Goal: Download file/media

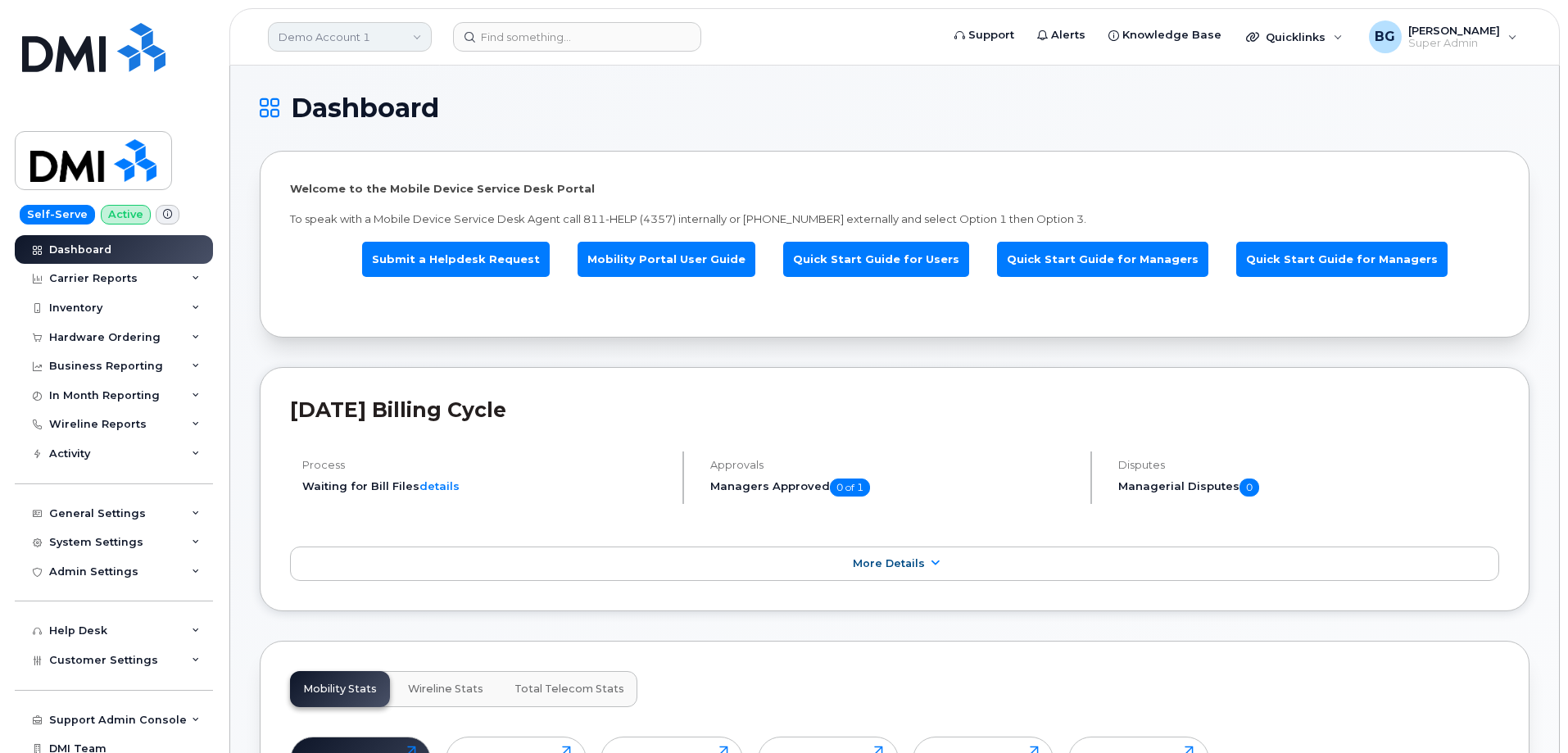
click at [331, 30] on link "Demo Account 1" at bounding box center [349, 37] width 164 height 30
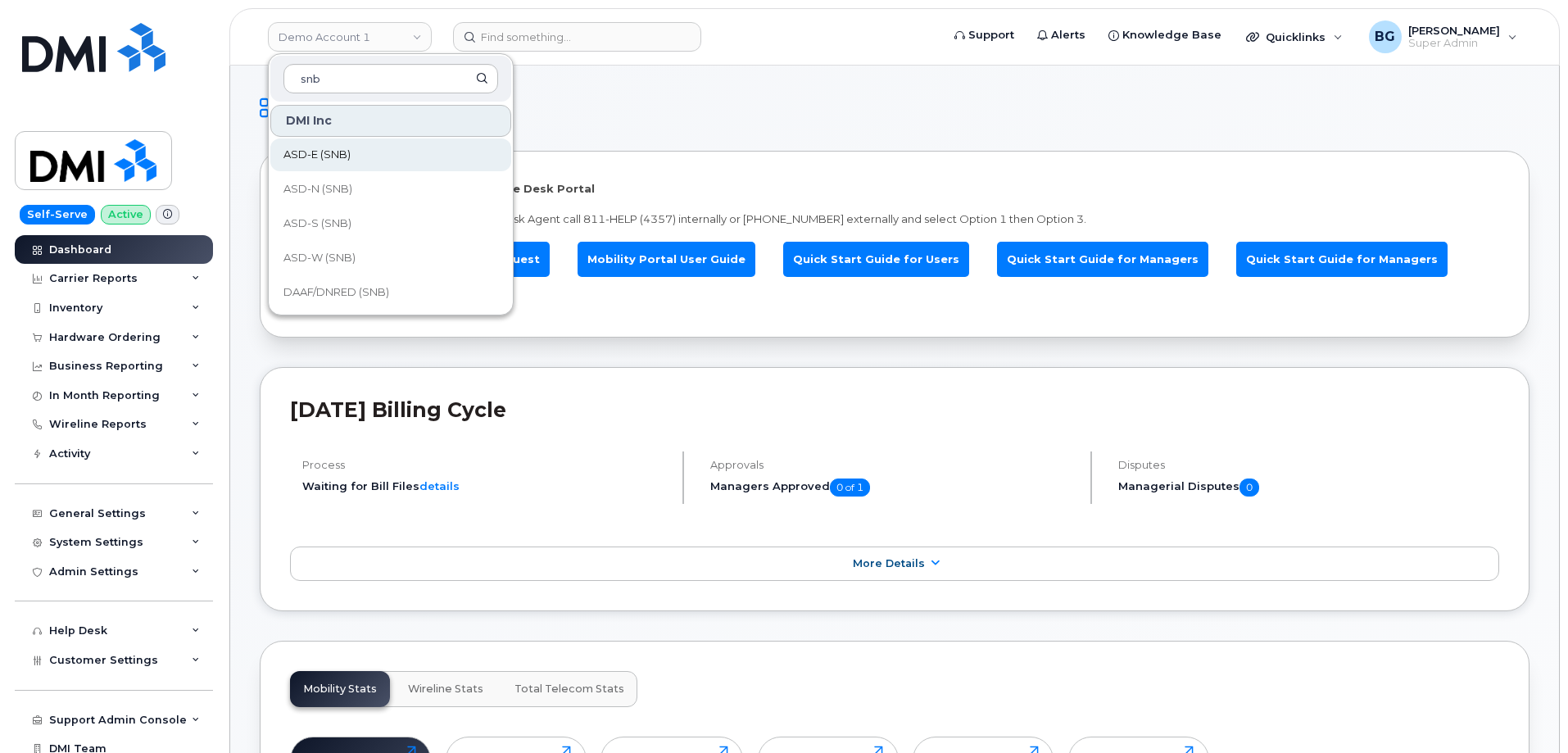
type input "snb"
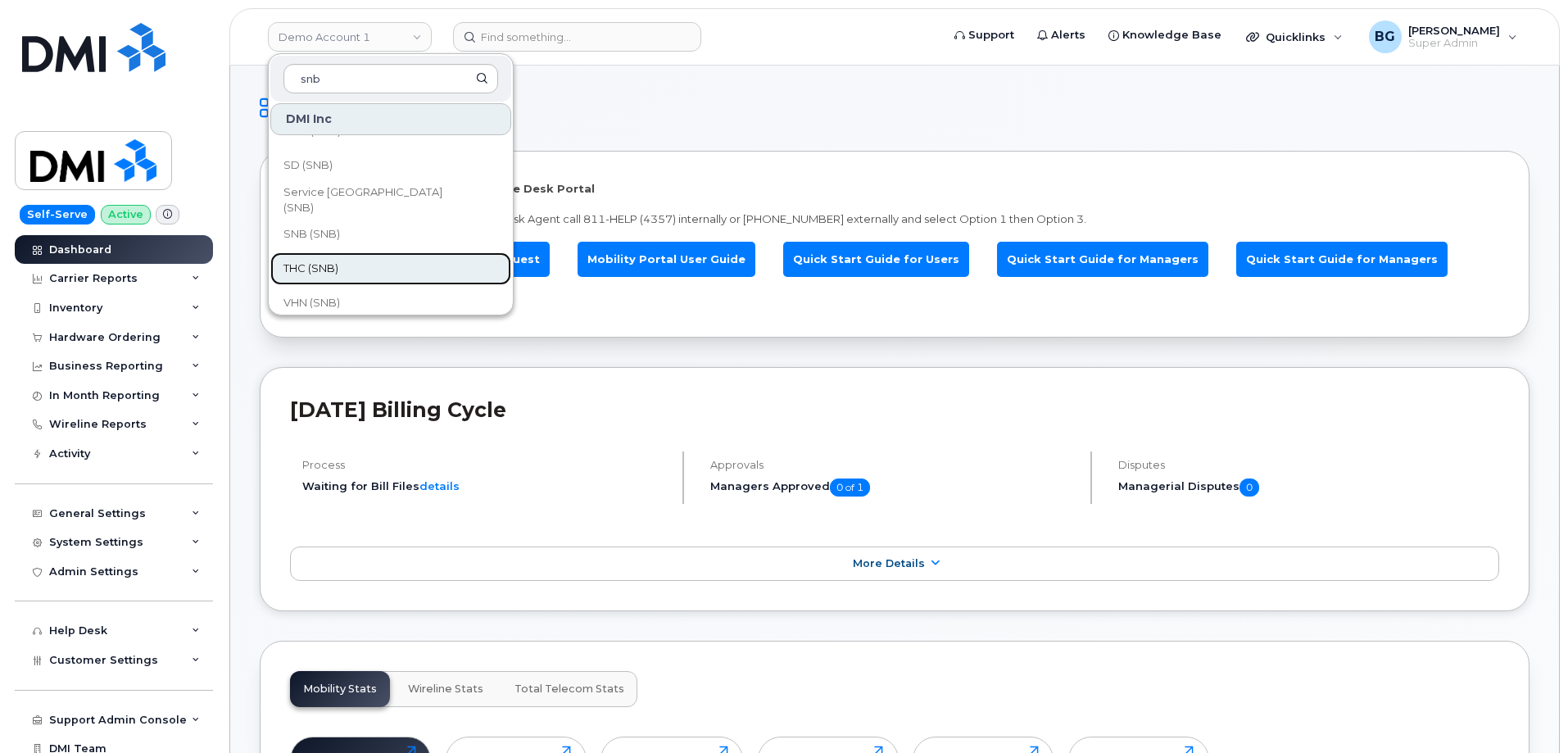
scroll to position [794, 0]
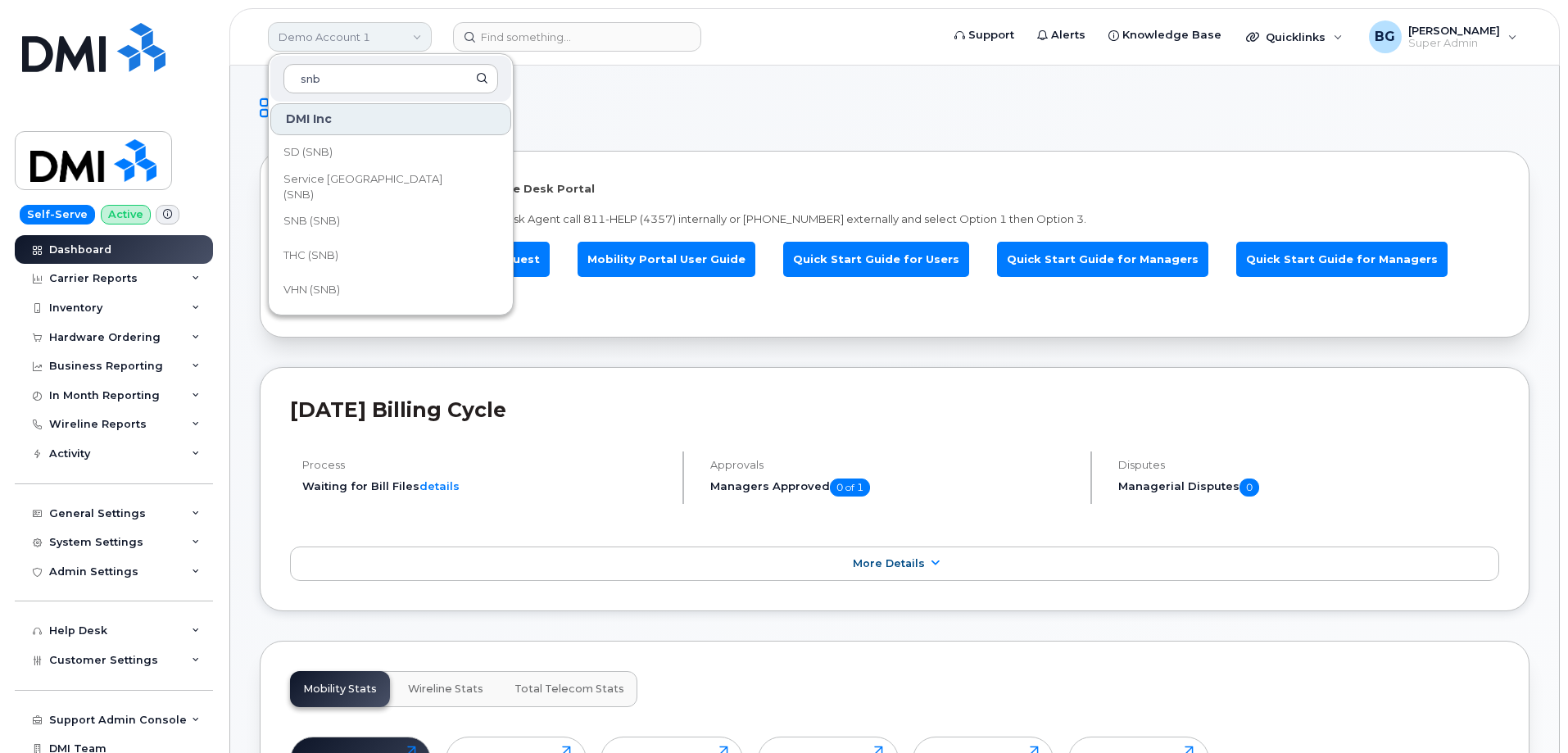
click at [310, 48] on link "Demo Account 1" at bounding box center [349, 37] width 164 height 30
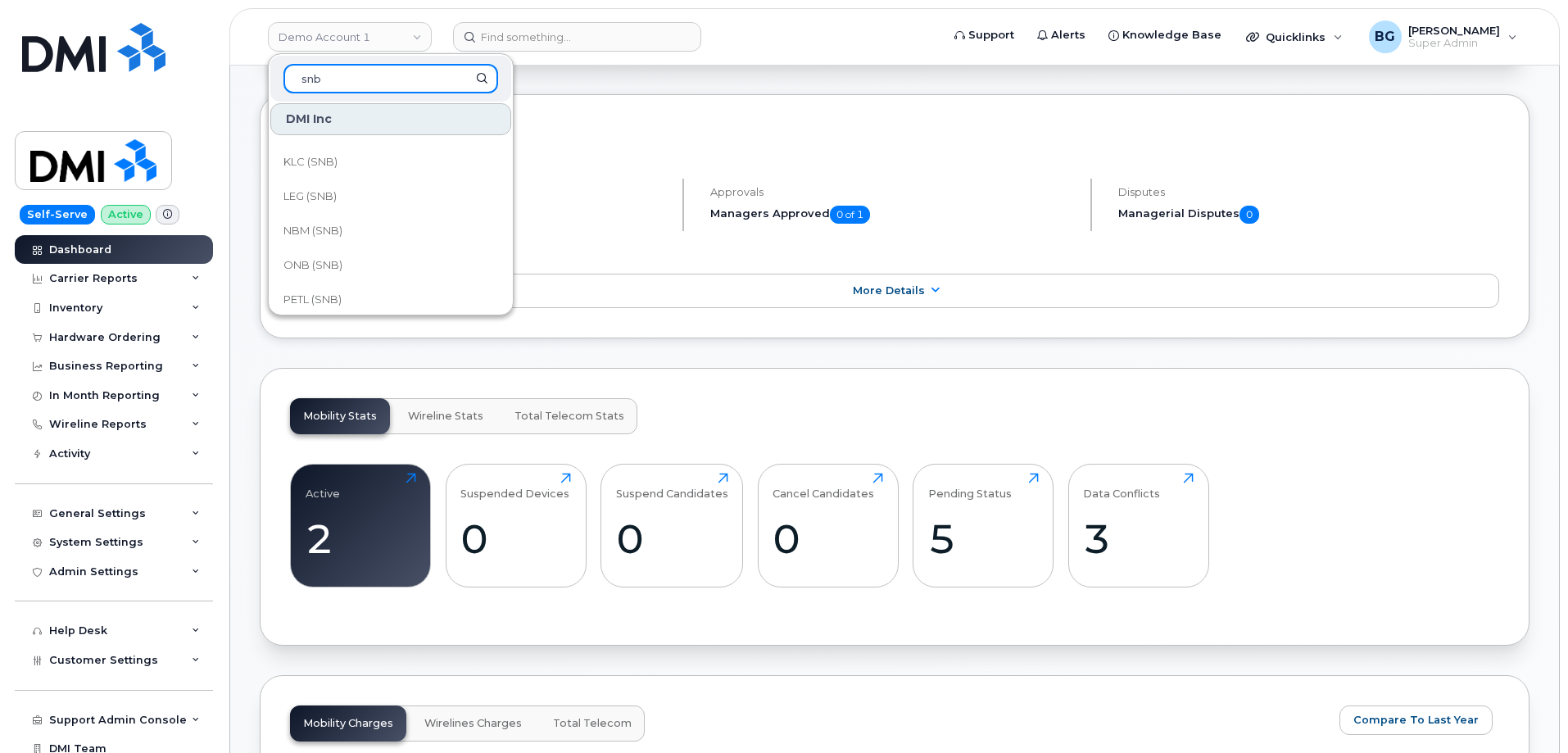
scroll to position [575, 0]
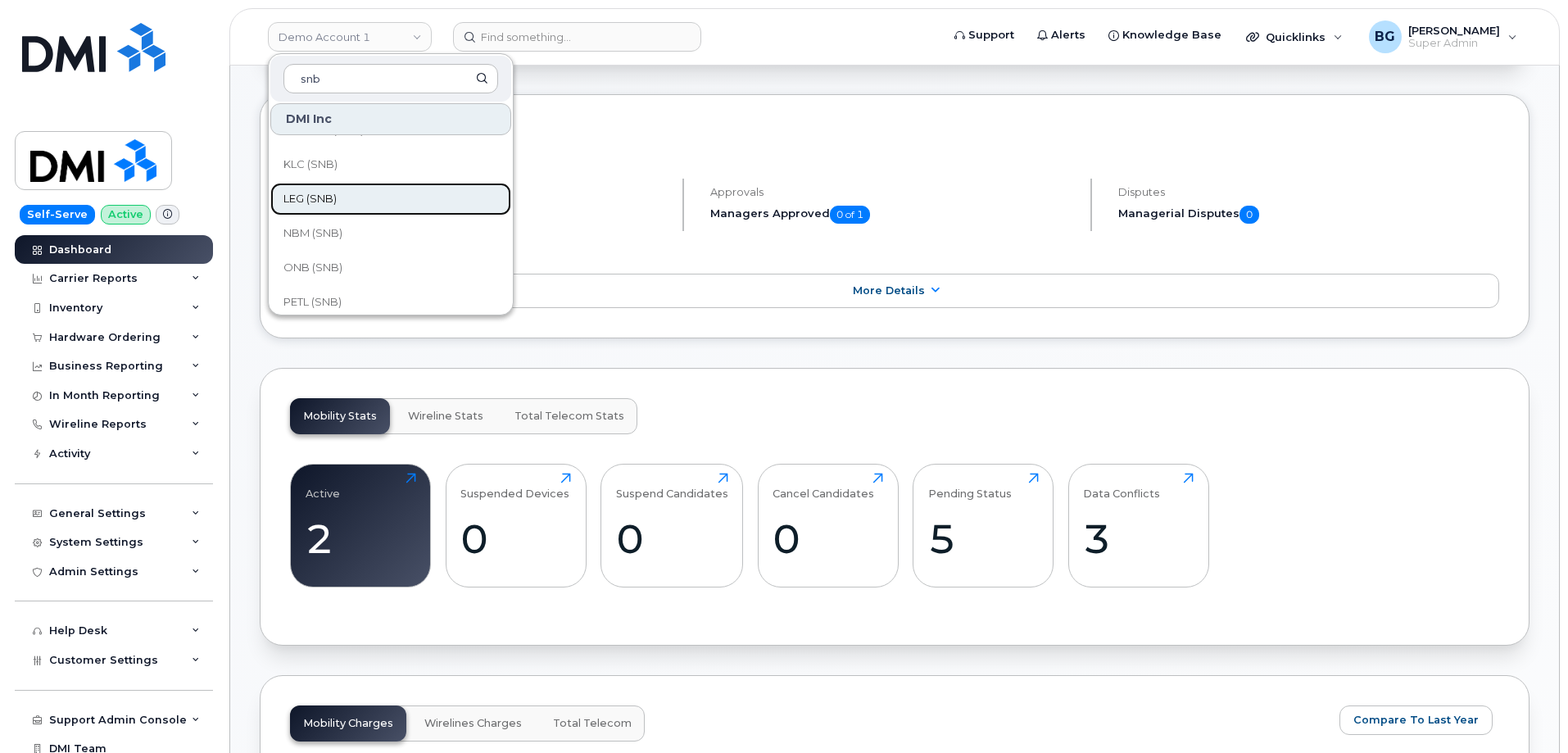
click link "LEG (SNB)"
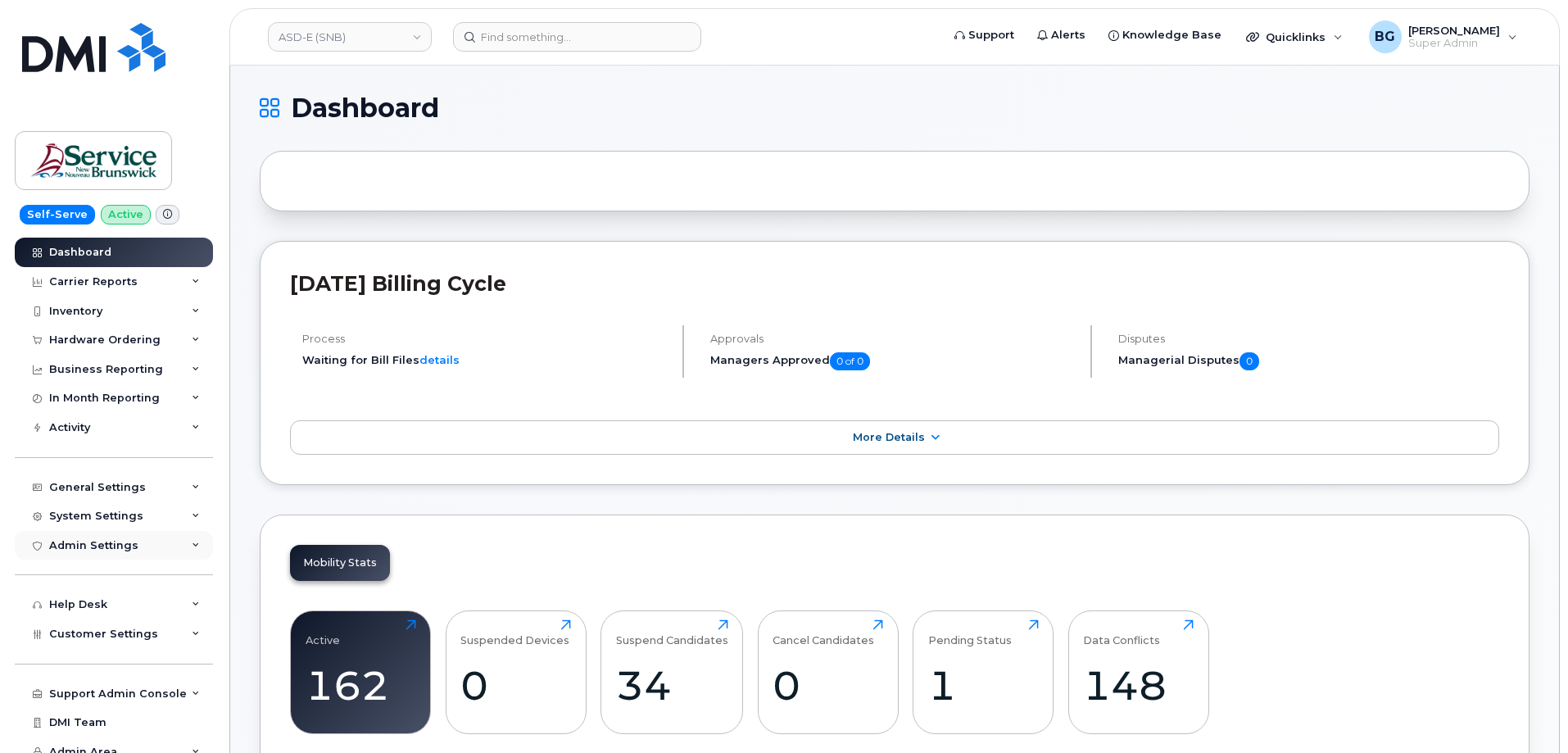
scroll to position [38, 0]
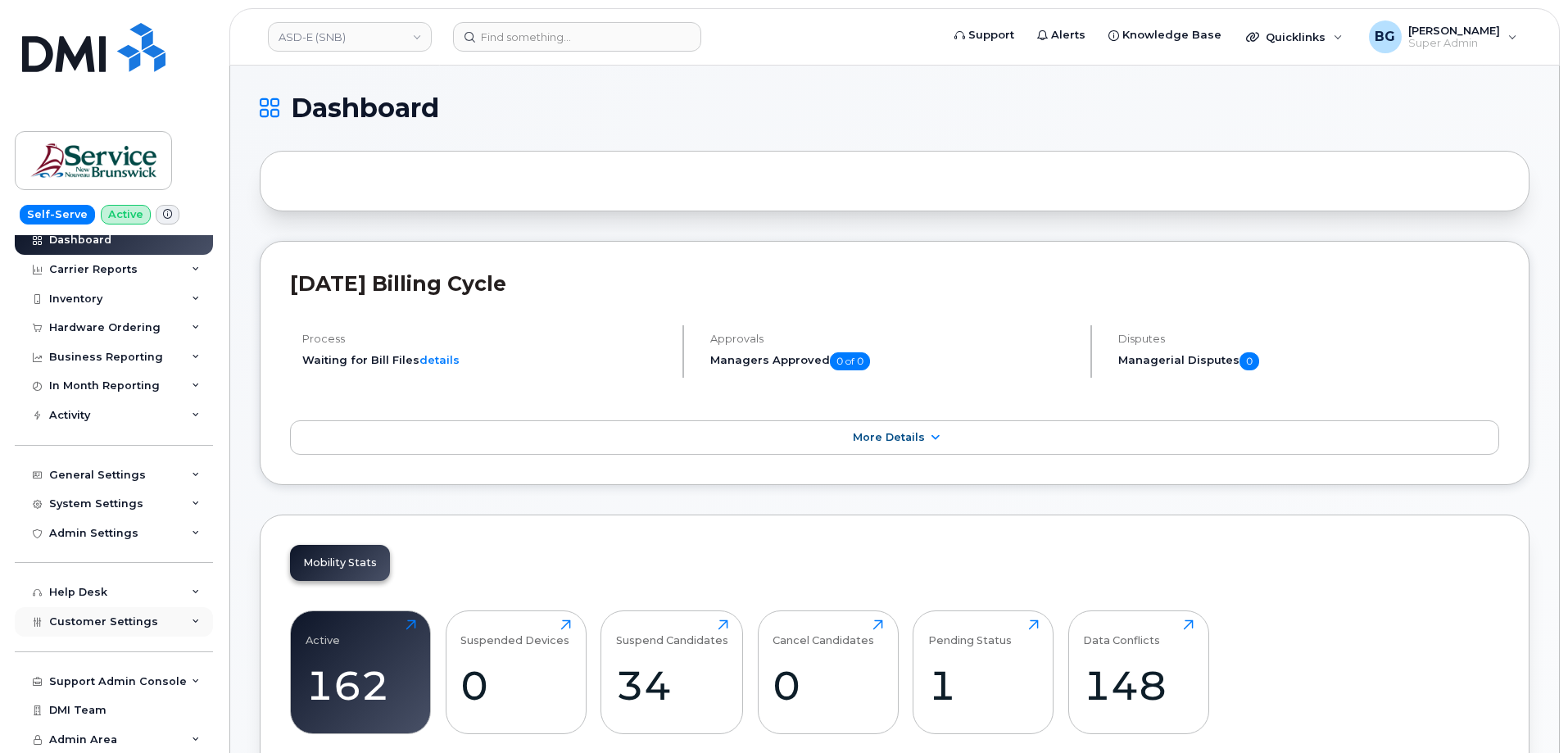
click at [70, 613] on div "Customer Settings" at bounding box center [113, 622] width 198 height 30
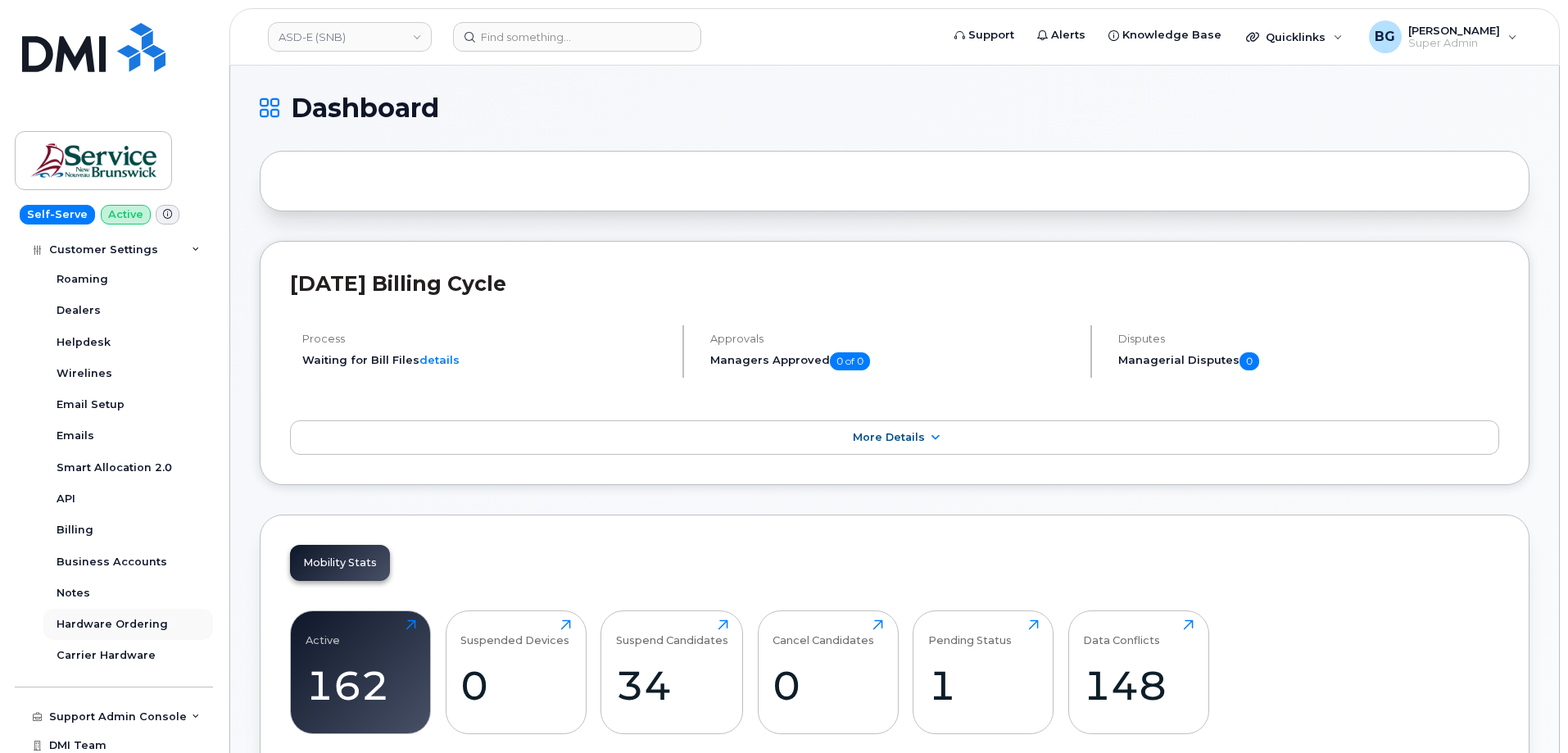
scroll to position [476, 0]
click at [76, 525] on div "Billing" at bounding box center [74, 528] width 37 height 14
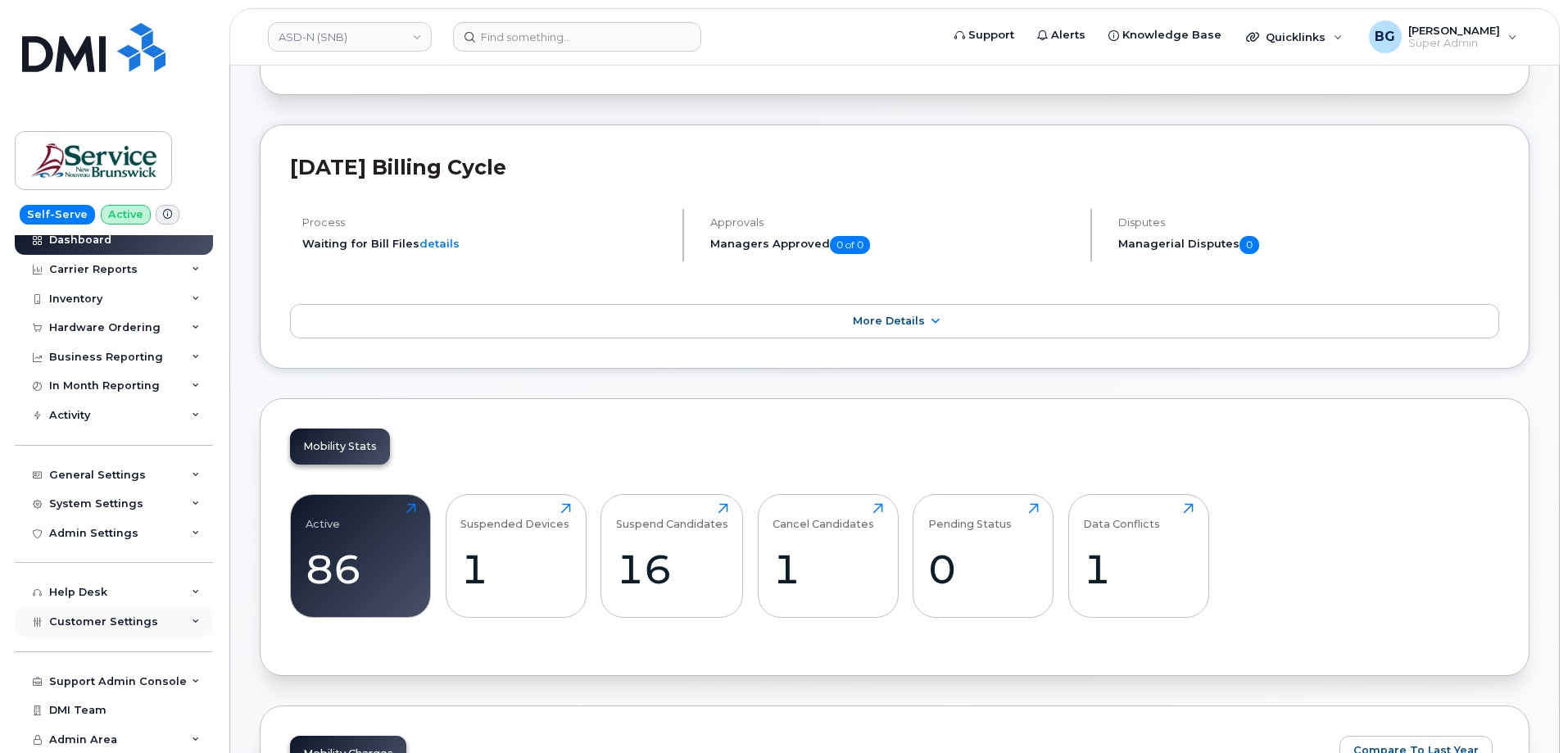
scroll to position [164, 0]
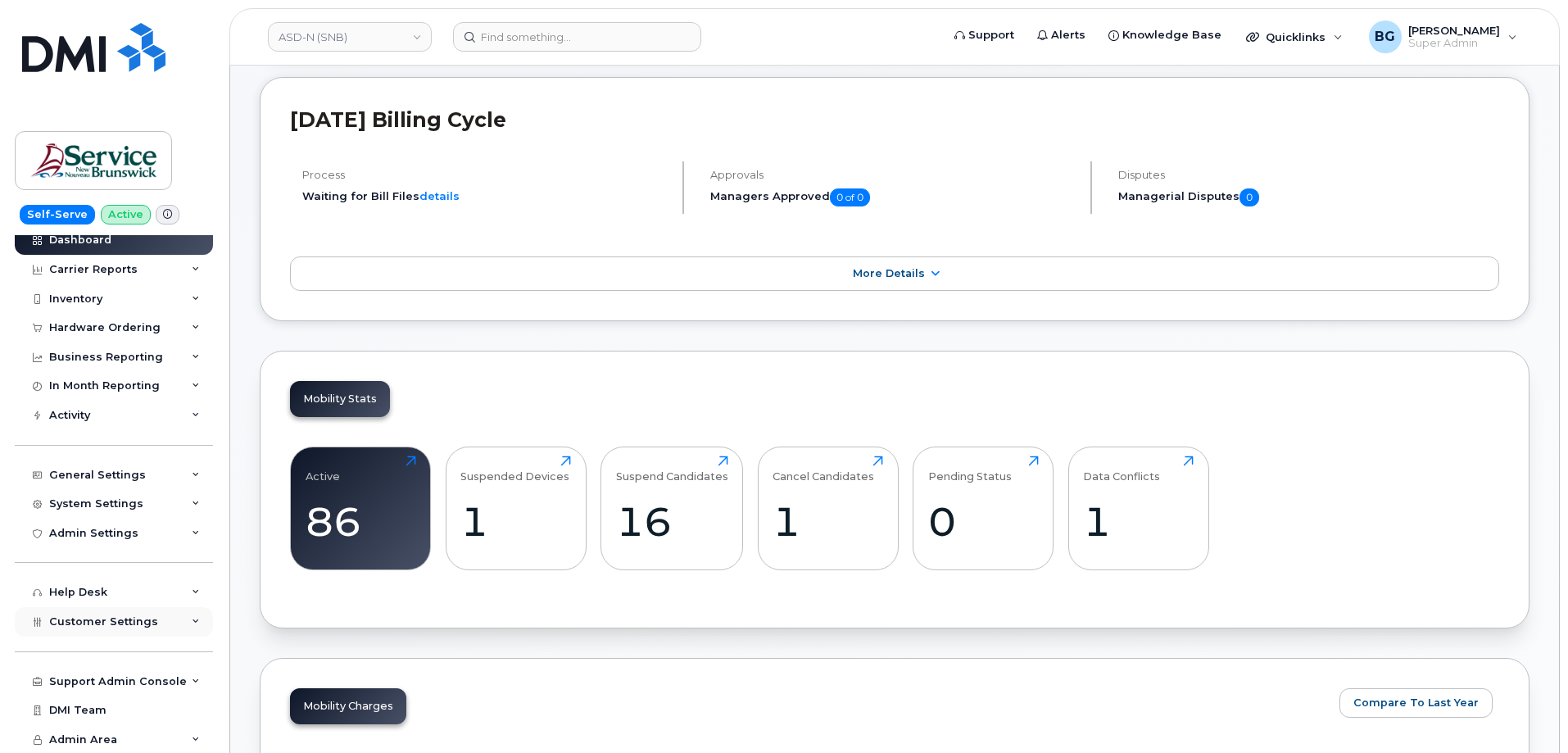
click at [99, 619] on span "Customer Settings" at bounding box center [104, 621] width 109 height 12
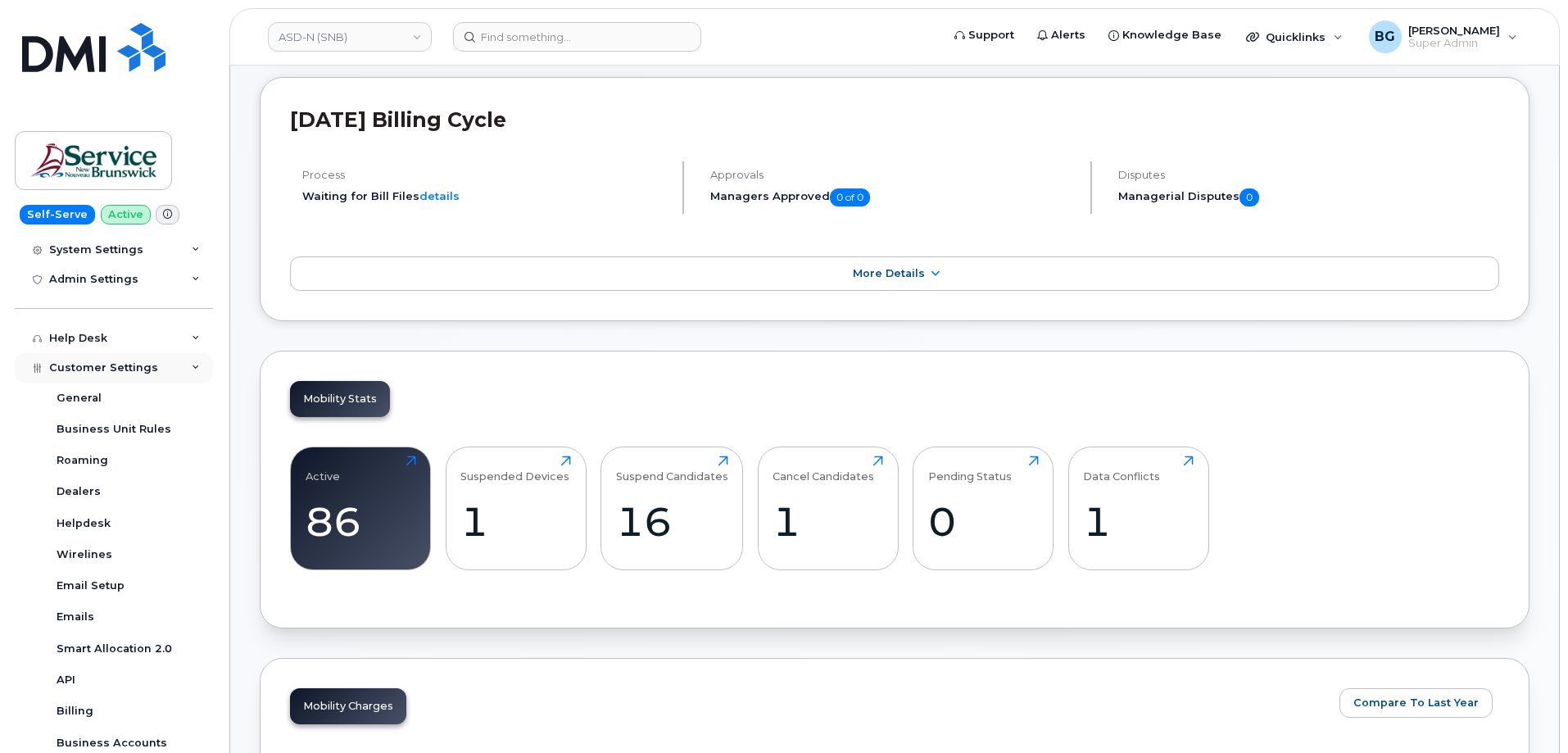
scroll to position [311, 0]
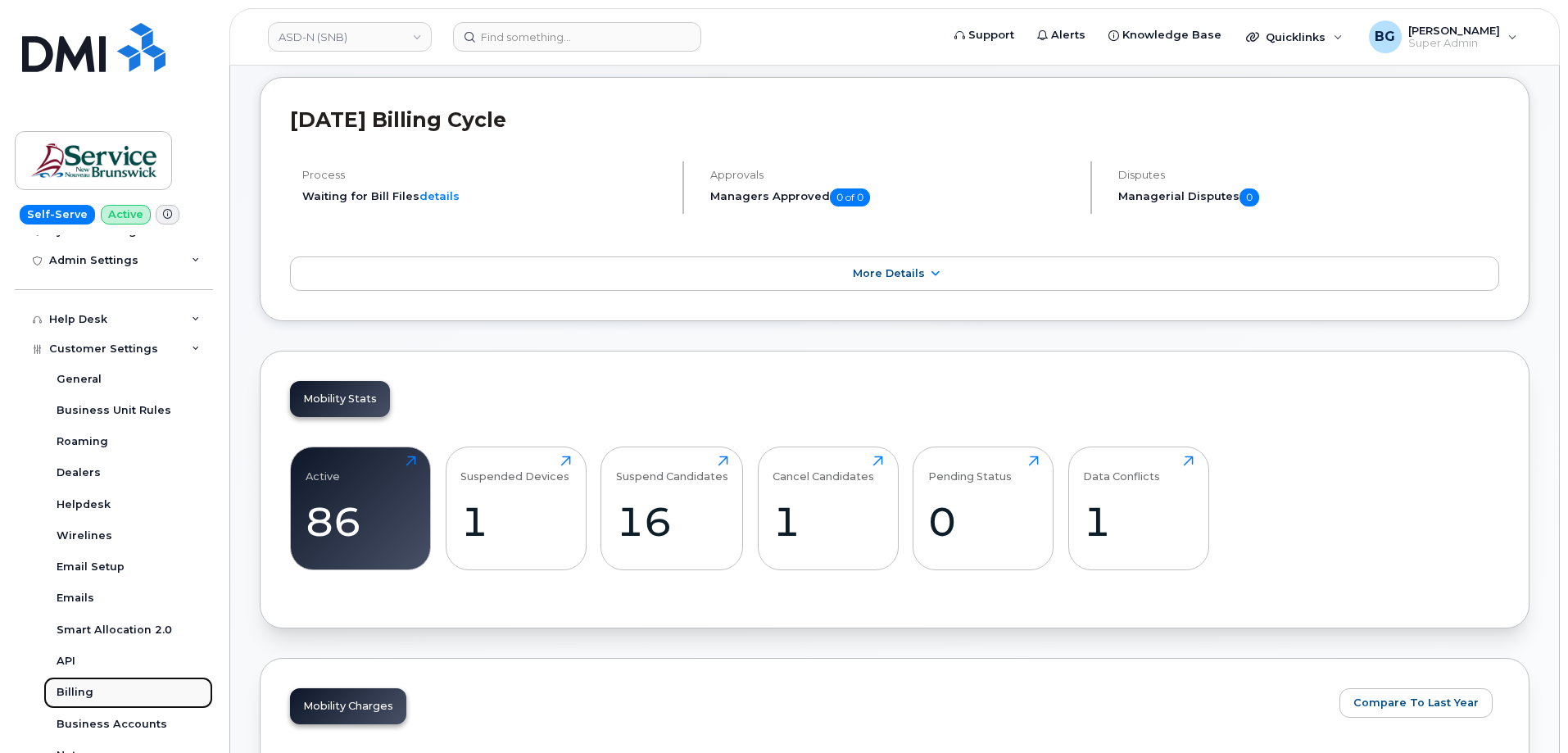
click at [70, 687] on div "Billing" at bounding box center [74, 692] width 37 height 14
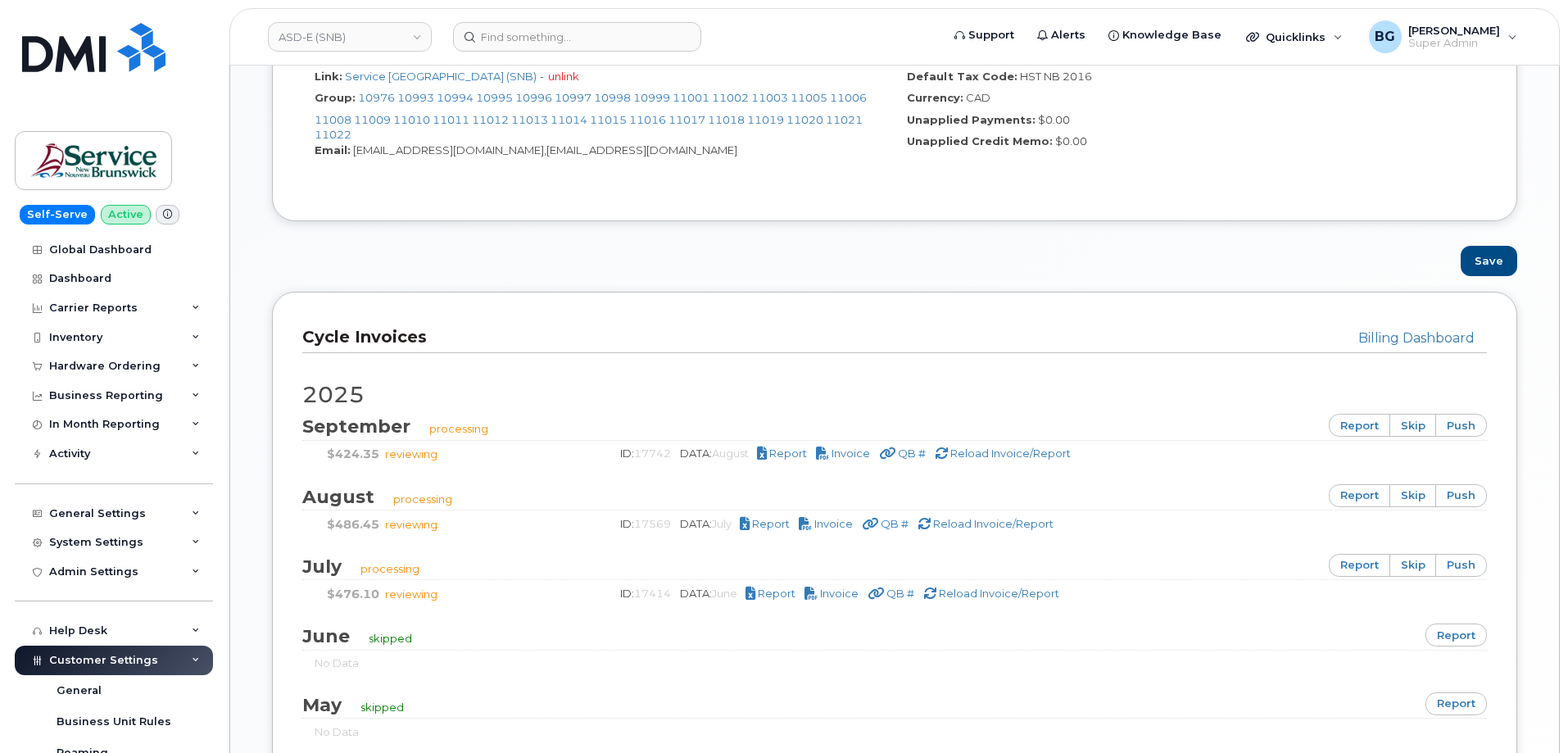
scroll to position [819, 0]
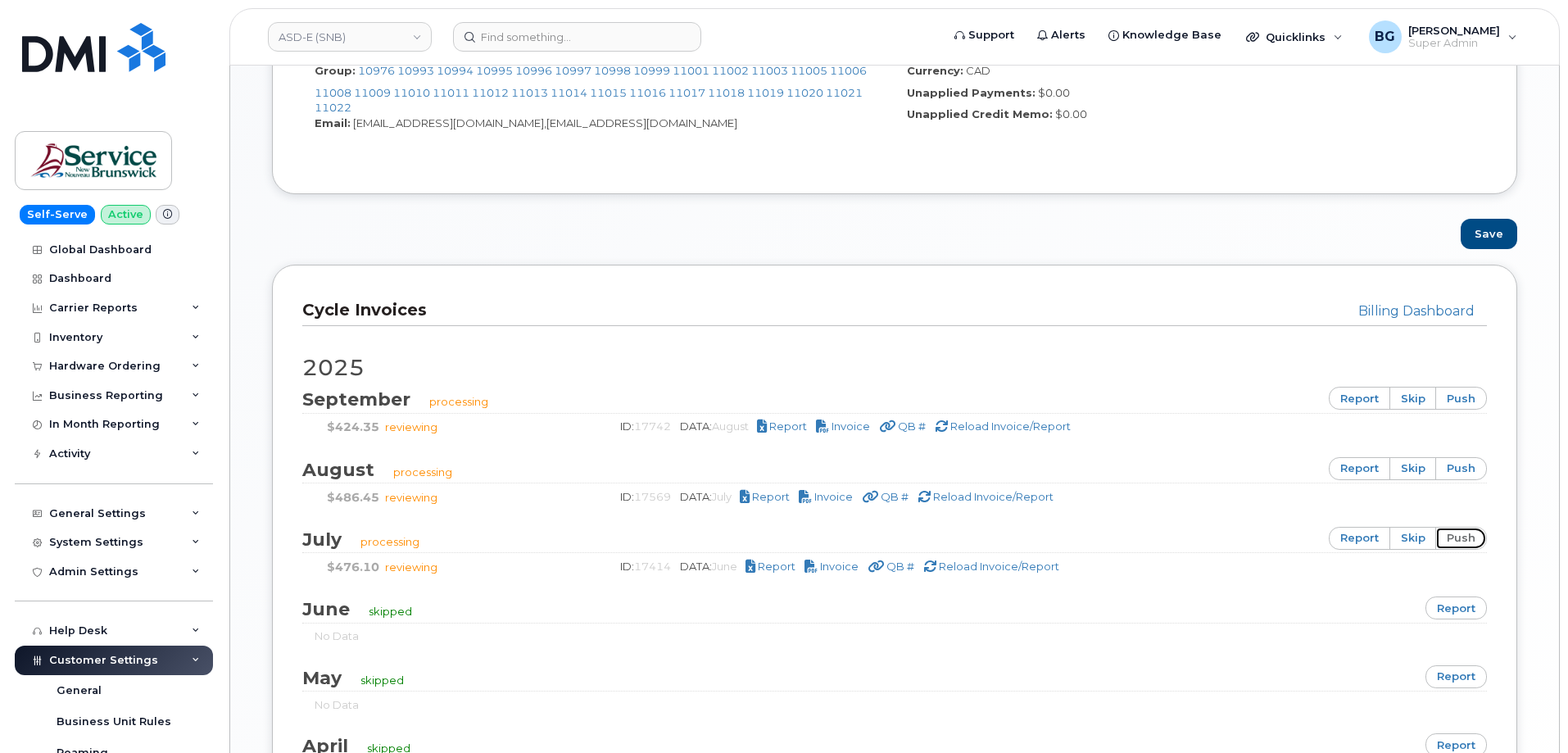
click at [1468, 536] on link "push" at bounding box center [1461, 538] width 52 height 23
click at [1457, 470] on link "push" at bounding box center [1461, 468] width 52 height 23
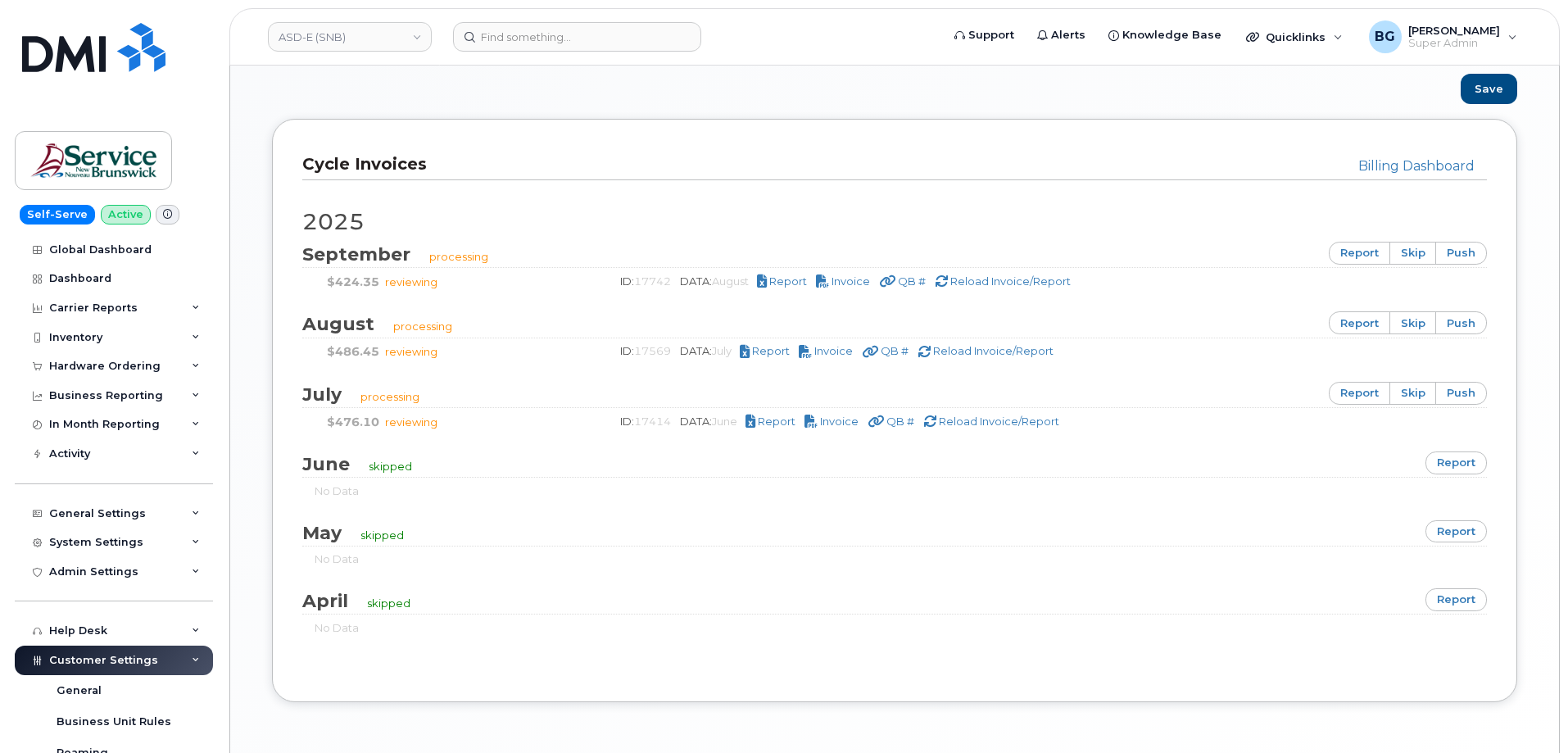
scroll to position [1038, 0]
drag, startPoint x: 1469, startPoint y: 391, endPoint x: 863, endPoint y: 57, distance: 691.9
click at [1469, 391] on link "push" at bounding box center [1461, 390] width 52 height 23
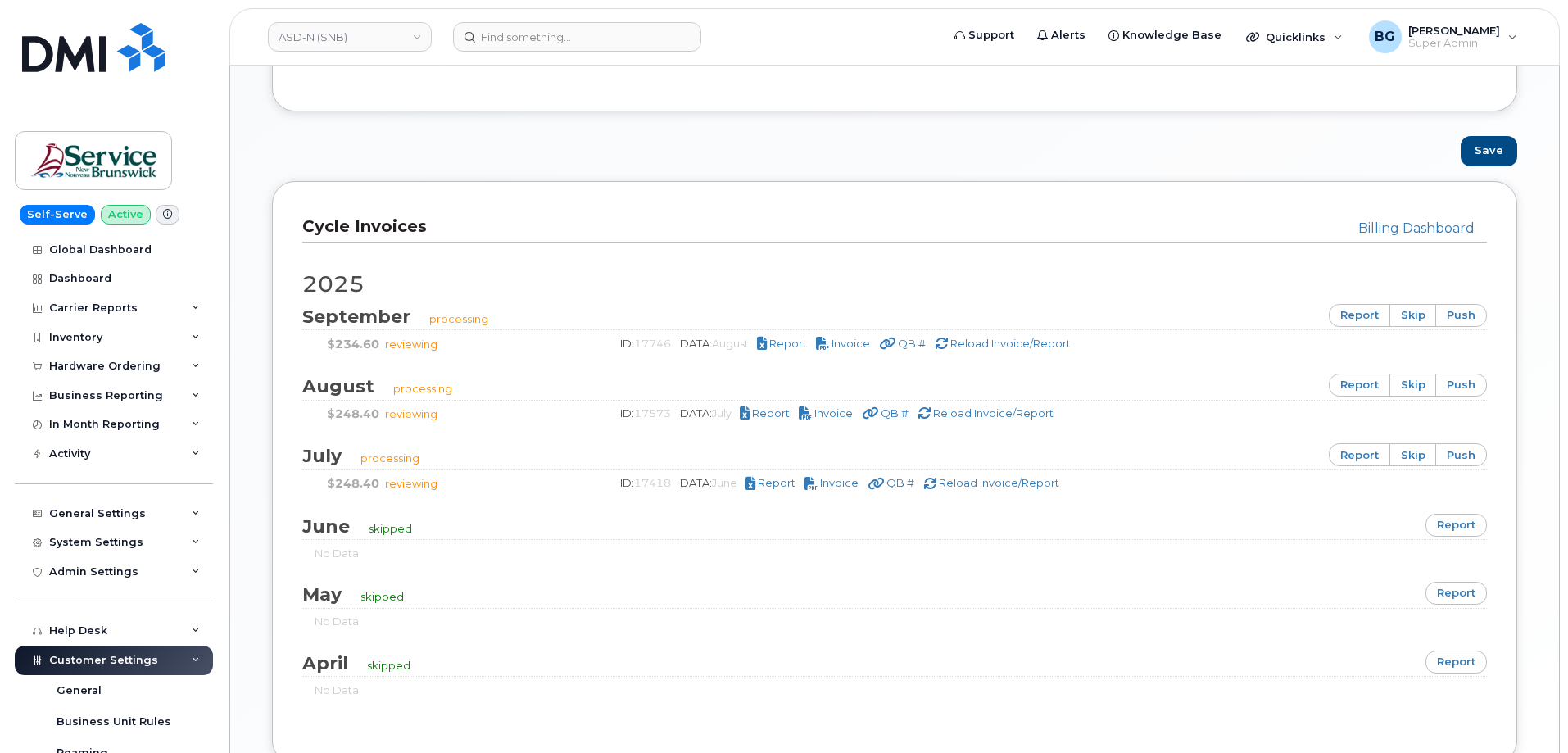
scroll to position [847, 0]
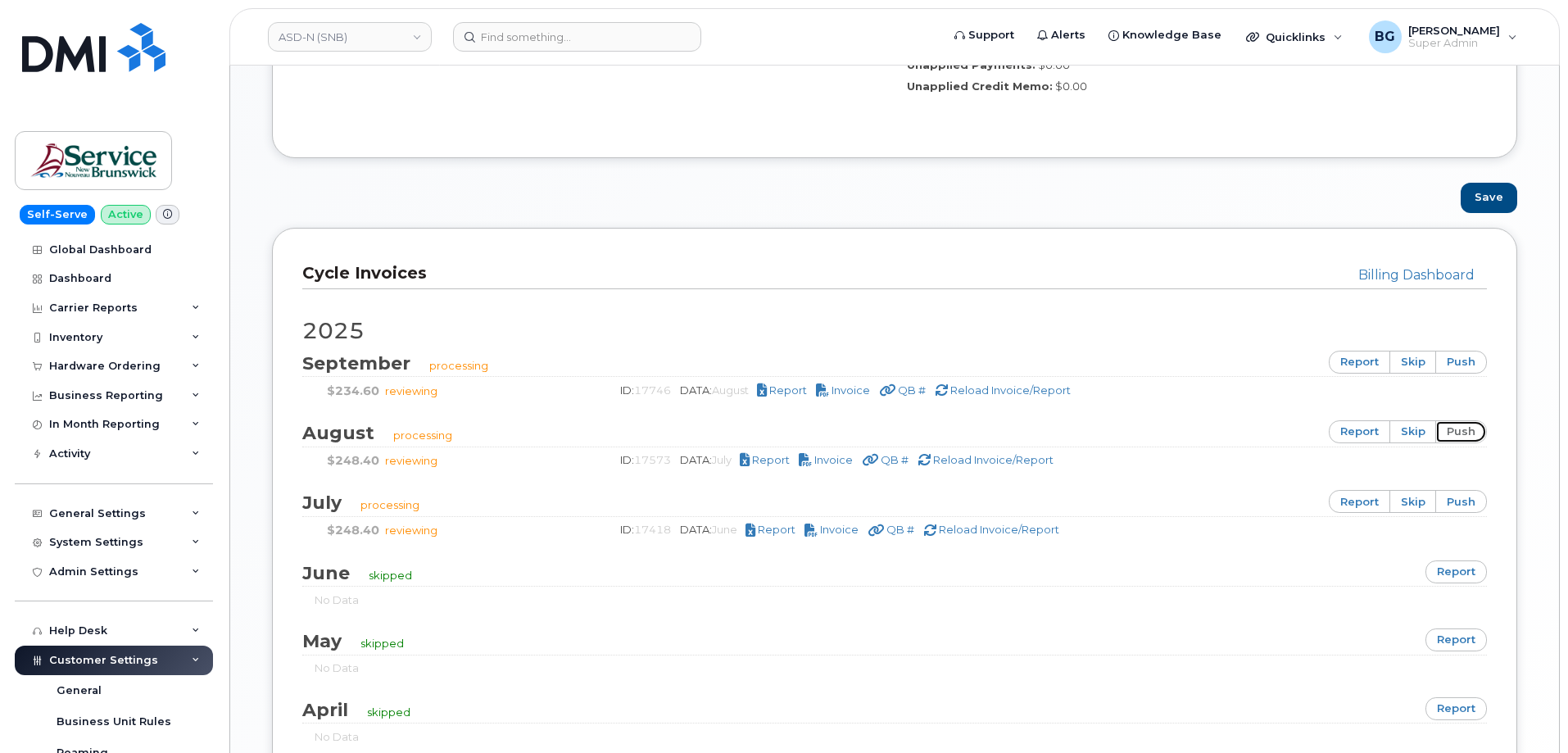
click at [1467, 437] on link "push" at bounding box center [1461, 431] width 52 height 23
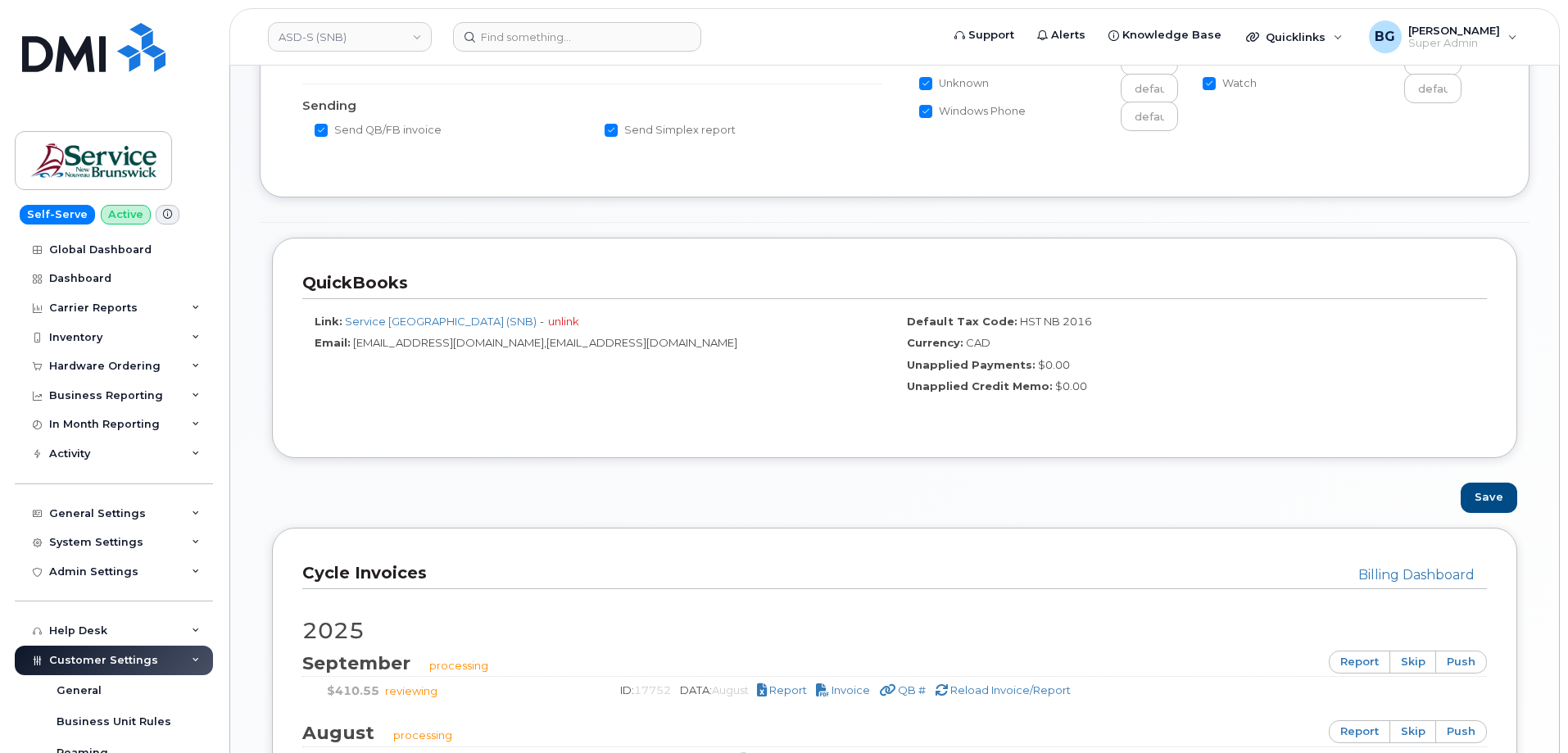
scroll to position [710, 0]
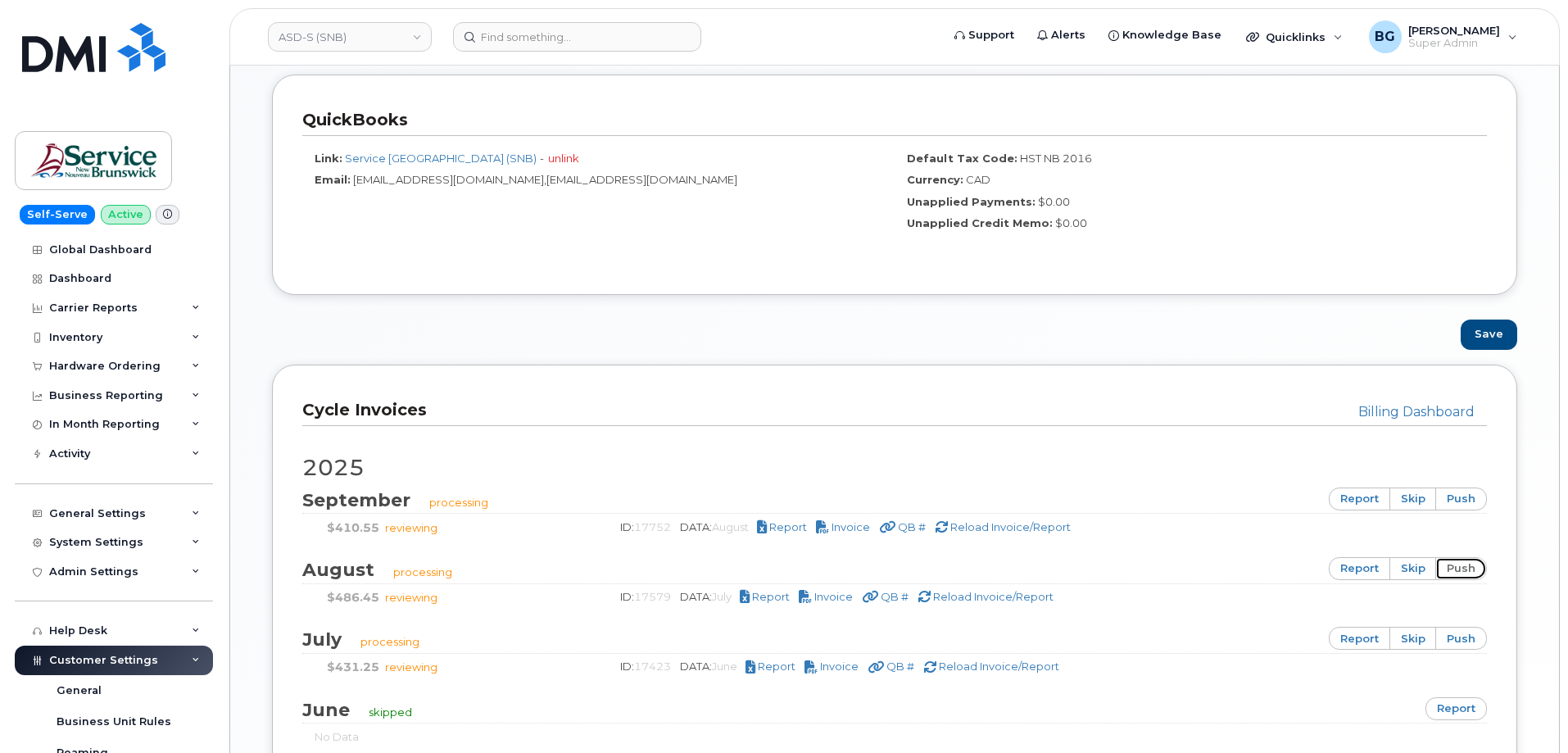
click at [1461, 563] on link "push" at bounding box center [1461, 568] width 52 height 23
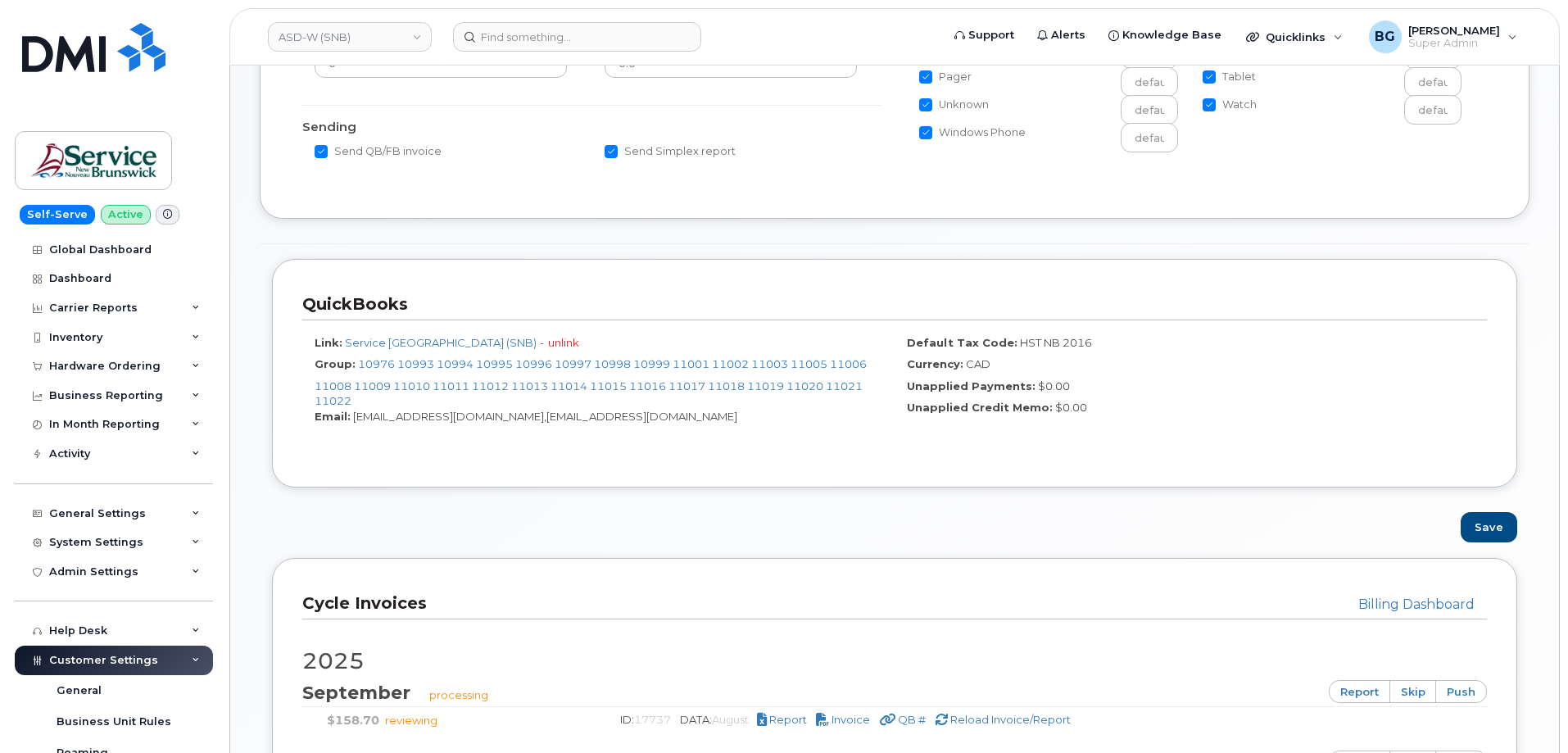
scroll to position [656, 0]
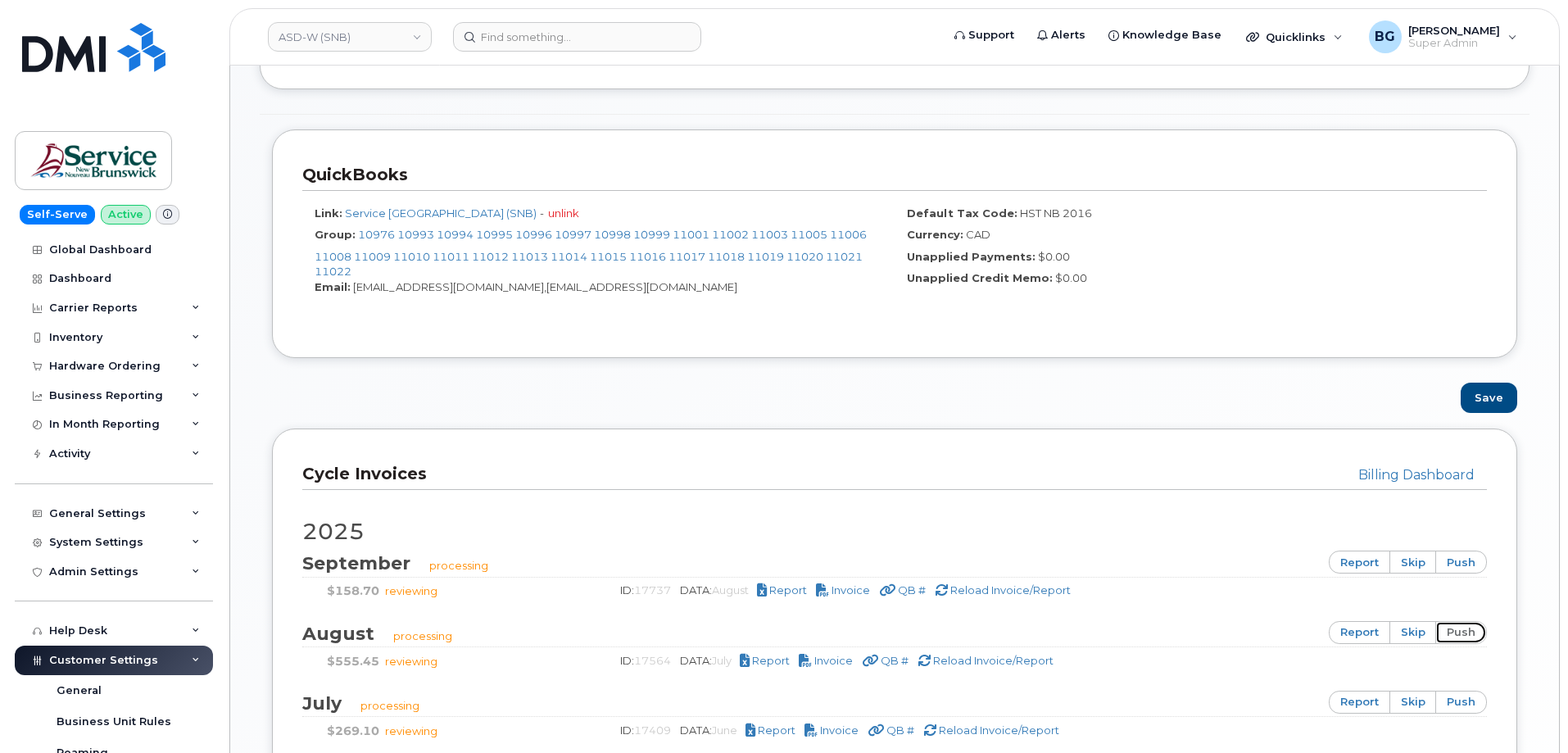
click at [1474, 628] on link "push" at bounding box center [1461, 632] width 52 height 23
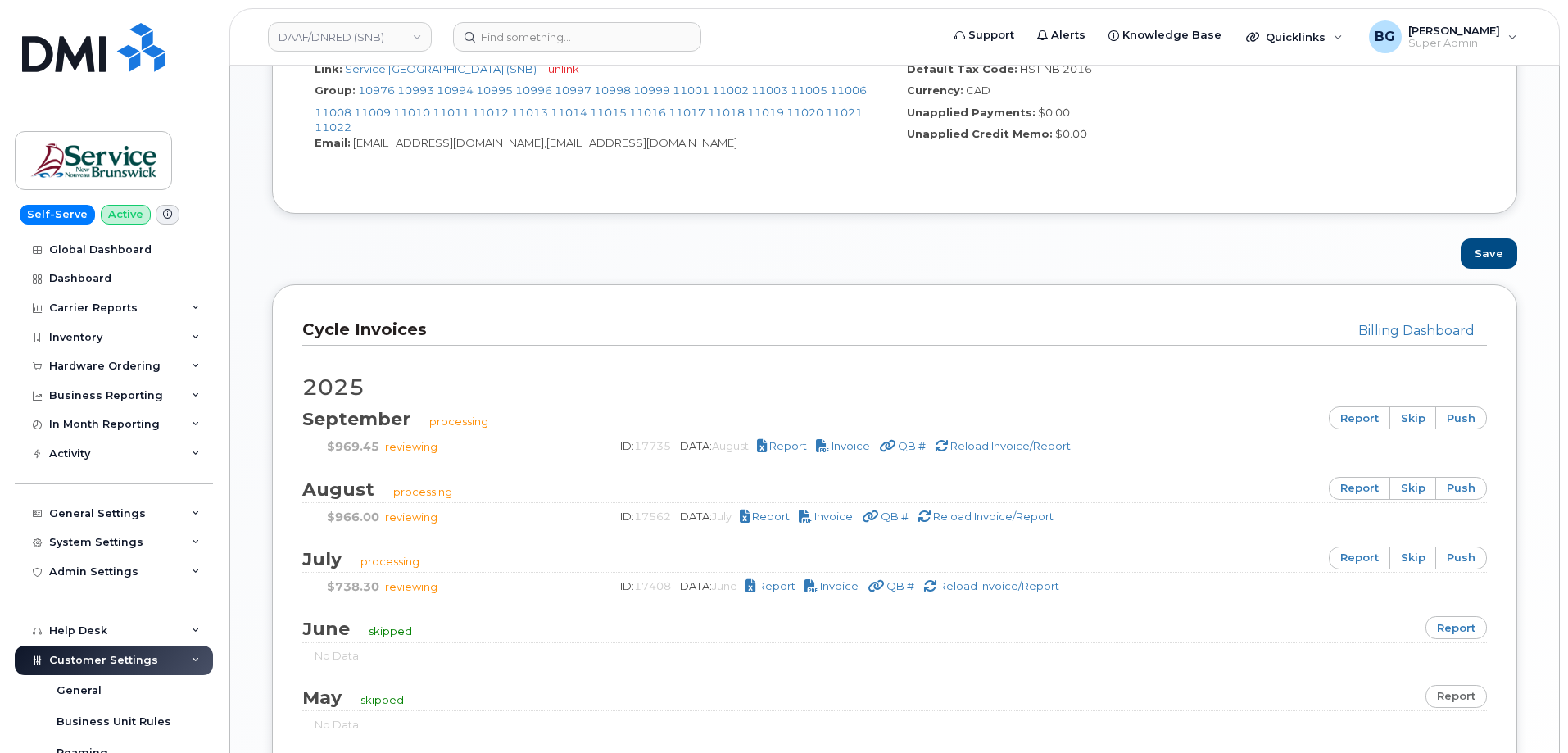
scroll to position [928, 0]
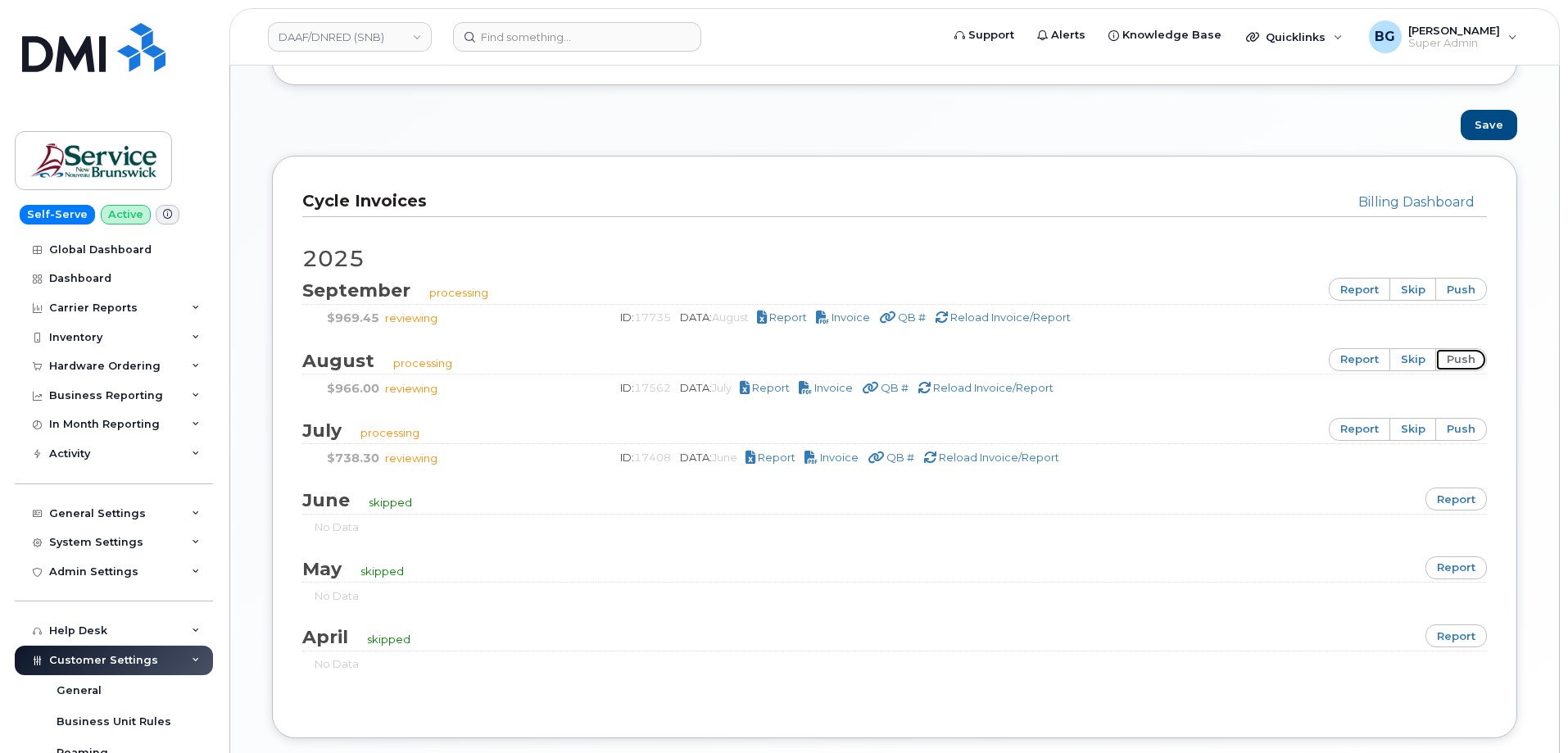
click at [1469, 351] on link "push" at bounding box center [1461, 359] width 52 height 23
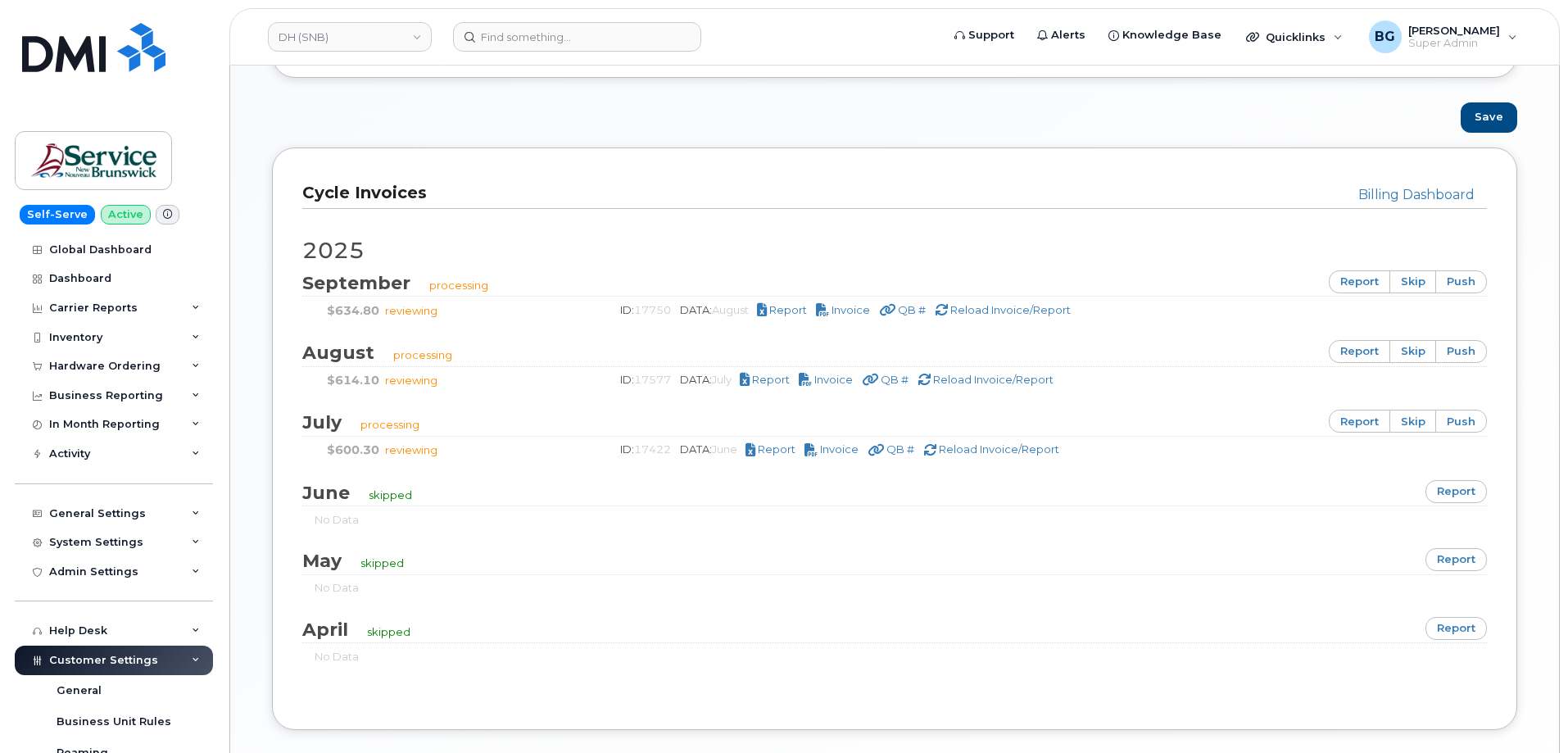
scroll to position [928, 0]
click at [1478, 347] on link "push" at bounding box center [1461, 351] width 52 height 23
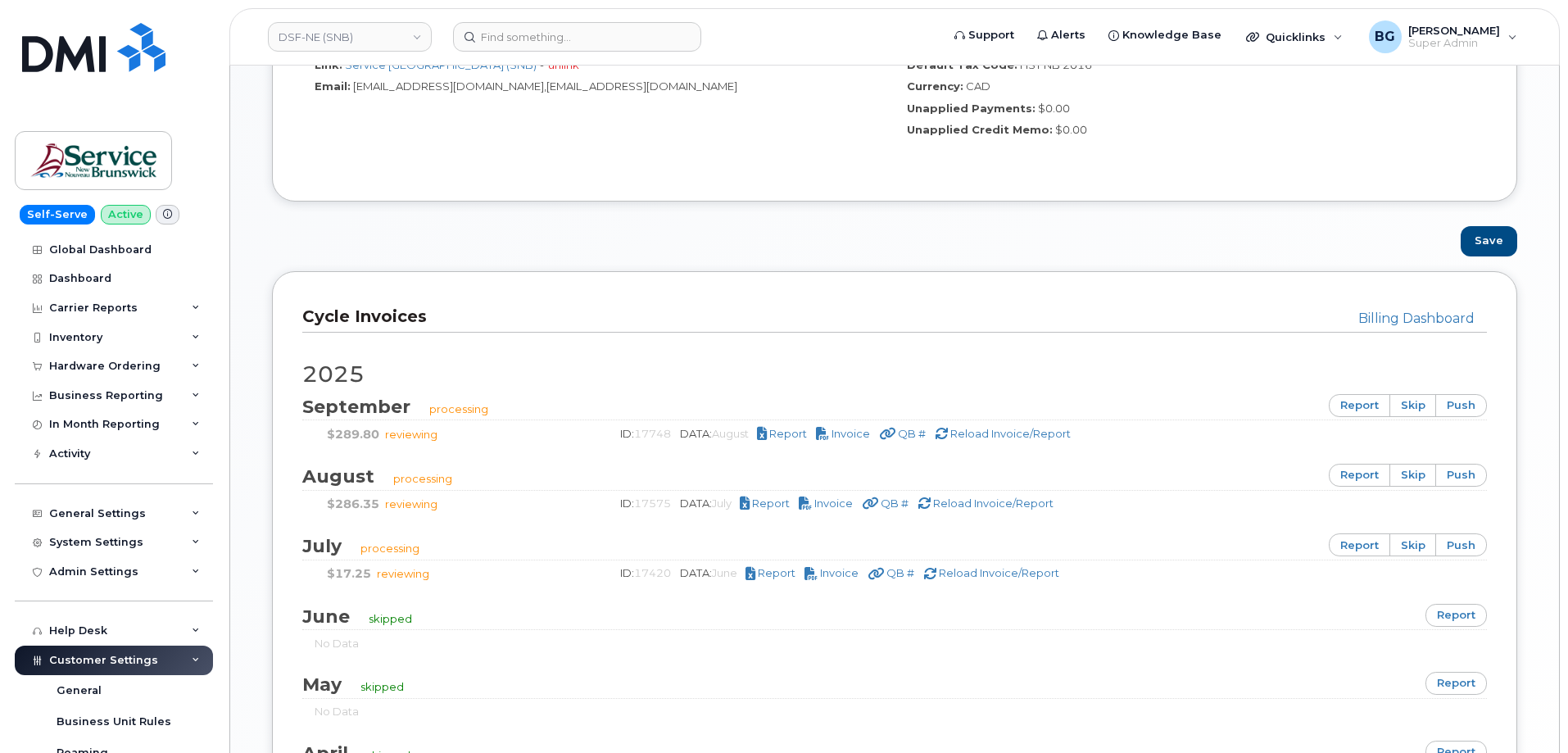
scroll to position [875, 0]
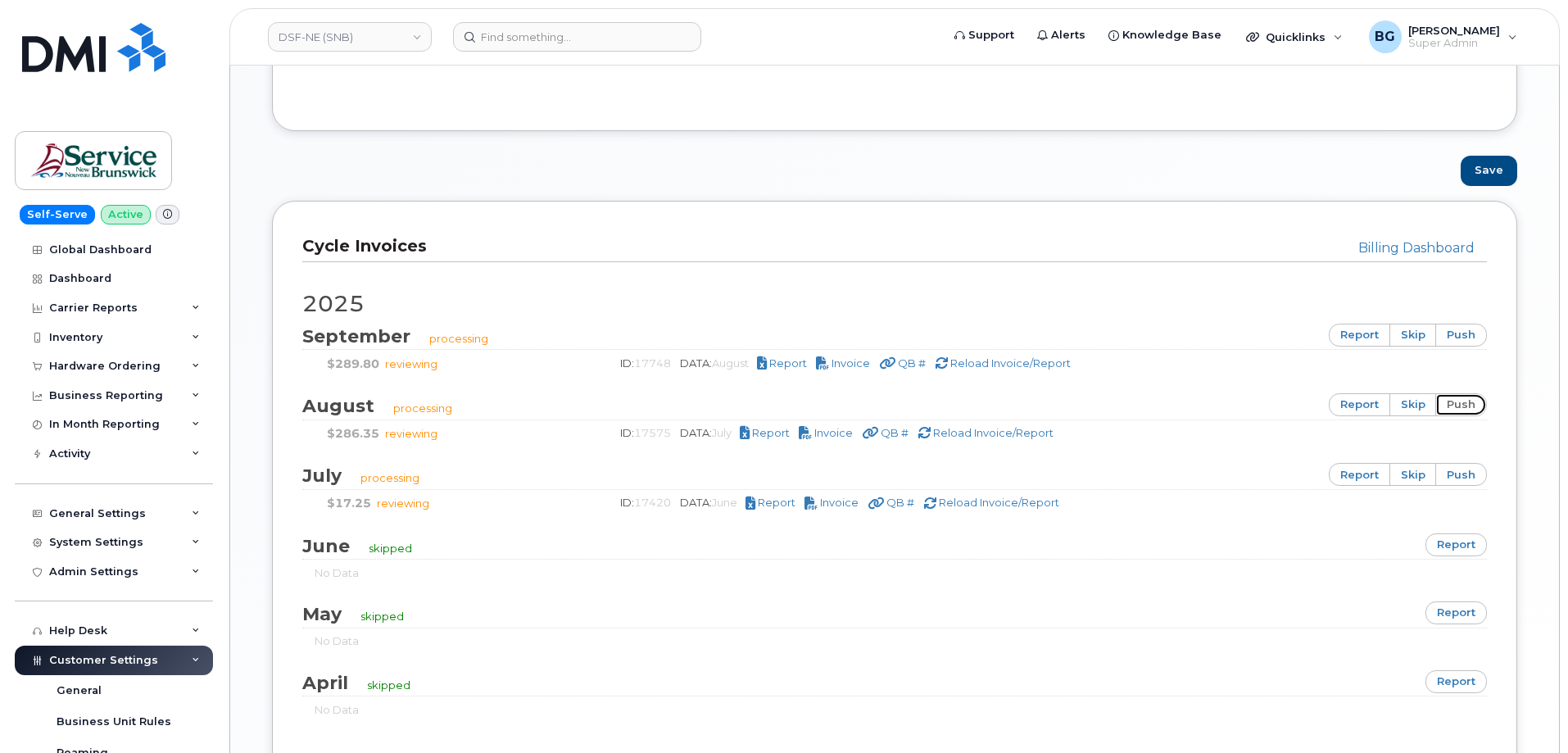
click at [1466, 405] on link "push" at bounding box center [1461, 404] width 52 height 23
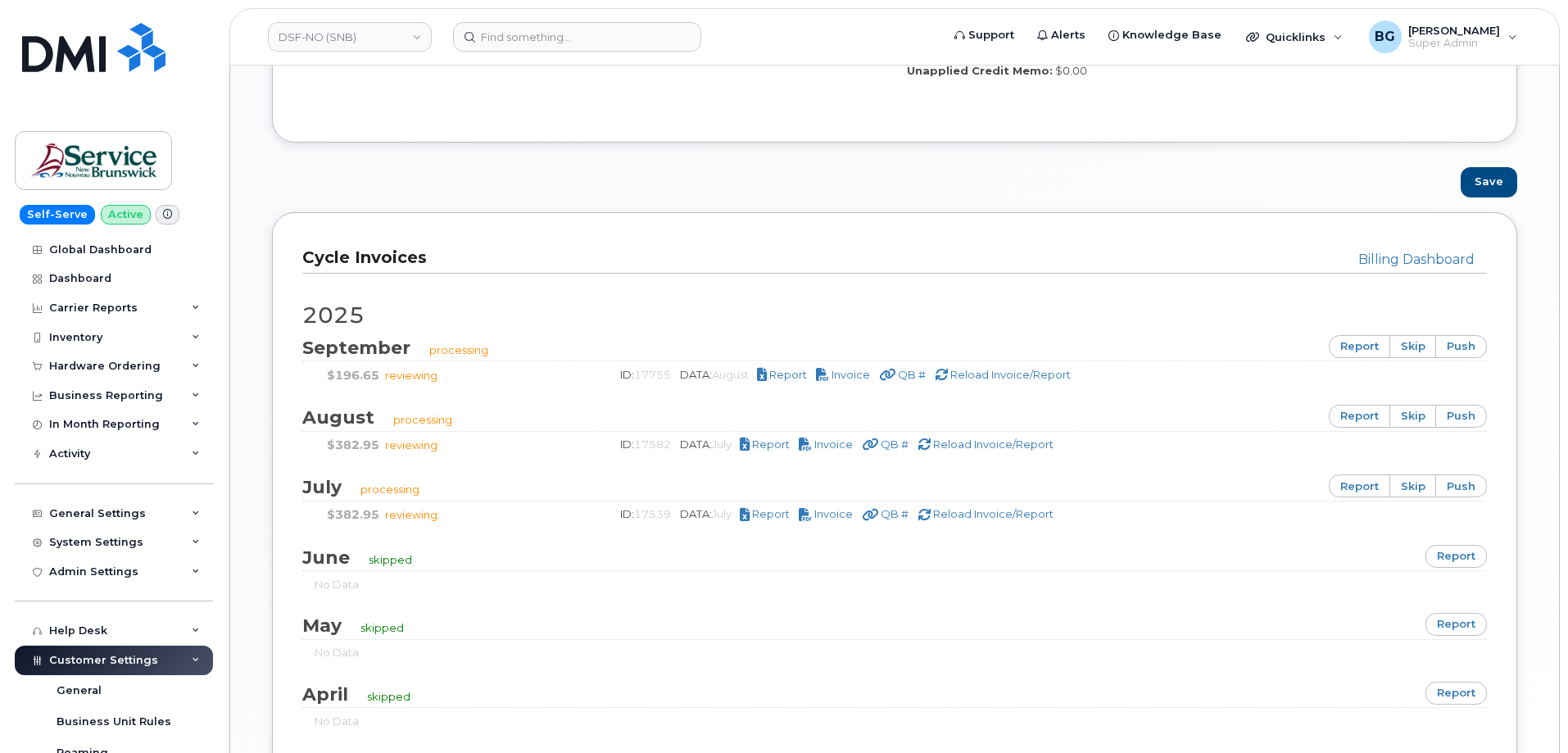
scroll to position [875, 0]
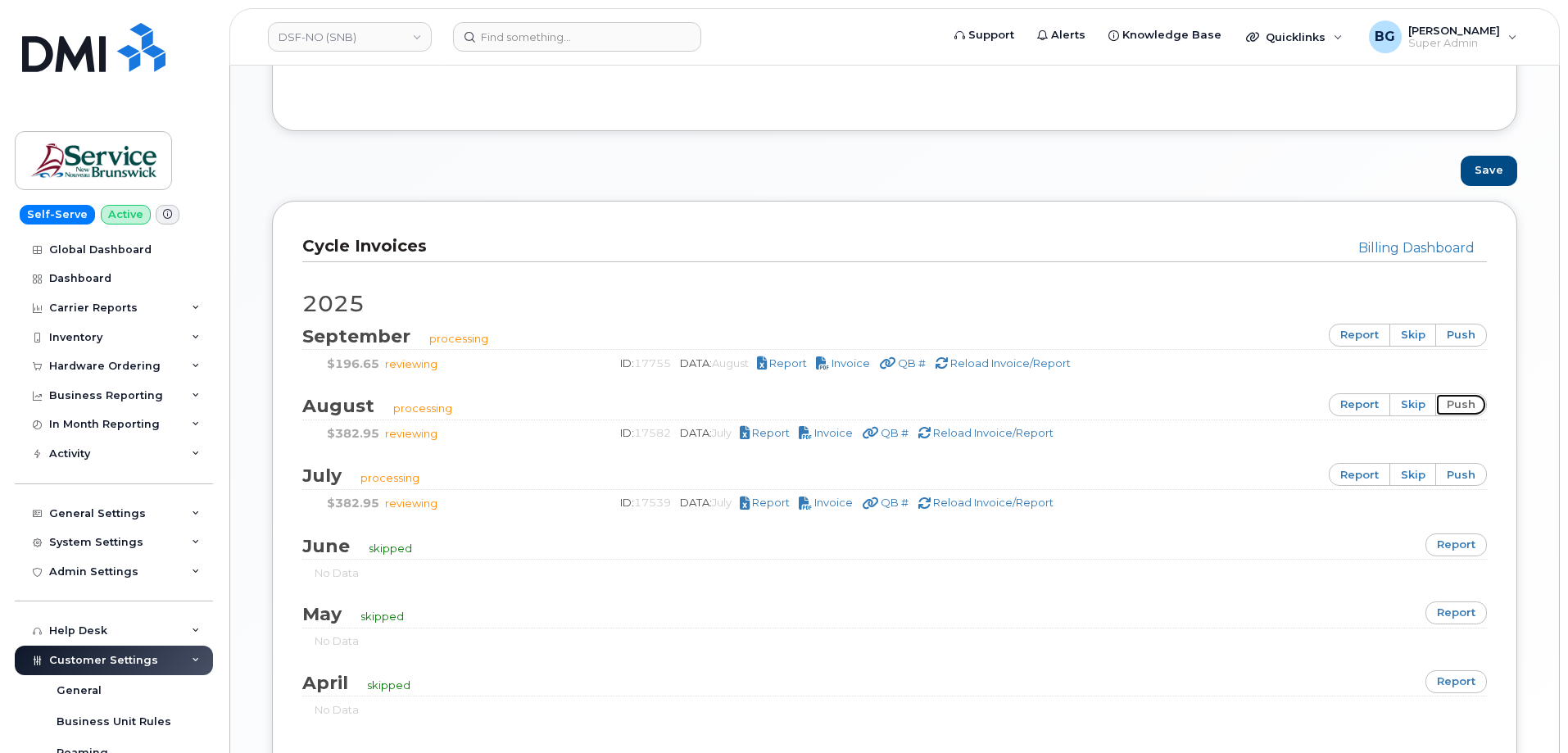
click at [1457, 396] on link "push" at bounding box center [1461, 404] width 52 height 23
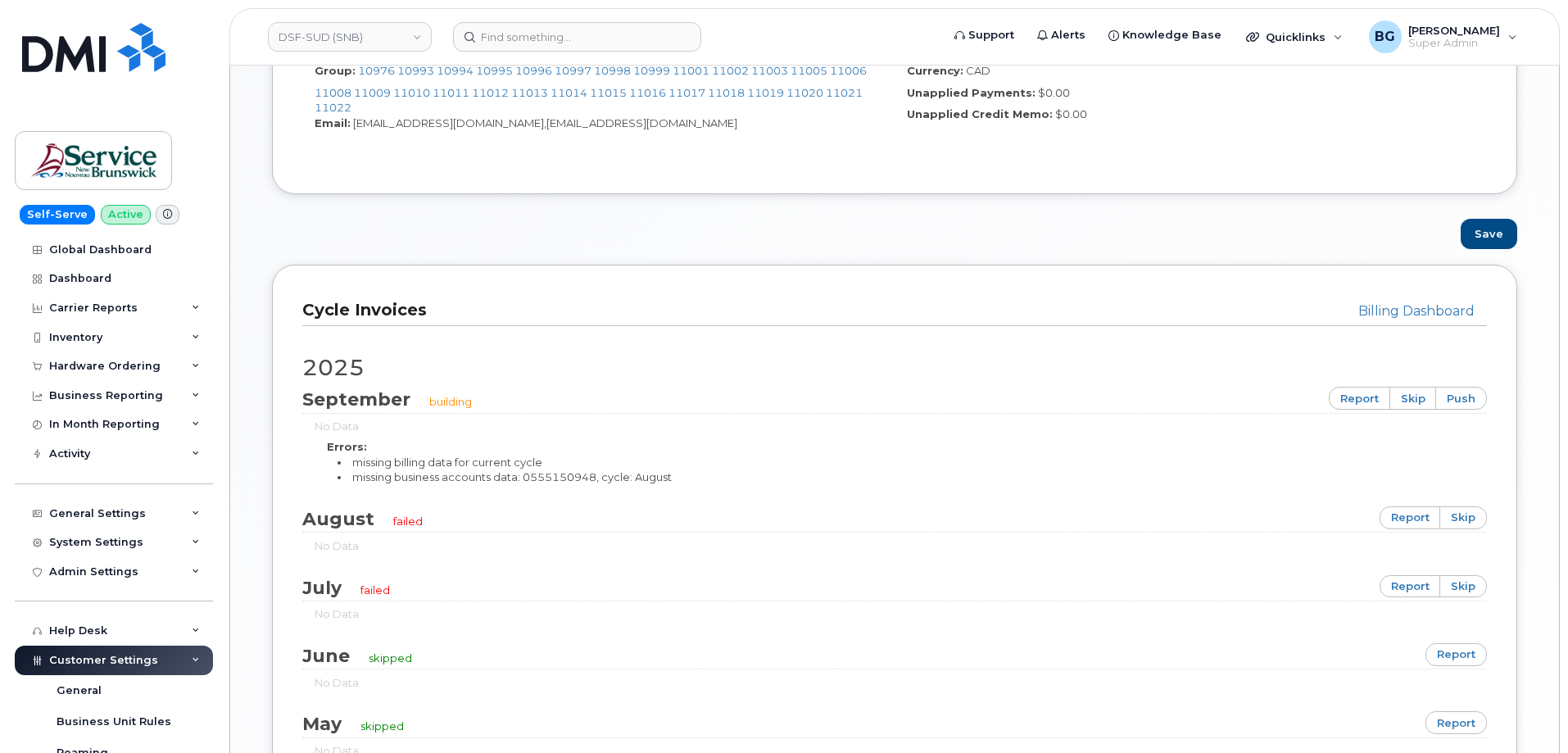
scroll to position [875, 0]
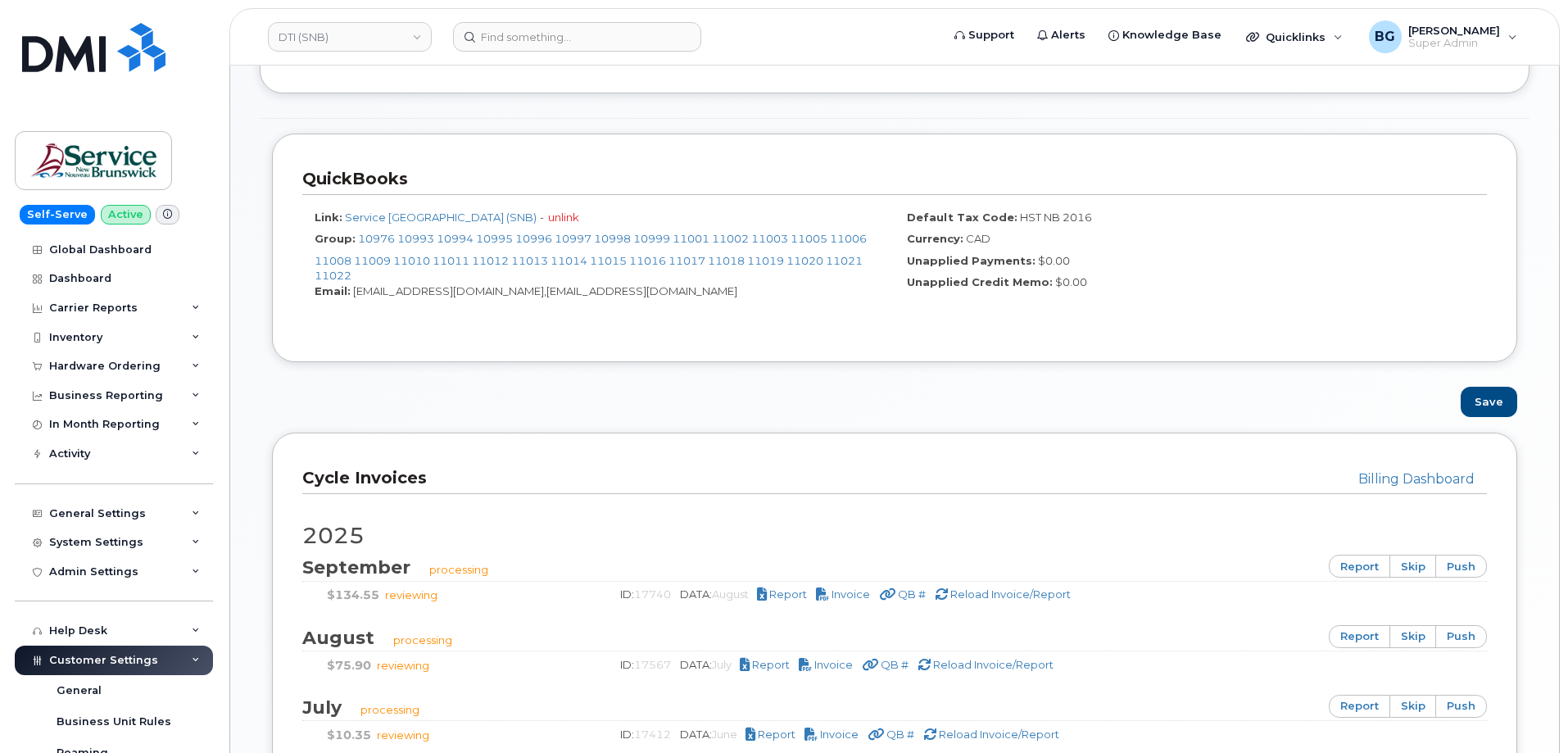
scroll to position [656, 0]
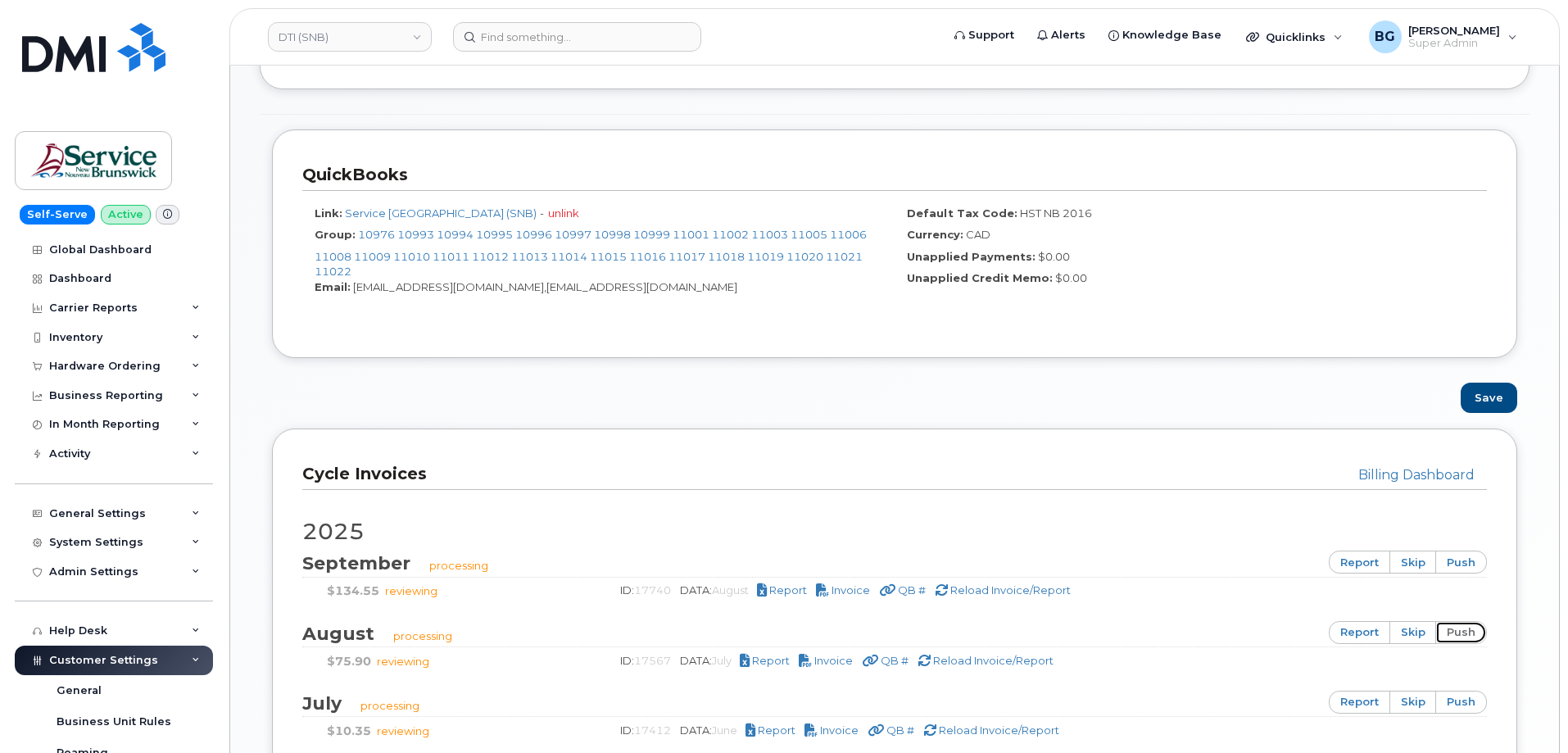
click at [1469, 634] on link "push" at bounding box center [1461, 632] width 52 height 23
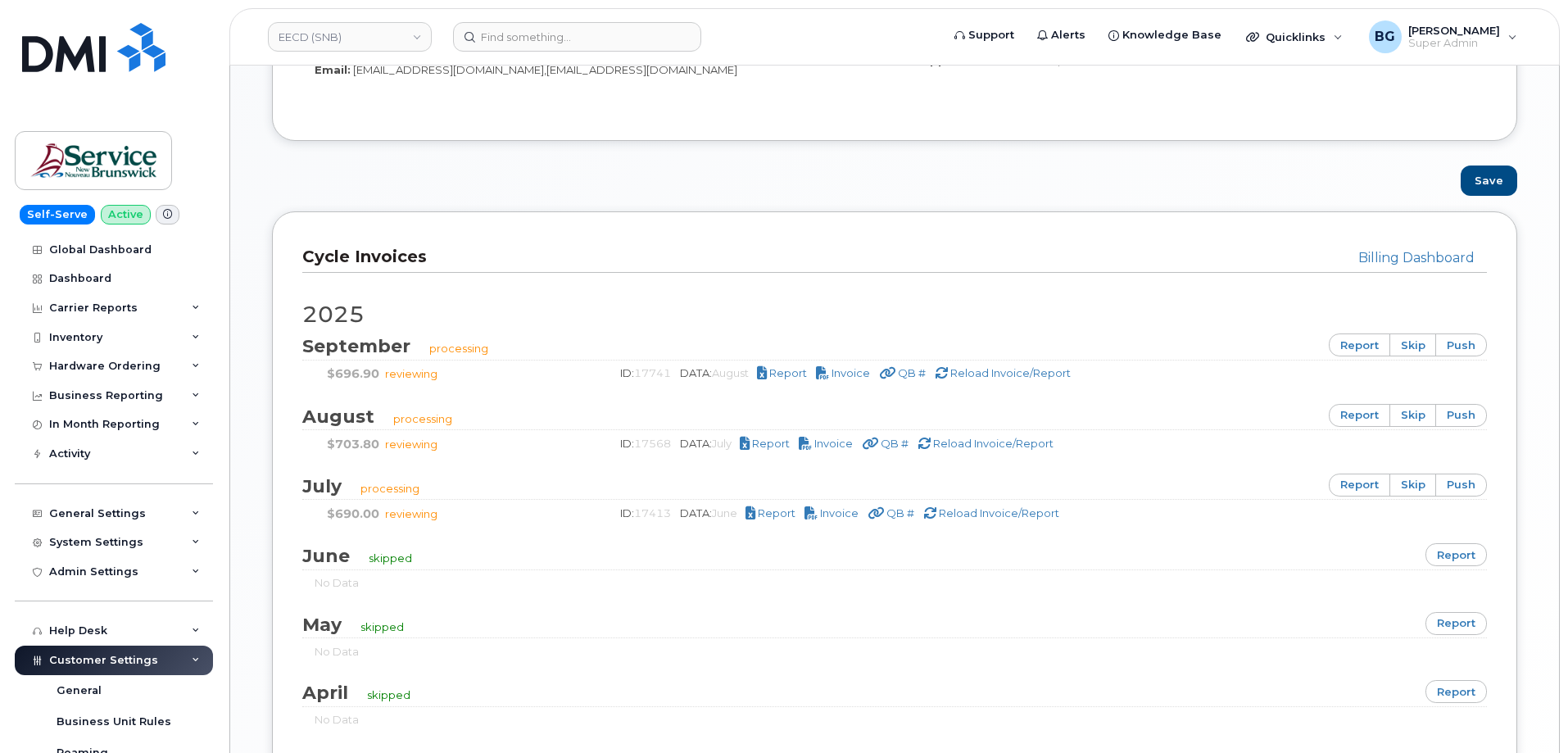
scroll to position [928, 0]
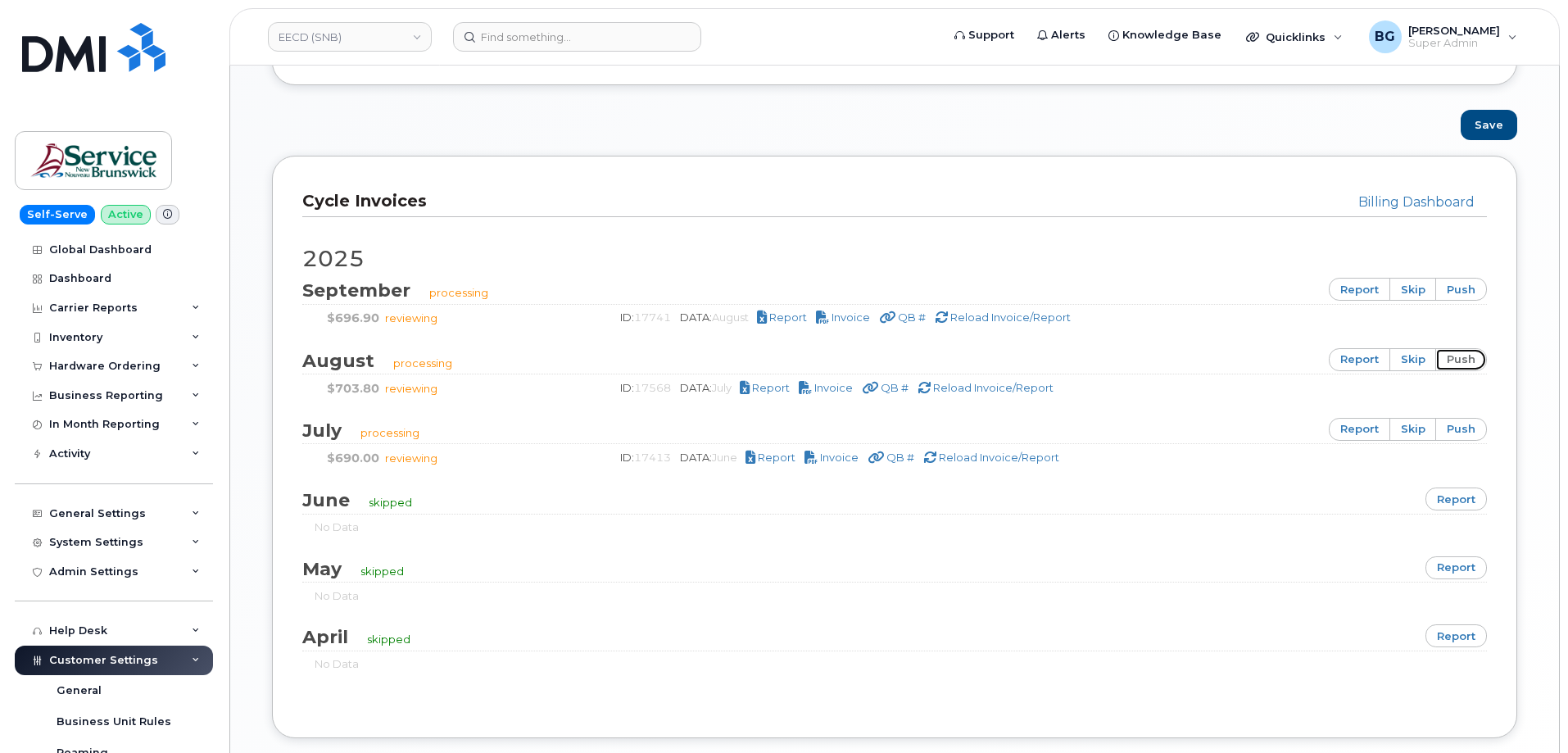
click at [1455, 360] on link "push" at bounding box center [1461, 359] width 52 height 23
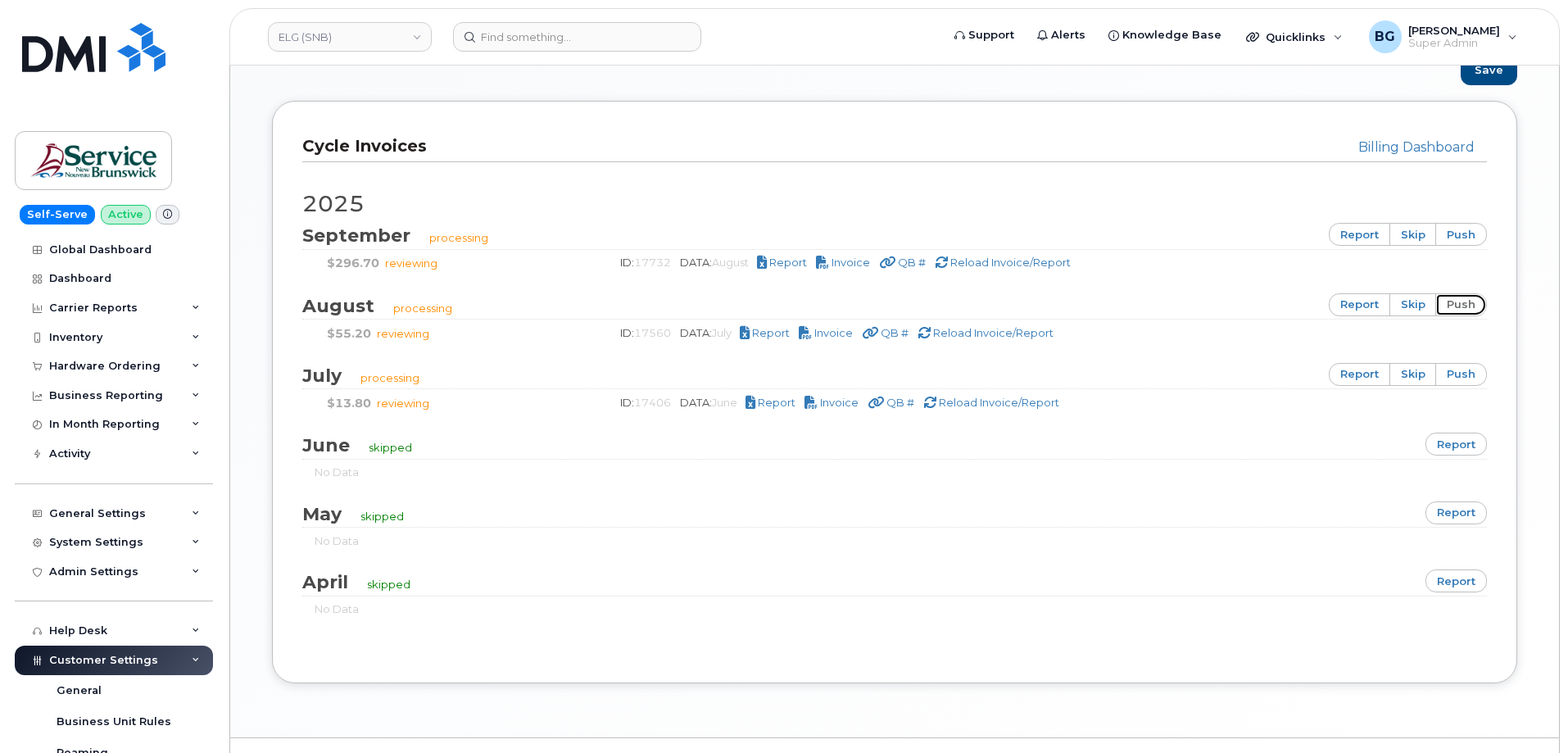
click at [1475, 309] on link "push" at bounding box center [1461, 305] width 52 height 23
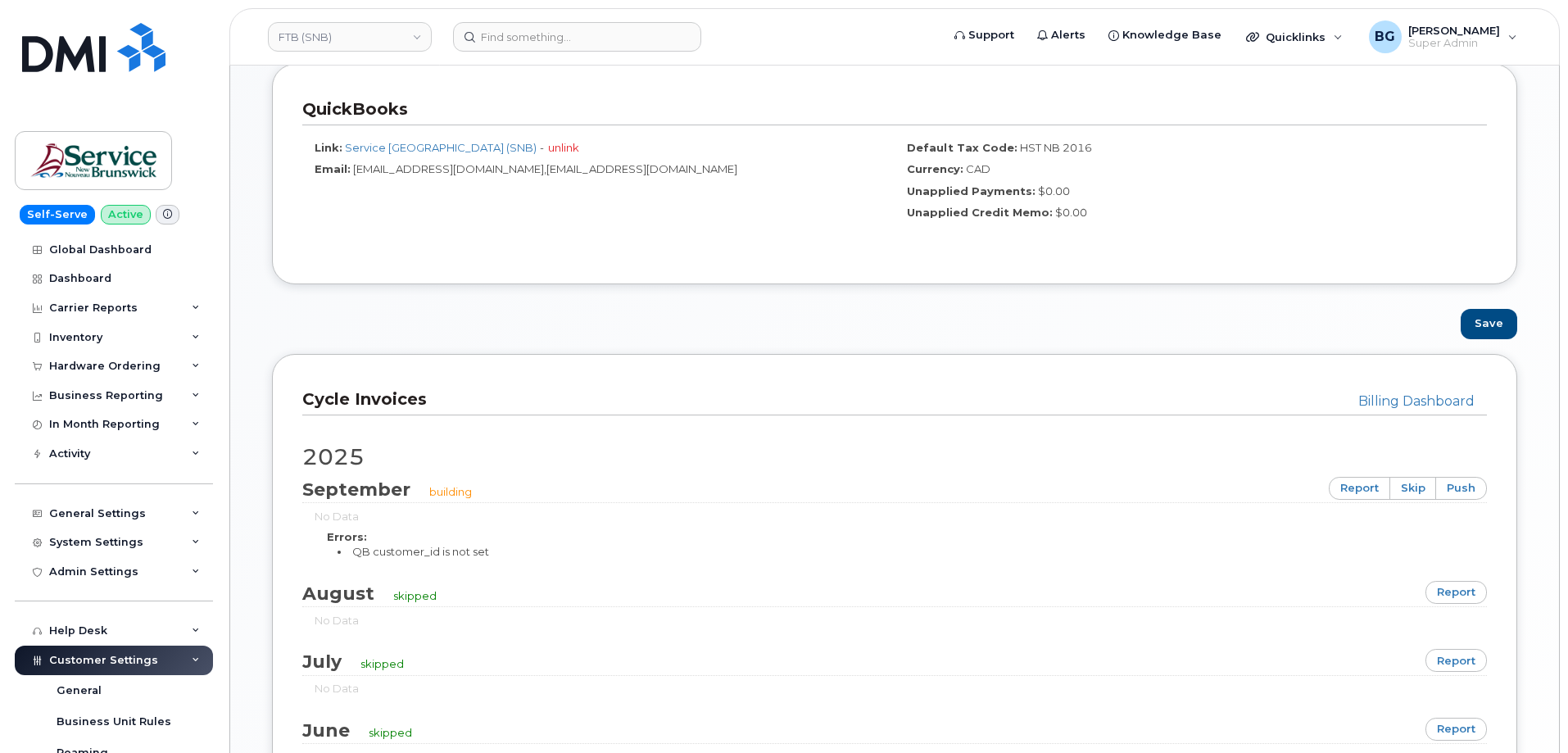
scroll to position [819, 0]
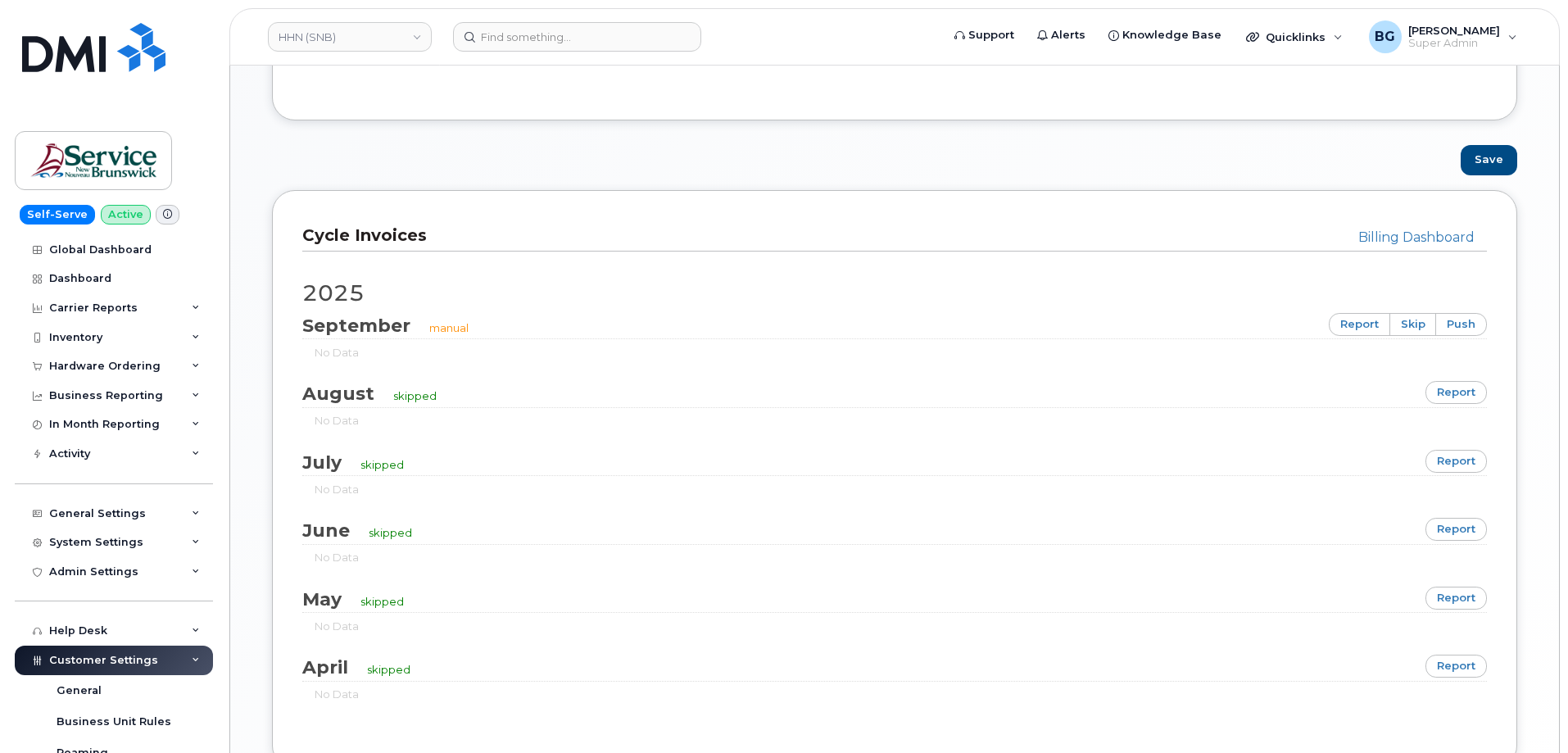
scroll to position [928, 0]
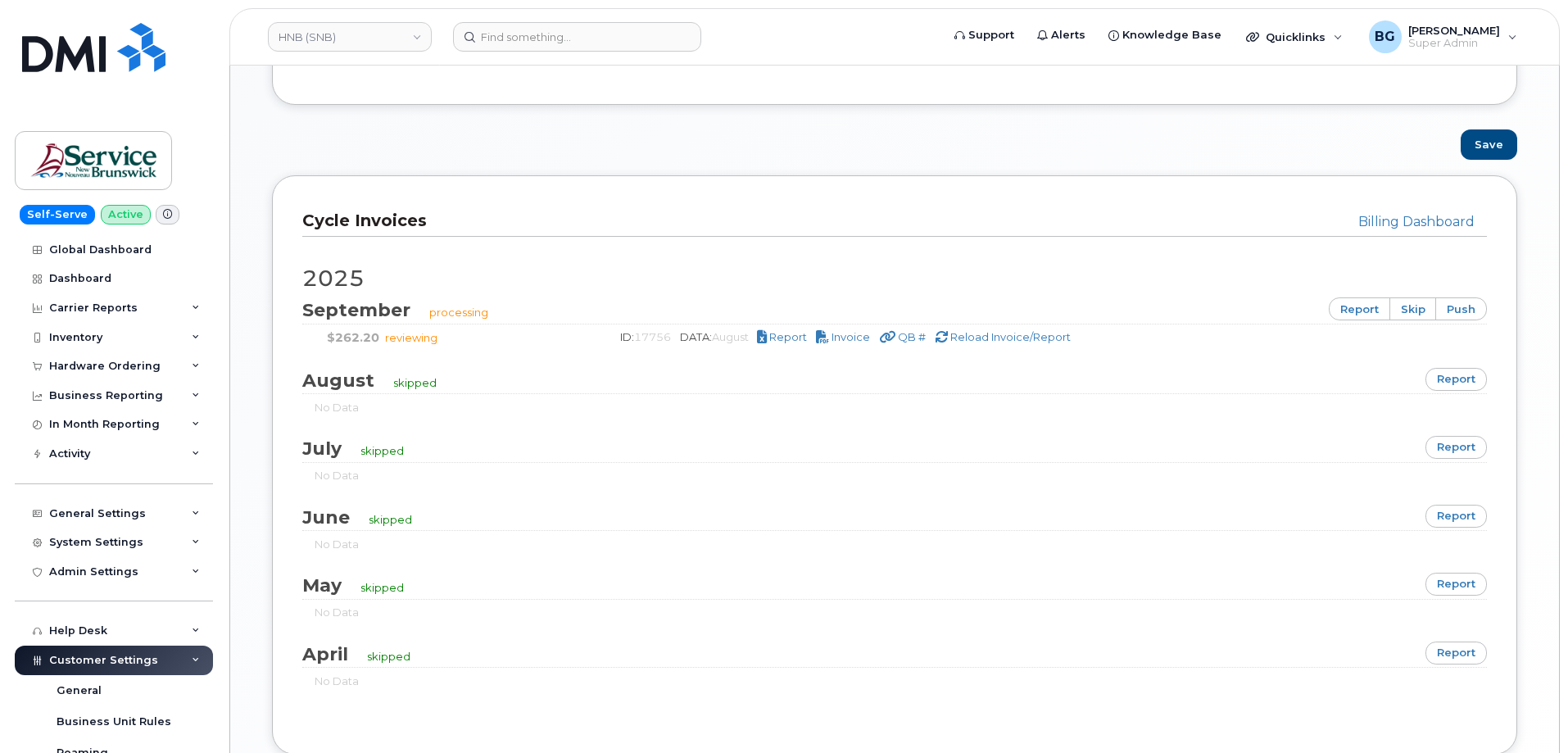
scroll to position [928, 0]
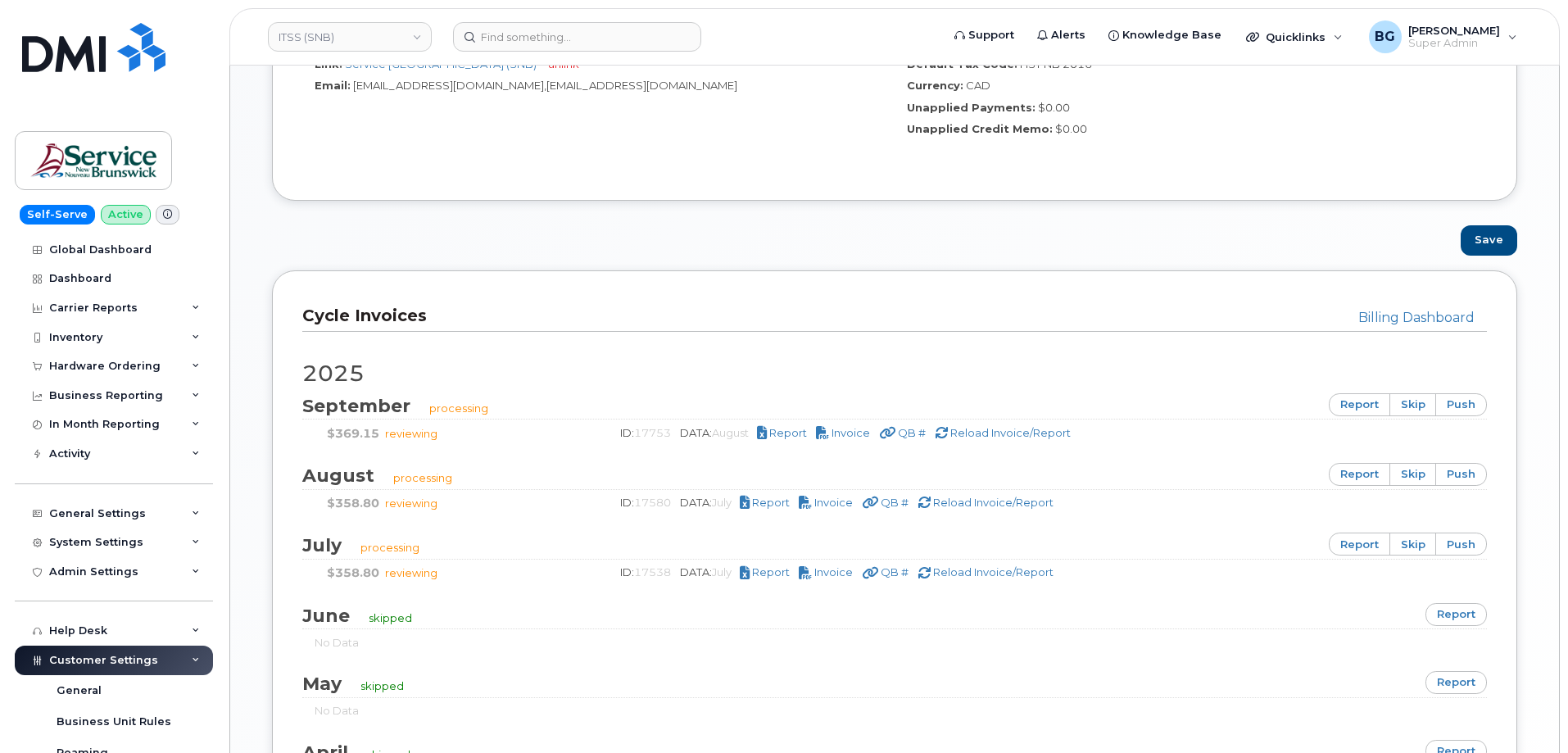
scroll to position [875, 0]
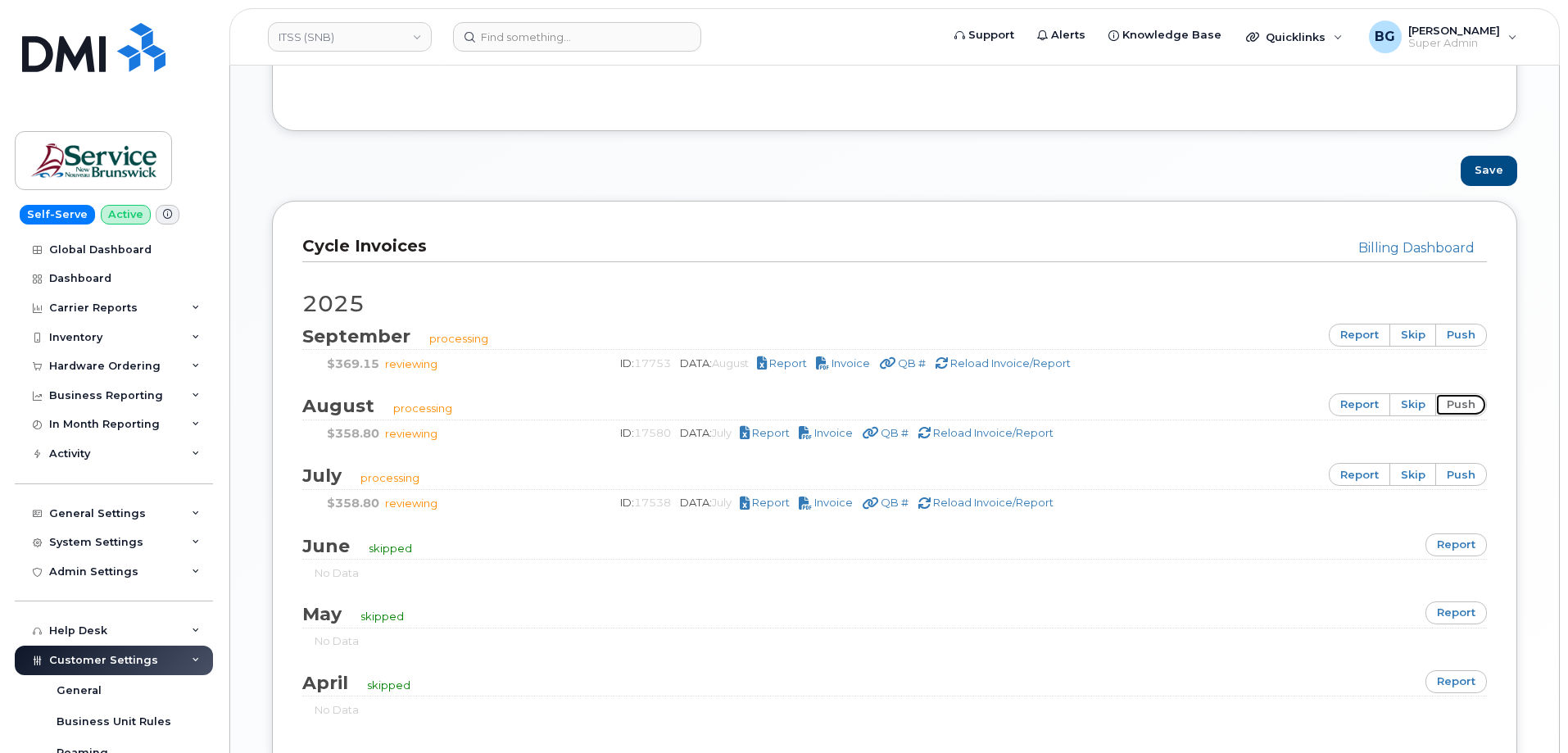
click at [1463, 402] on link "push" at bounding box center [1461, 404] width 52 height 23
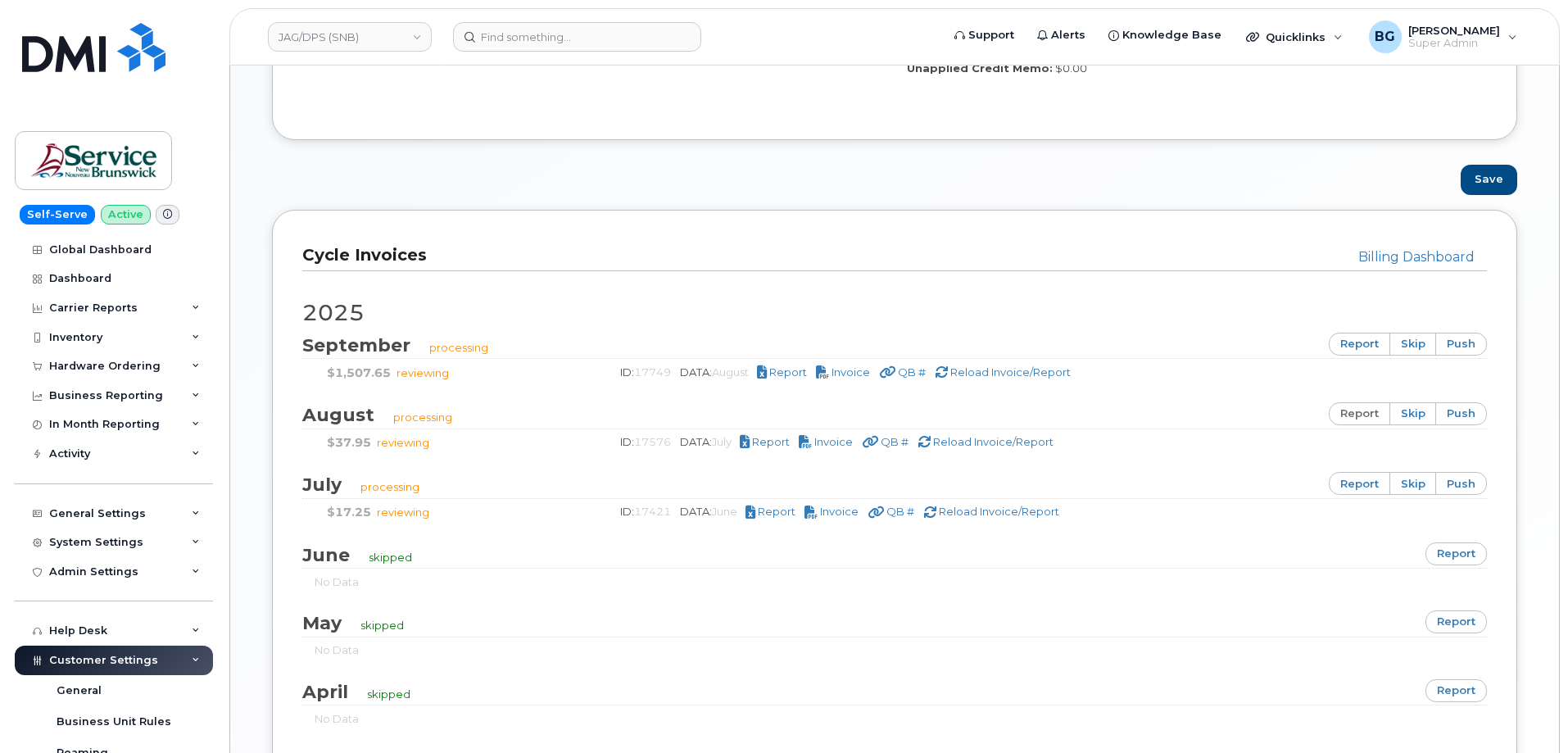
scroll to position [875, 0]
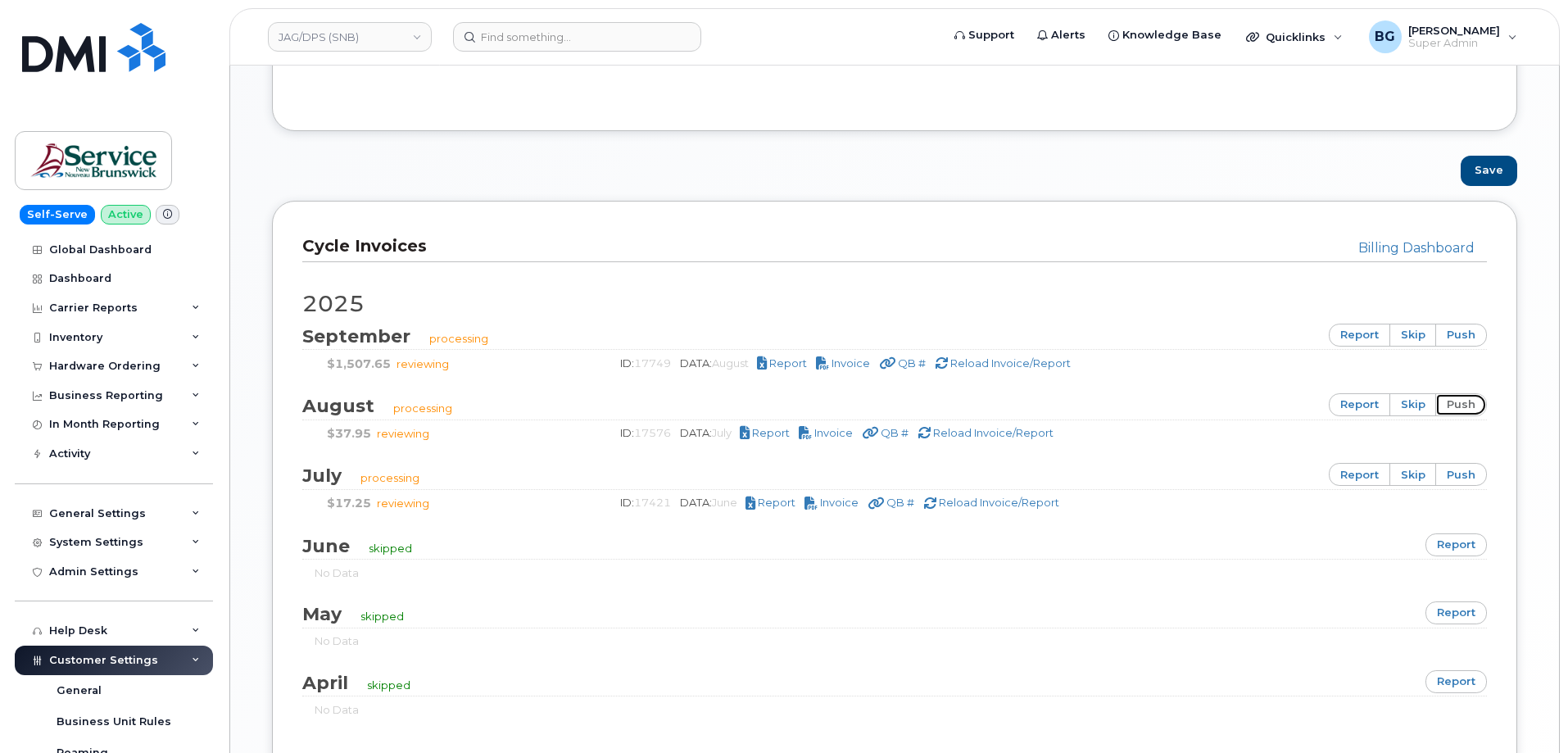
click at [1468, 407] on link "push" at bounding box center [1461, 404] width 52 height 23
click at [1452, 407] on link "push" at bounding box center [1461, 404] width 52 height 23
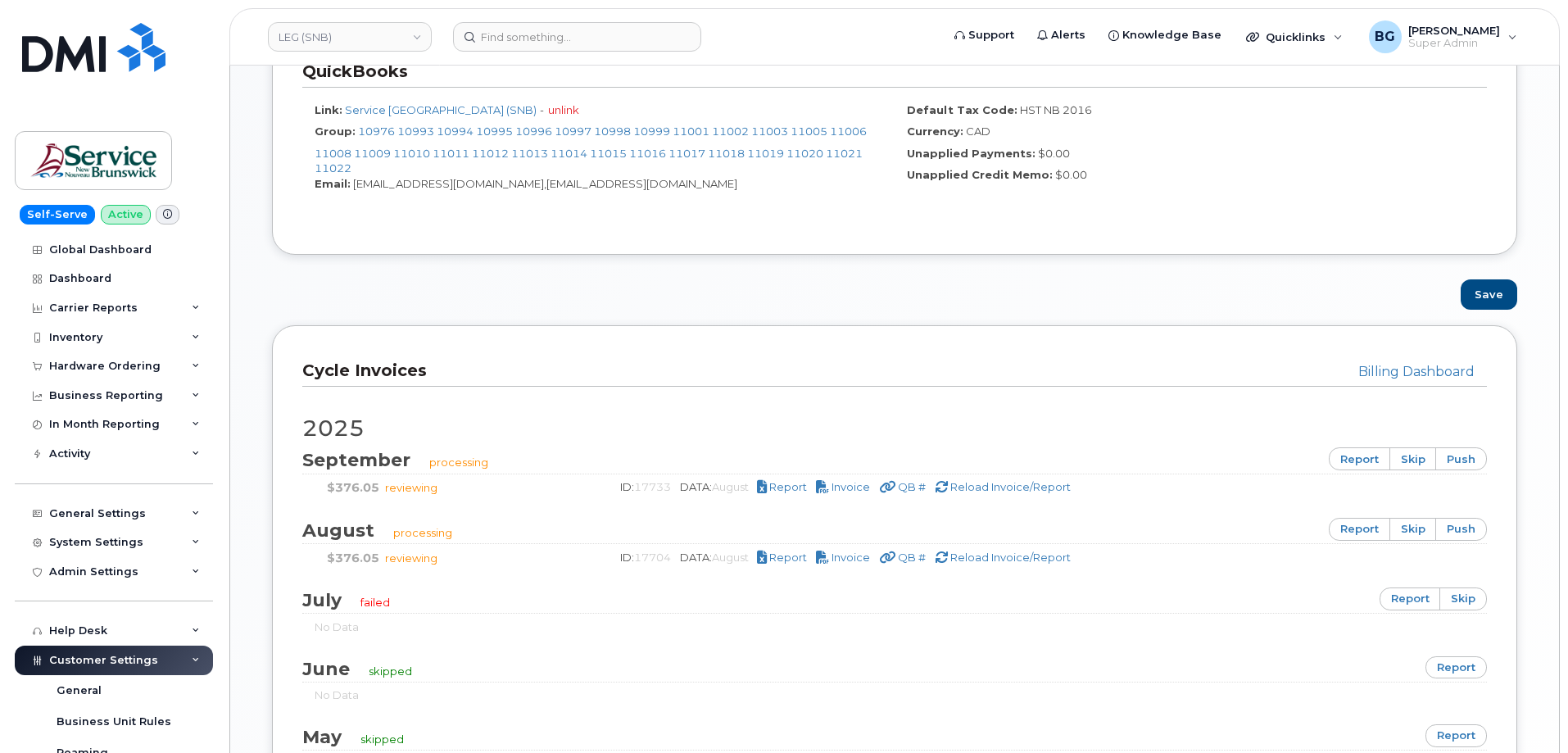
scroll to position [765, 0]
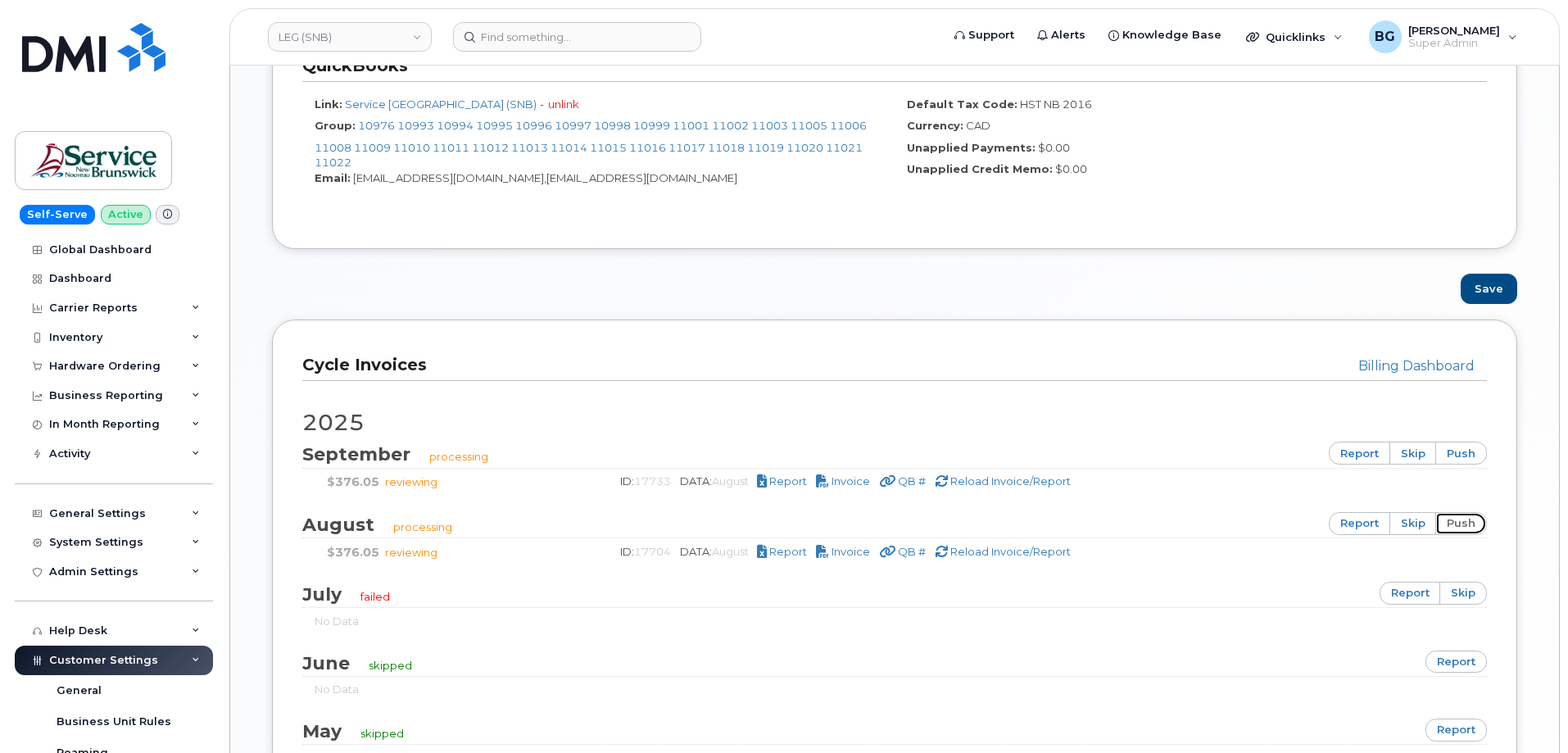
drag, startPoint x: 1470, startPoint y: 526, endPoint x: 936, endPoint y: 62, distance: 707.4
click at [1470, 526] on link "push" at bounding box center [1461, 523] width 52 height 23
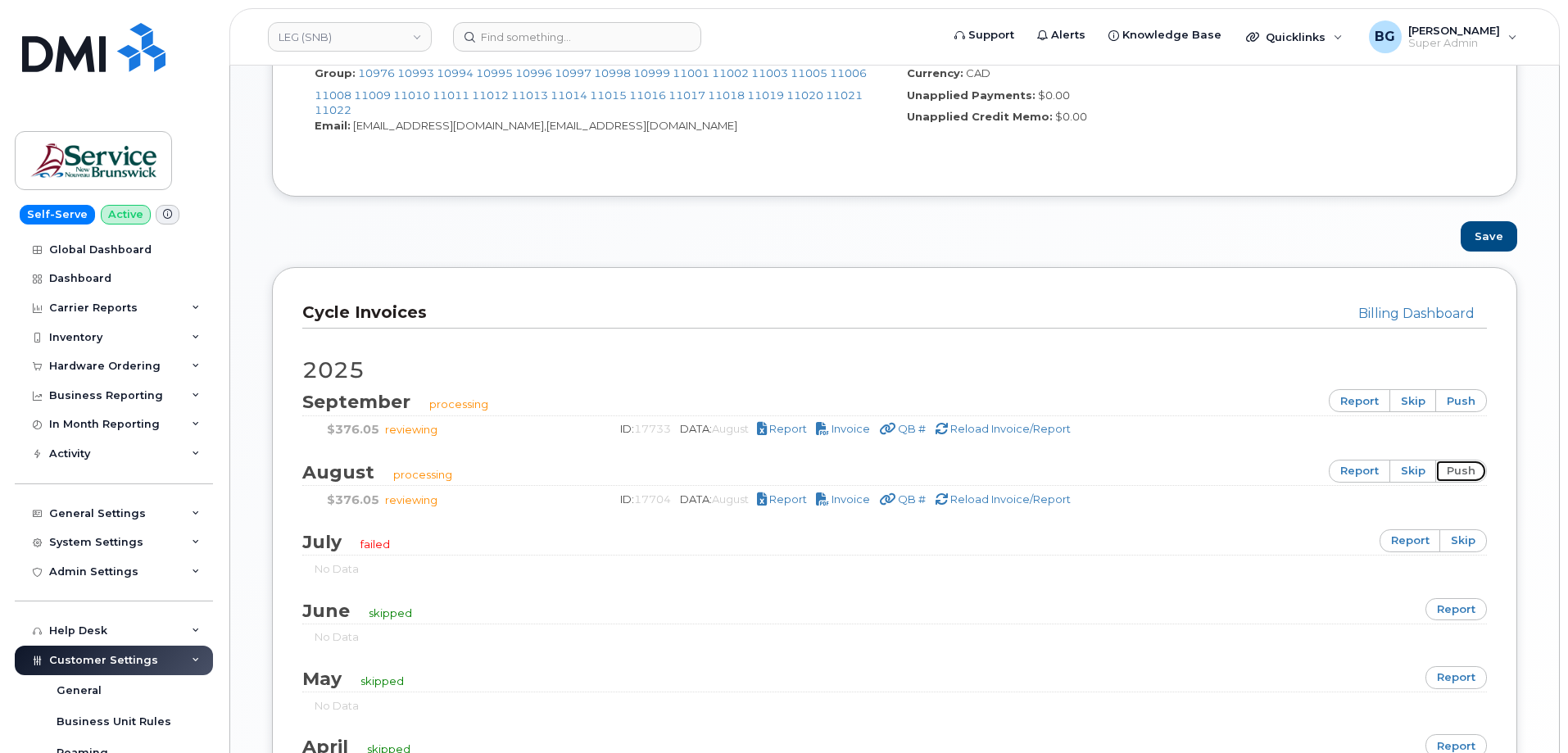
scroll to position [819, 0]
click at [1467, 469] on link "push" at bounding box center [1461, 468] width 52 height 23
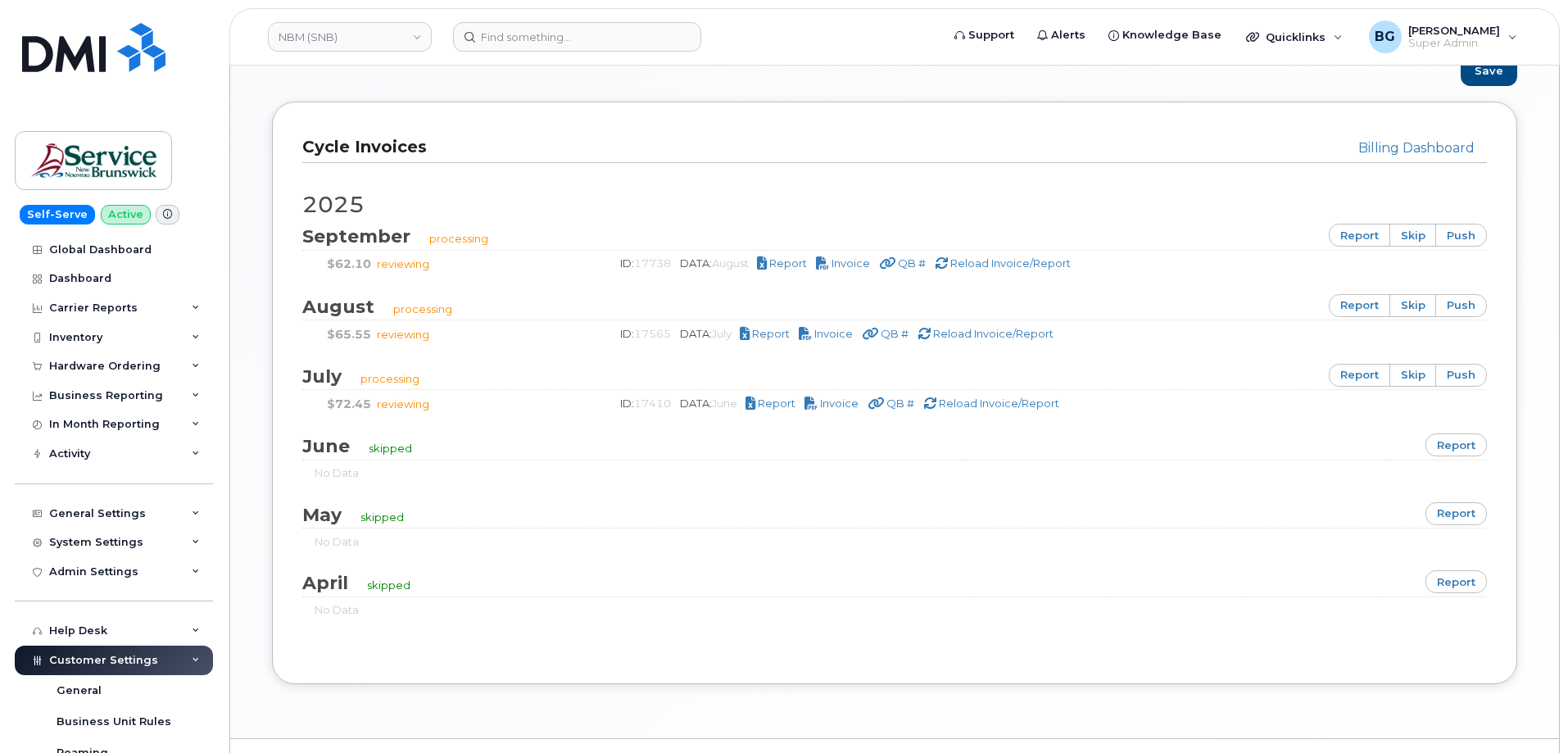
scroll to position [984, 0]
click at [1453, 302] on link "push" at bounding box center [1461, 305] width 52 height 23
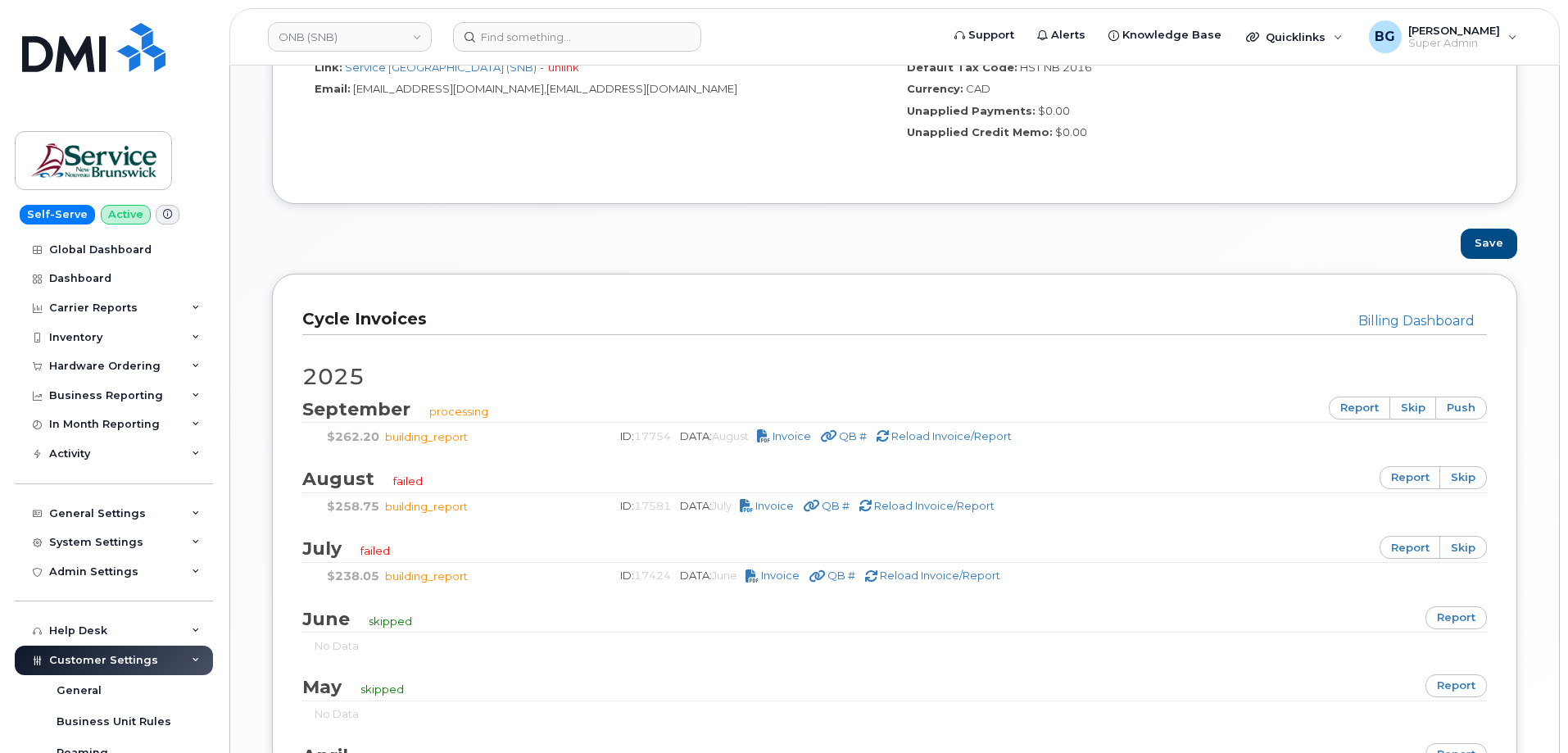
scroll to position [875, 0]
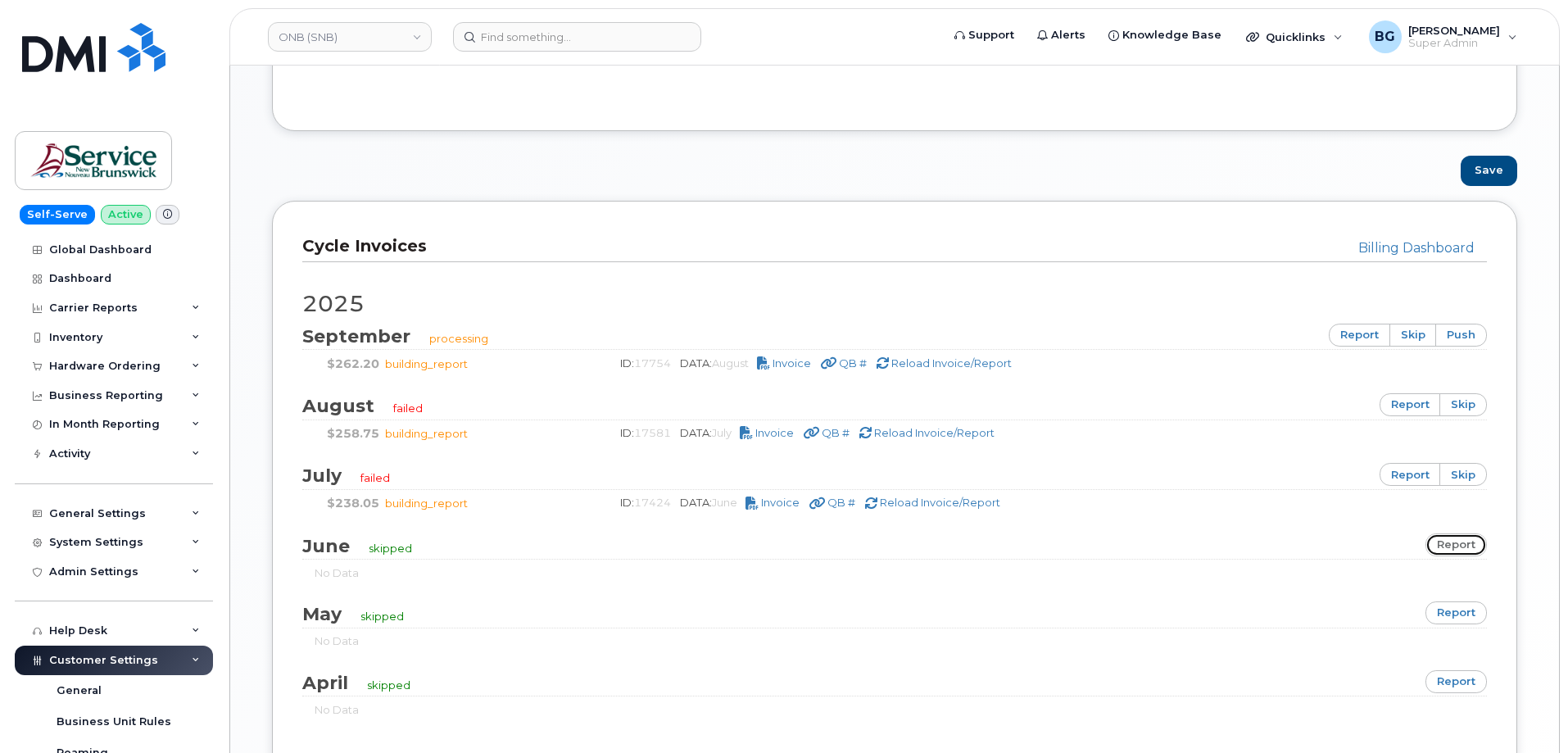
click at [1454, 543] on link "report" at bounding box center [1456, 545] width 61 height 23
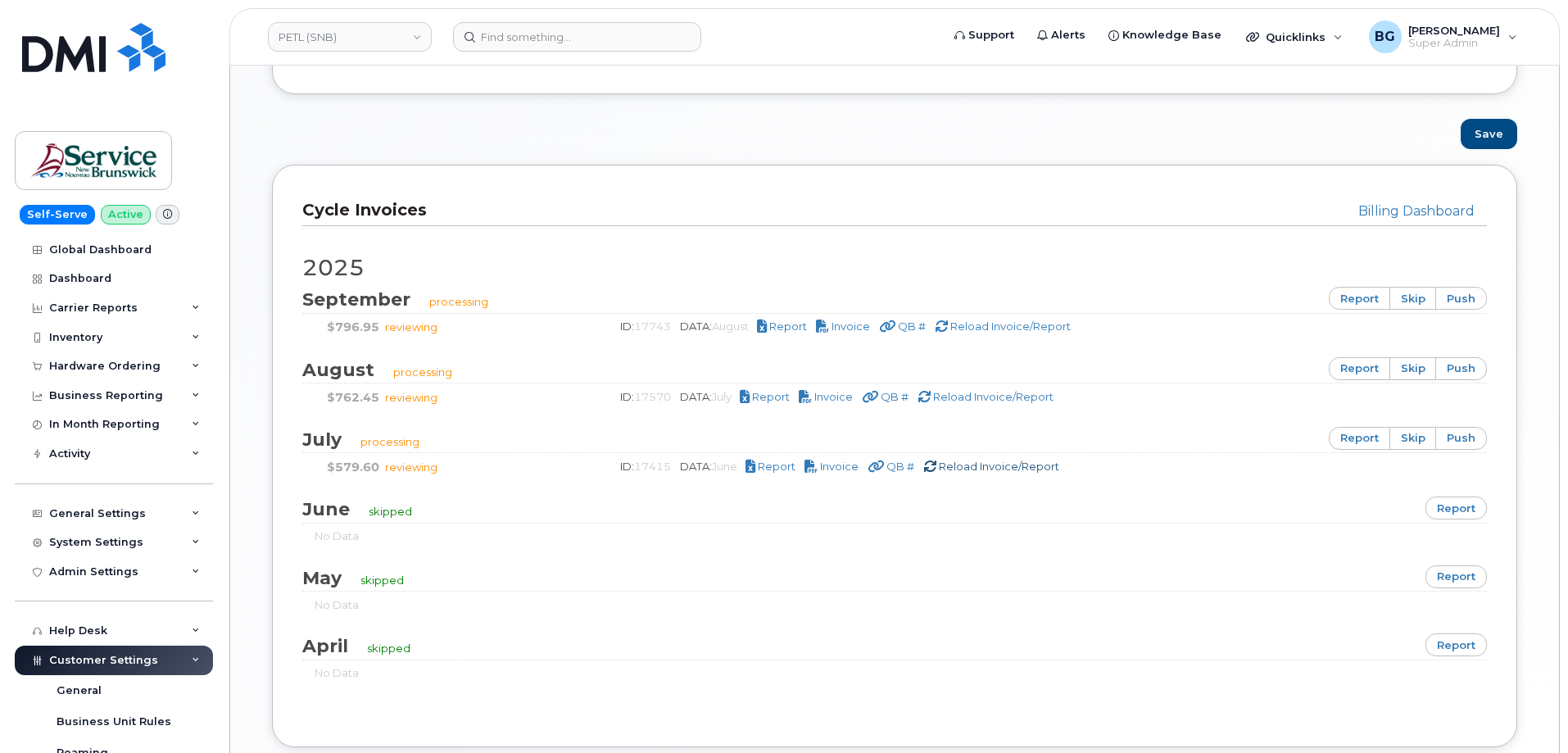
scroll to position [928, 0]
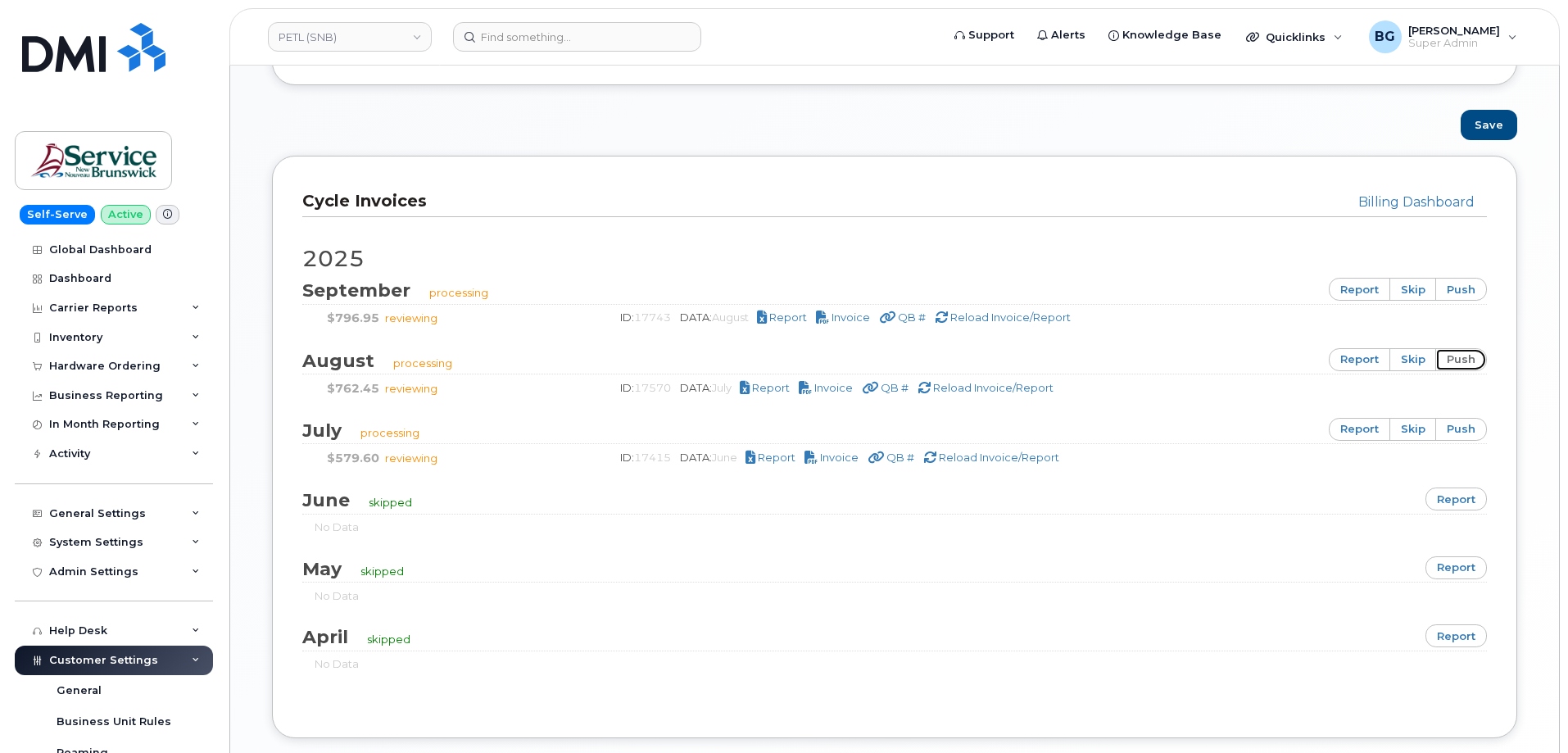
click at [1466, 357] on link "push" at bounding box center [1461, 359] width 52 height 23
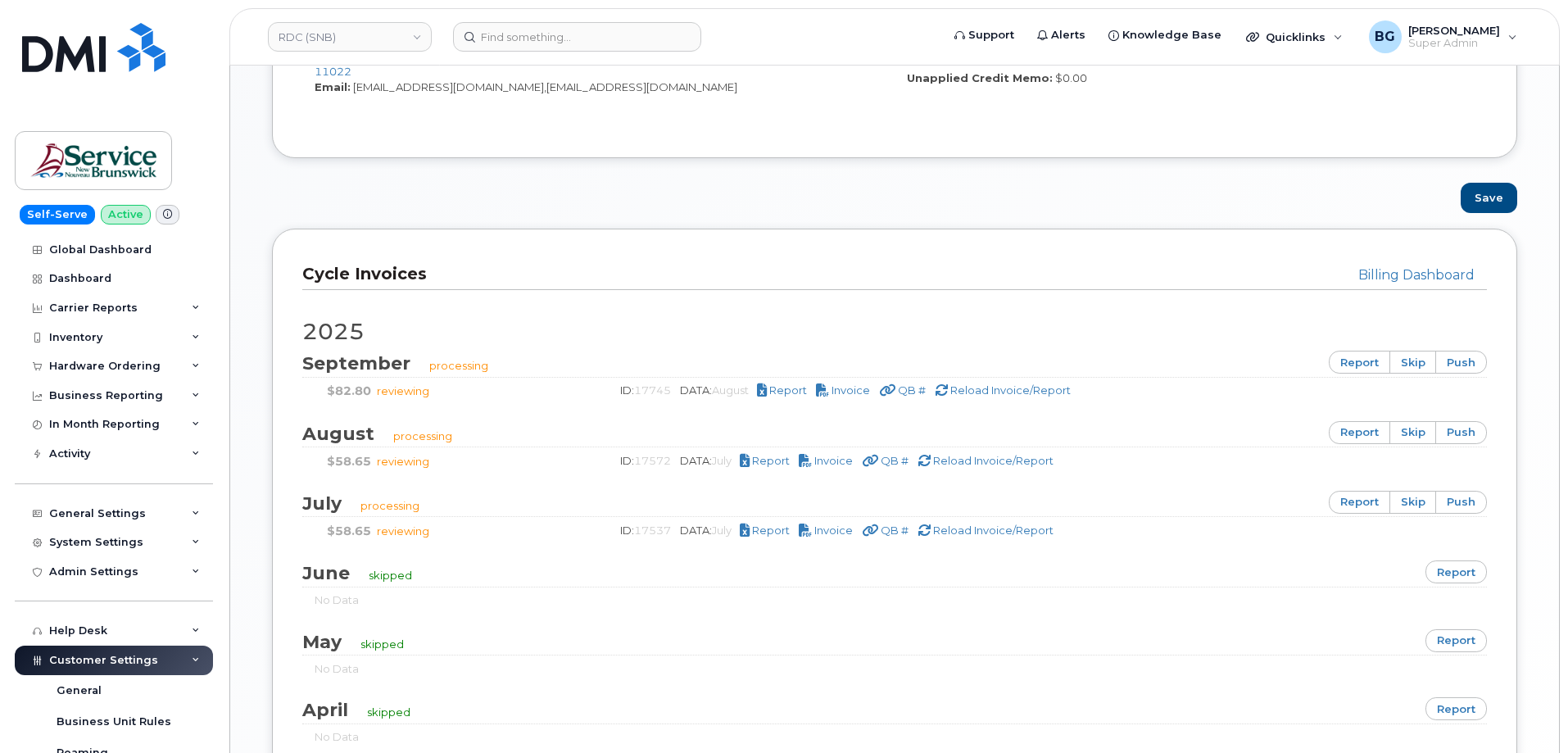
scroll to position [875, 0]
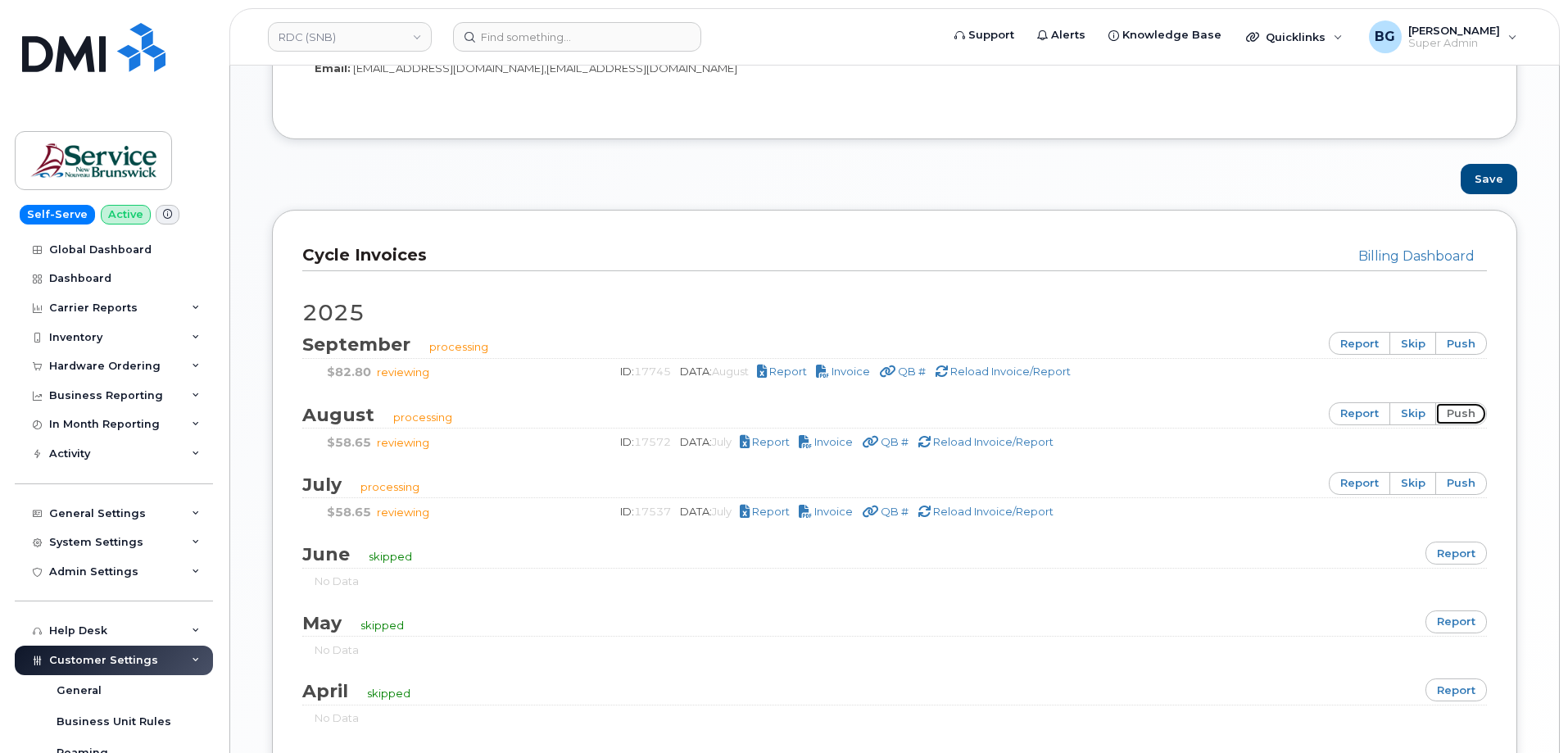
click at [1471, 416] on link "push" at bounding box center [1461, 414] width 52 height 23
click at [1463, 412] on link "push" at bounding box center [1461, 414] width 52 height 23
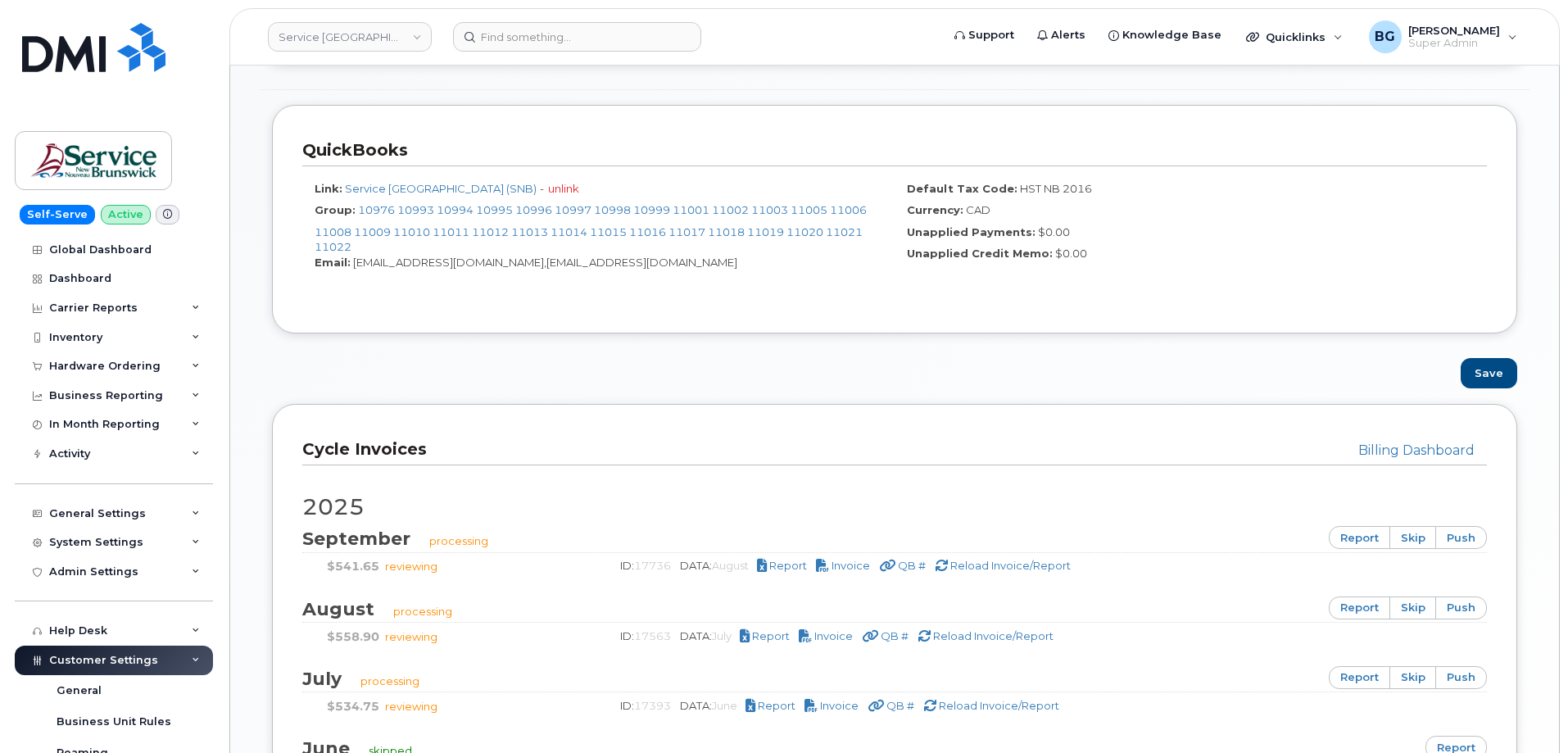
scroll to position [875, 0]
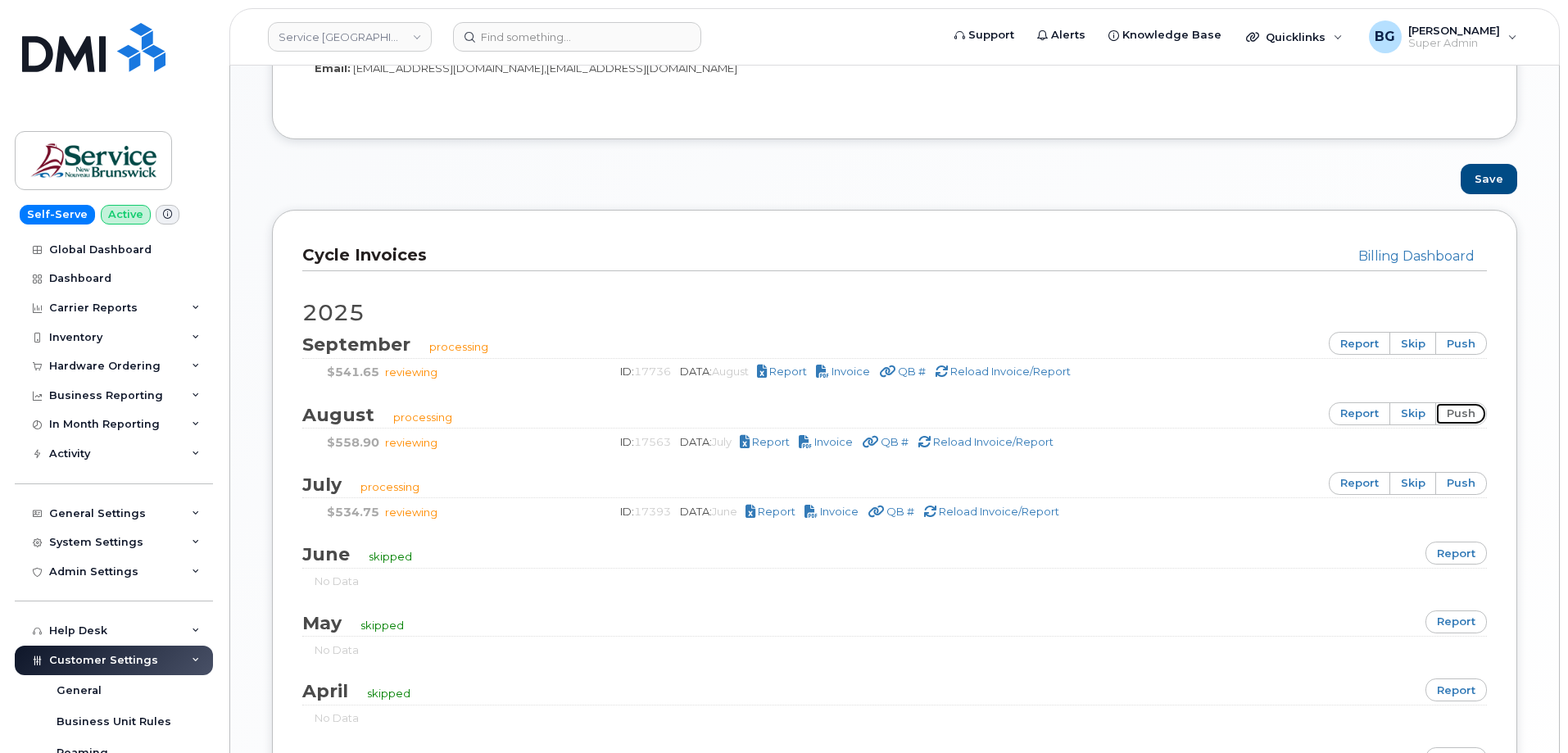
click at [1467, 412] on link "push" at bounding box center [1461, 414] width 52 height 23
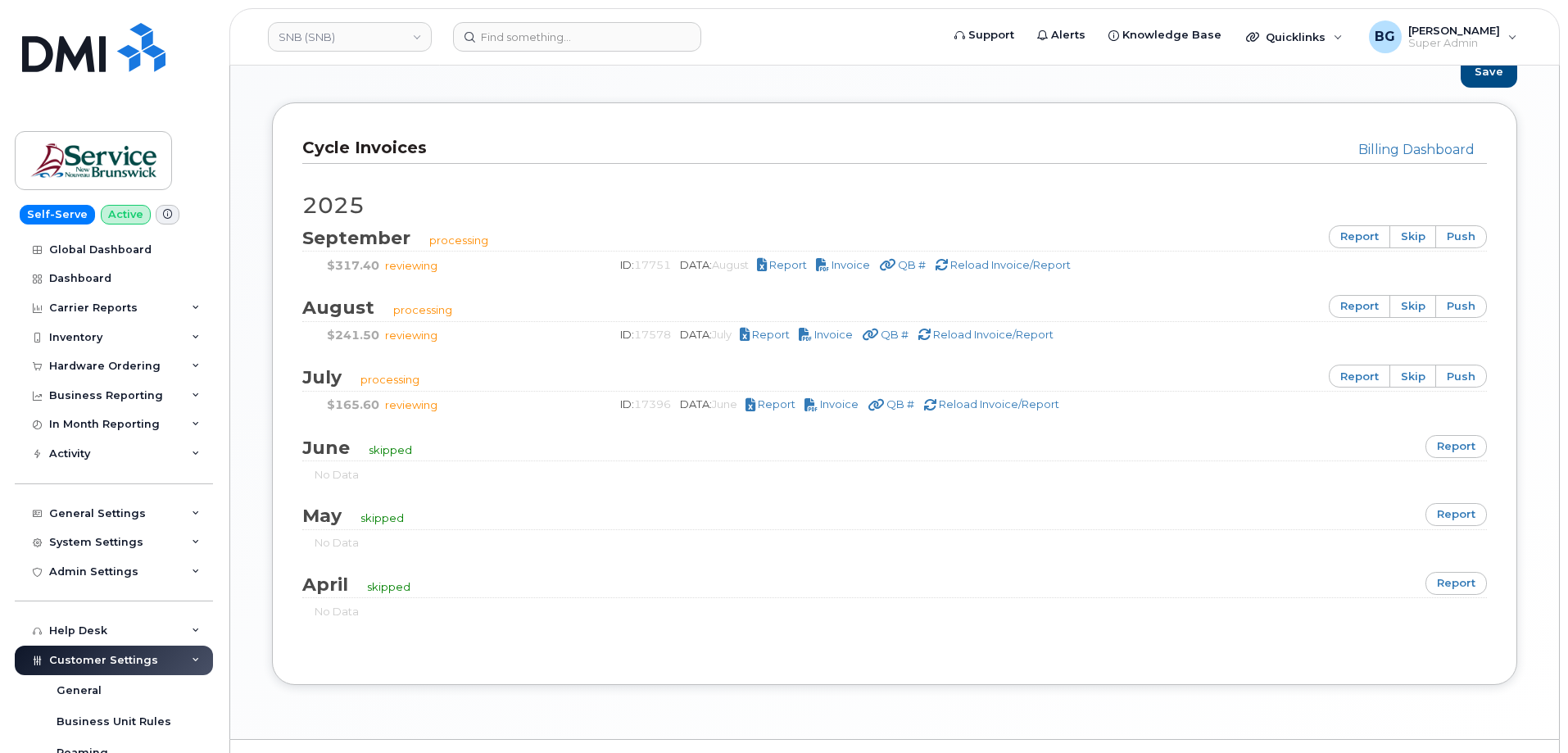
scroll to position [984, 0]
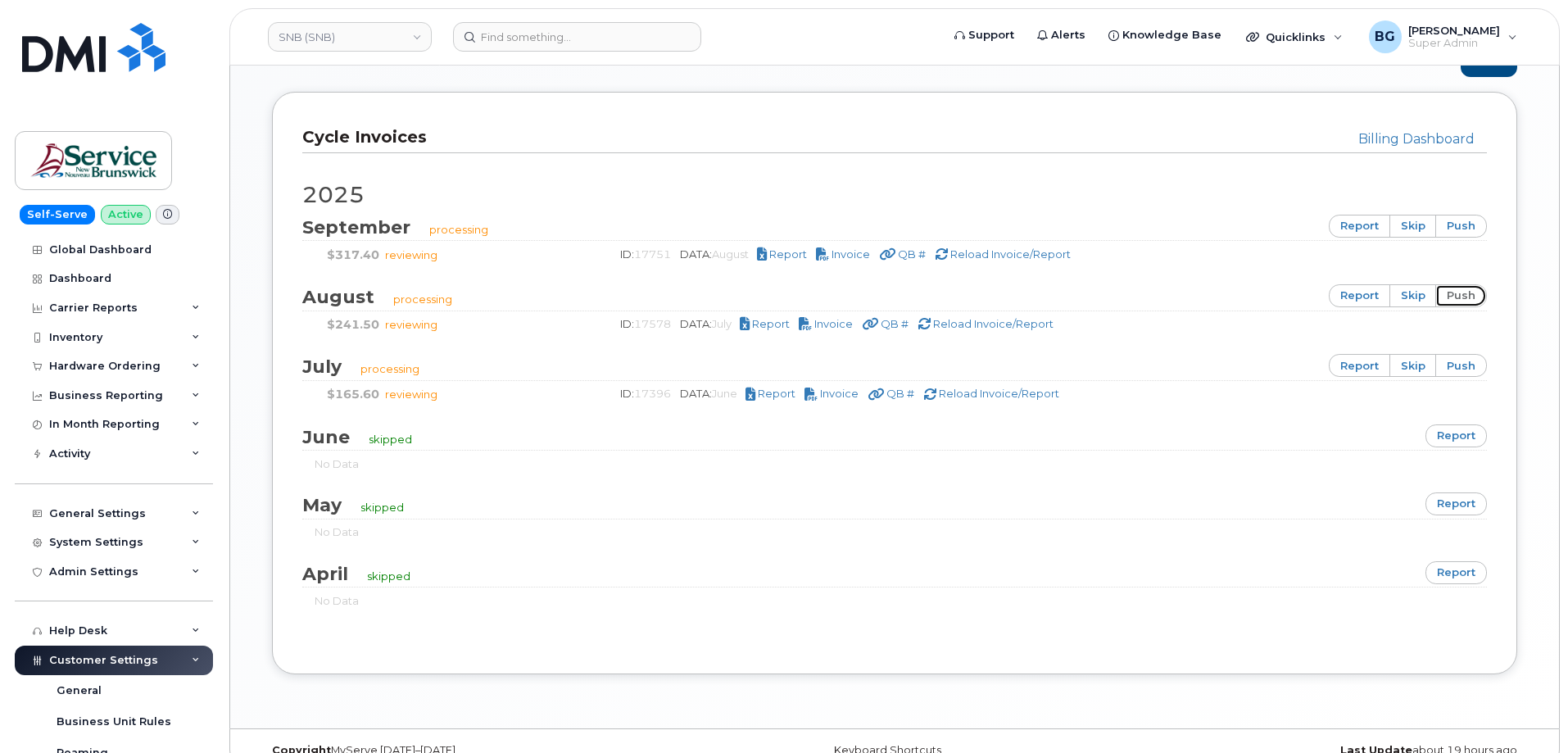
click at [1458, 295] on link "push" at bounding box center [1461, 295] width 52 height 23
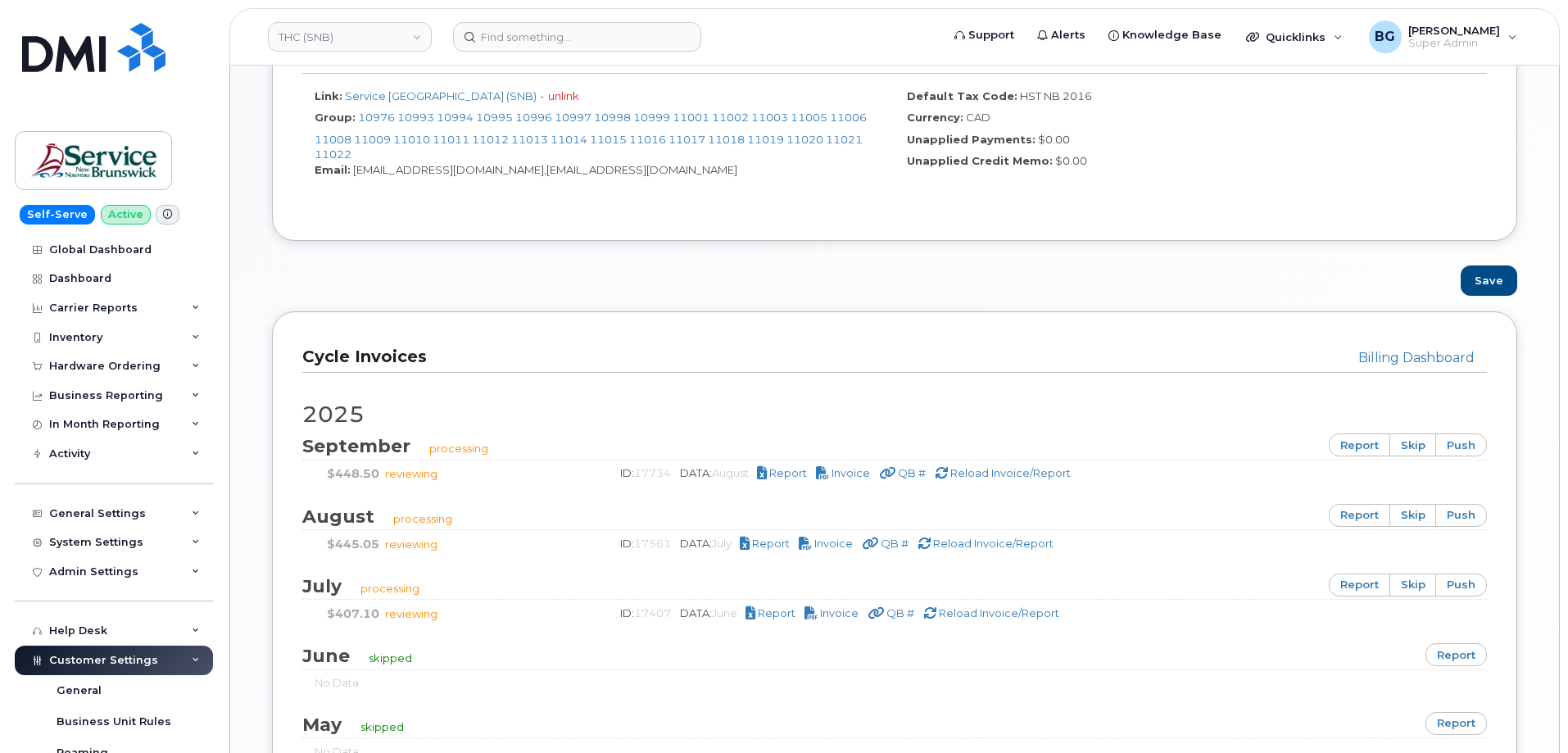
scroll to position [875, 0]
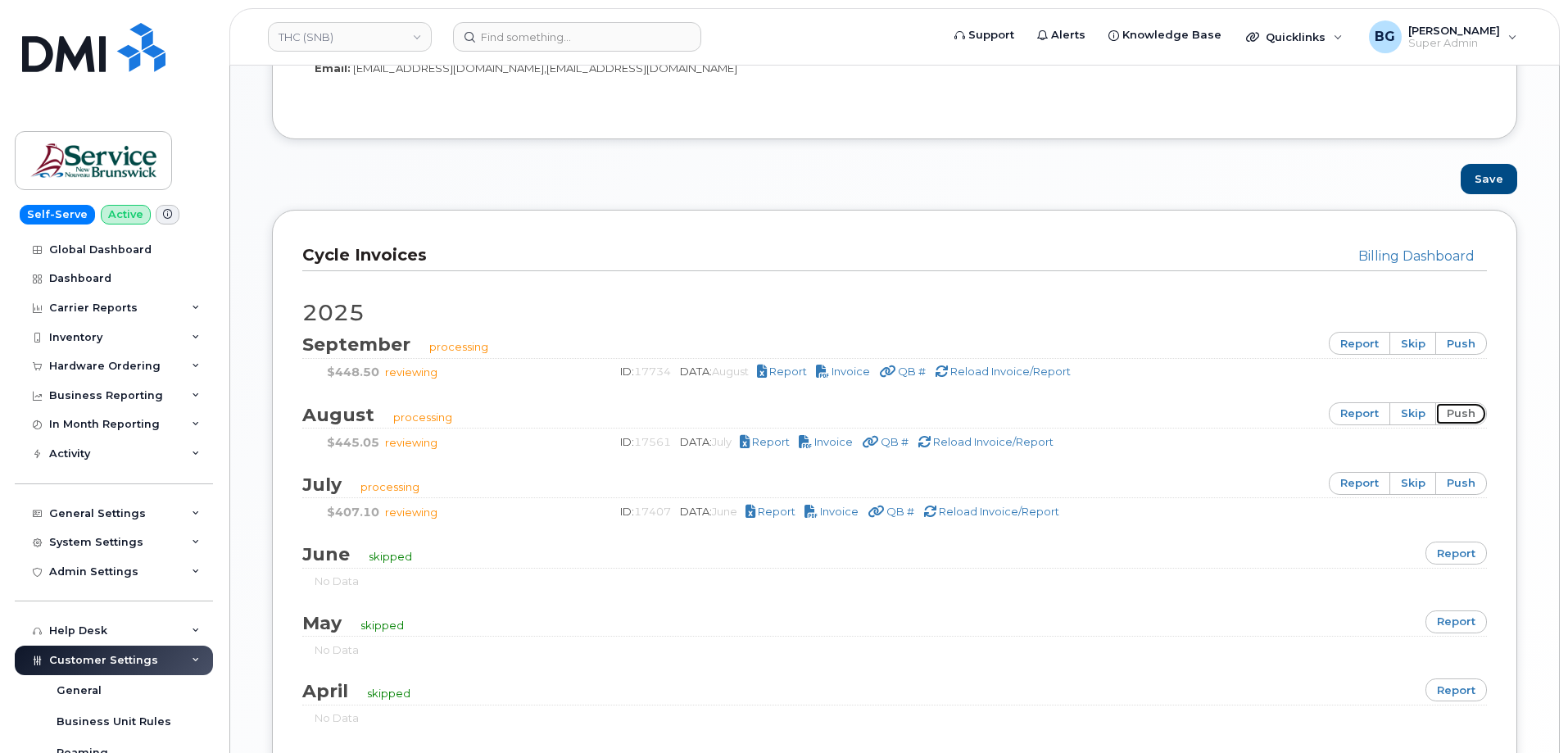
click at [1464, 410] on link "push" at bounding box center [1461, 414] width 52 height 23
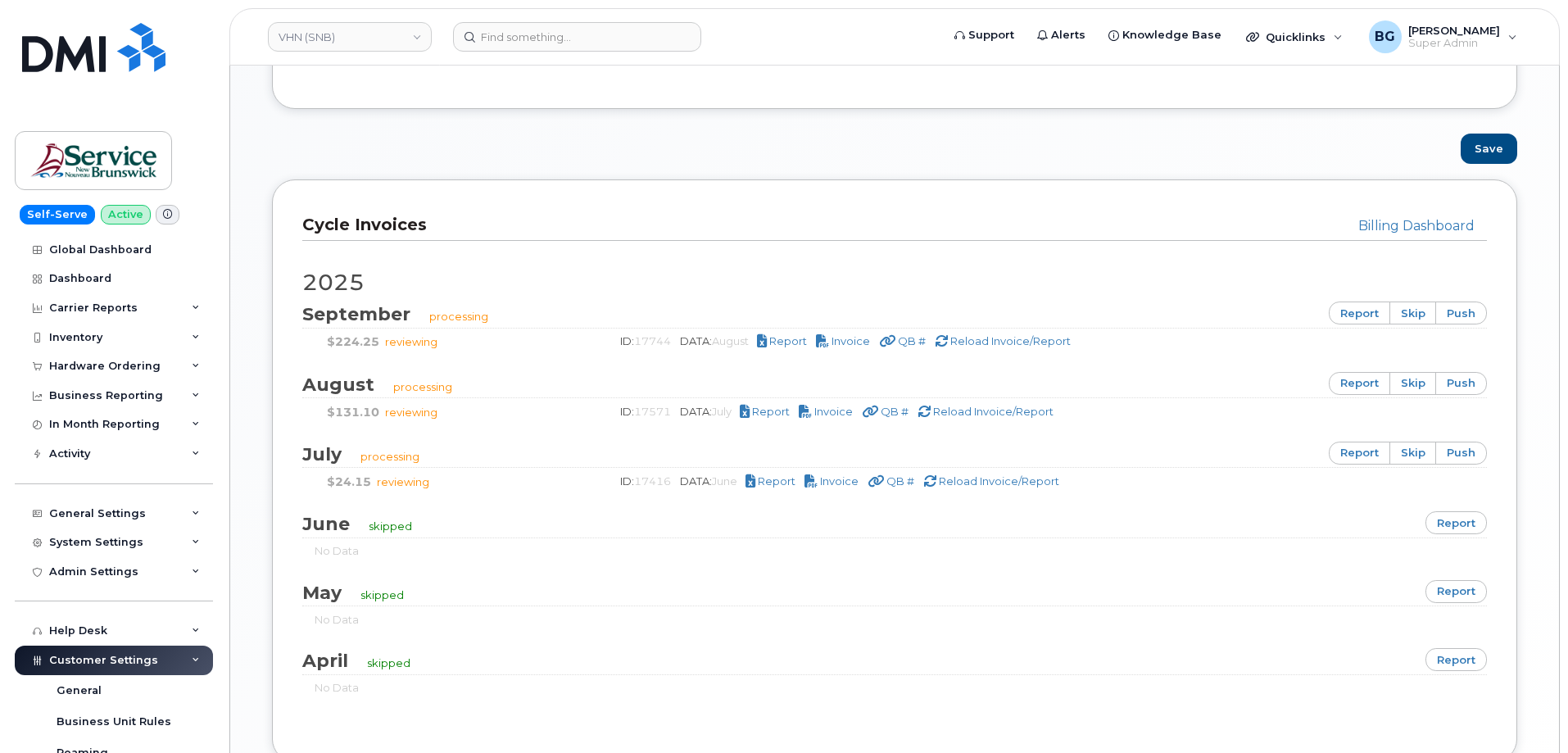
scroll to position [984, 0]
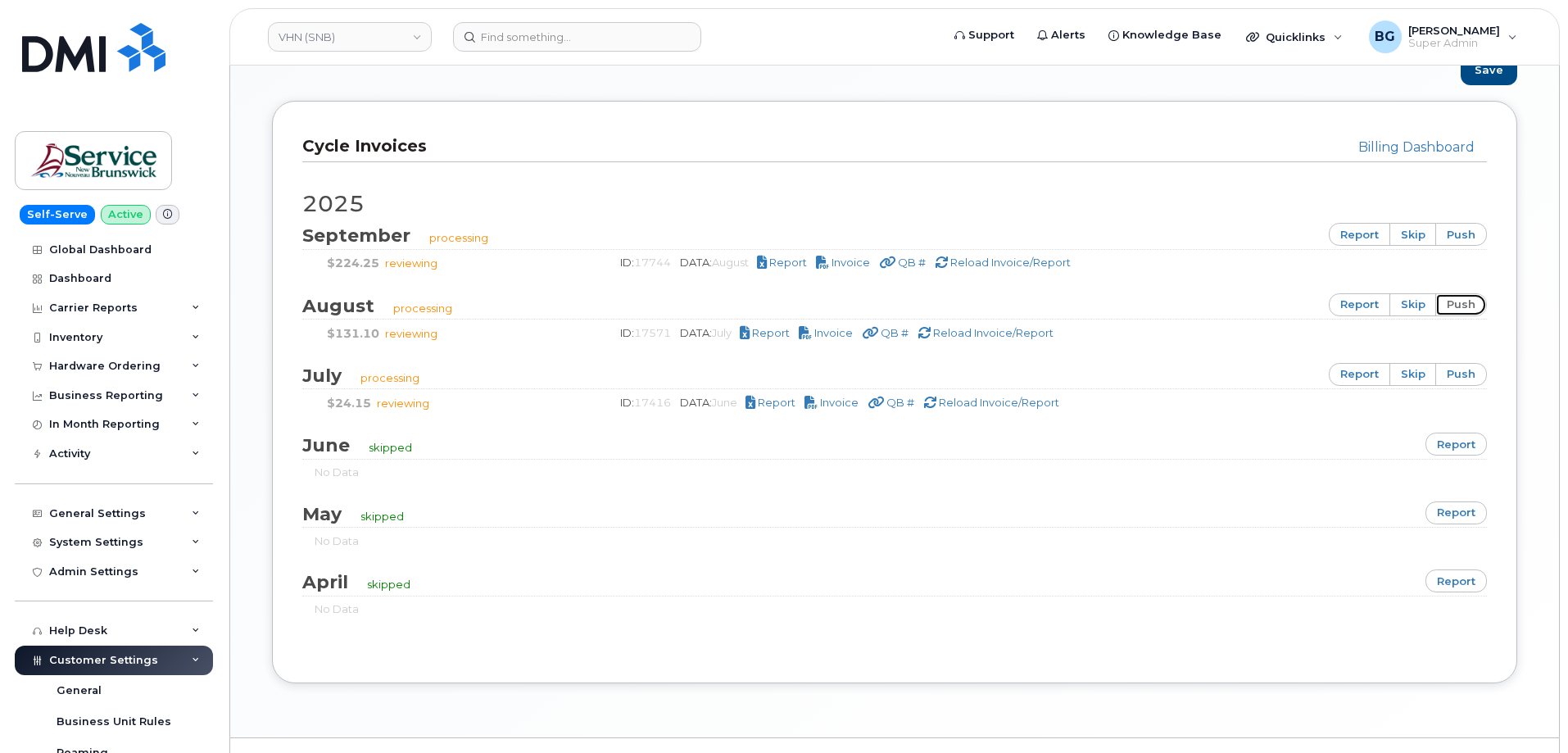
click at [1471, 308] on link "push" at bounding box center [1461, 305] width 52 height 23
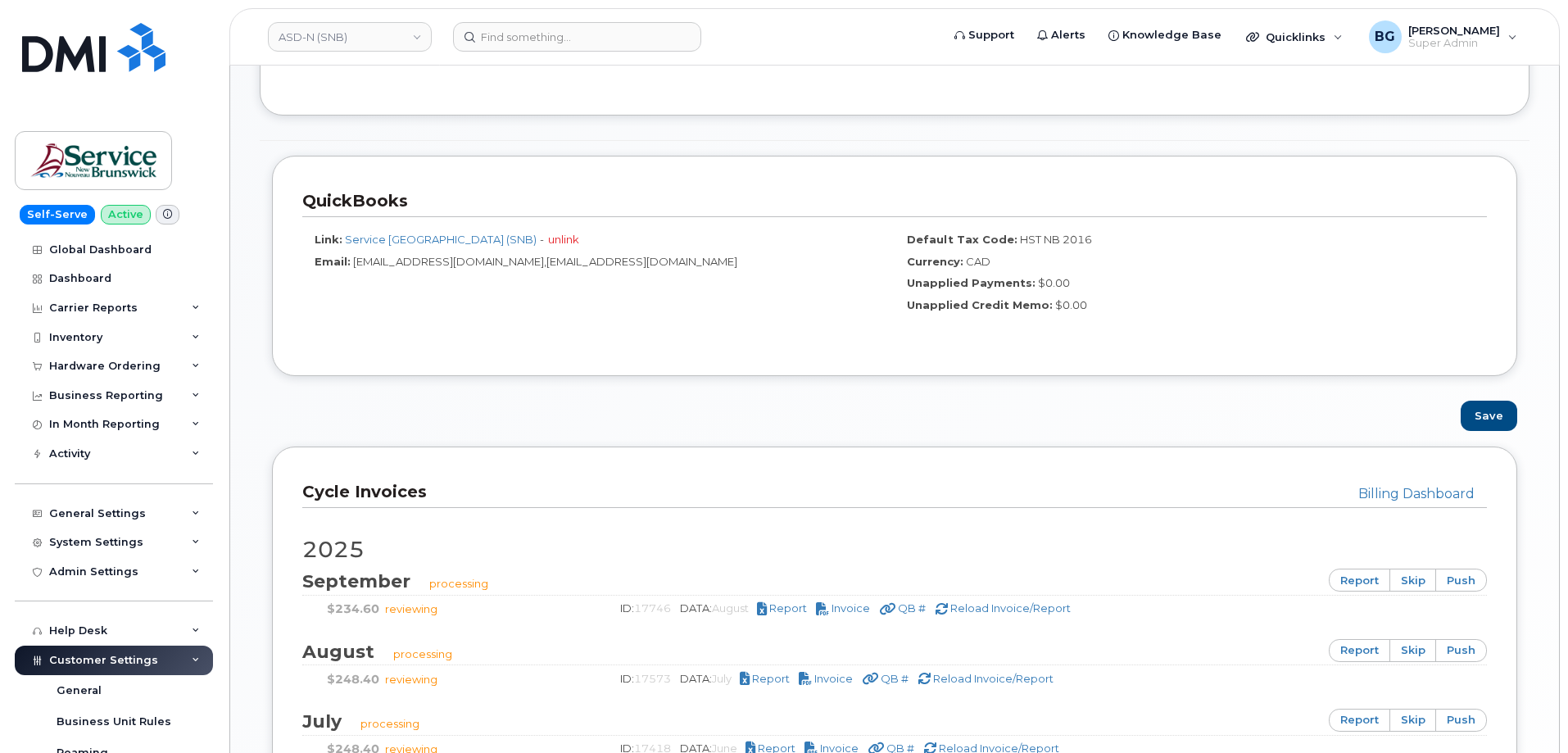
scroll to position [875, 0]
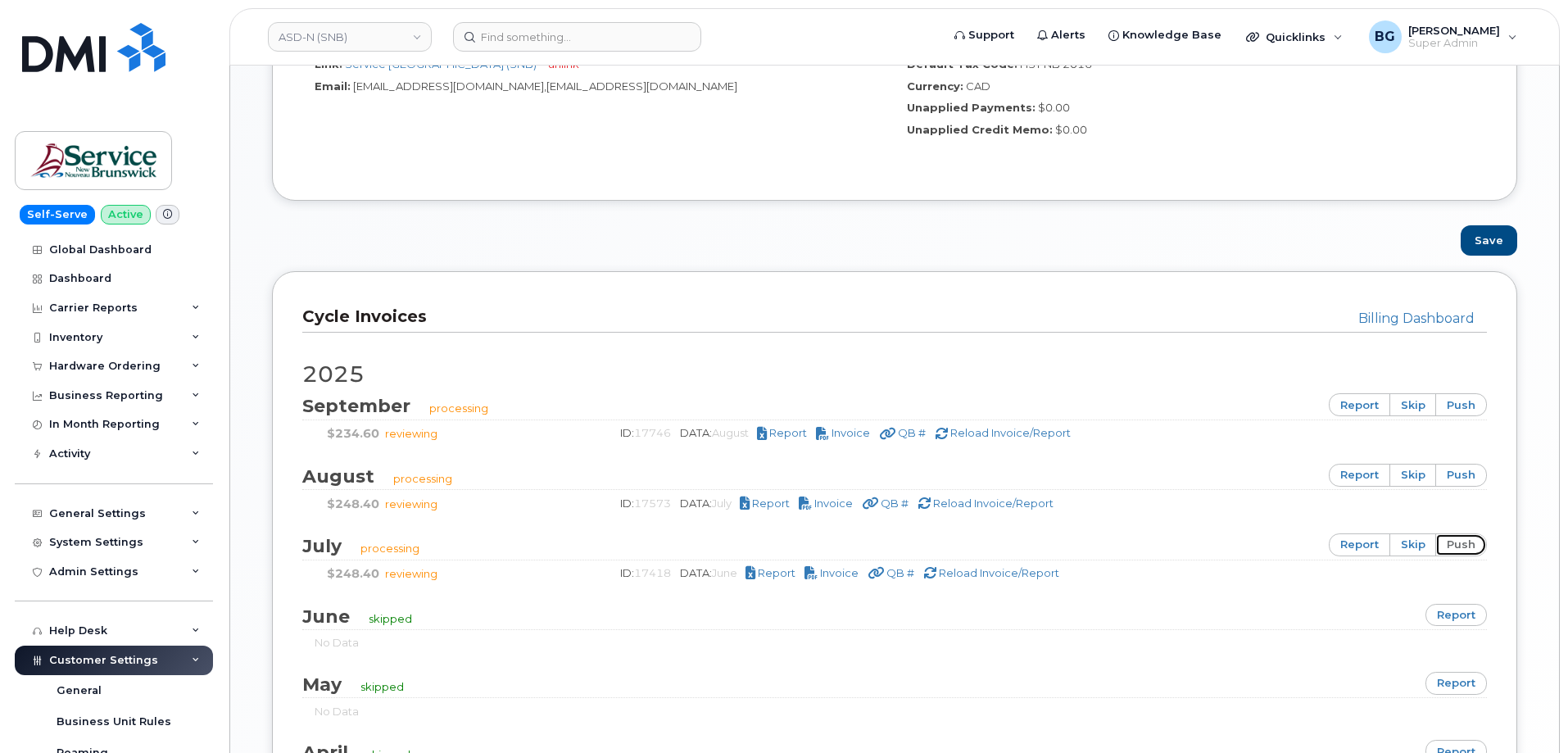
click at [1461, 543] on link "push" at bounding box center [1461, 545] width 52 height 23
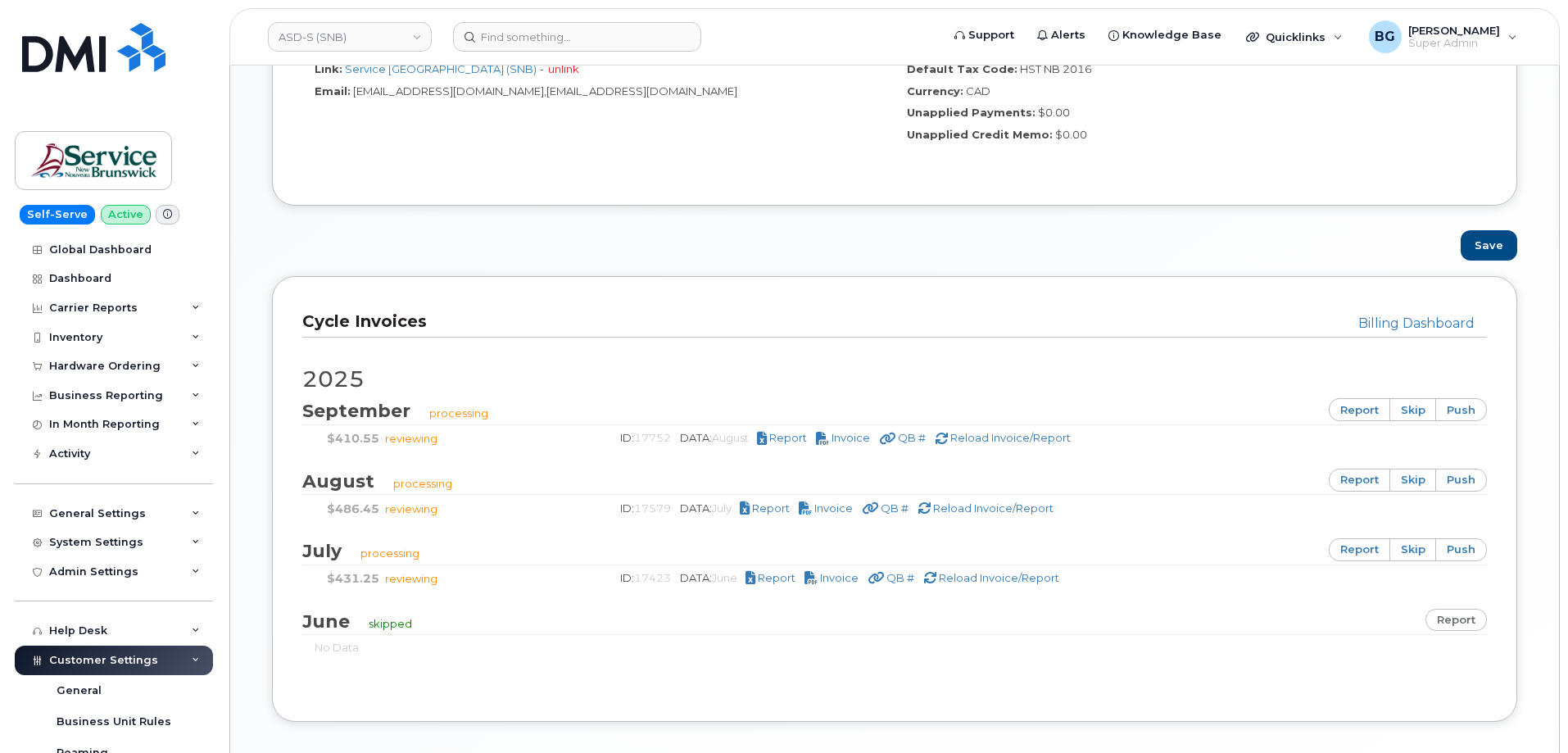
scroll to position [875, 0]
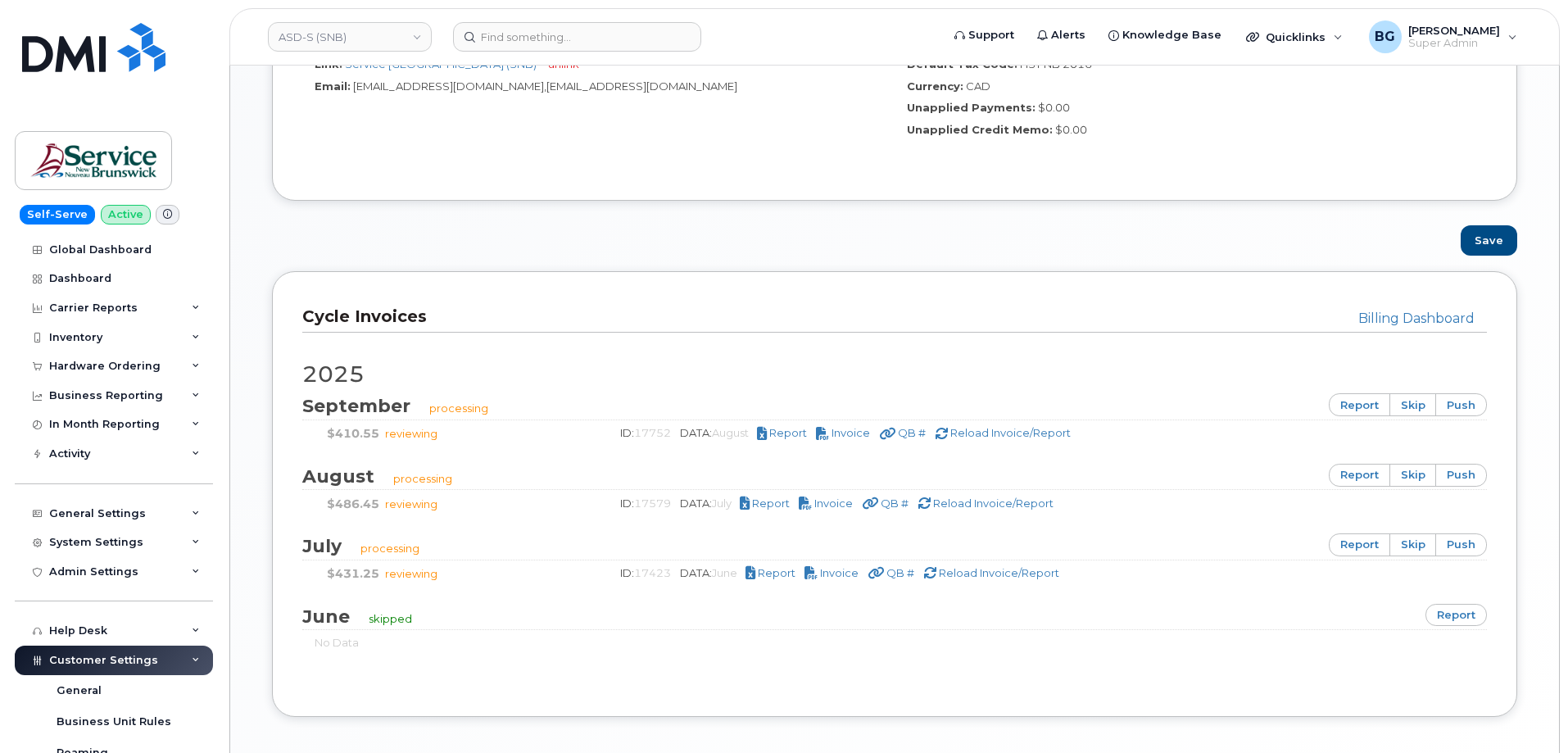
click at [1453, 532] on div "[DATE] processing report skip push $410.55 reviewing ID: 17752 DATA: August Rep…" at bounding box center [894, 510] width 1185 height 354
click at [1455, 547] on link "push" at bounding box center [1461, 545] width 52 height 23
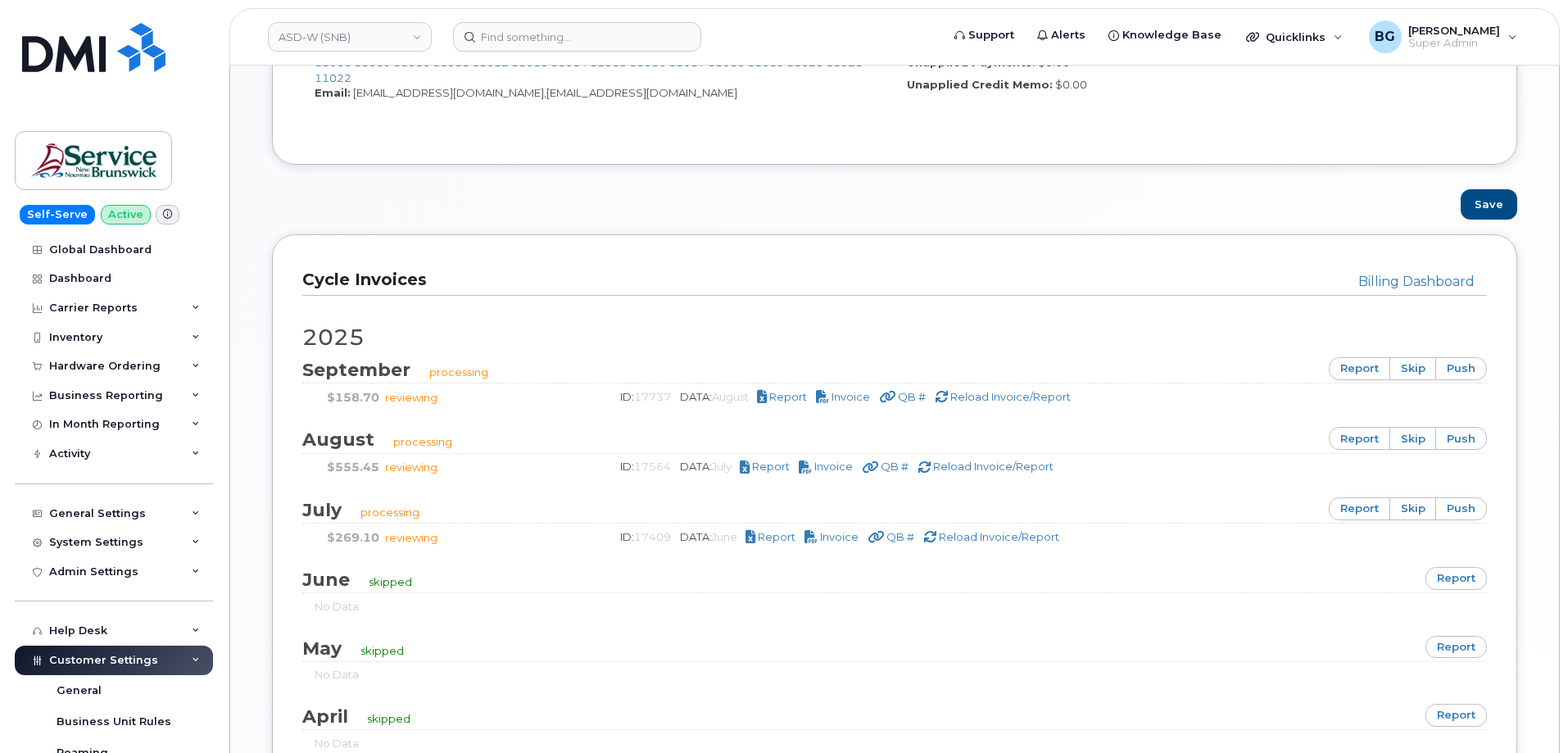
scroll to position [984, 0]
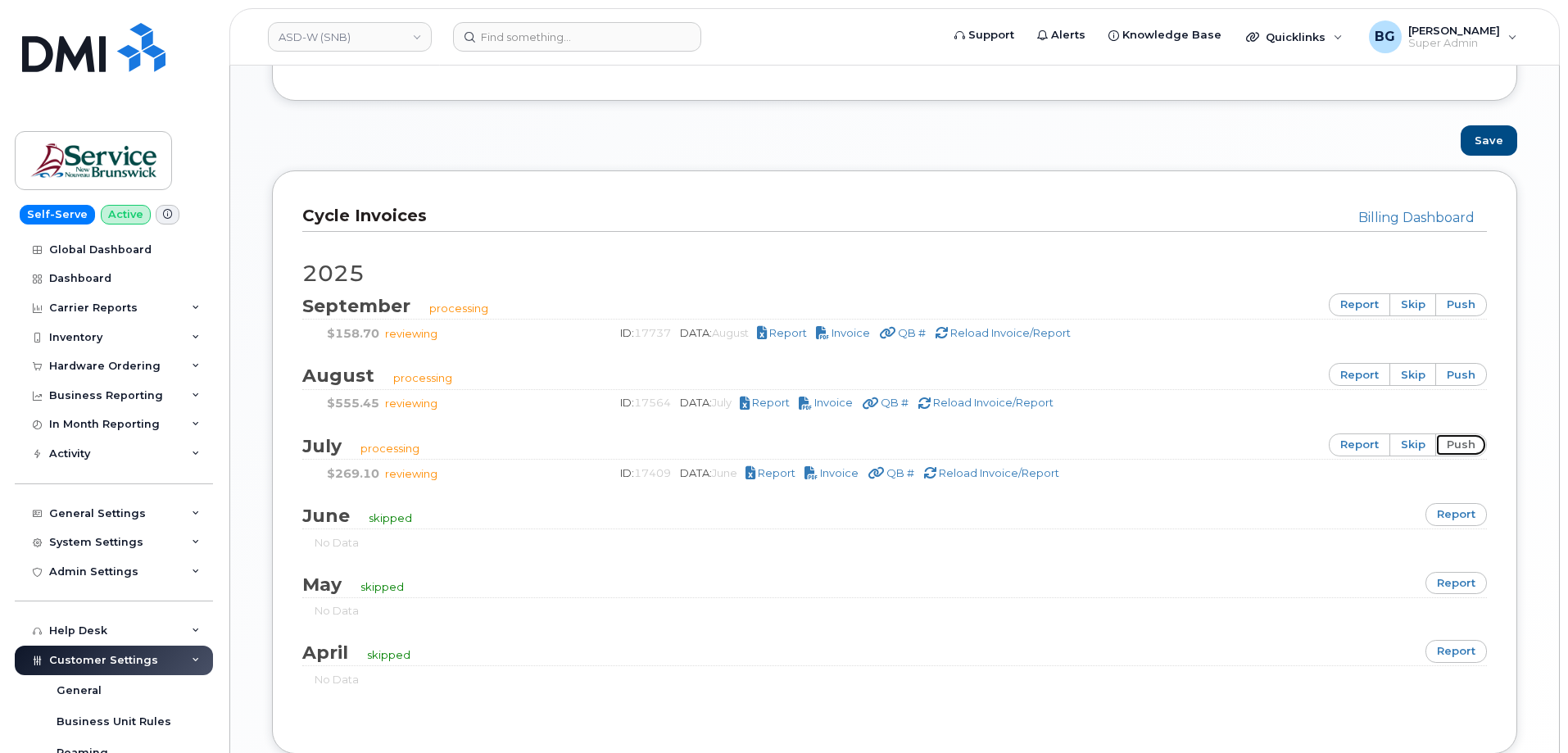
click at [1469, 441] on link "push" at bounding box center [1461, 445] width 52 height 23
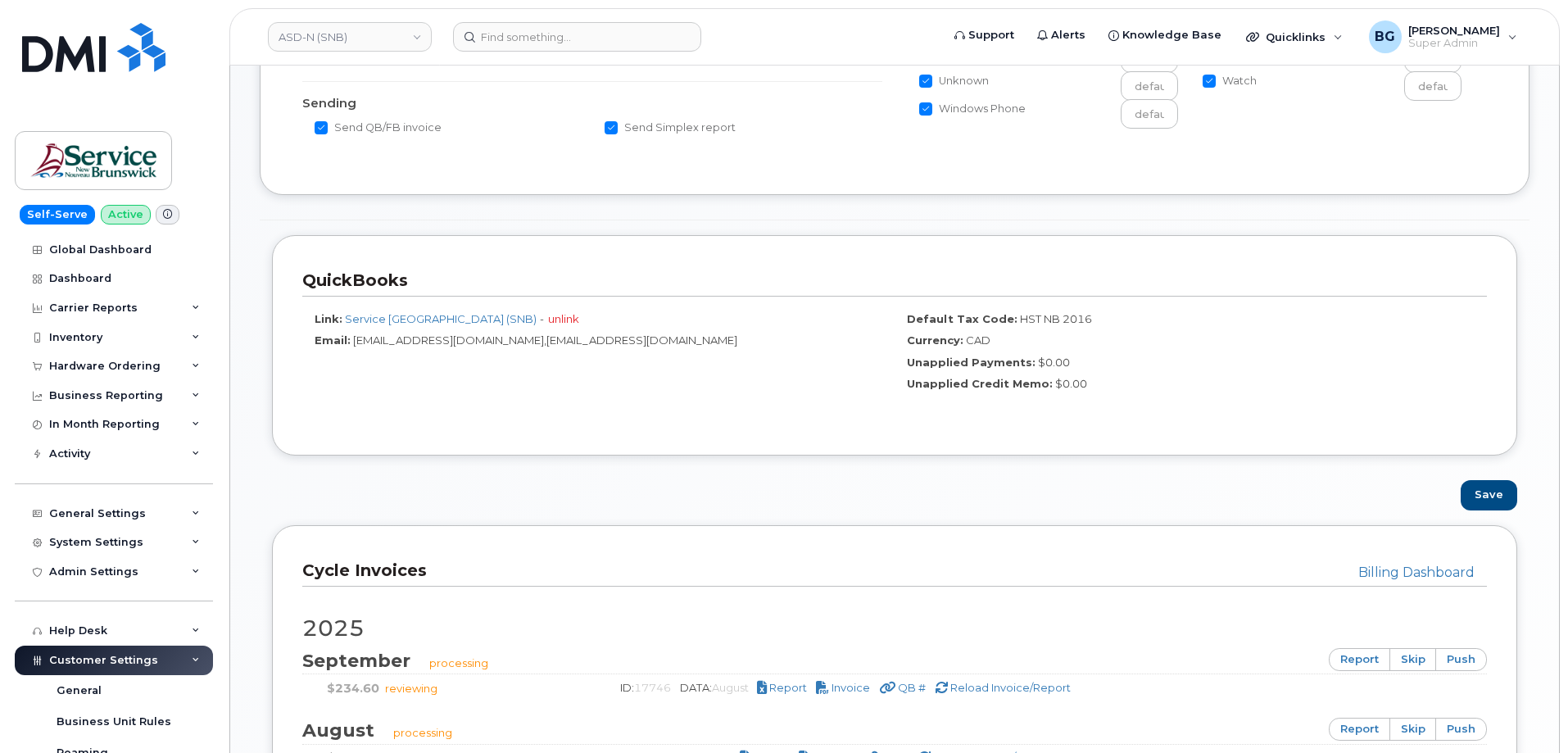
scroll to position [819, 0]
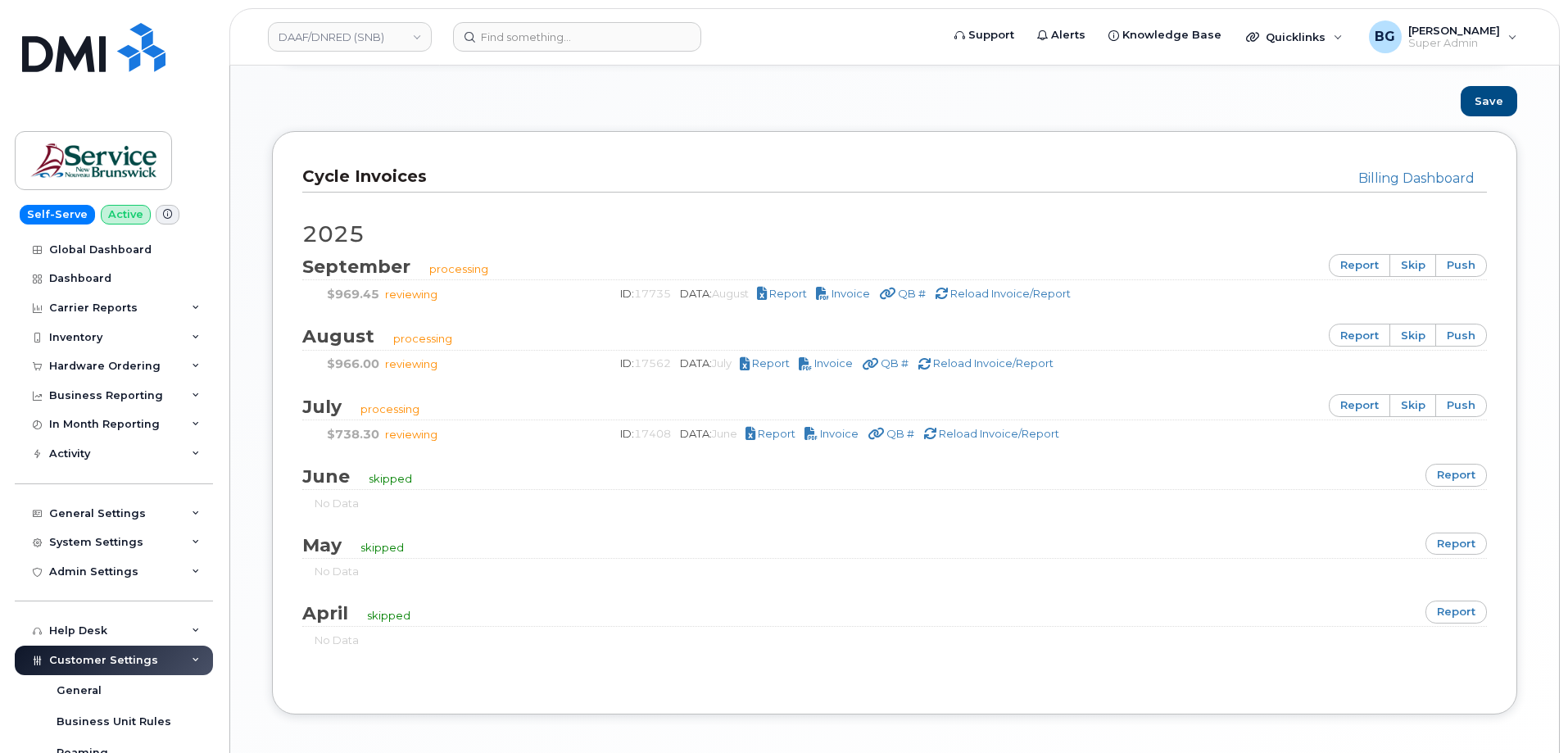
scroll to position [1038, 0]
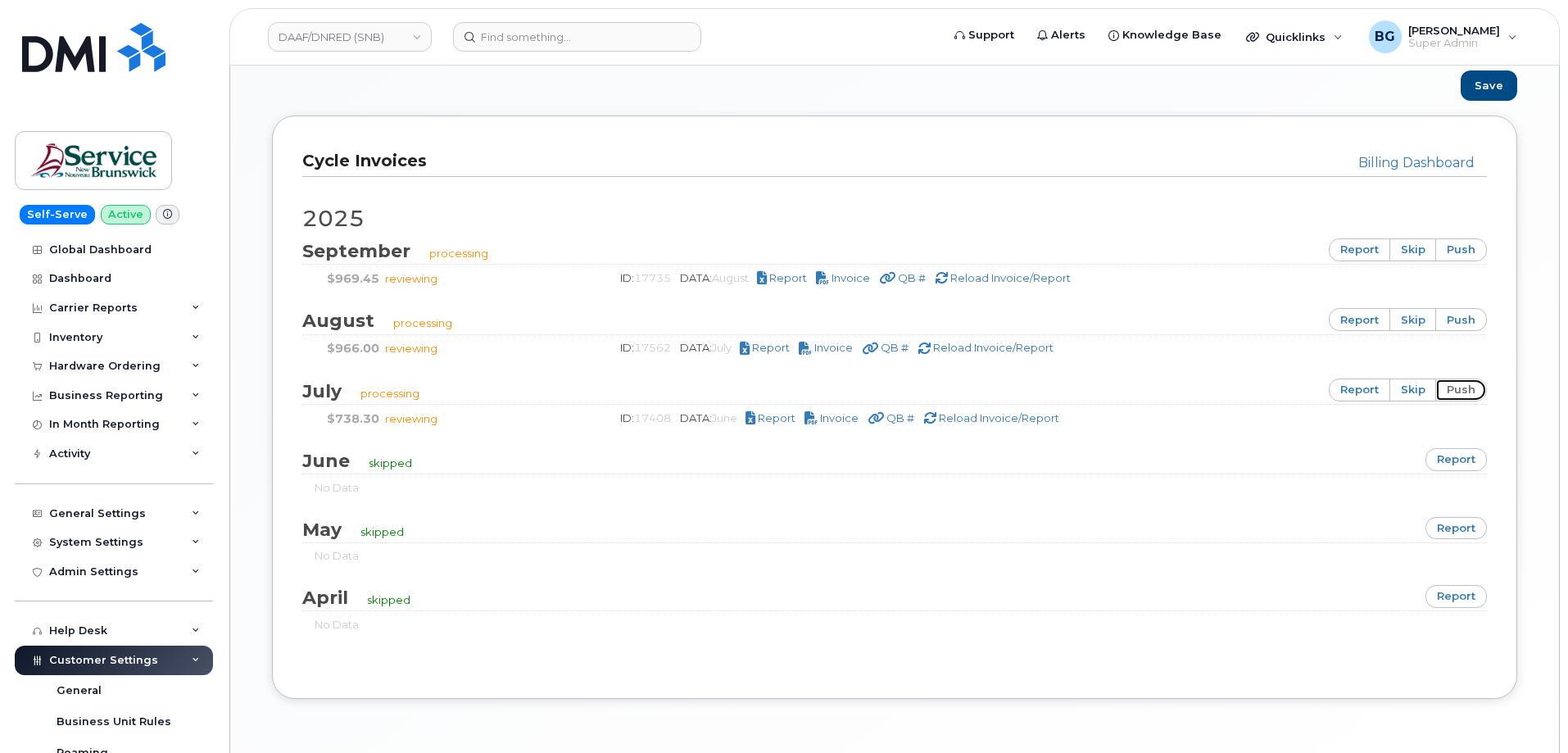
click at [1463, 391] on link "push" at bounding box center [1461, 390] width 52 height 23
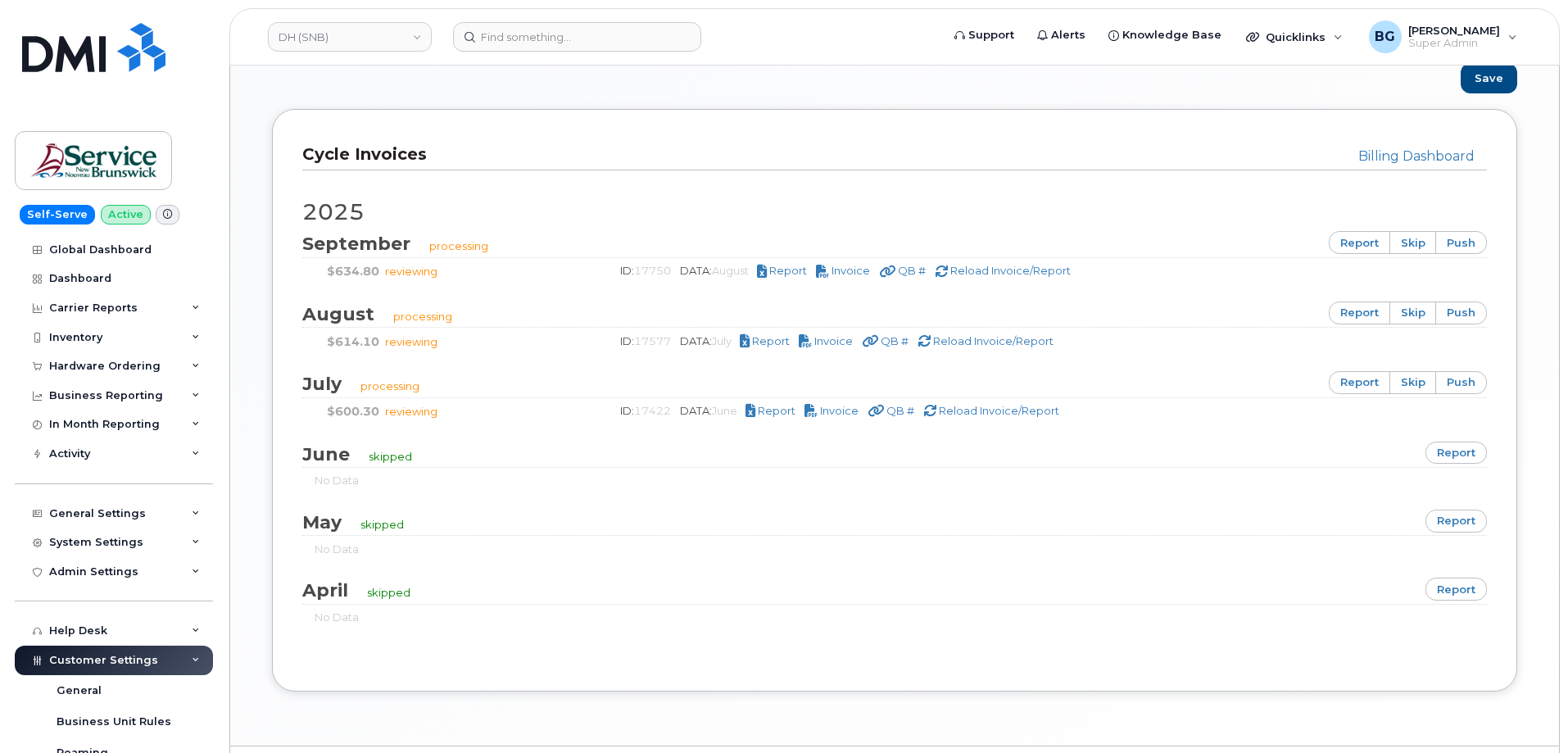
scroll to position [1038, 0]
click at [1464, 376] on link "push" at bounding box center [1461, 380] width 52 height 23
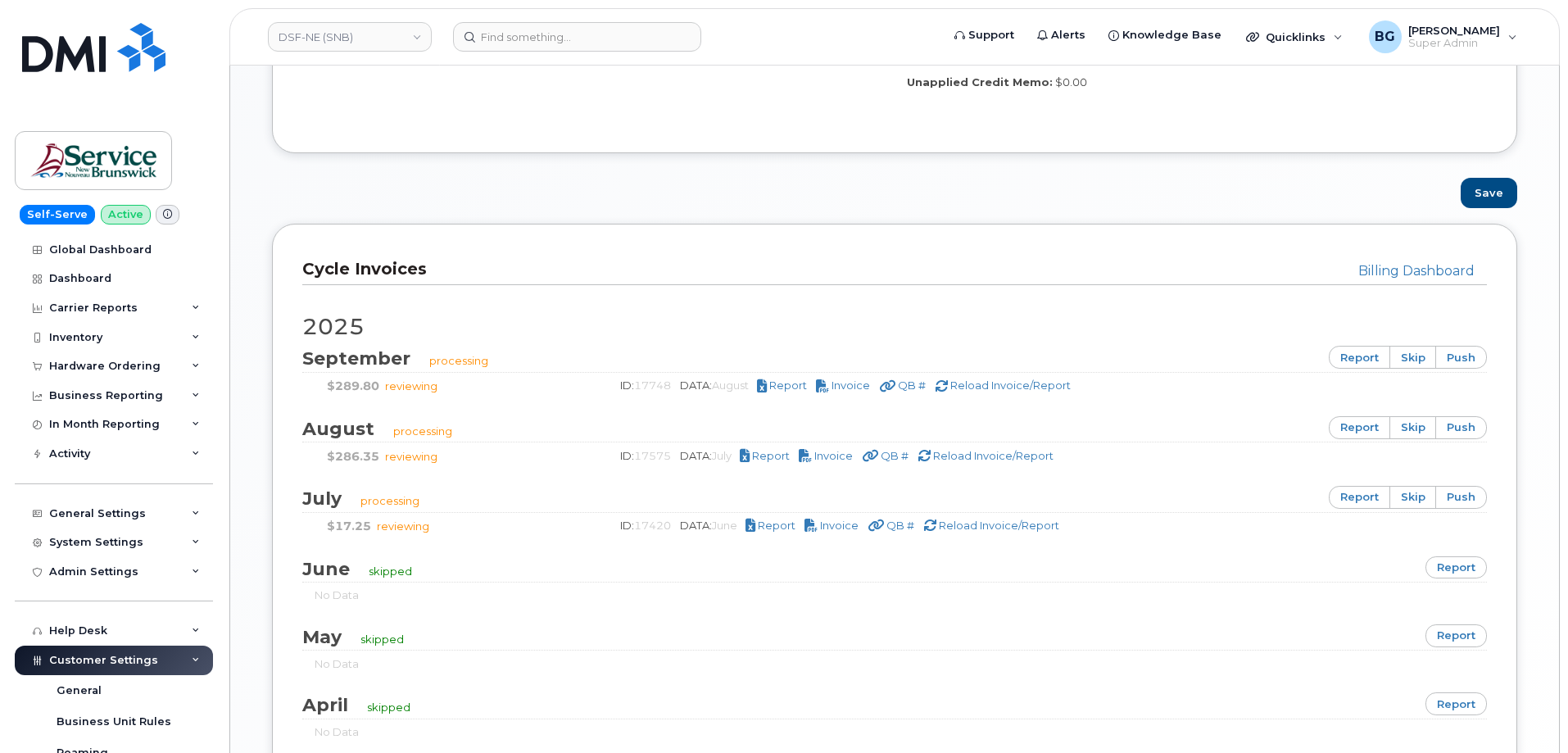
scroll to position [928, 0]
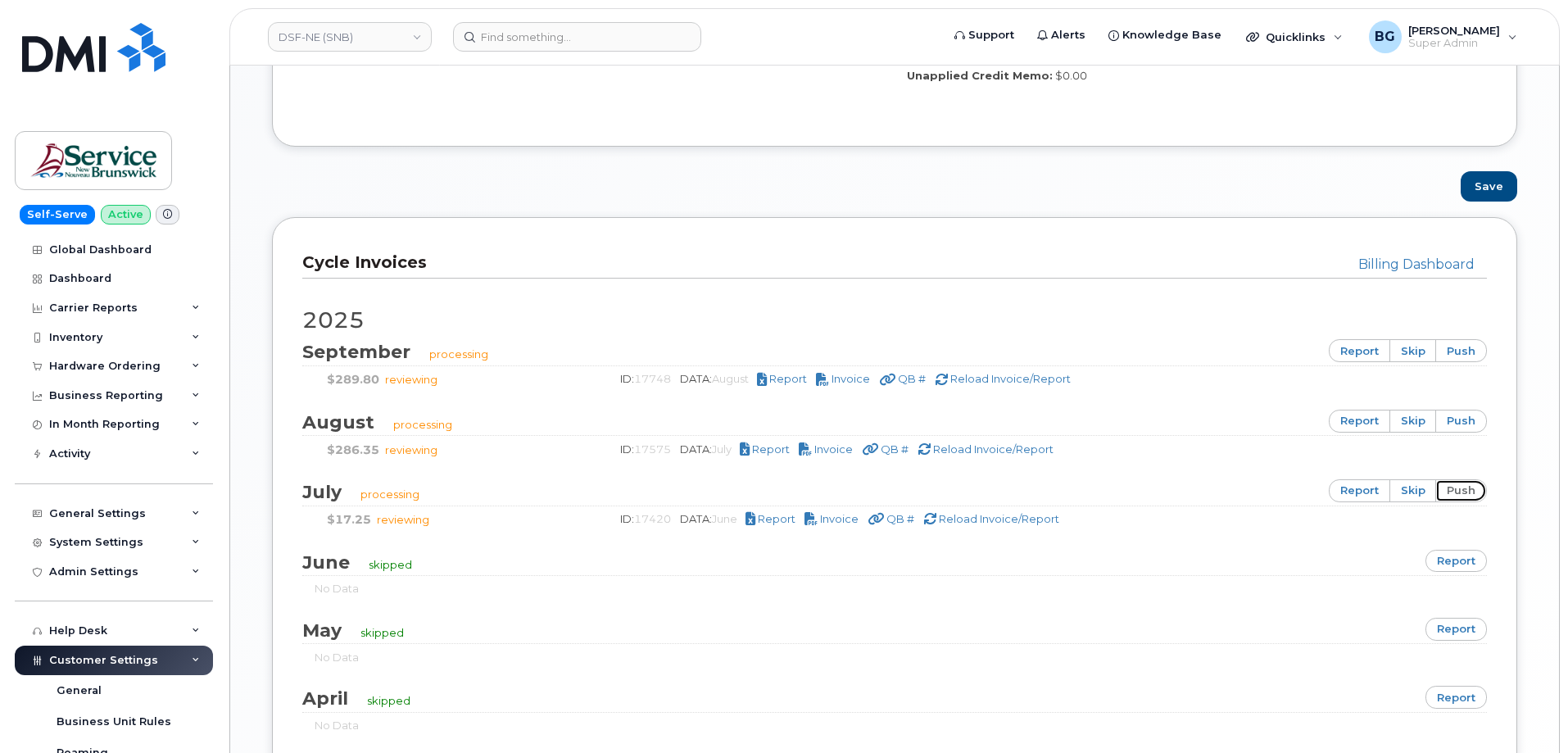
click at [1458, 494] on link "push" at bounding box center [1461, 490] width 52 height 23
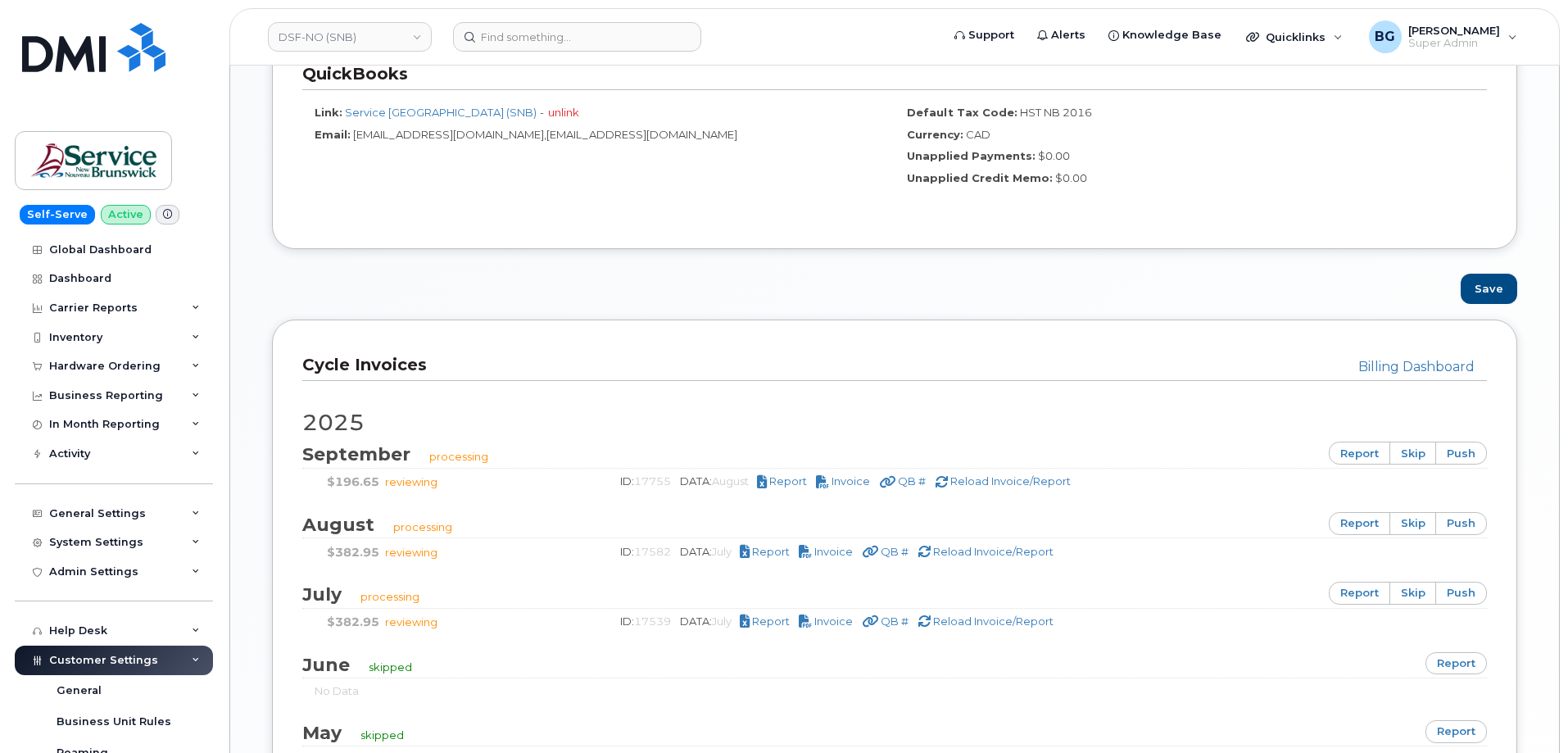
scroll to position [984, 0]
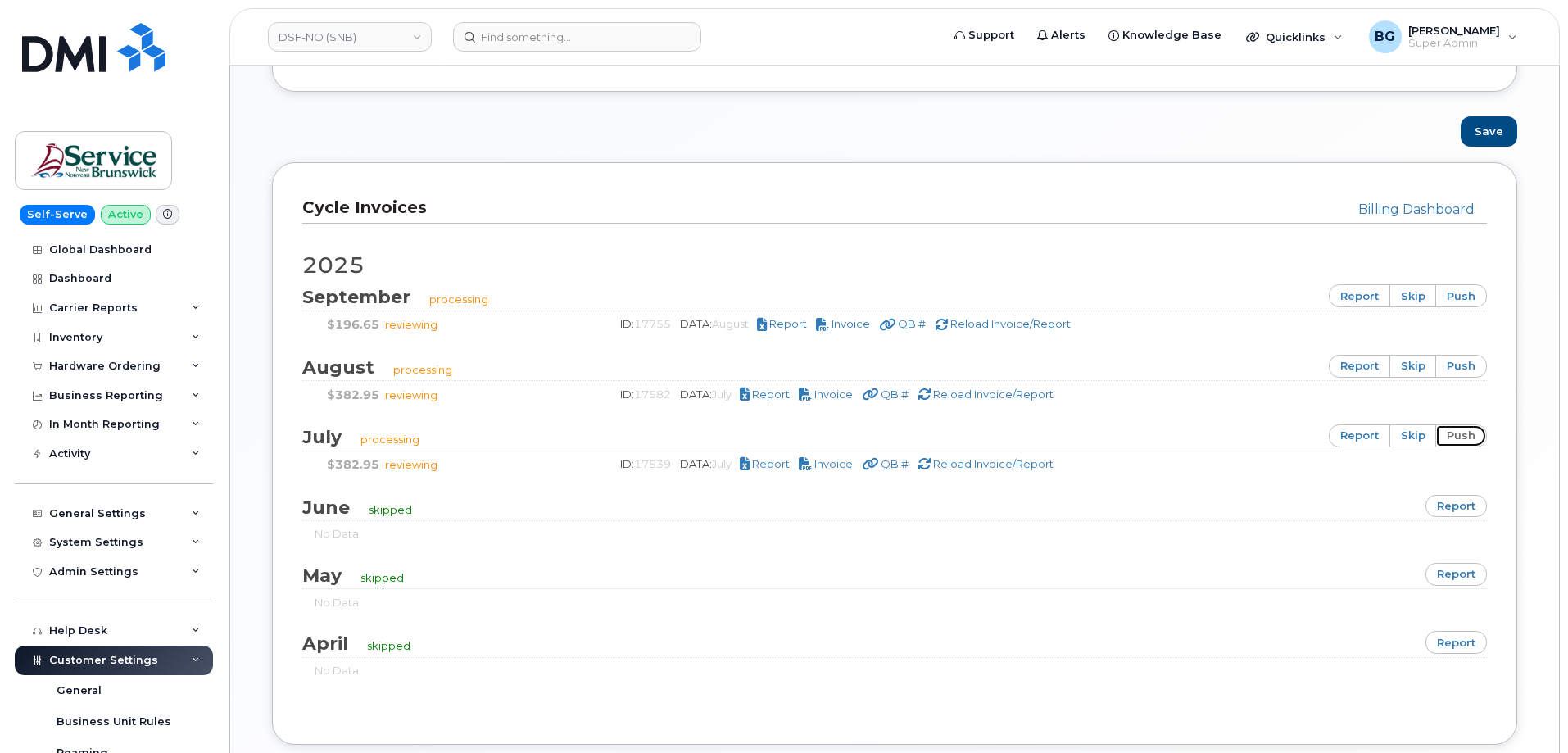
click at [1460, 431] on link "push" at bounding box center [1461, 436] width 52 height 23
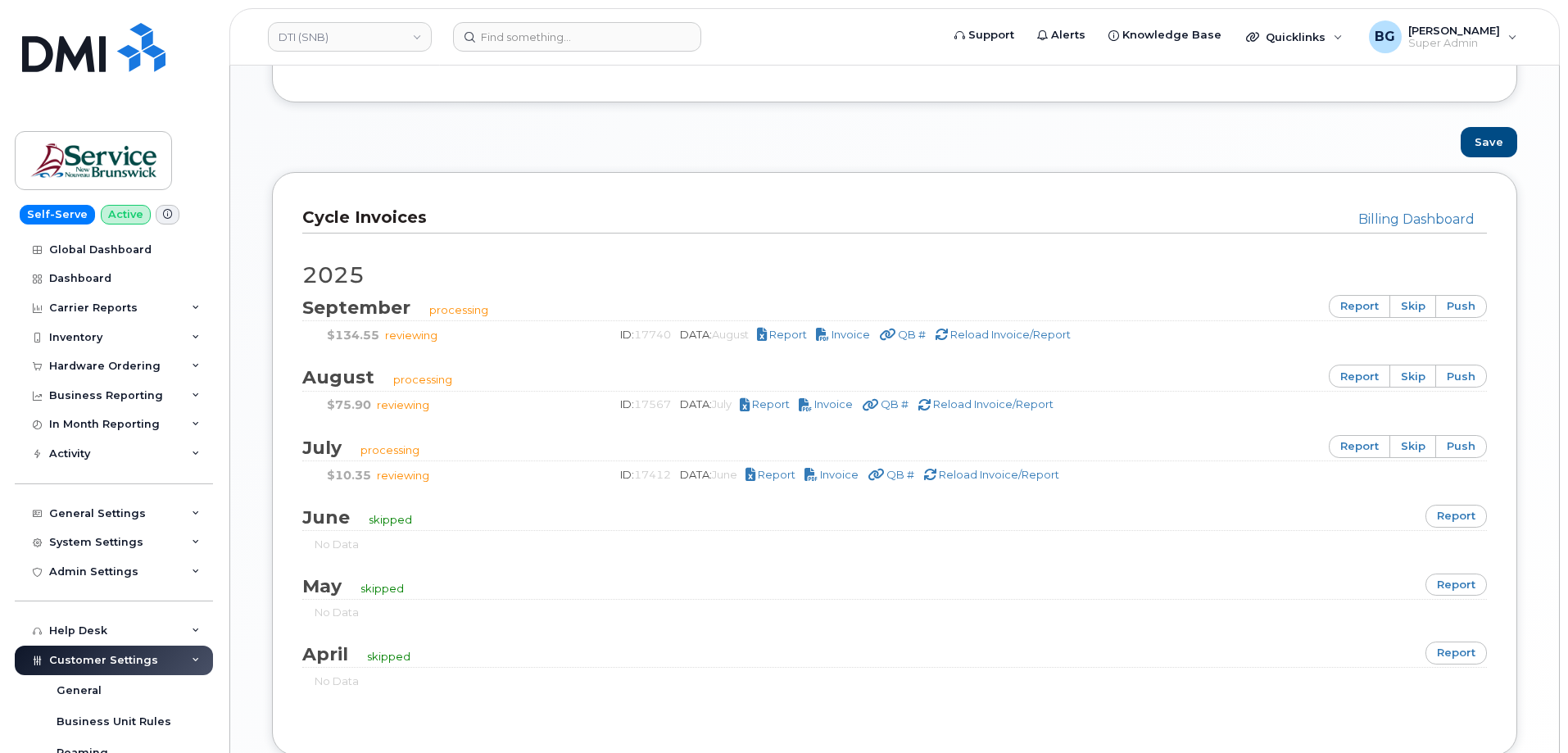
scroll to position [984, 0]
click at [1463, 447] on link "push" at bounding box center [1461, 445] width 52 height 23
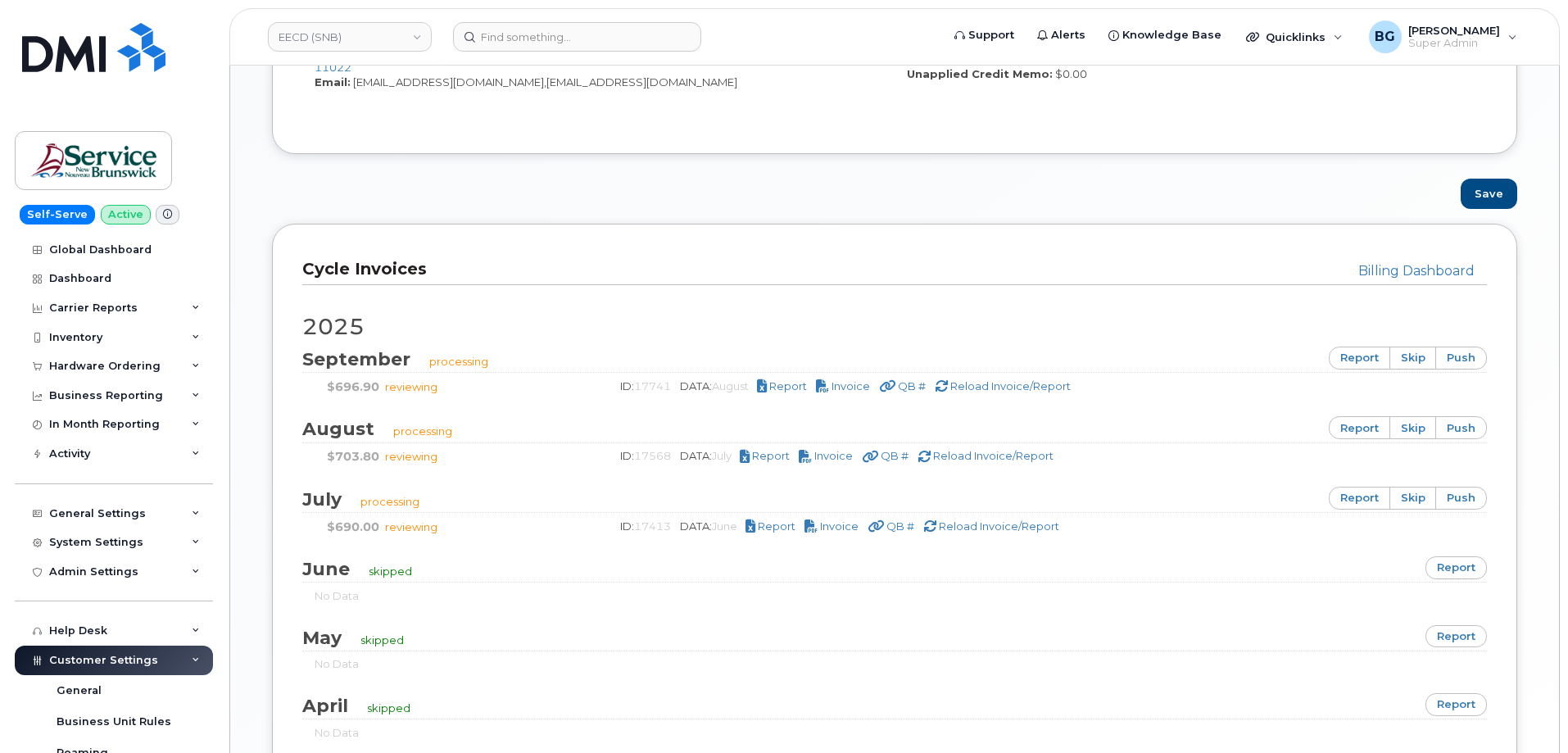
scroll to position [984, 0]
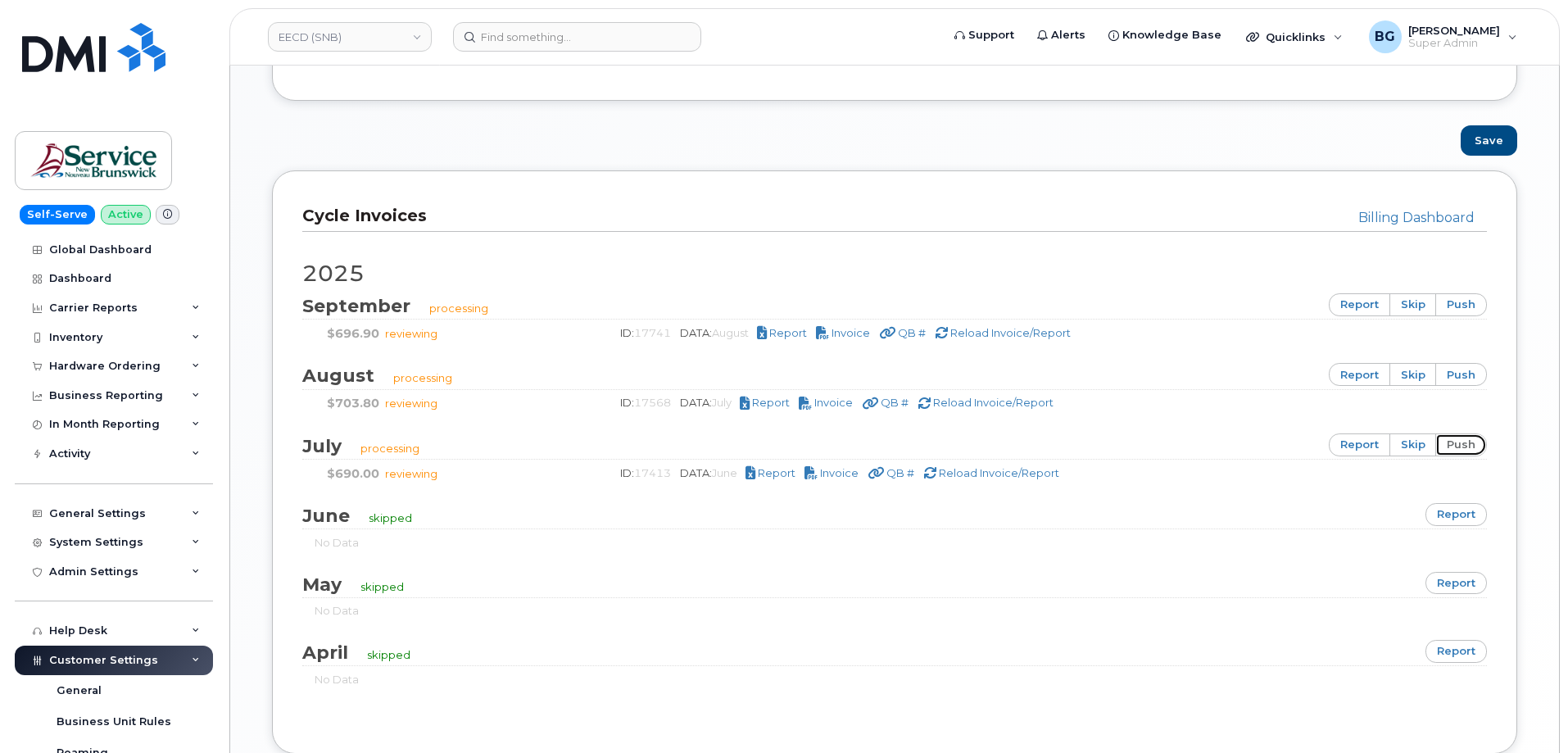
click at [1455, 448] on link "push" at bounding box center [1461, 445] width 52 height 23
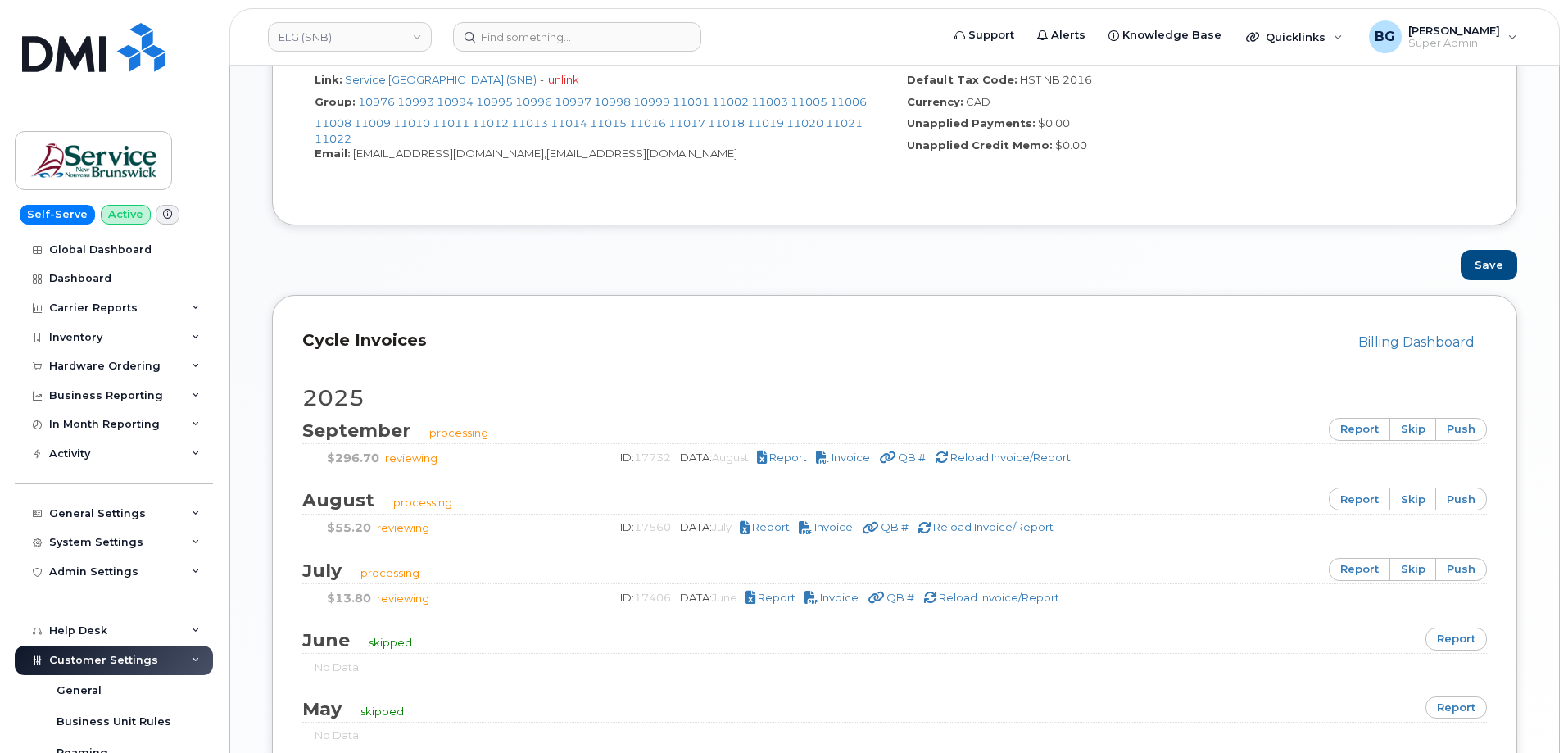
scroll to position [984, 0]
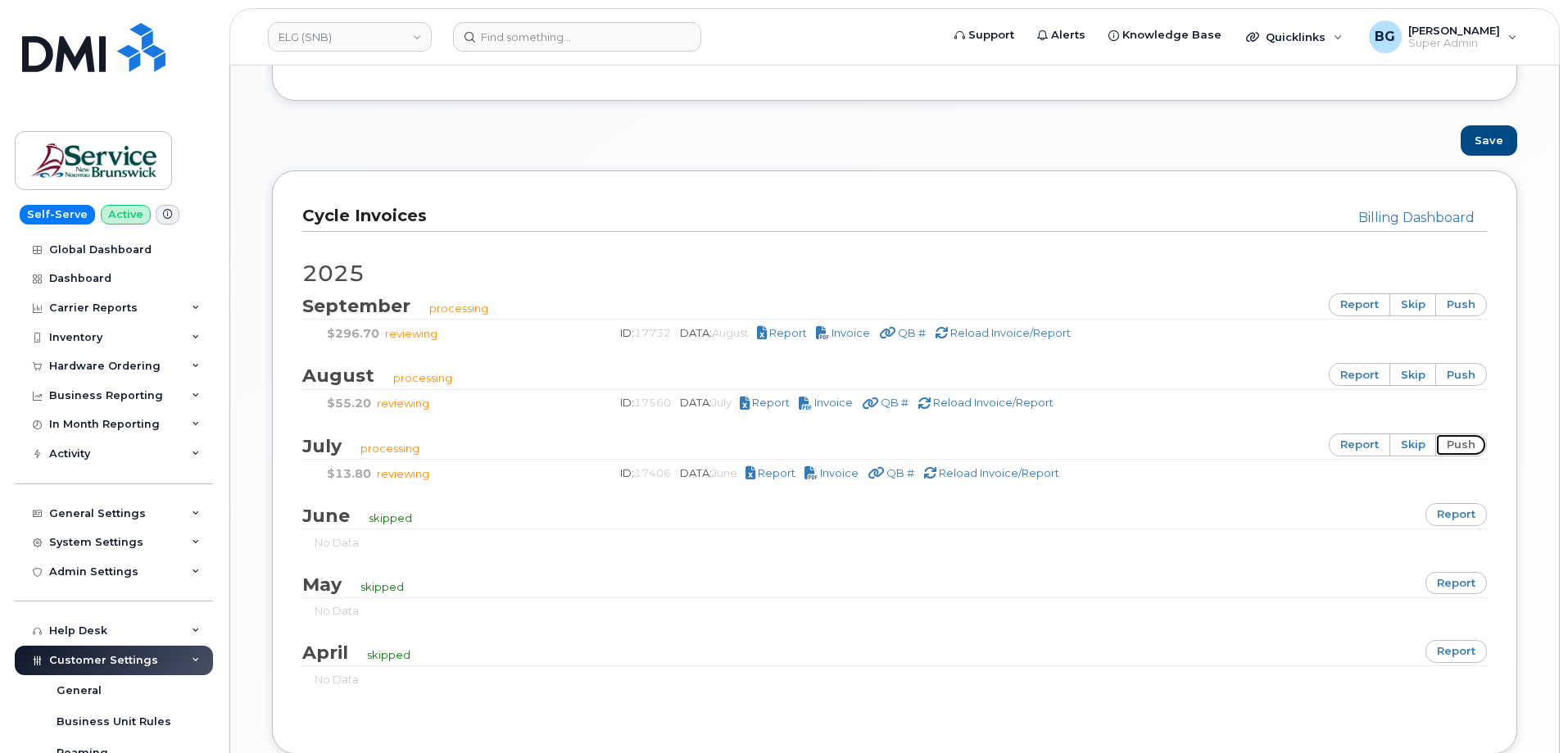
click at [1456, 451] on link "push" at bounding box center [1461, 445] width 52 height 23
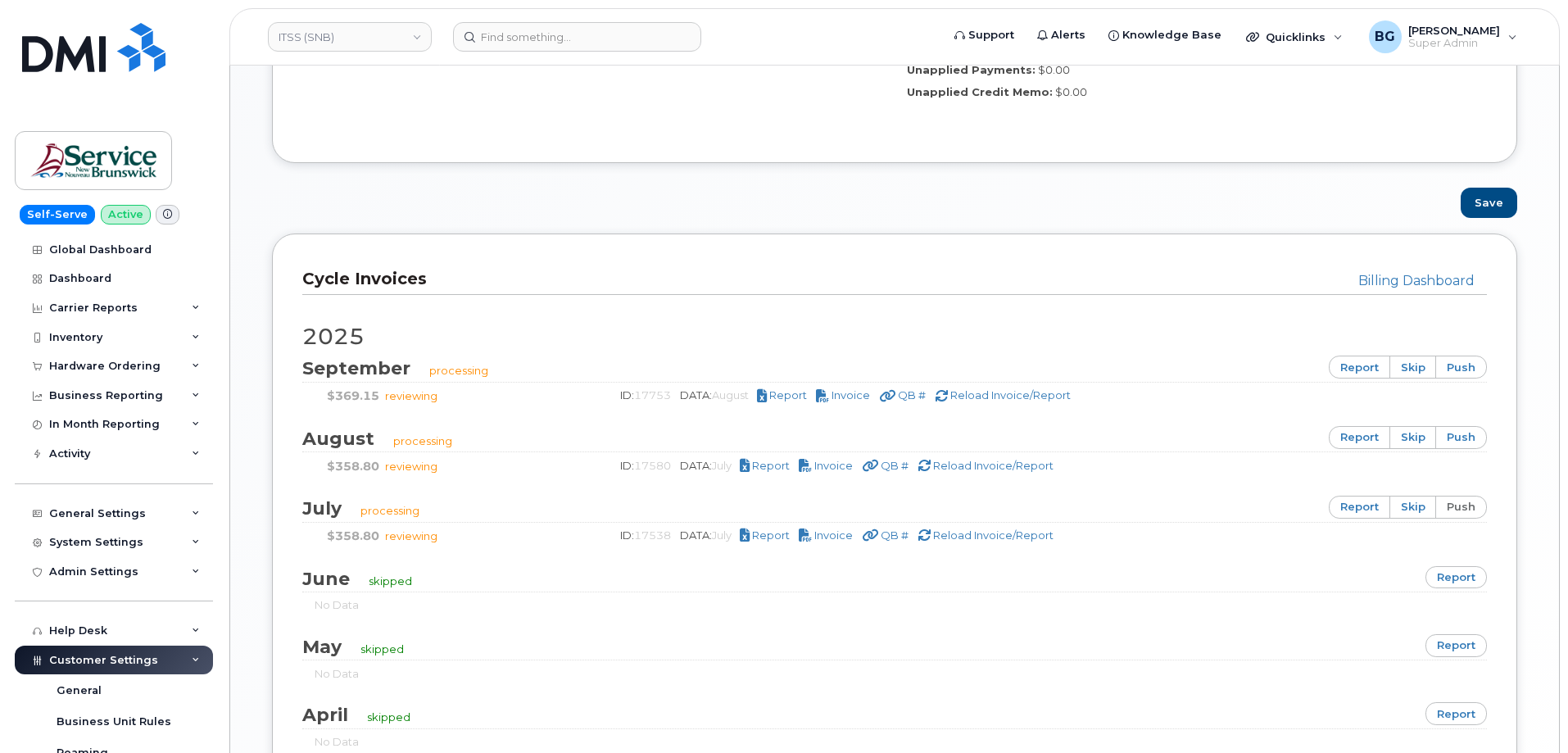
scroll to position [928, 0]
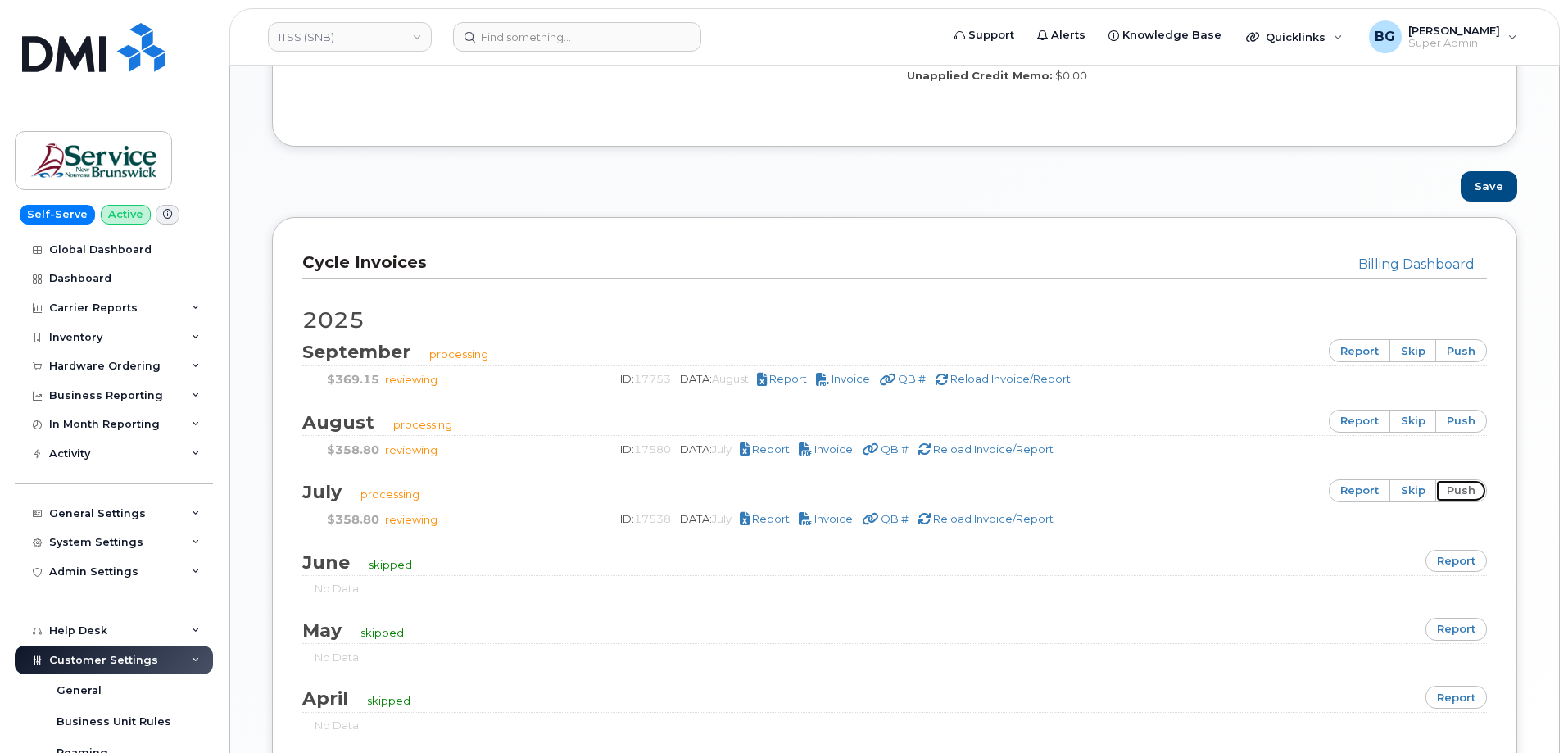
click at [1459, 499] on link "push" at bounding box center [1461, 490] width 52 height 23
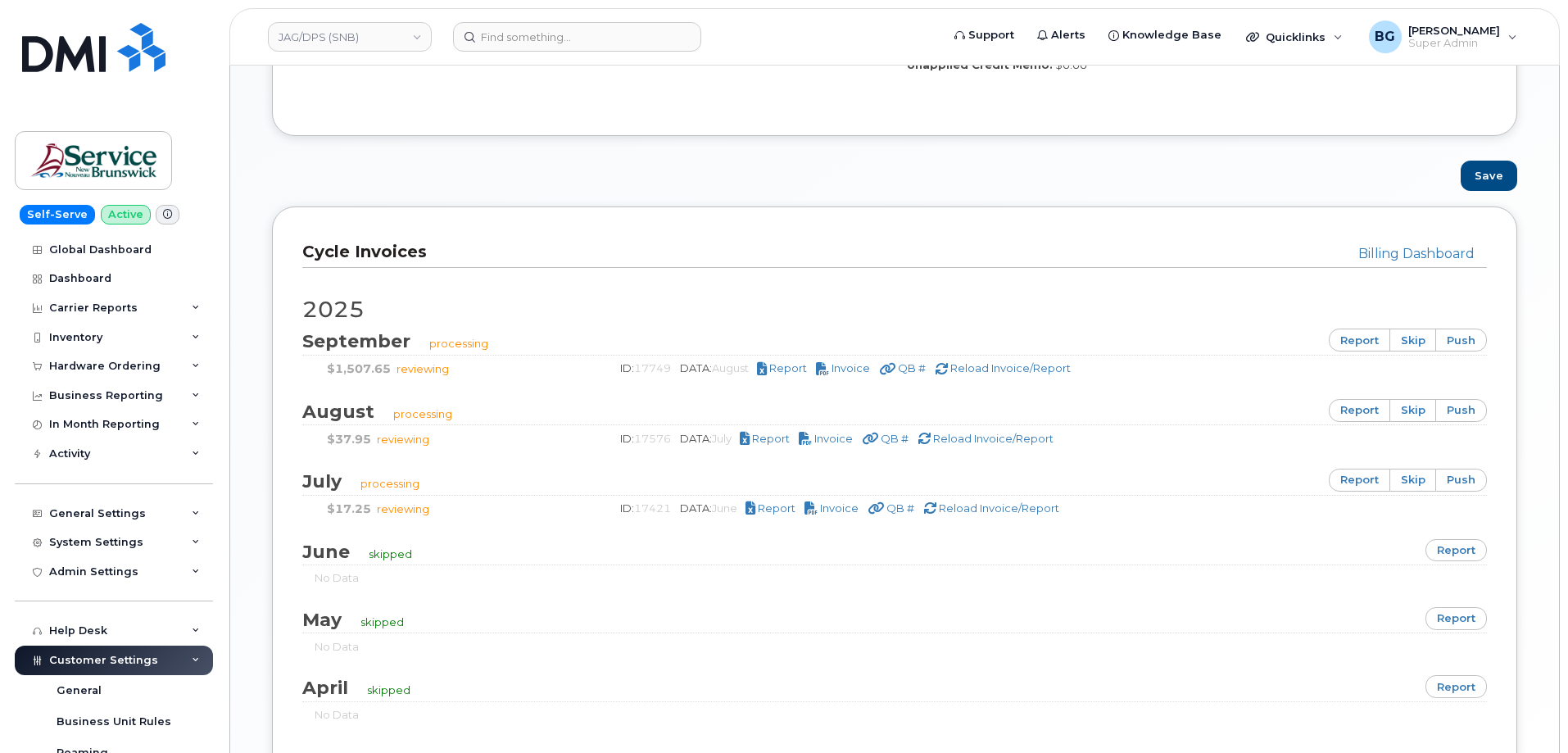
scroll to position [984, 0]
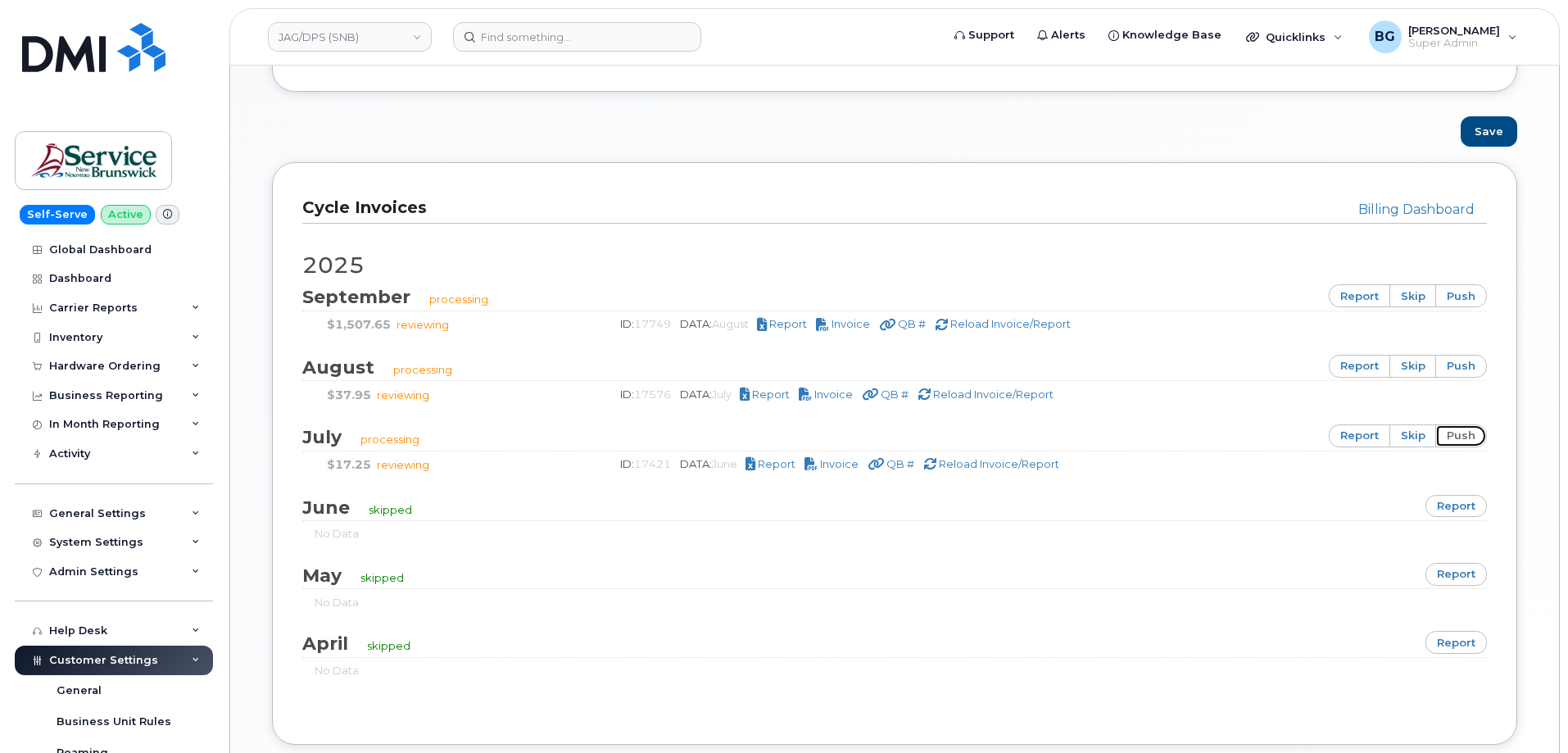
click at [1465, 438] on link "push" at bounding box center [1461, 436] width 52 height 23
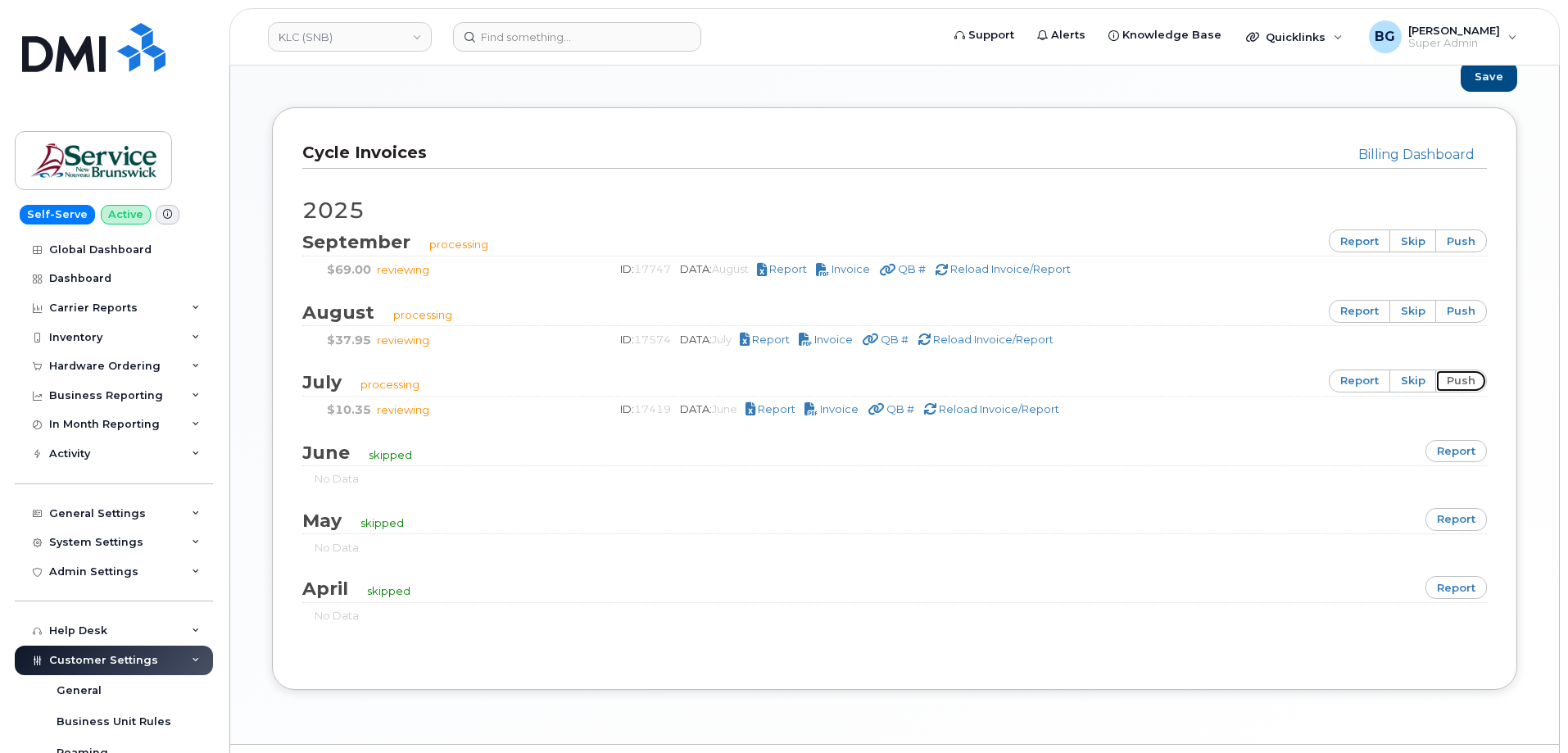
click at [1469, 384] on link "push" at bounding box center [1461, 380] width 52 height 23
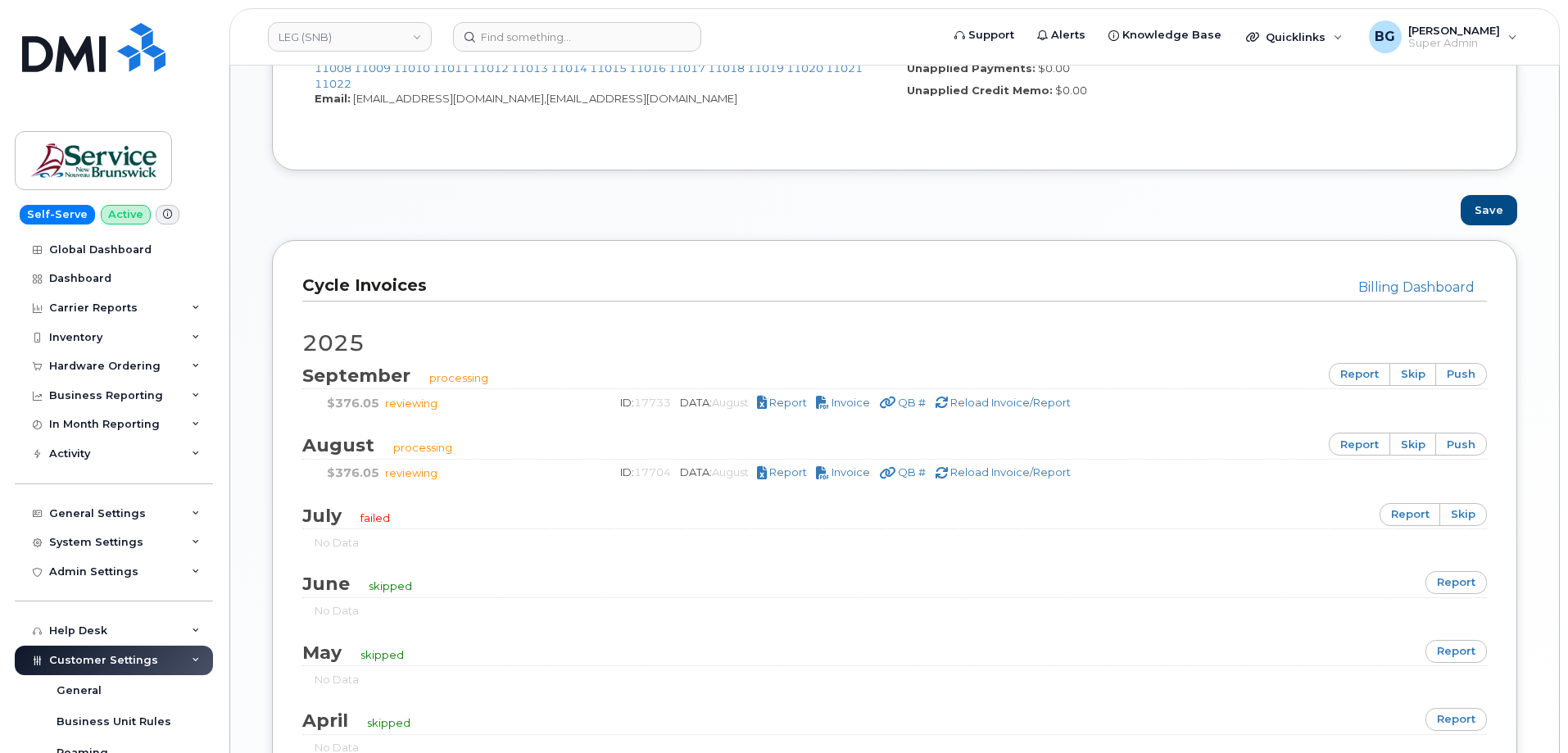
scroll to position [928, 0]
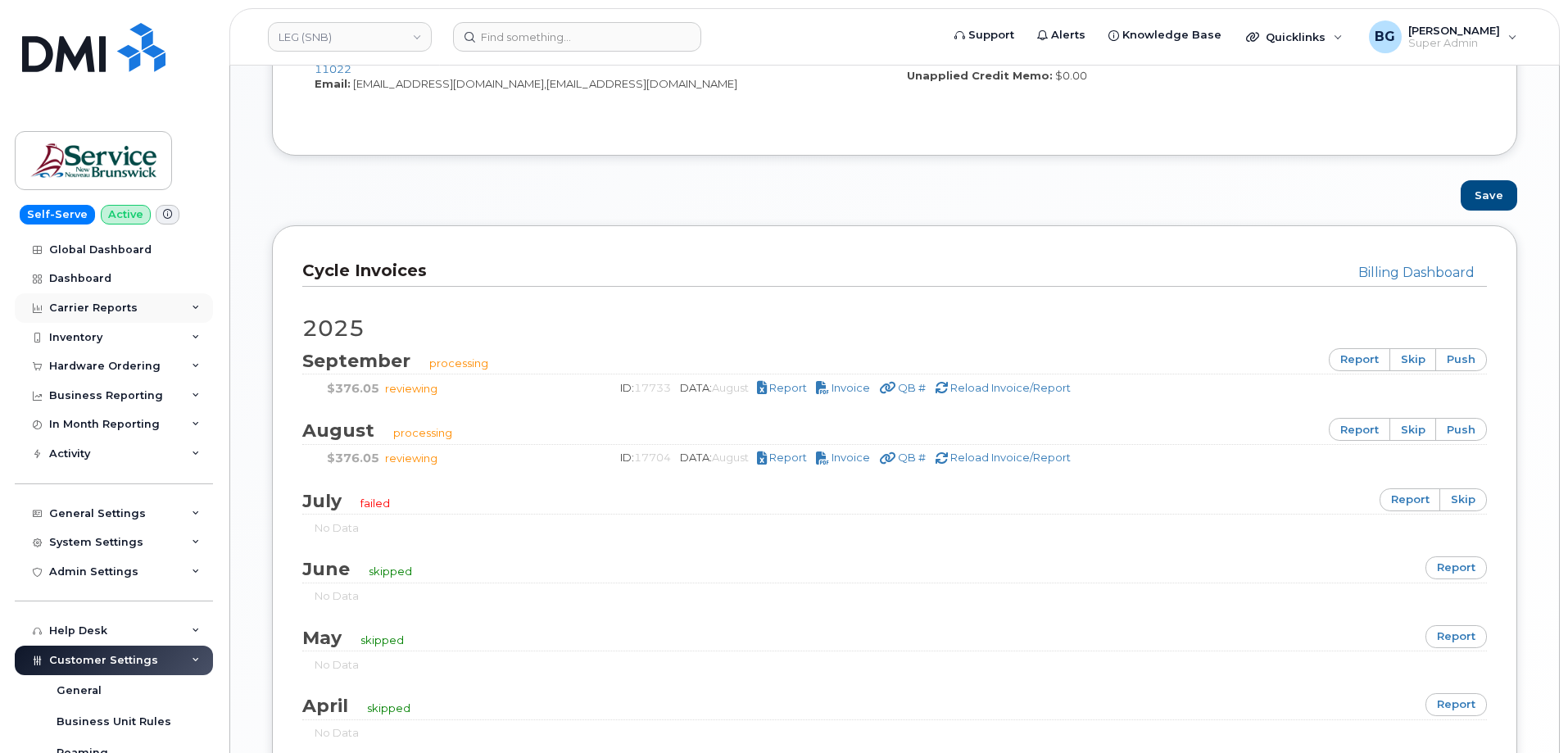
click at [71, 302] on div "Carrier Reports" at bounding box center [94, 307] width 88 height 13
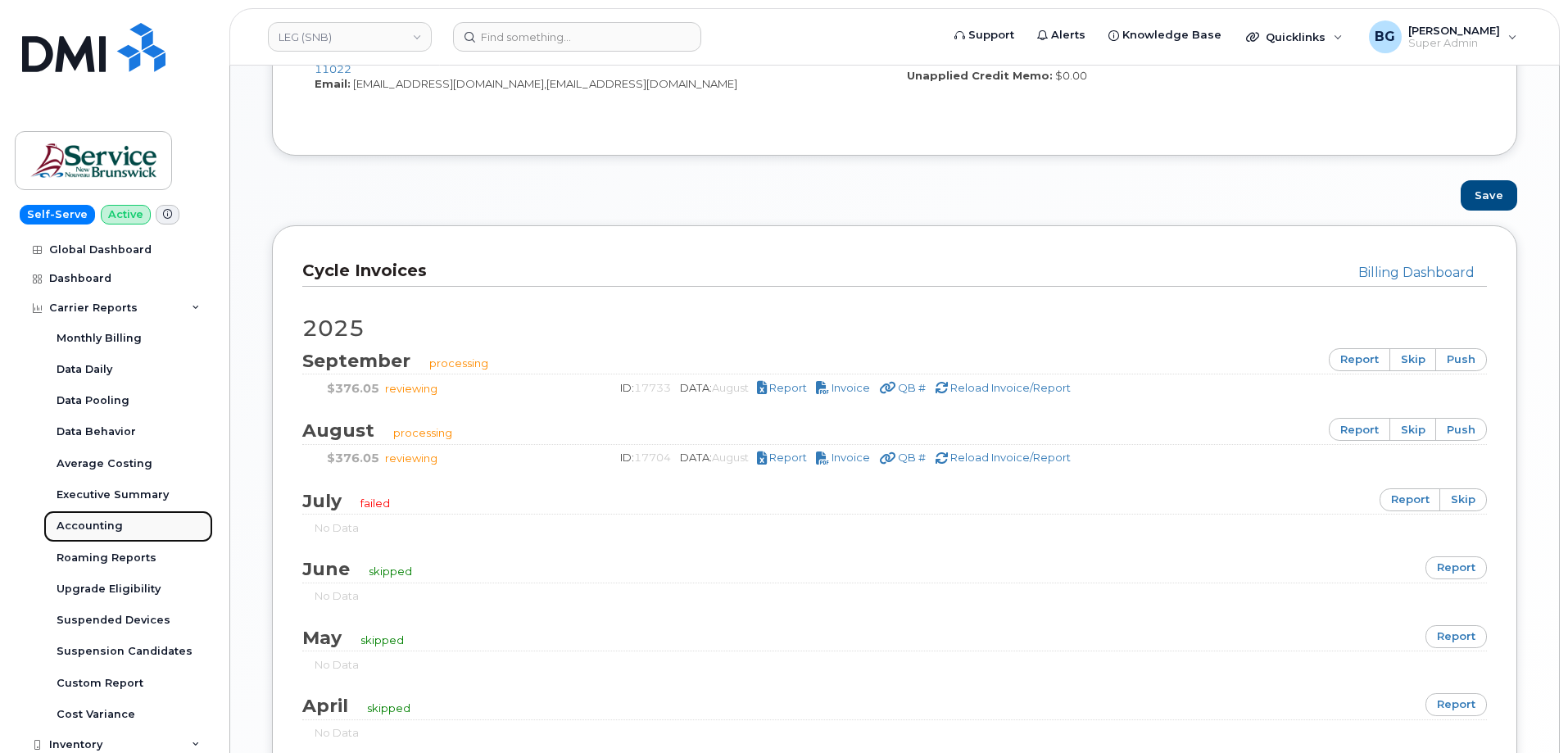
click at [76, 529] on div "Accounting" at bounding box center [89, 526] width 66 height 14
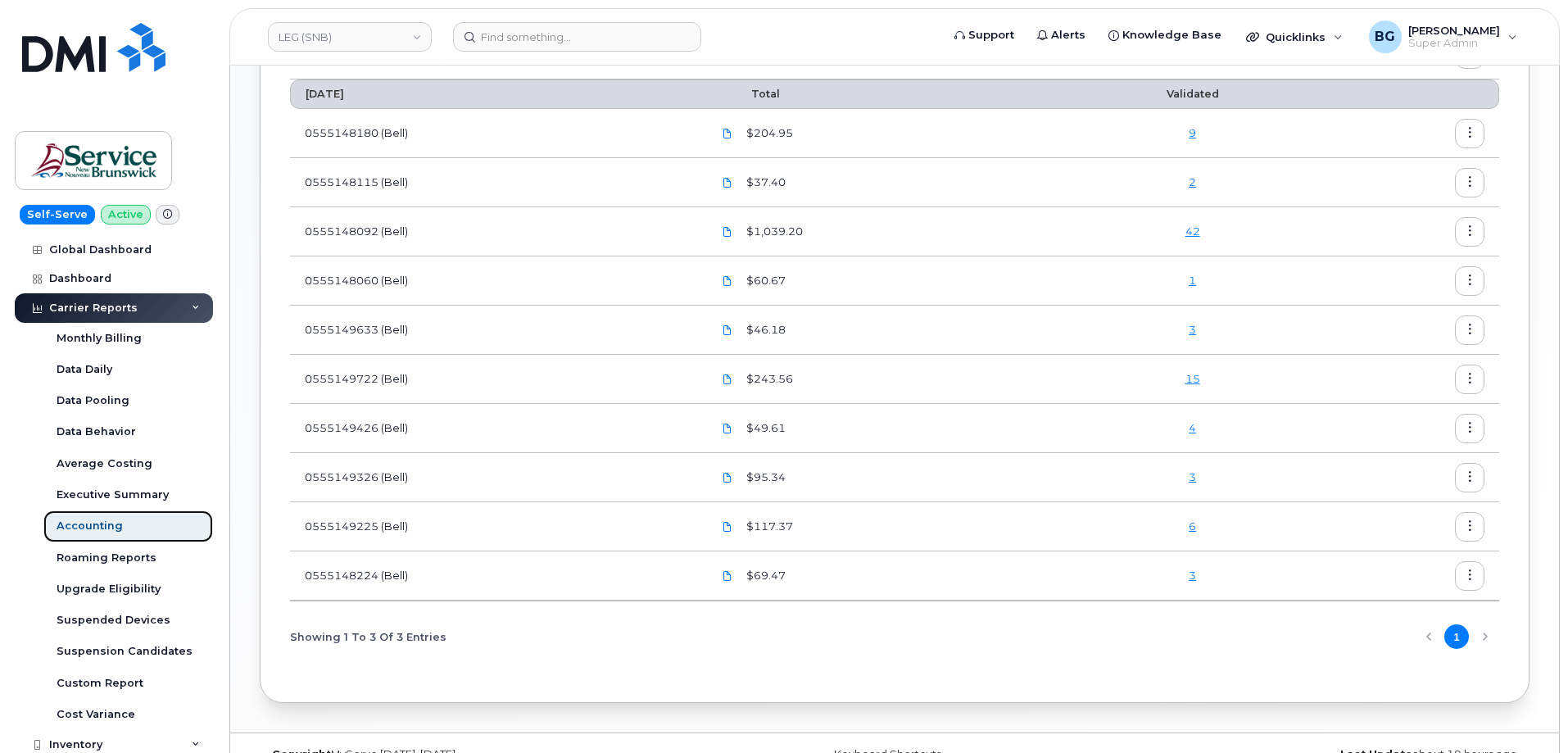
scroll to position [1289, 0]
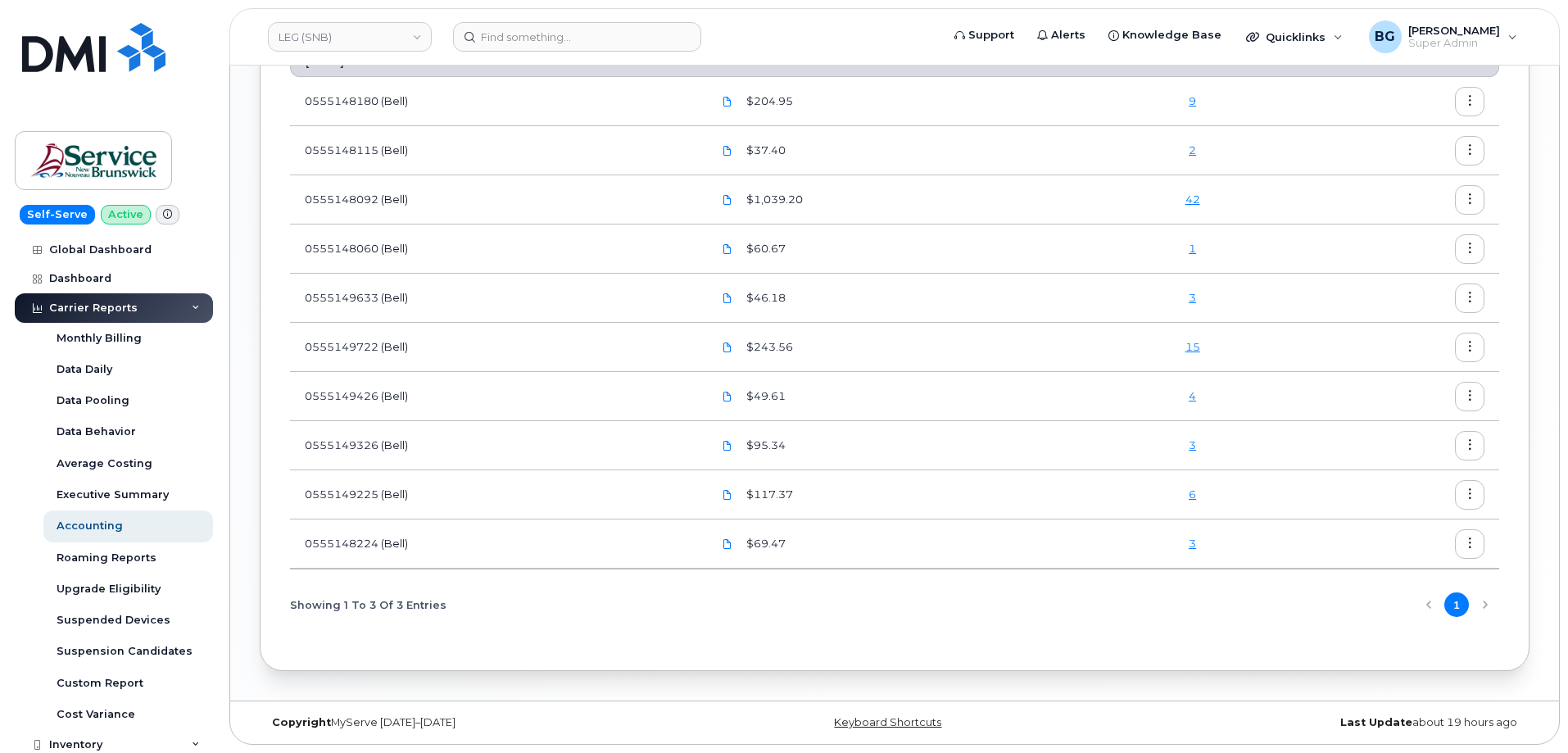
click at [1473, 542] on icon "button" at bounding box center [1469, 544] width 11 height 11
click at [1406, 612] on span "Download" at bounding box center [1395, 610] width 64 height 14
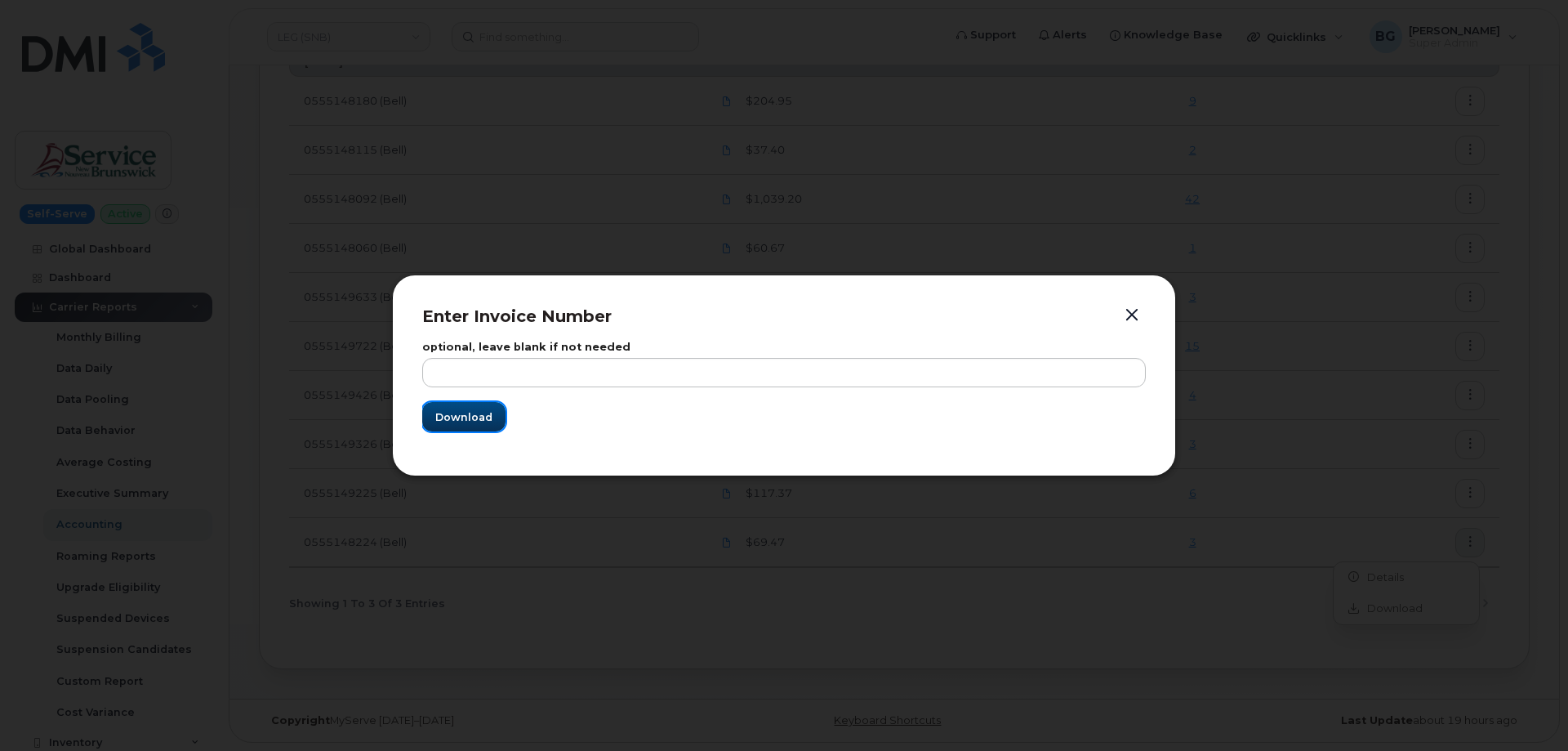
click at [480, 411] on span "Download" at bounding box center [463, 418] width 57 height 15
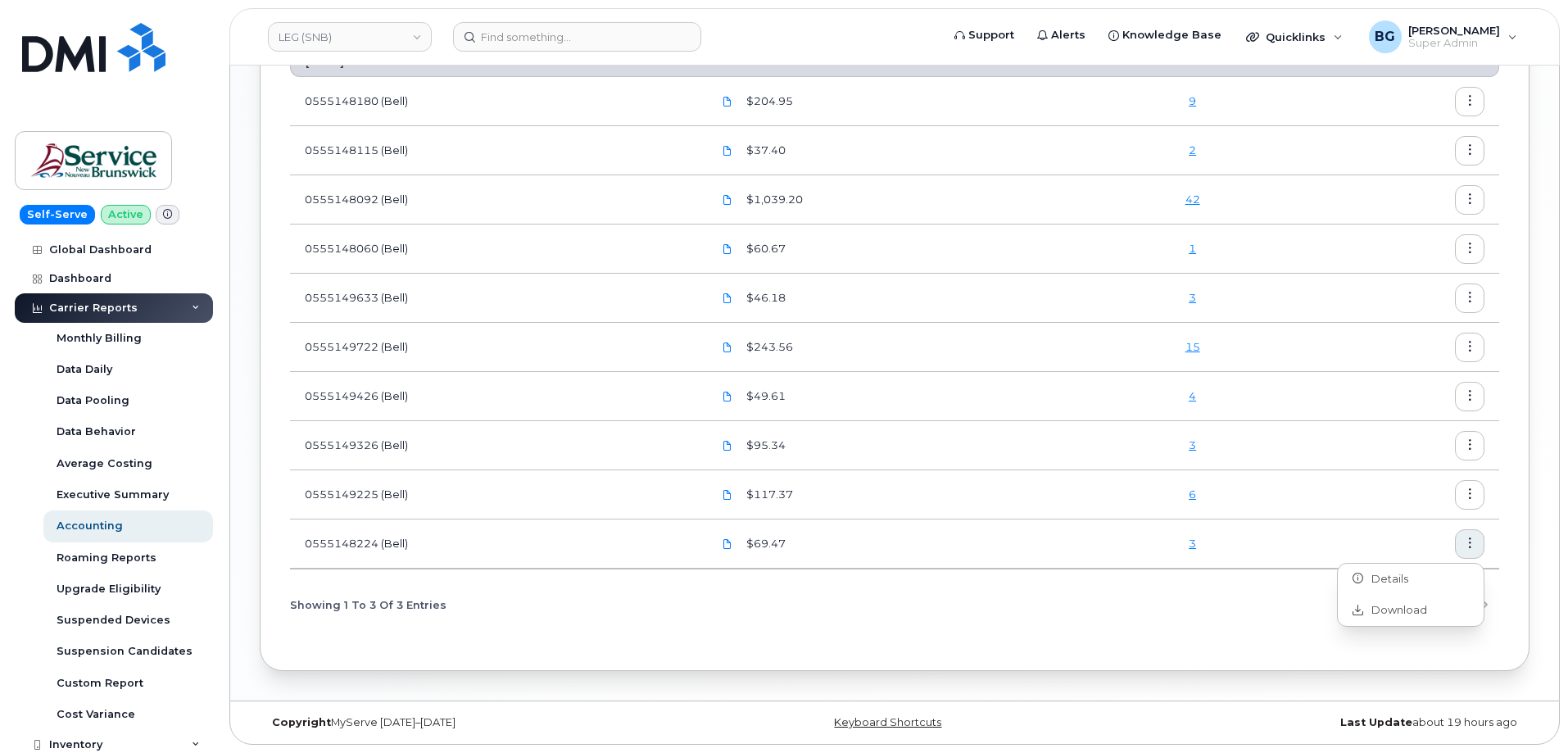
click at [1469, 493] on icon "button" at bounding box center [1469, 494] width 11 height 11
click at [1400, 556] on span "Download" at bounding box center [1395, 561] width 64 height 14
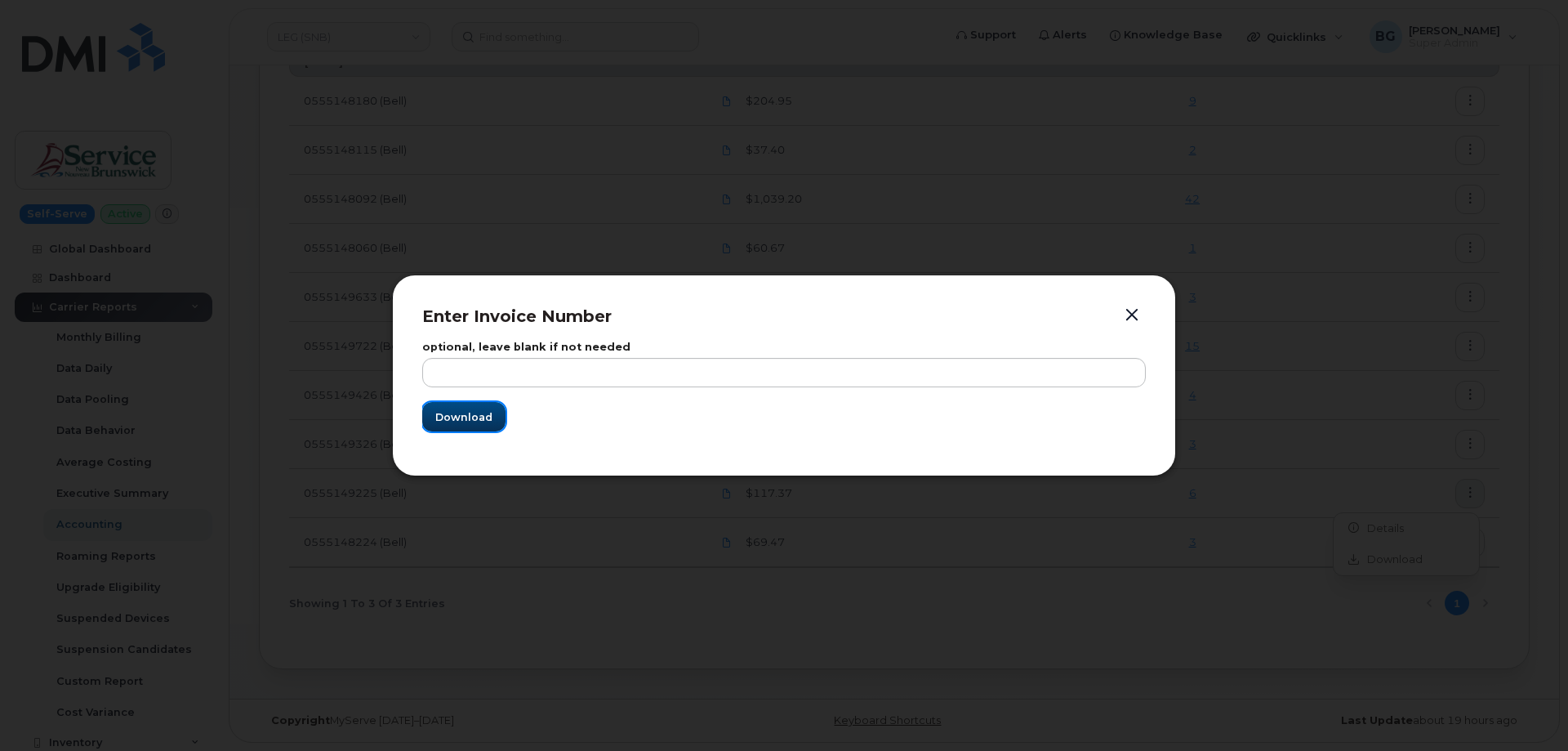
click at [456, 416] on span "Download" at bounding box center [463, 418] width 57 height 15
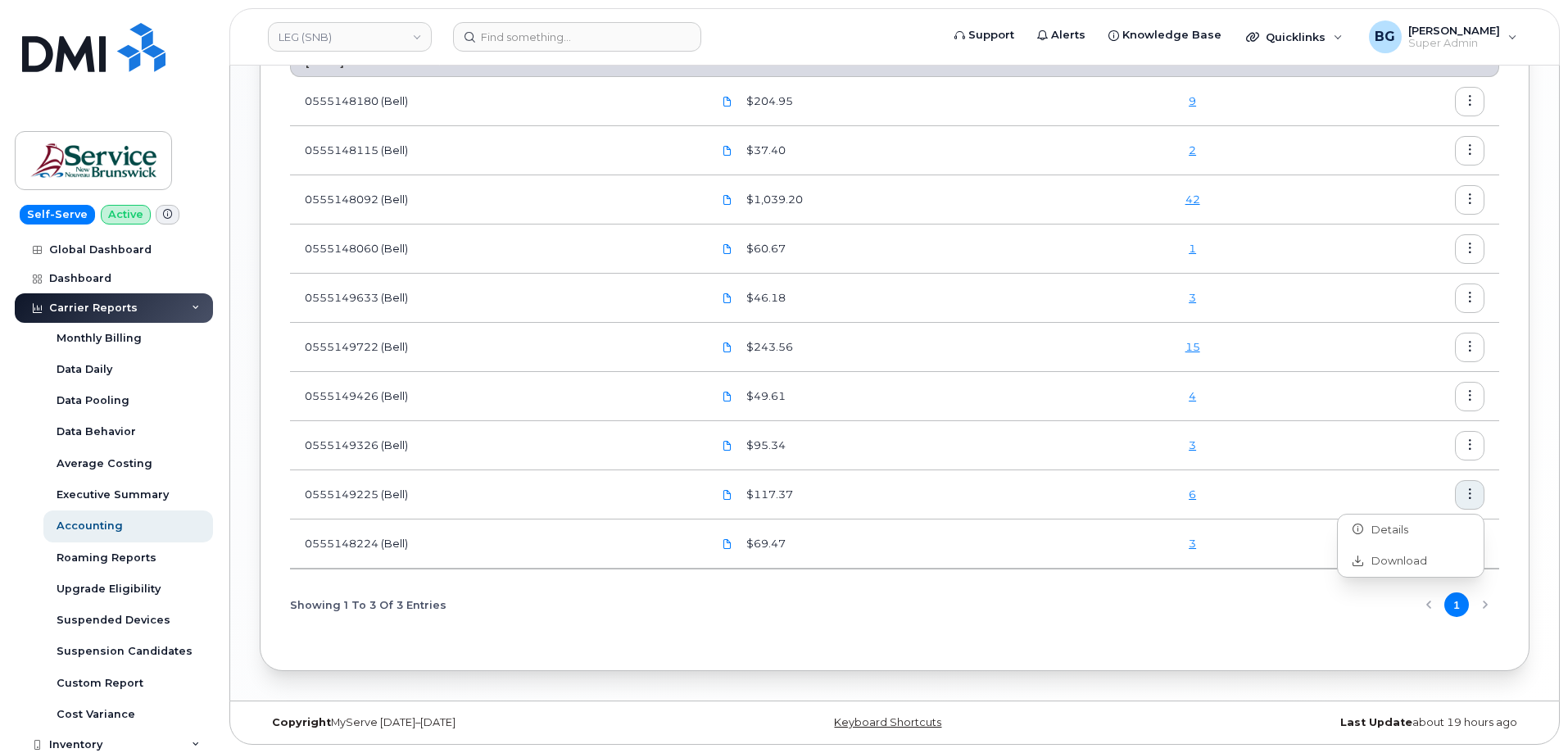
click at [1469, 440] on icon "button" at bounding box center [1469, 445] width 11 height 11
click at [1413, 505] on span "Download" at bounding box center [1395, 511] width 64 height 14
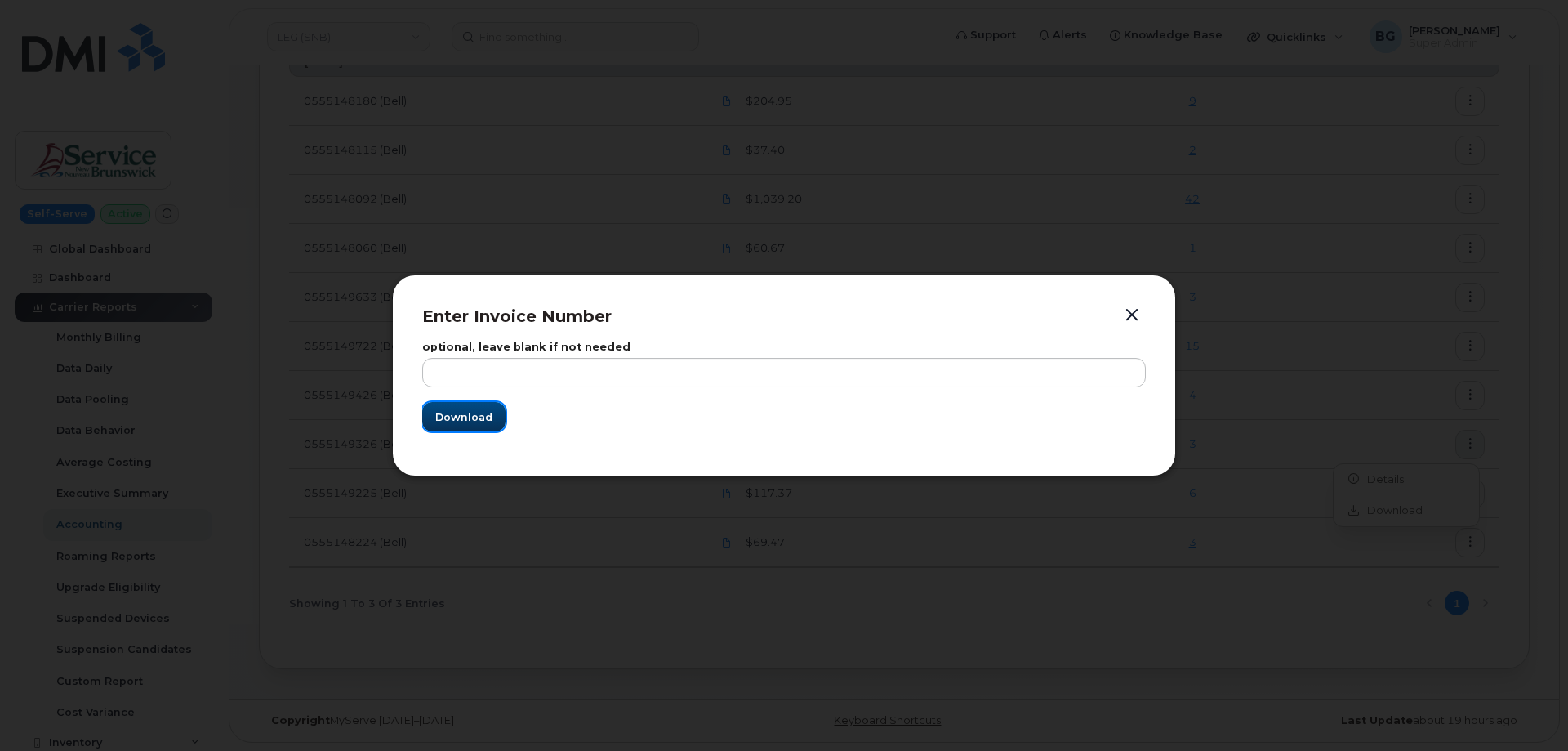
click at [458, 420] on span "Download" at bounding box center [463, 418] width 57 height 15
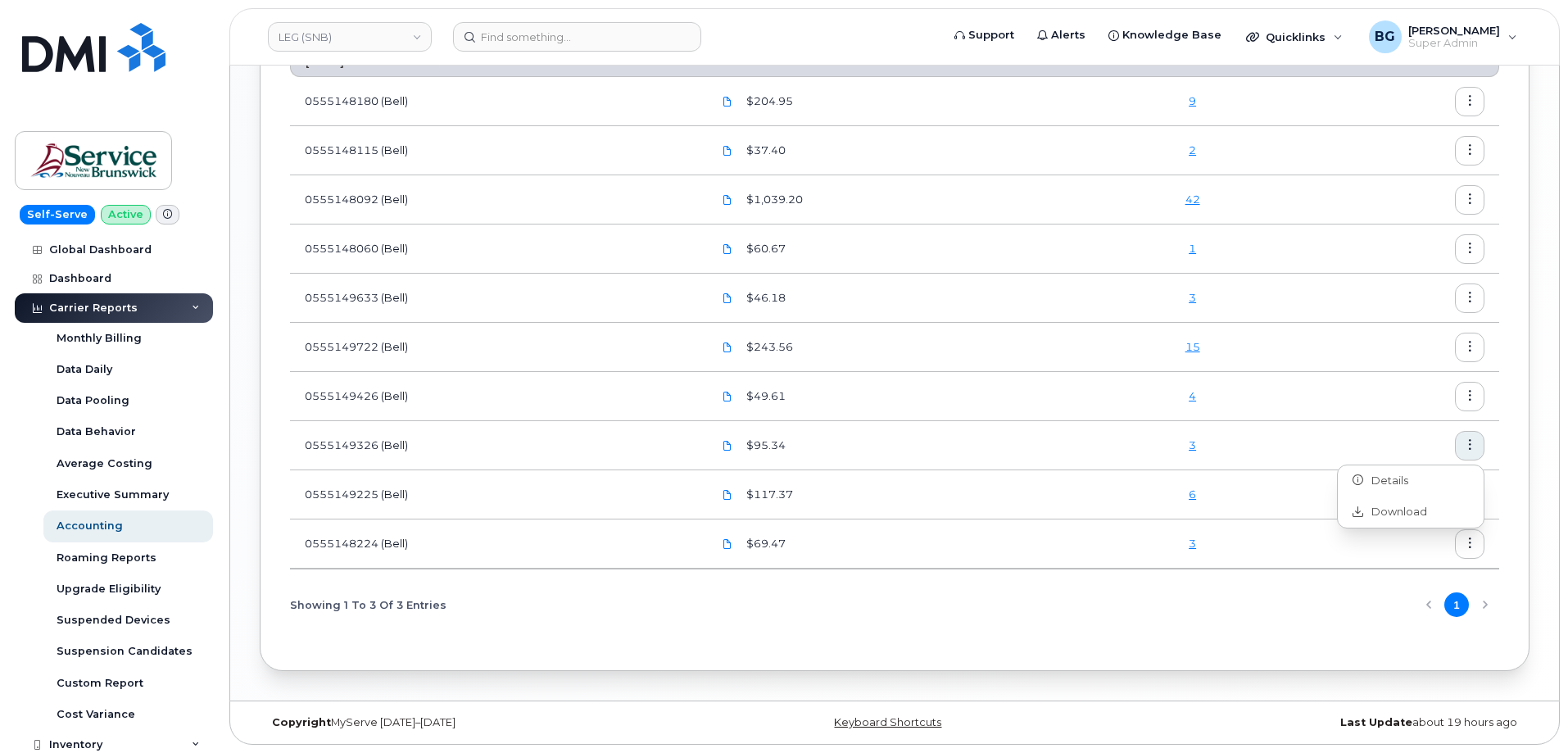
click at [1471, 396] on icon "button" at bounding box center [1469, 396] width 11 height 11
click at [1402, 465] on span "Download" at bounding box center [1395, 463] width 64 height 14
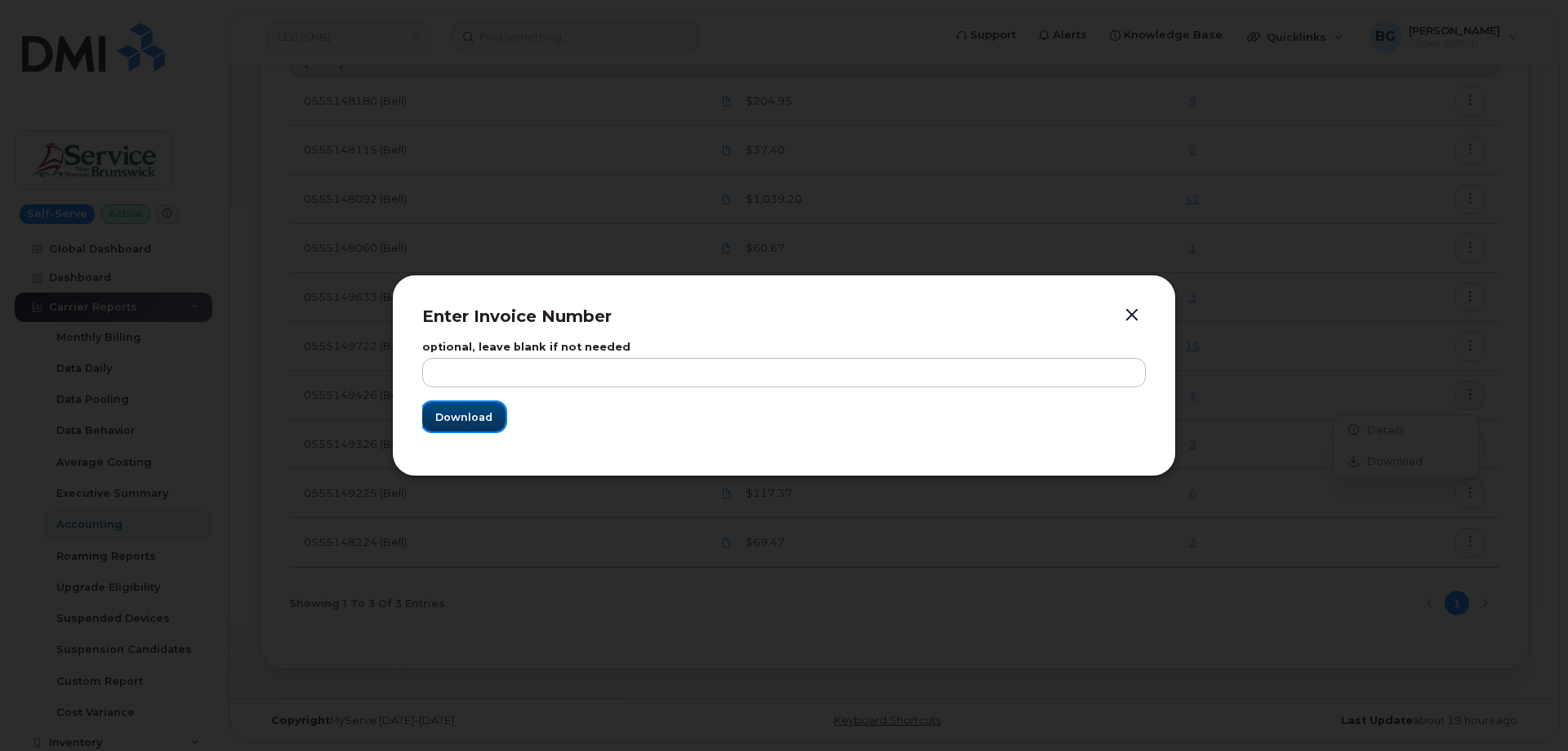
click at [461, 424] on span "Download" at bounding box center [463, 418] width 57 height 15
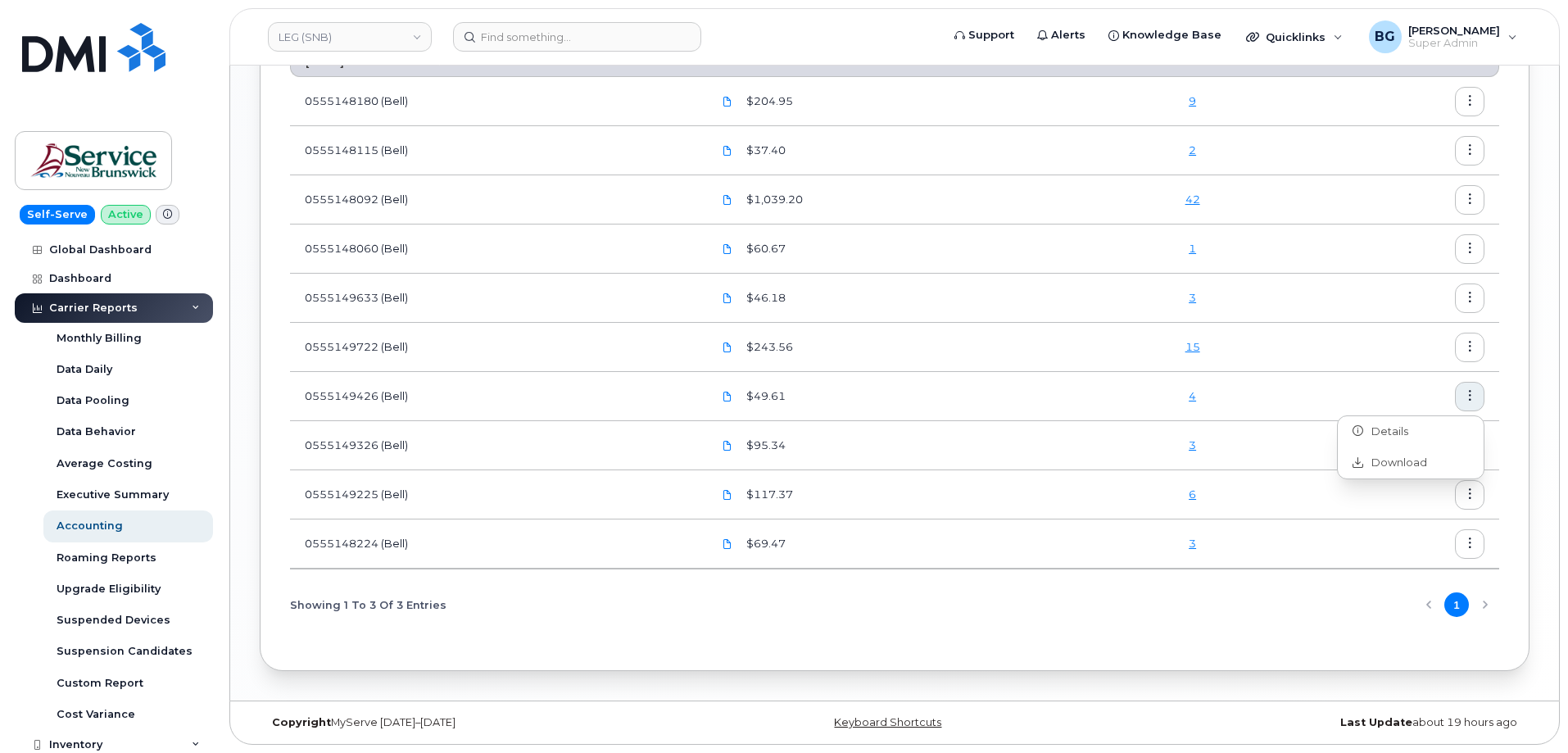
click at [1472, 342] on icon "button" at bounding box center [1469, 347] width 11 height 11
click at [1401, 408] on span "Download" at bounding box center [1395, 414] width 64 height 14
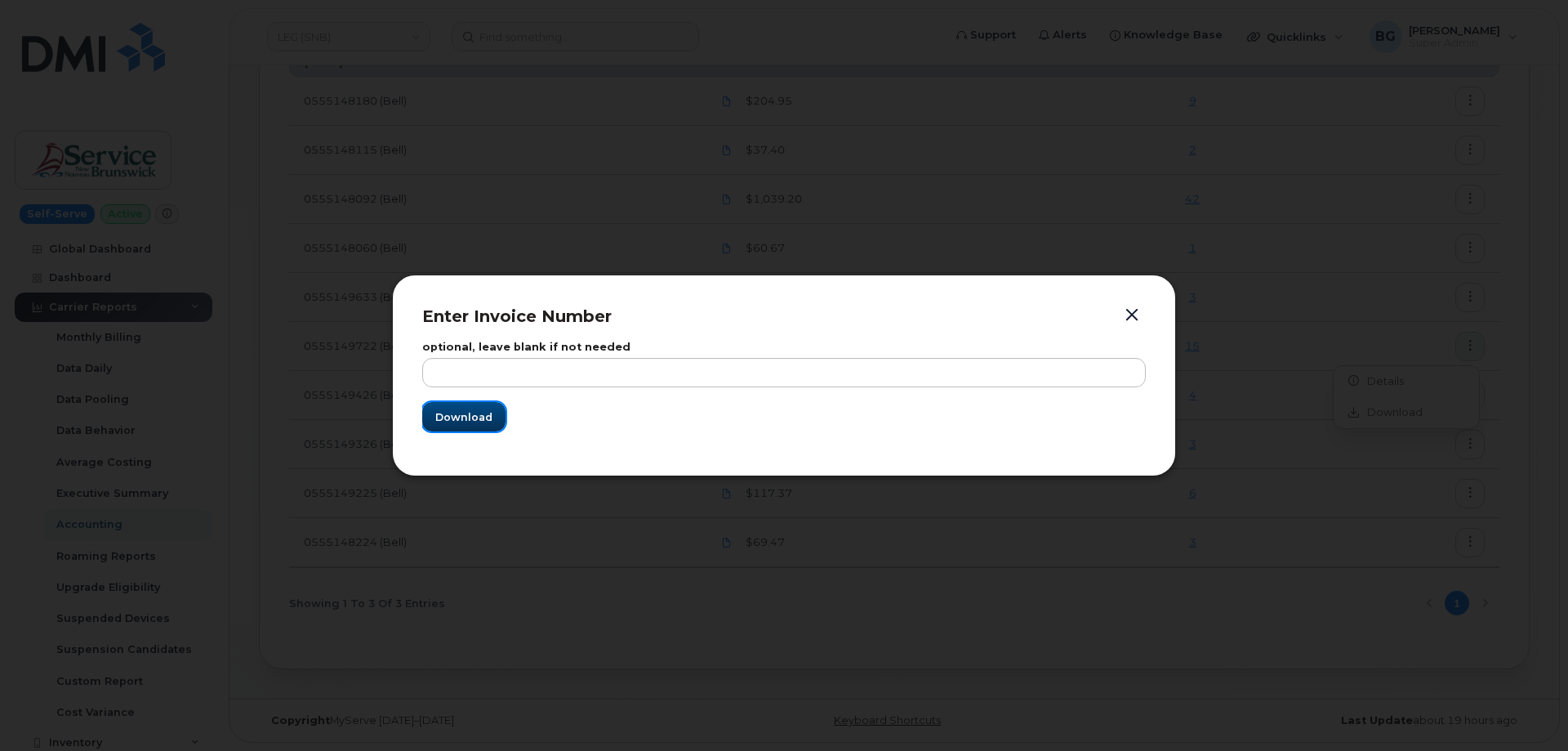
click at [438, 409] on button "Download" at bounding box center [464, 417] width 83 height 30
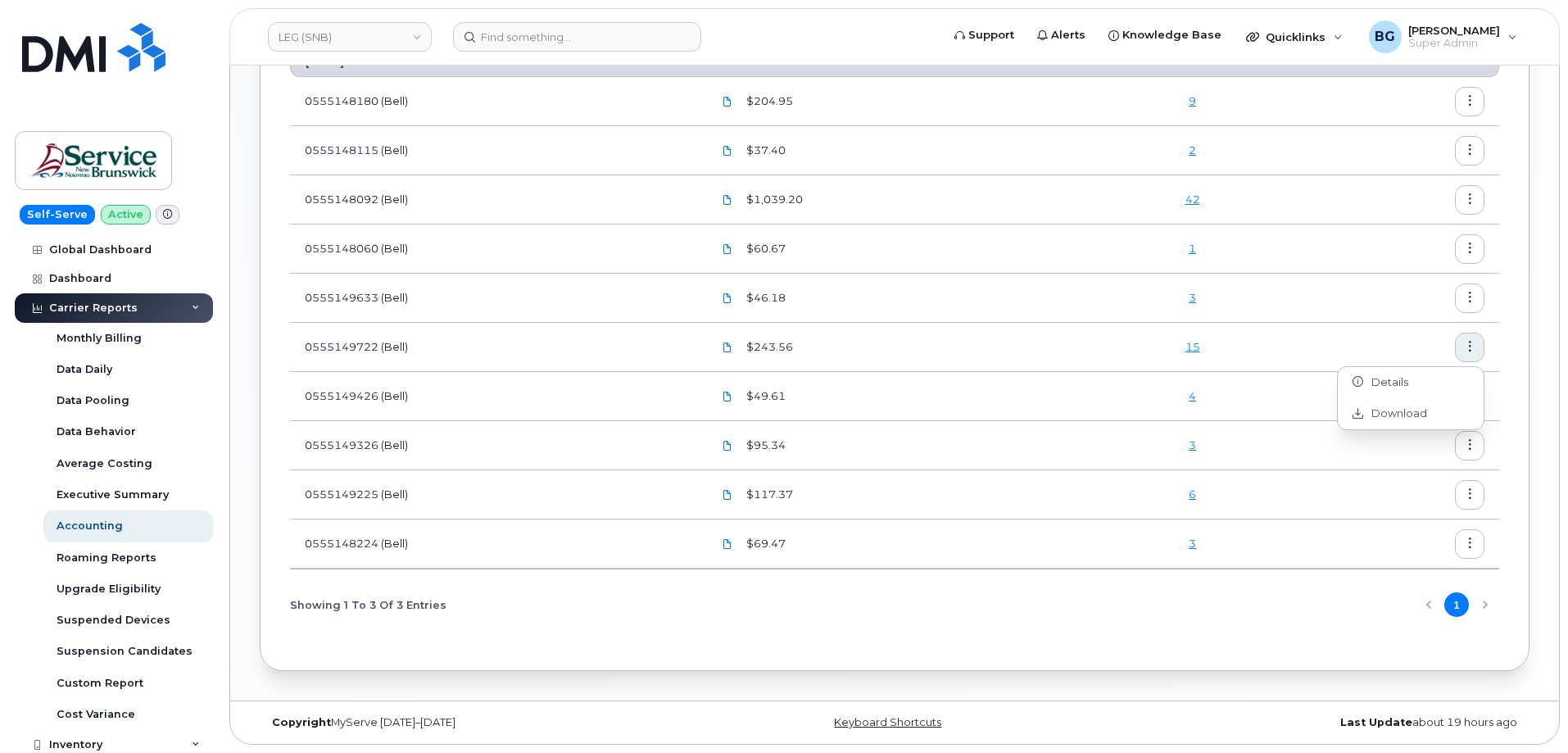
click at [1471, 296] on icon "button" at bounding box center [1469, 298] width 11 height 11
click at [1391, 367] on span "Download" at bounding box center [1395, 364] width 64 height 14
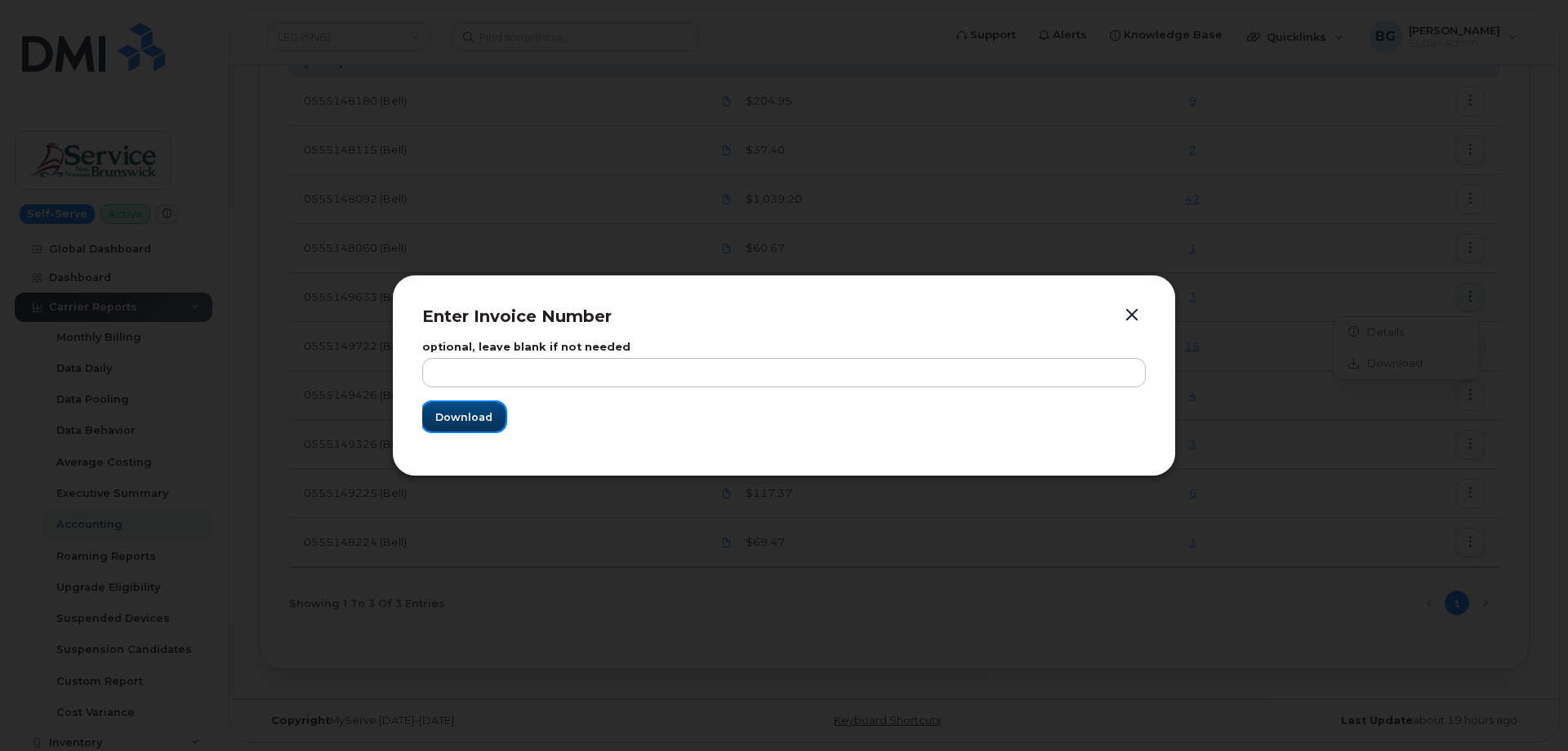
click at [441, 418] on span "Download" at bounding box center [463, 418] width 57 height 15
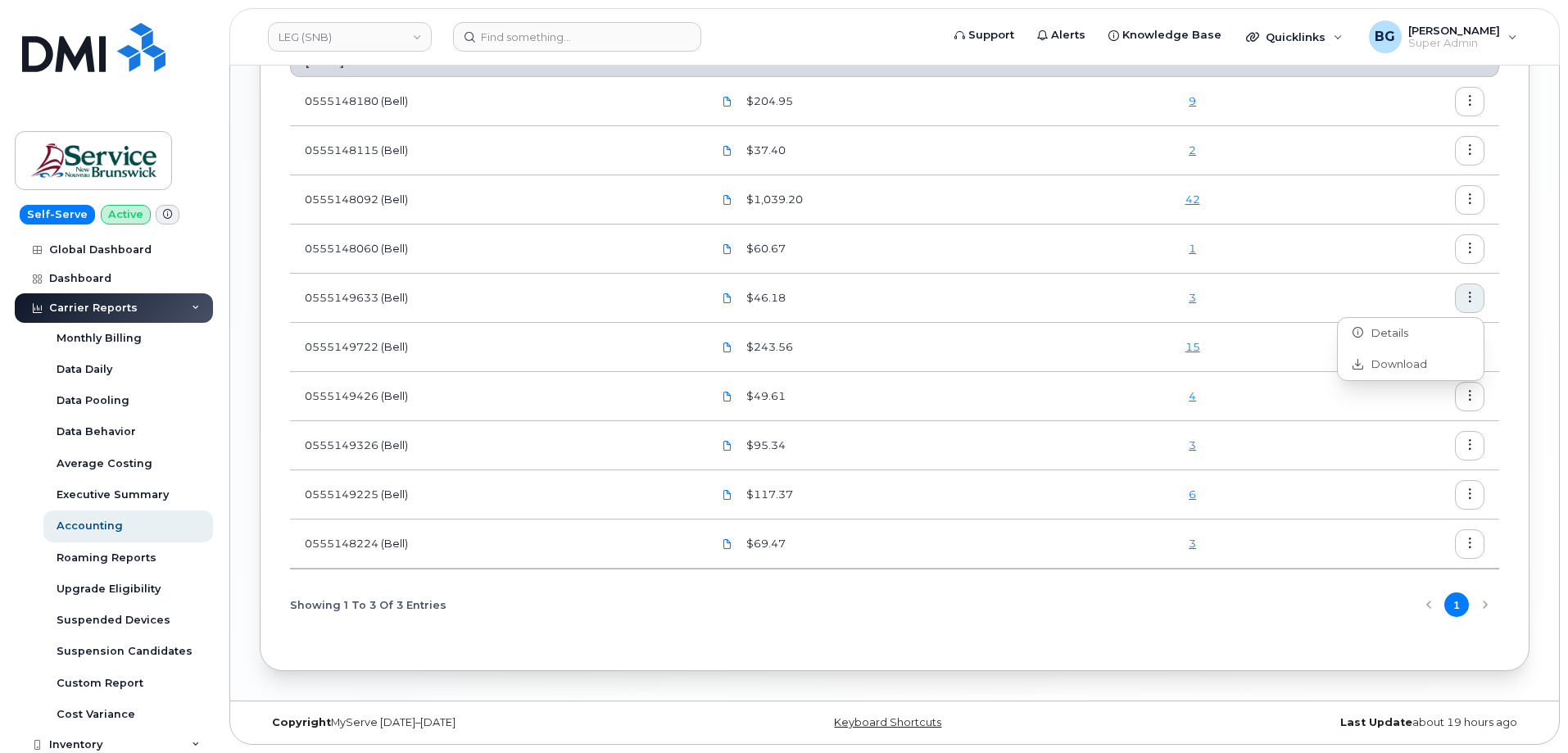
click at [1472, 250] on icon "button" at bounding box center [1469, 248] width 11 height 11
click at [1386, 313] on span "Download" at bounding box center [1395, 315] width 64 height 14
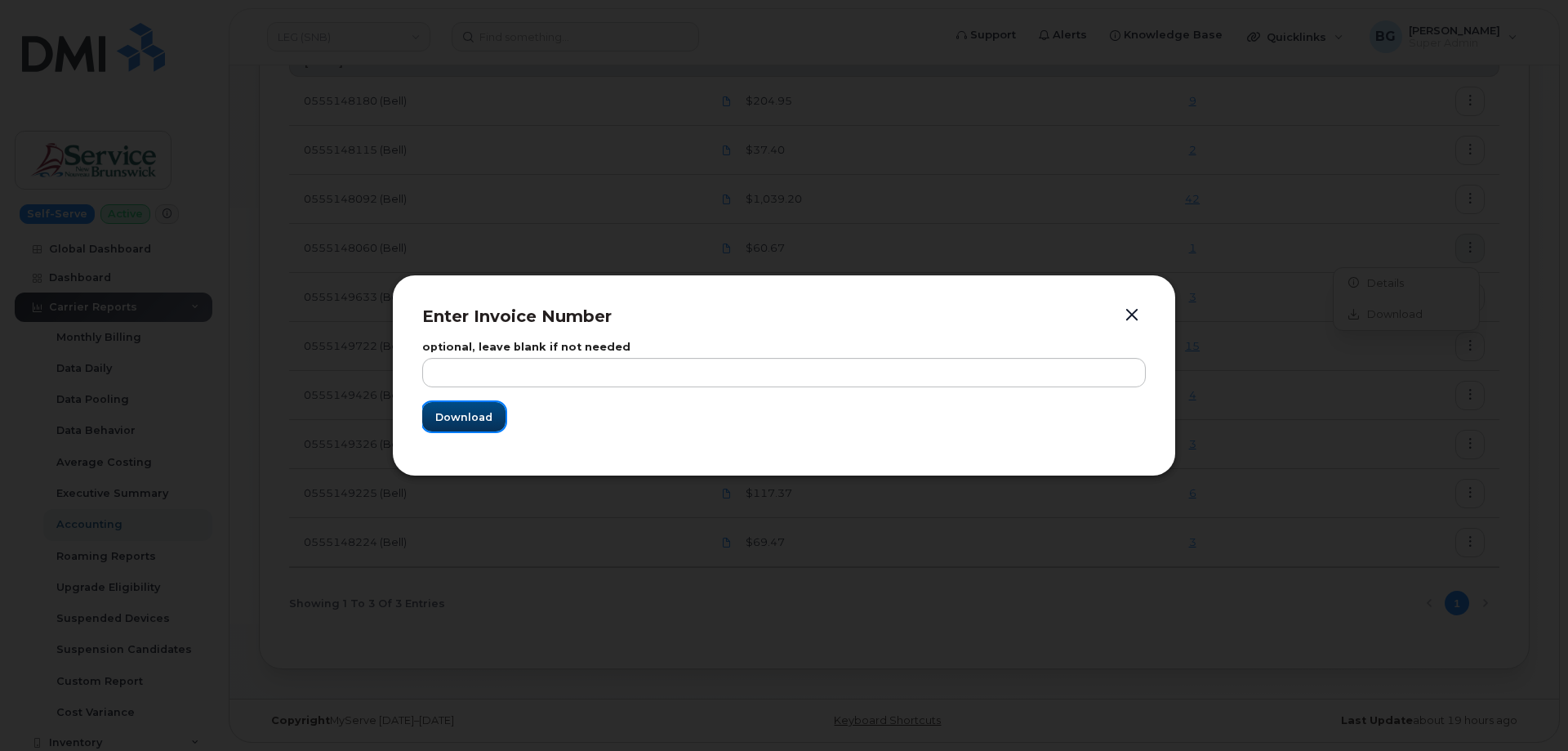
click at [462, 416] on span "Download" at bounding box center [463, 418] width 57 height 15
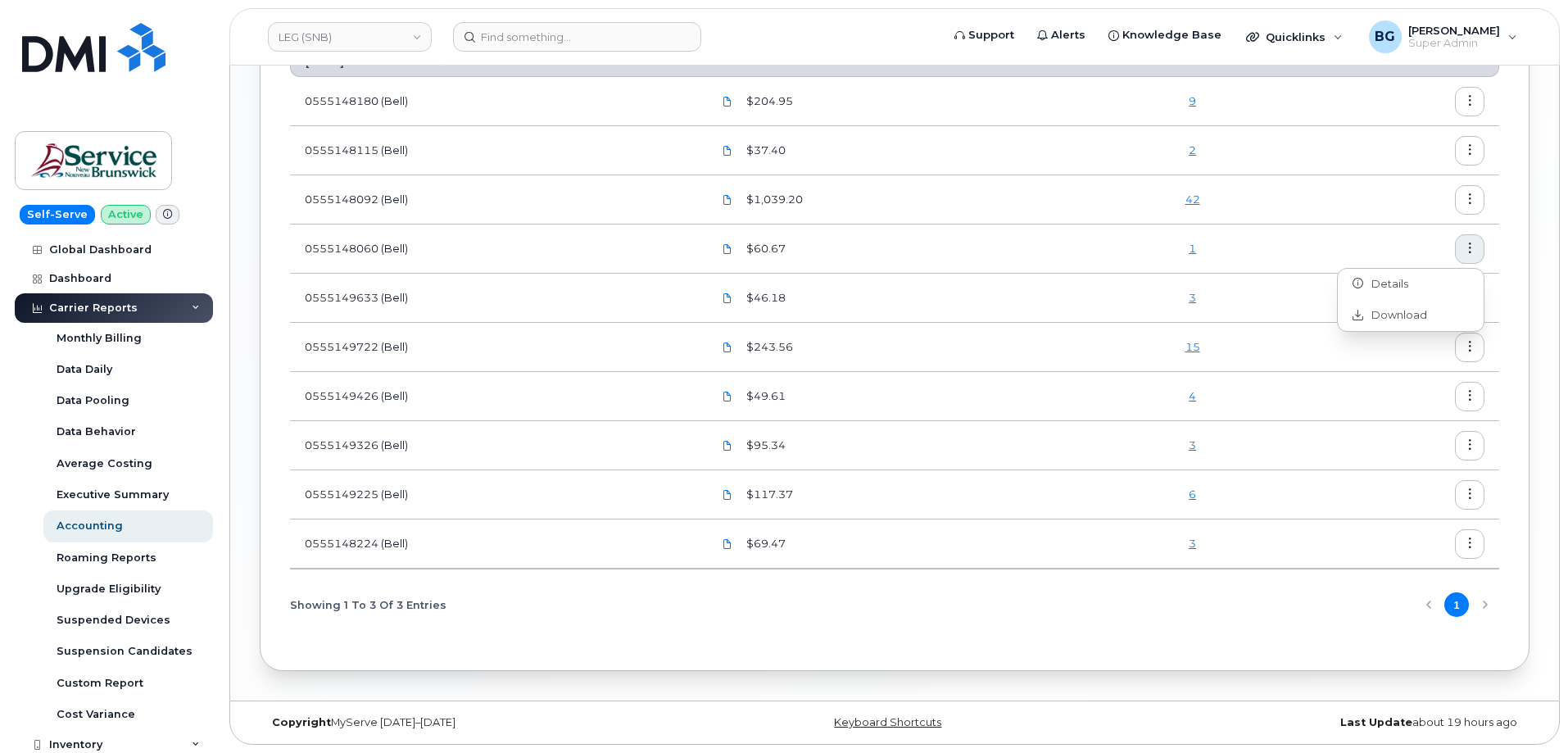
click at [1466, 200] on icon "button" at bounding box center [1469, 199] width 11 height 11
click at [1411, 269] on span "Download" at bounding box center [1395, 265] width 64 height 14
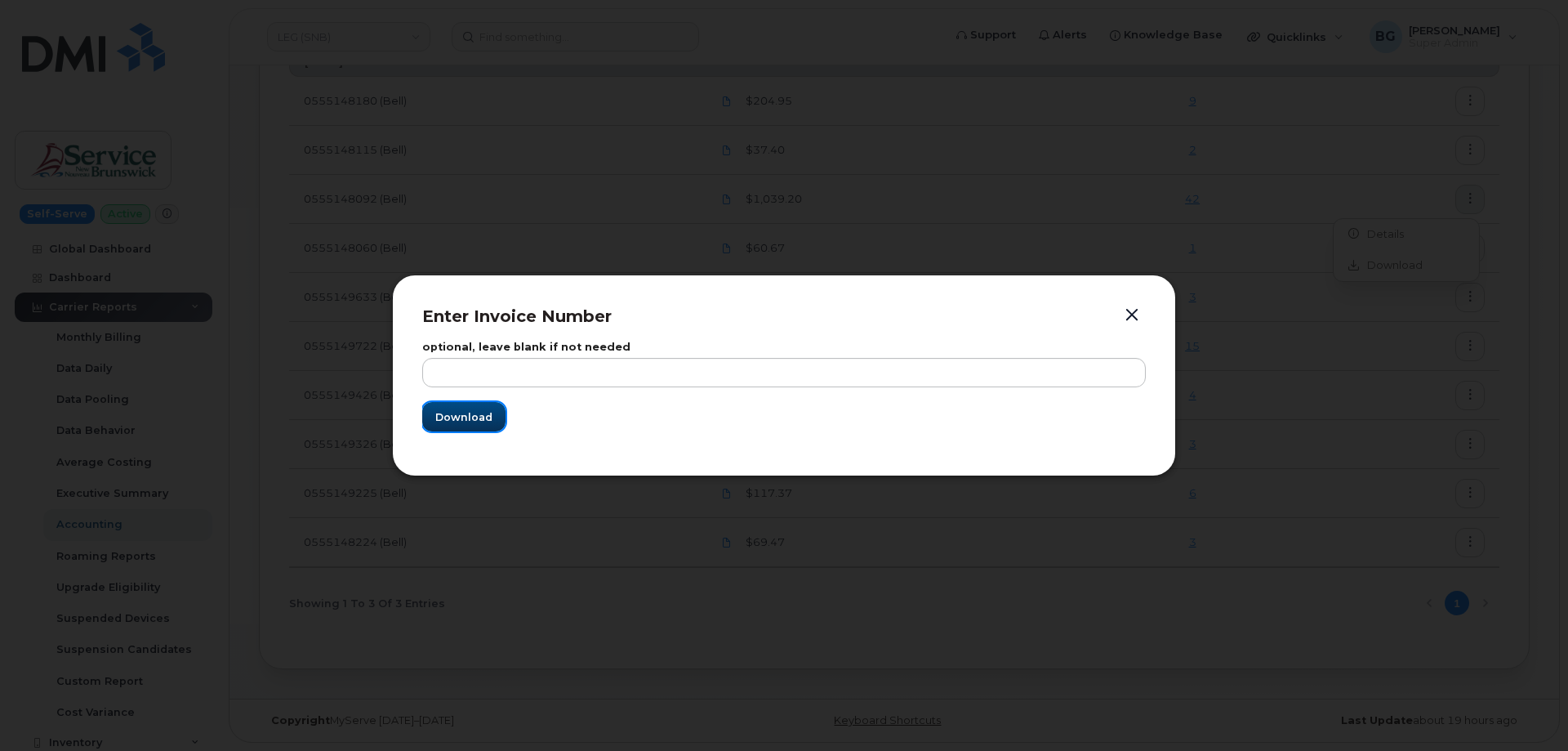
click at [449, 418] on span "Download" at bounding box center [463, 418] width 57 height 15
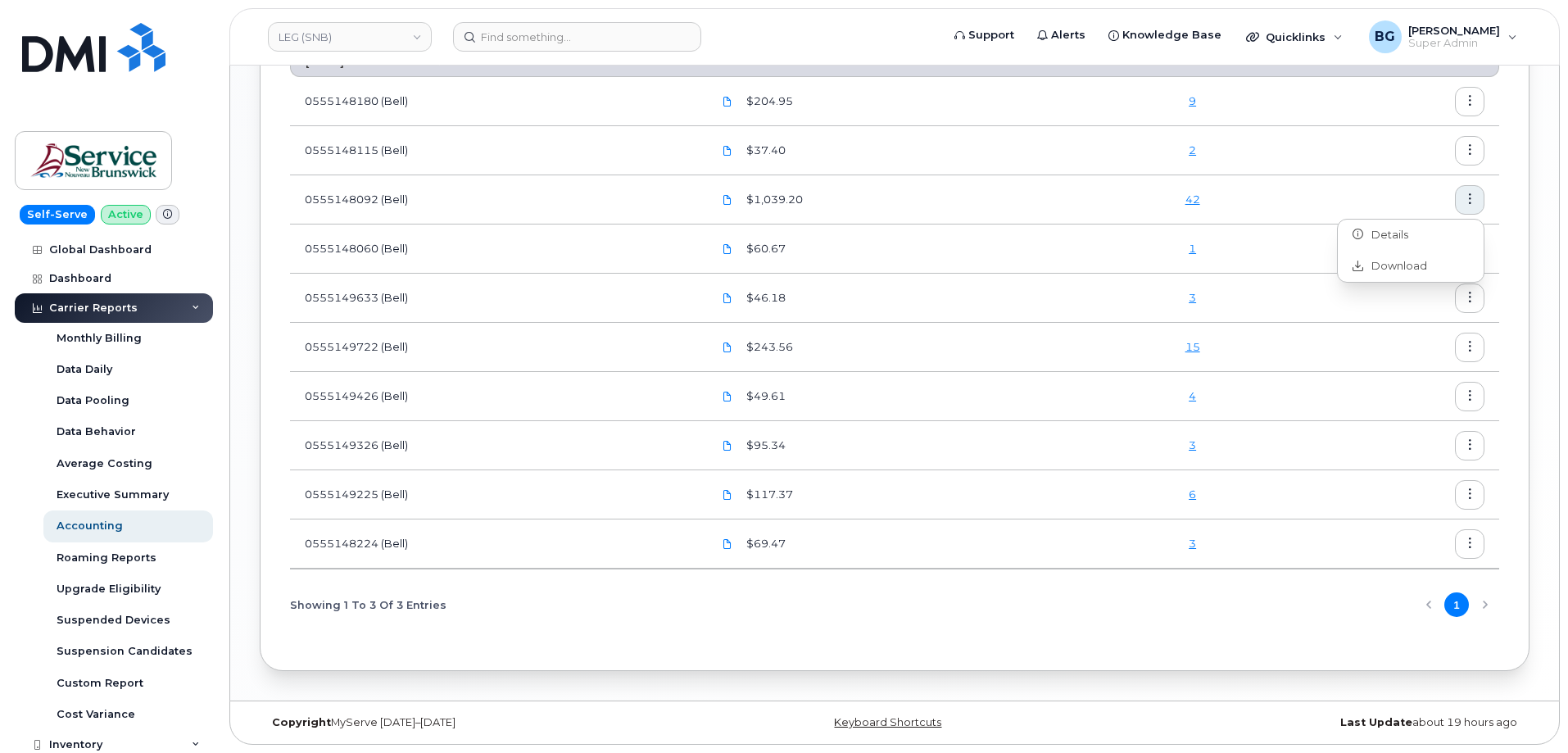
click at [1466, 155] on icon "button" at bounding box center [1469, 150] width 11 height 11
click at [1403, 217] on span "Download" at bounding box center [1395, 217] width 64 height 14
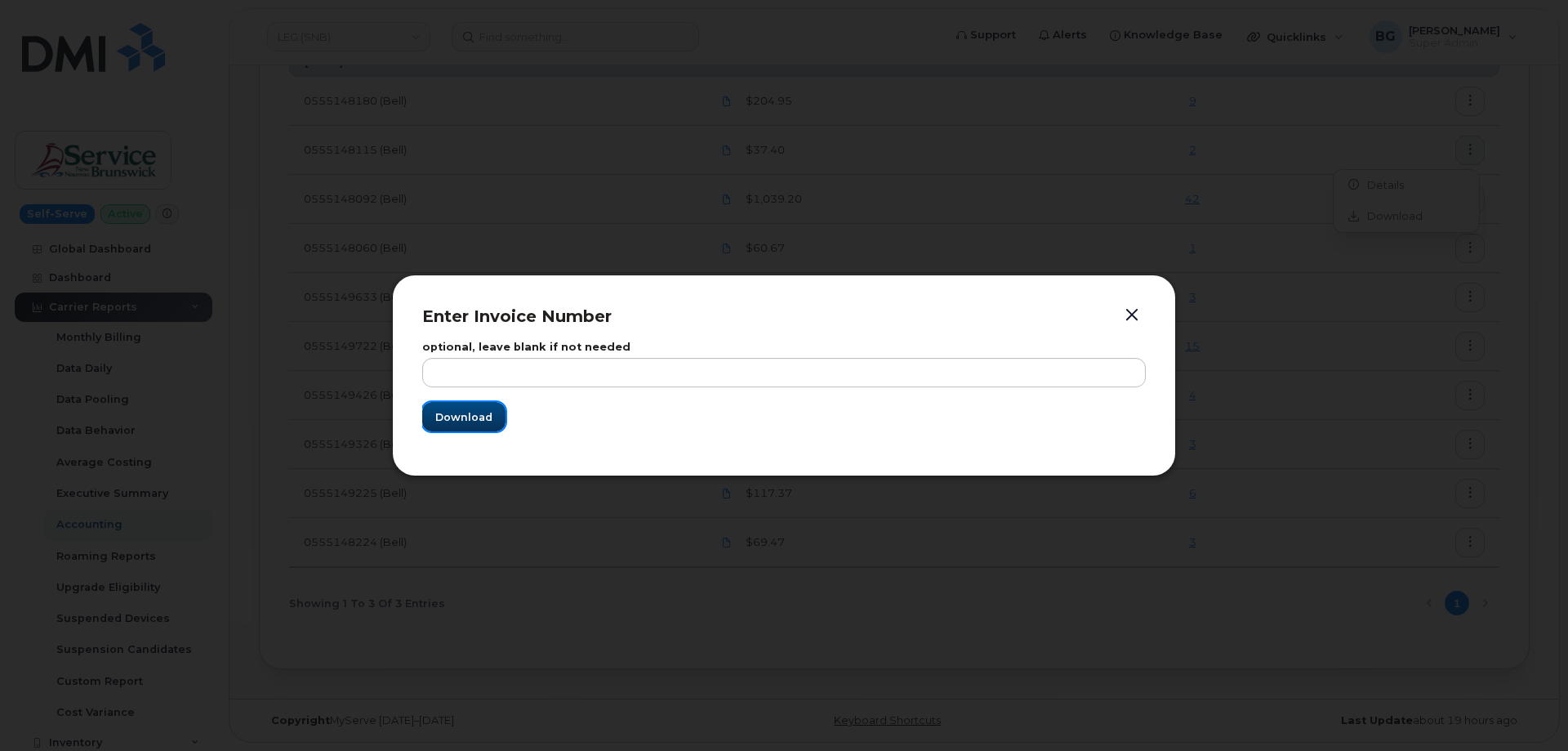
click at [460, 422] on span "Download" at bounding box center [463, 418] width 57 height 15
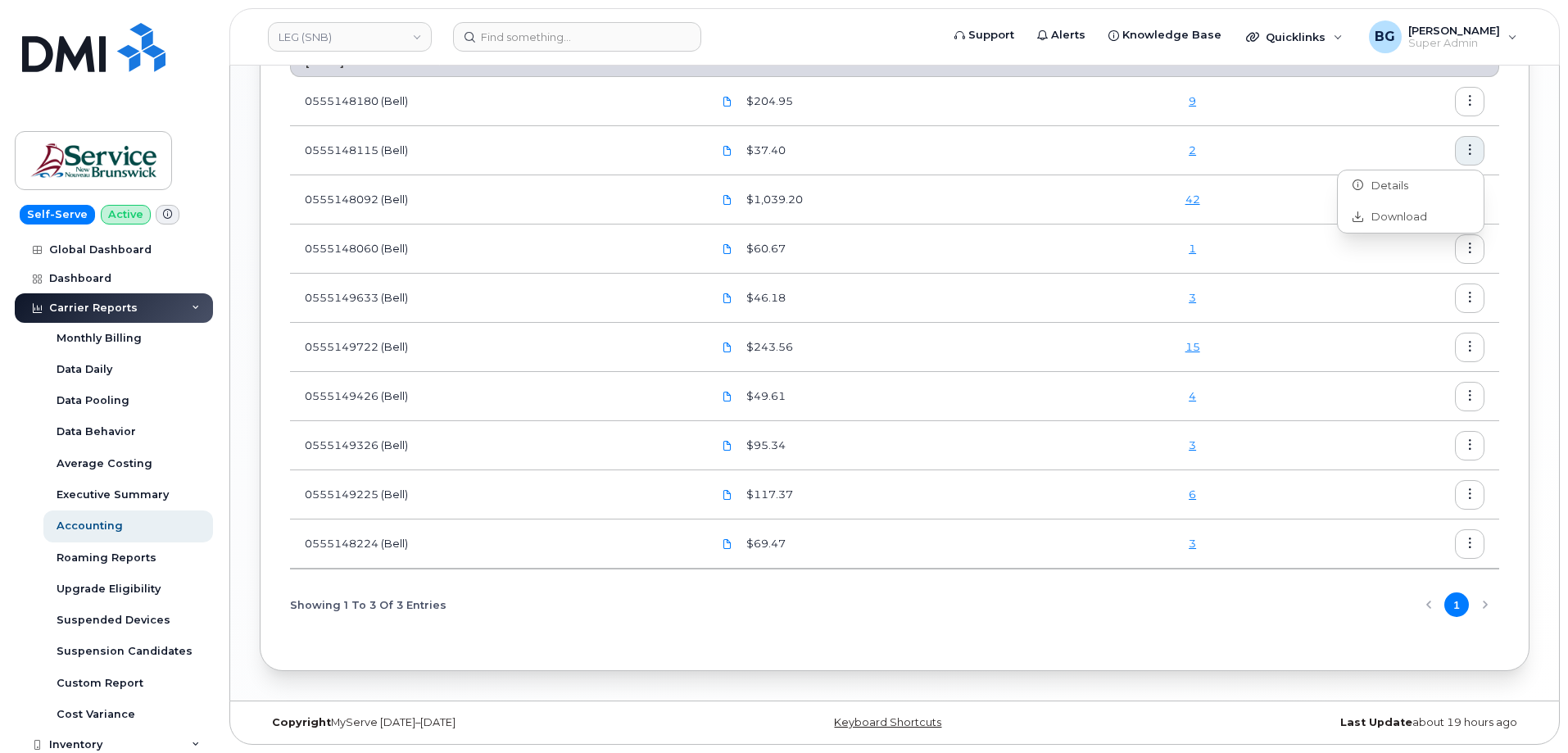
click at [1002, 115] on div "$204.95" at bounding box center [882, 101] width 340 height 29
click at [1470, 103] on icon "button" at bounding box center [1469, 101] width 11 height 11
click at [1386, 168] on span "Download" at bounding box center [1395, 168] width 64 height 14
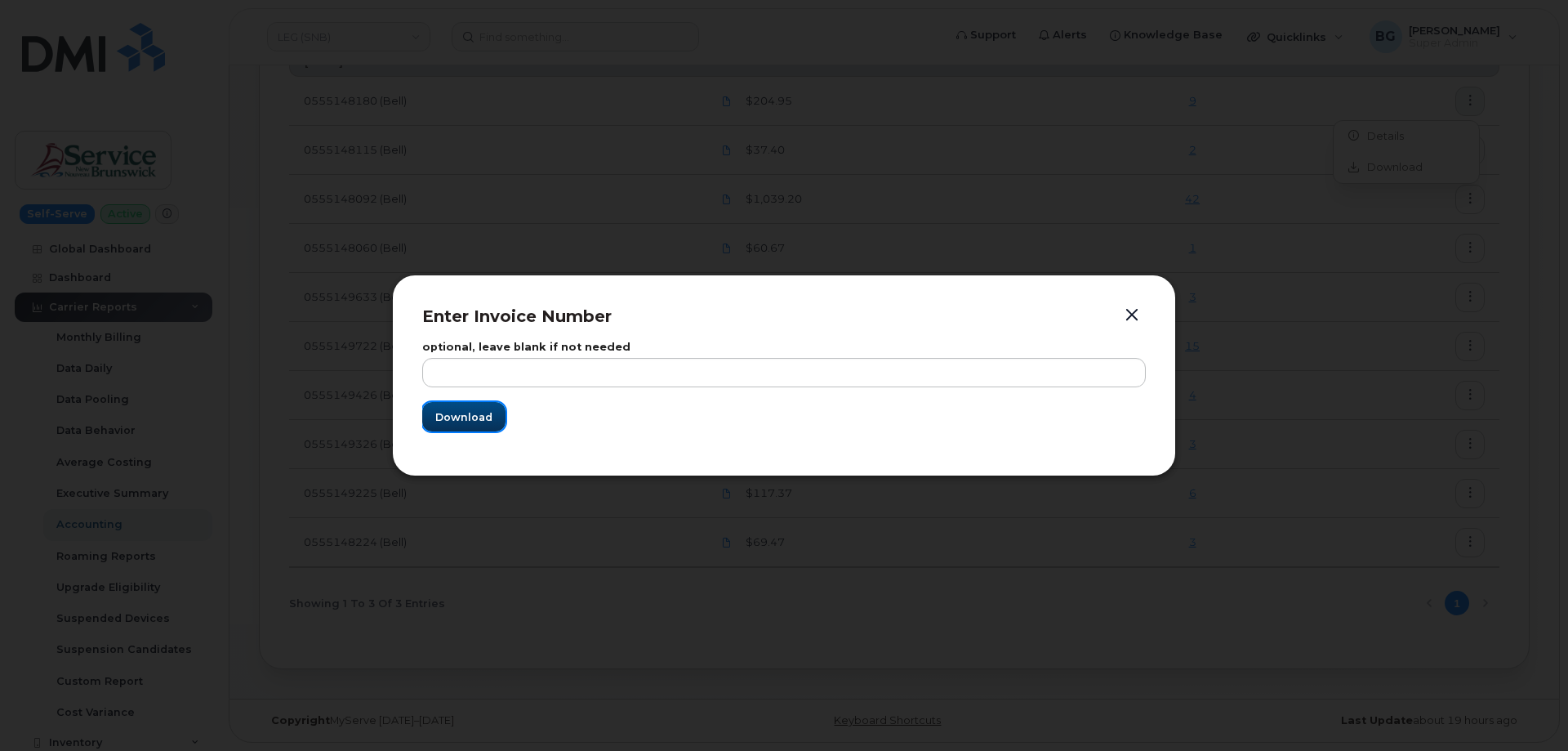
click at [476, 416] on span "Download" at bounding box center [463, 418] width 57 height 15
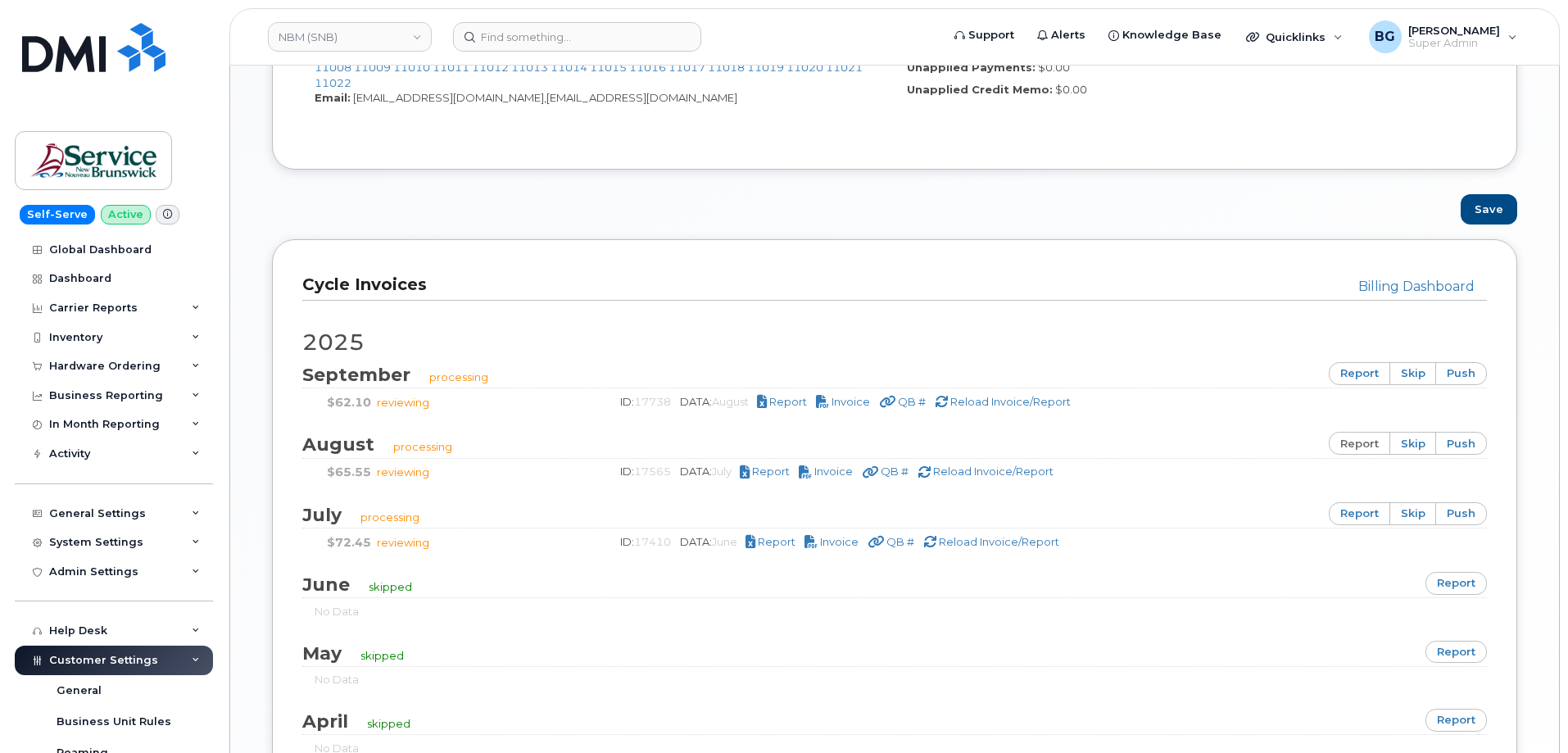
scroll to position [1091, 0]
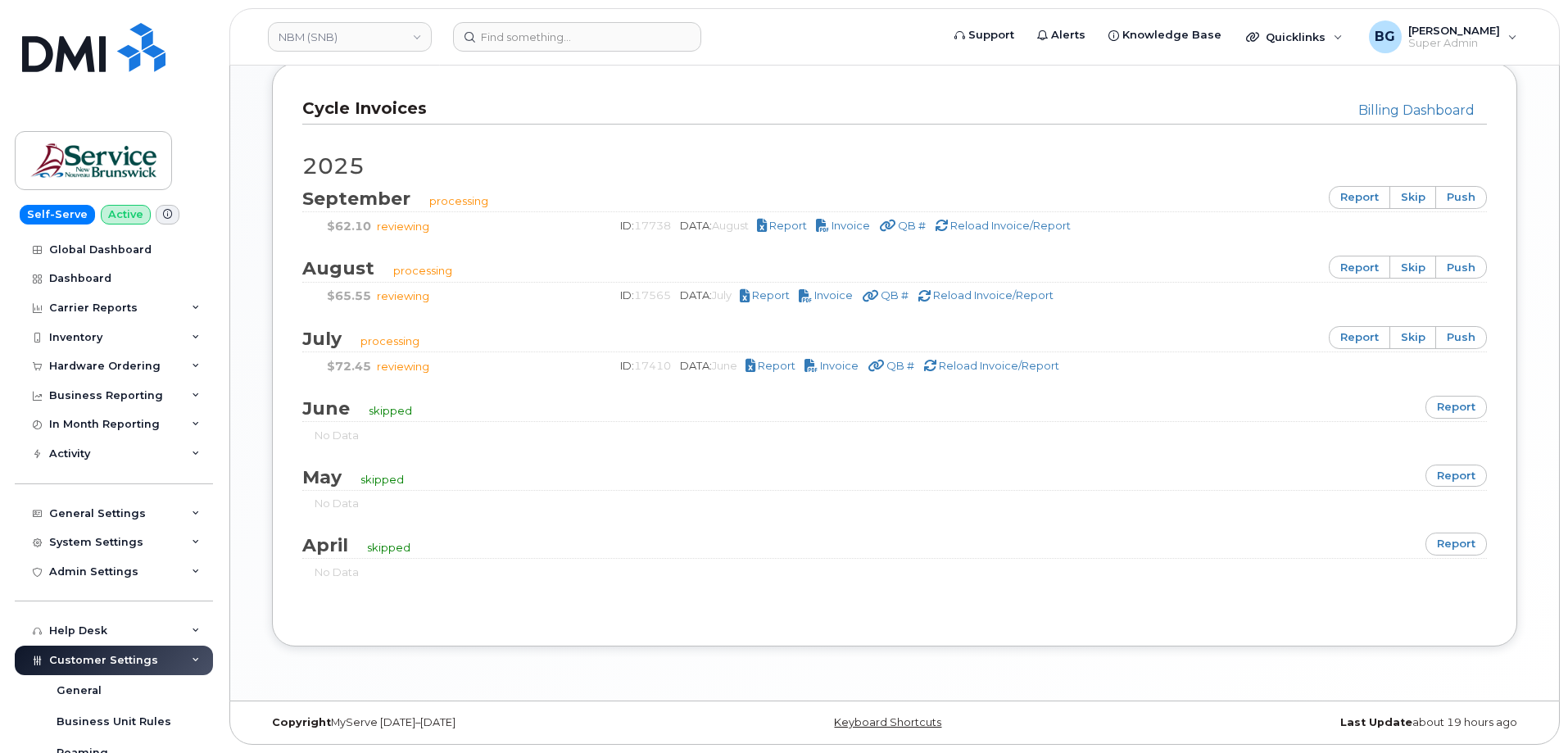
click at [1458, 350] on div "July processing report skip push" at bounding box center [894, 339] width 1185 height 26
click at [1465, 334] on link "push" at bounding box center [1461, 337] width 52 height 23
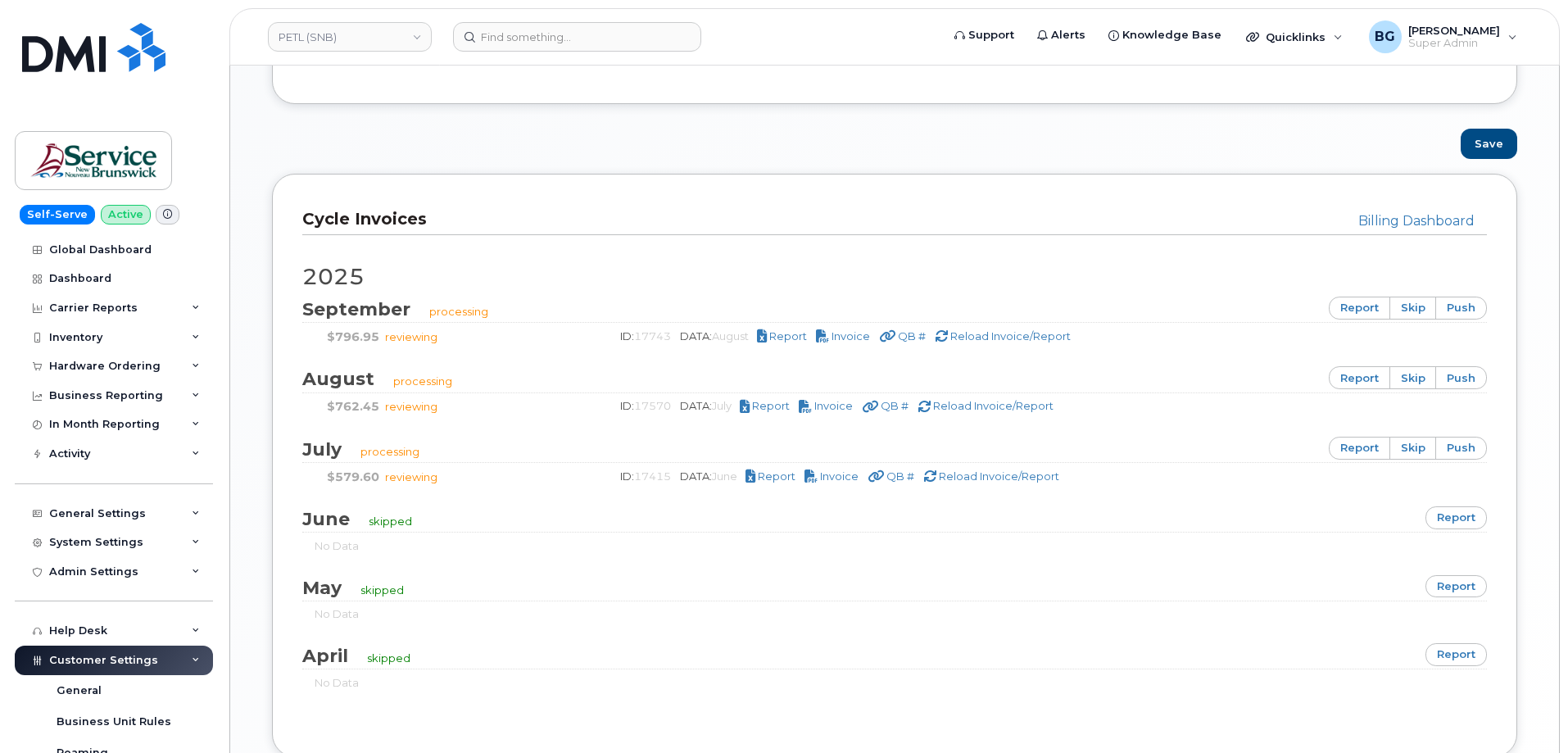
scroll to position [984, 0]
click at [1460, 448] on link "push" at bounding box center [1461, 445] width 52 height 23
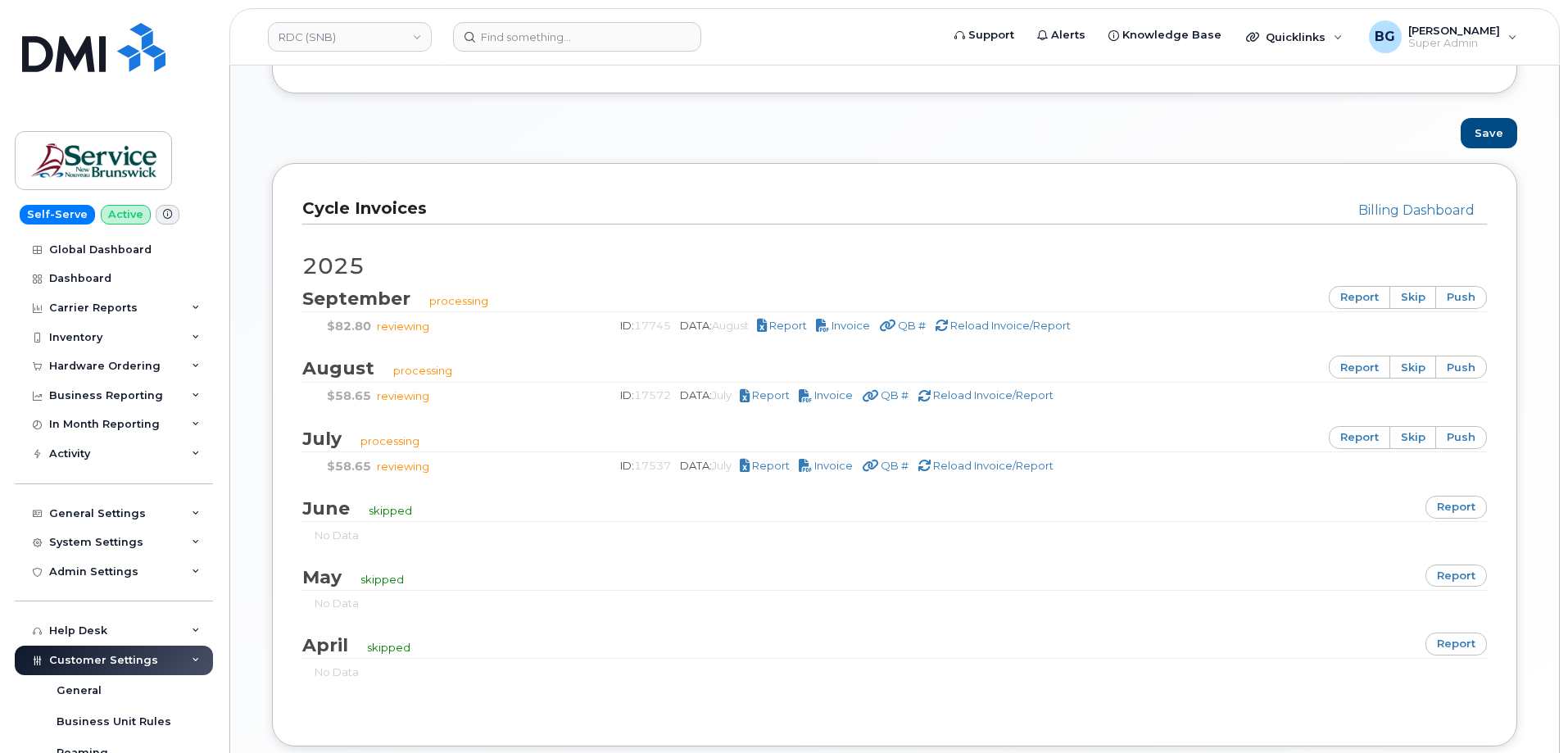
scroll to position [1091, 0]
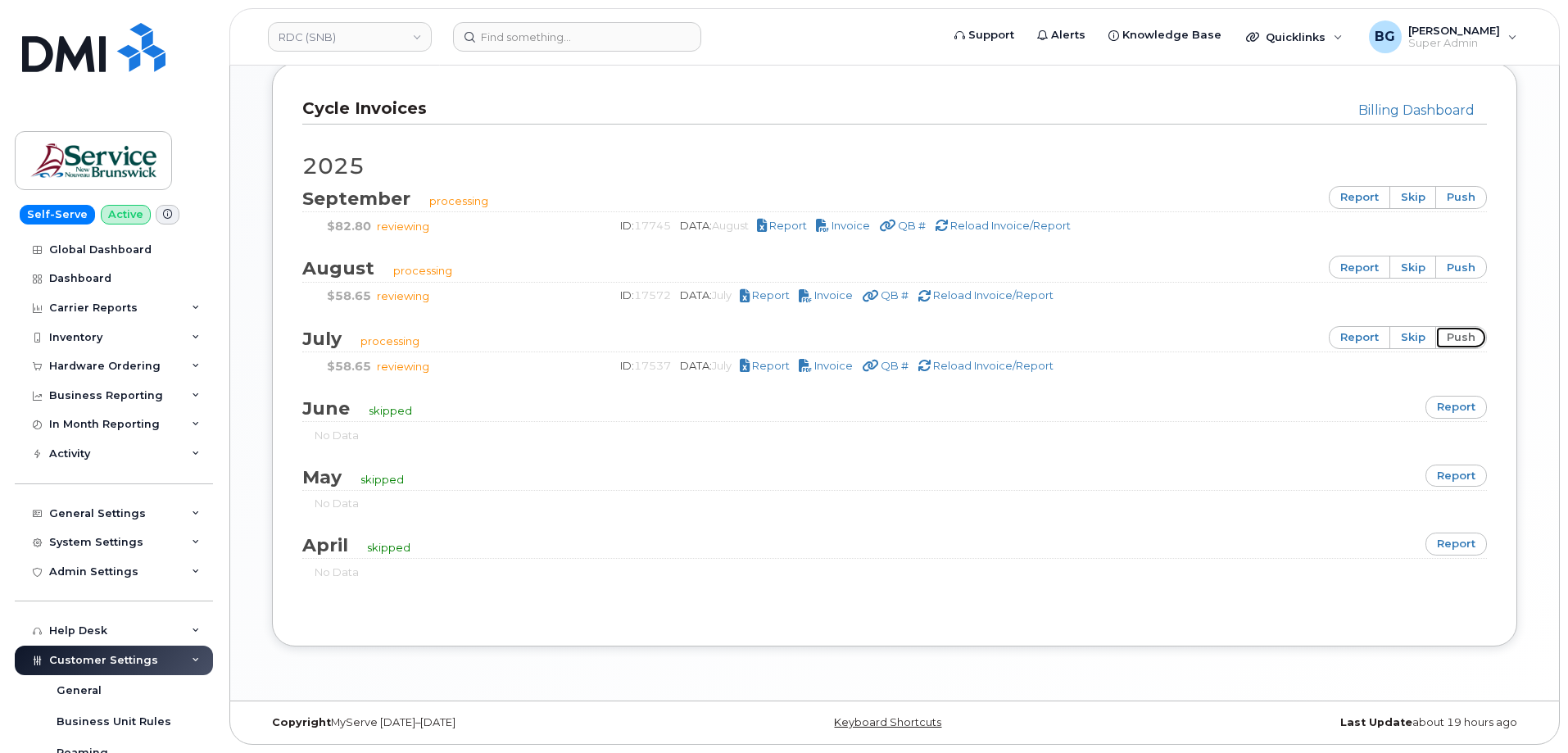
click at [1469, 339] on link "push" at bounding box center [1461, 337] width 52 height 23
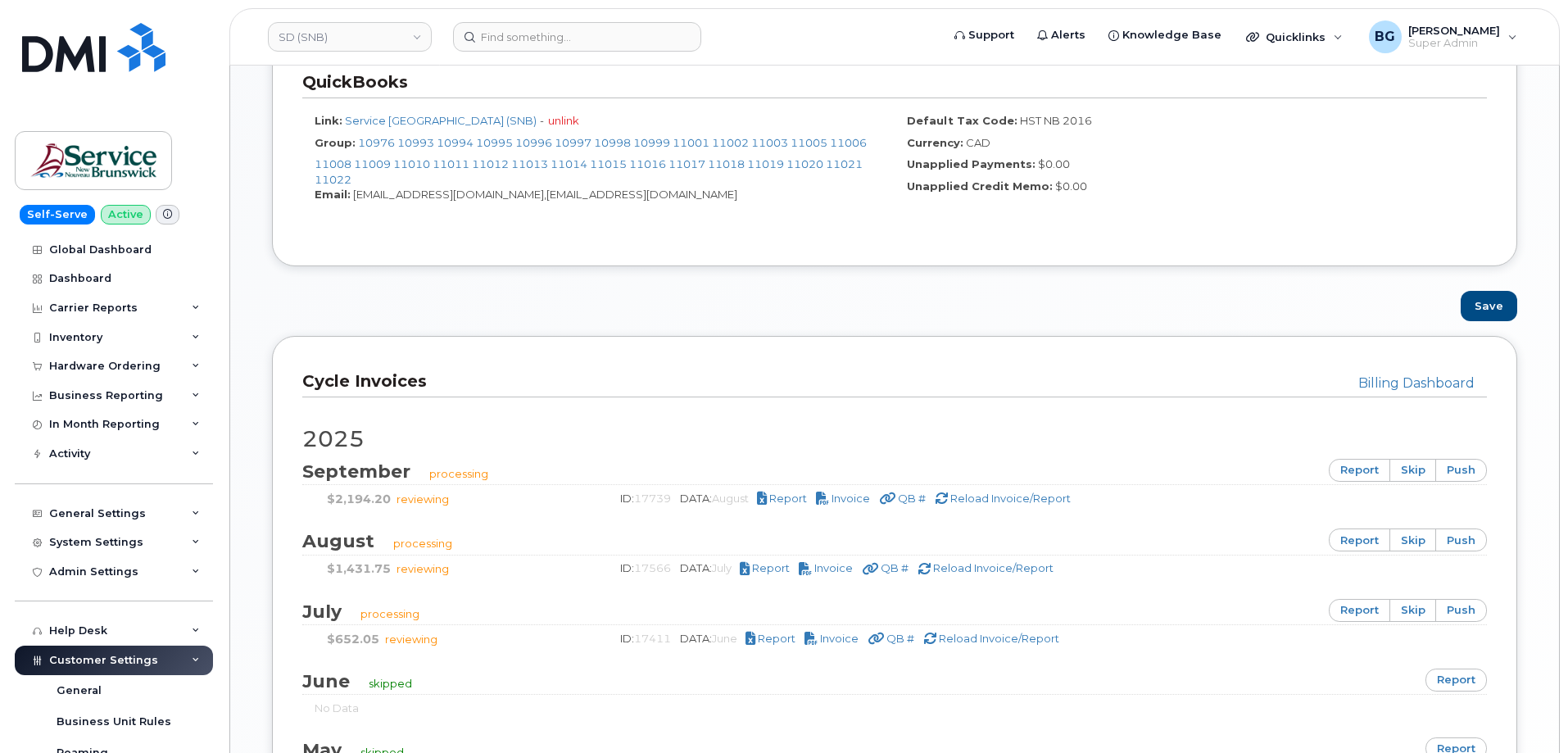
scroll to position [819, 0]
click at [1466, 611] on link "push" at bounding box center [1461, 608] width 52 height 23
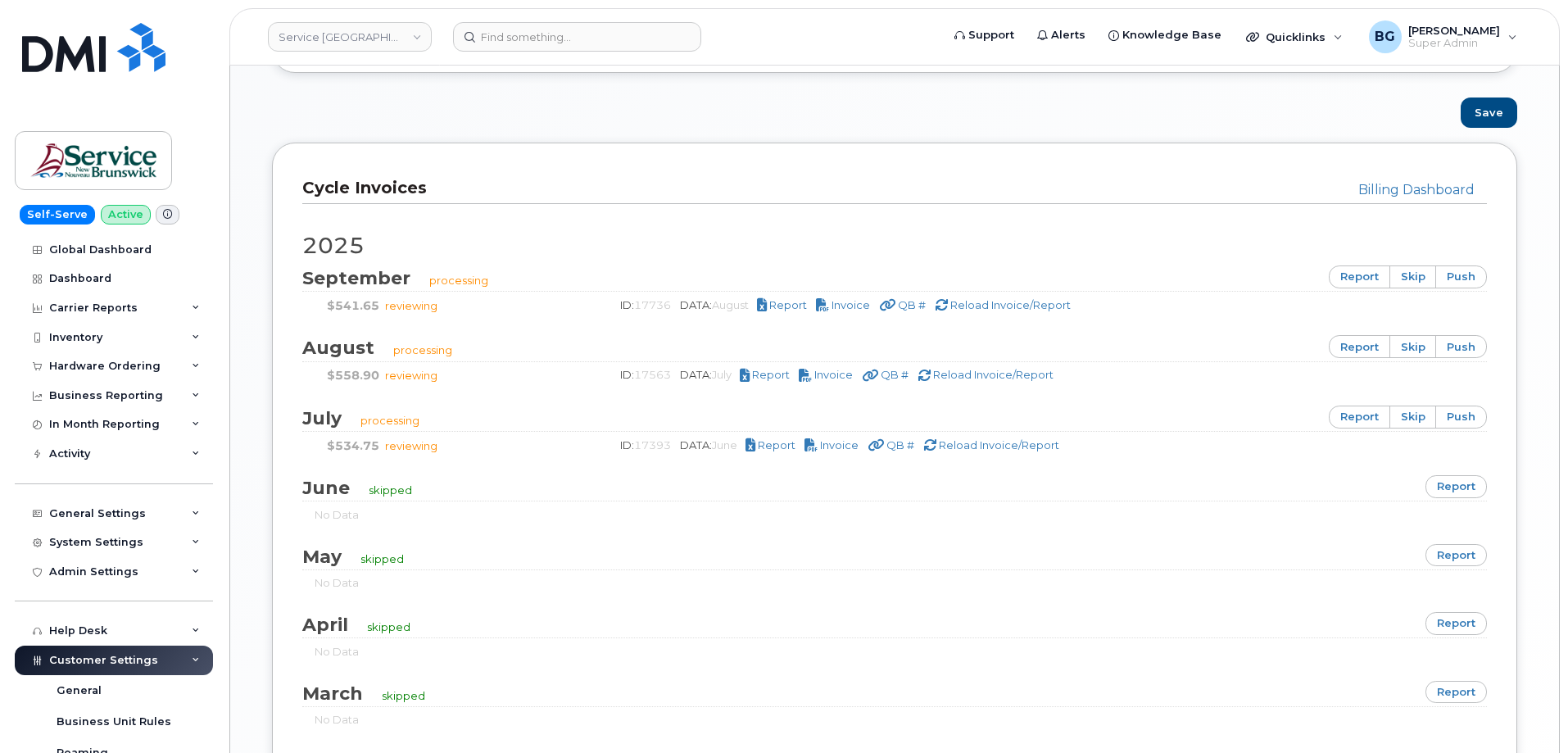
scroll to position [1038, 0]
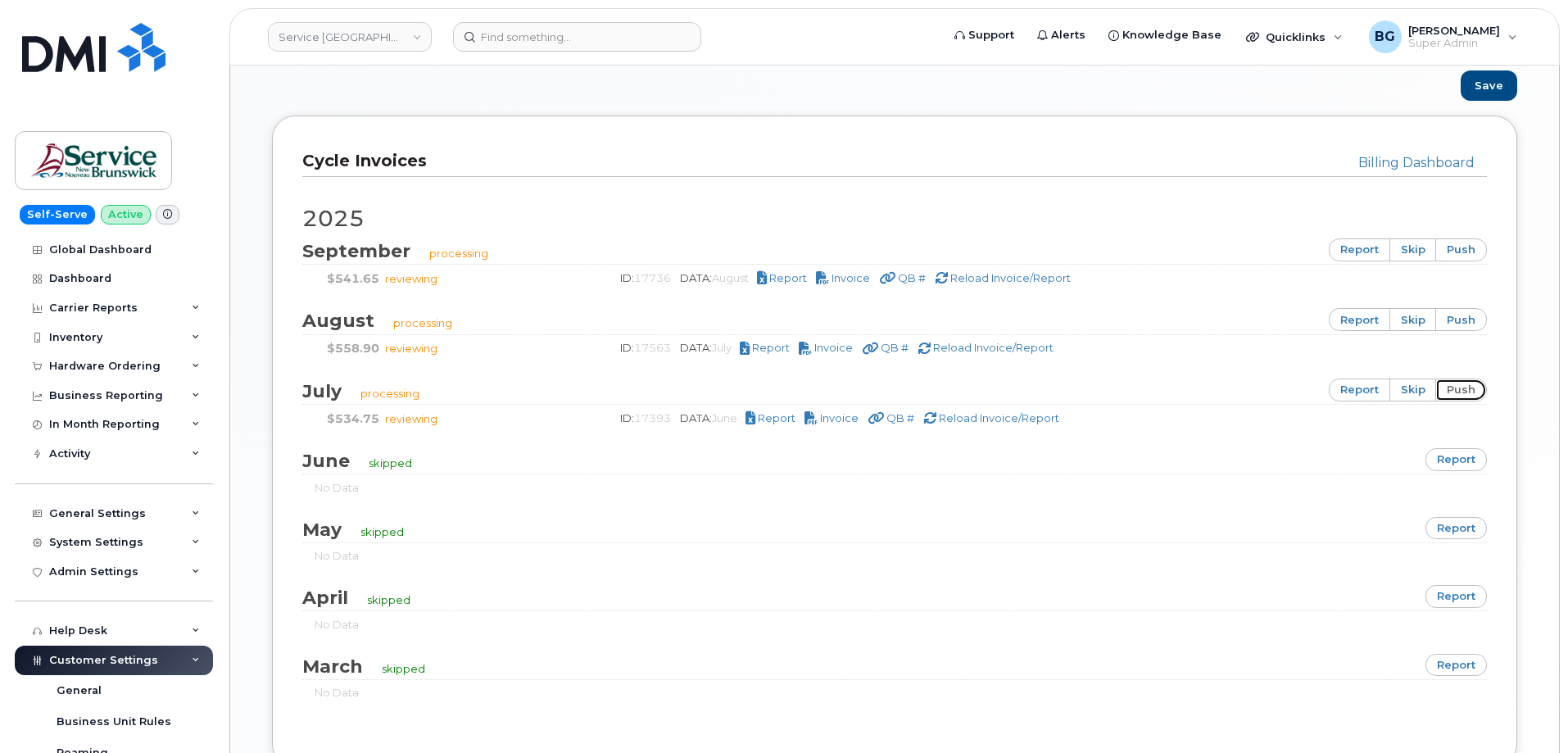
click at [1463, 388] on link "push" at bounding box center [1461, 390] width 52 height 23
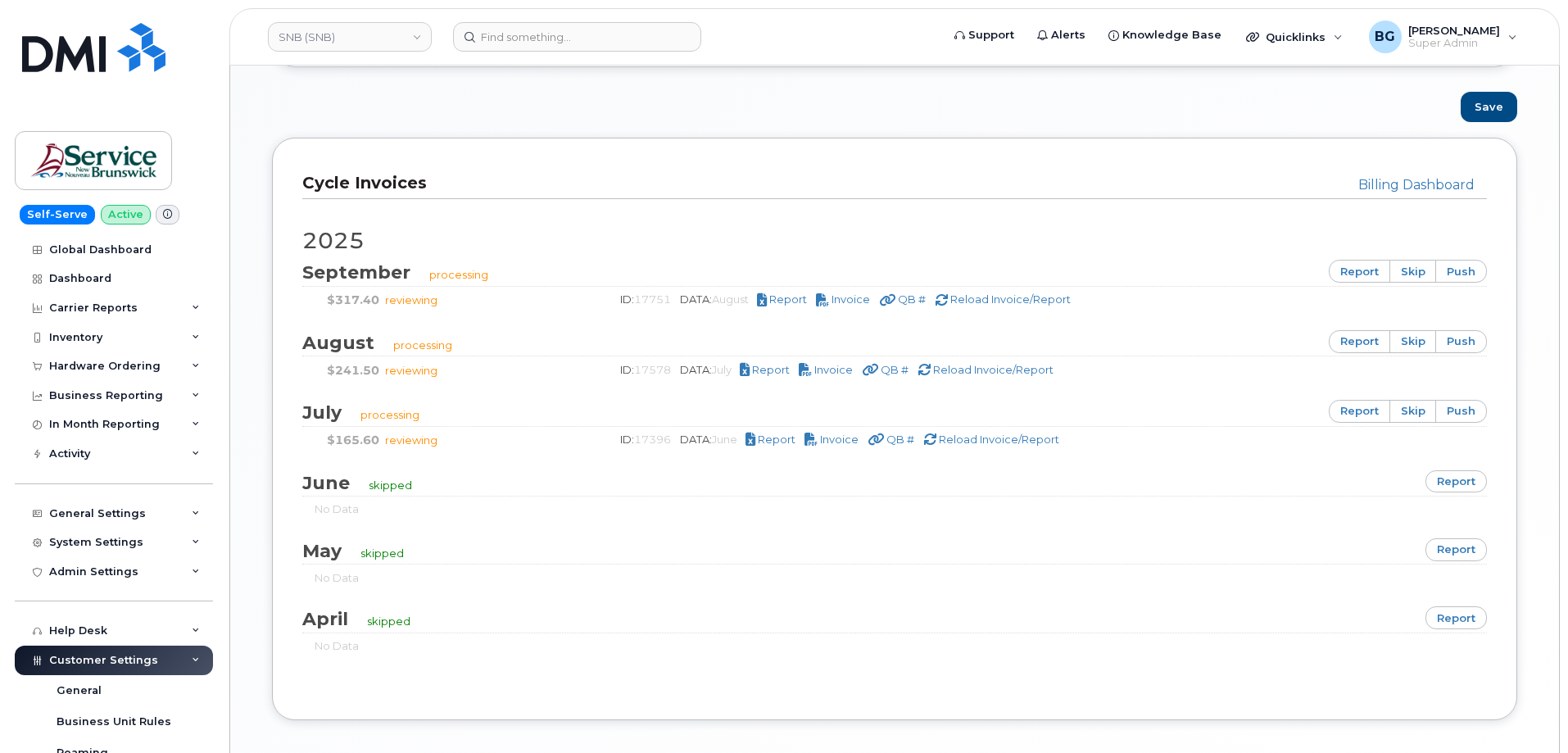
scroll to position [1081, 0]
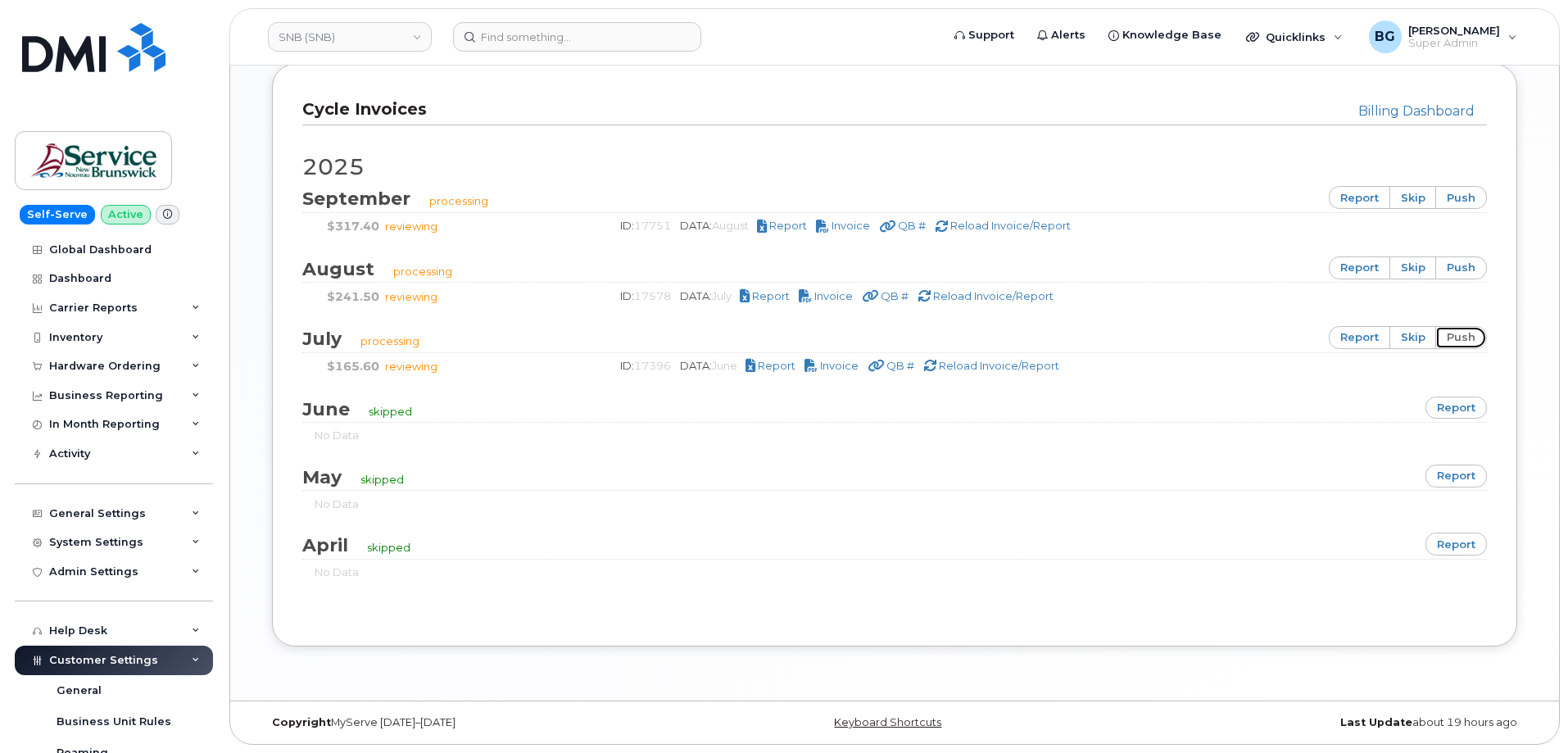
click at [1463, 338] on link "push" at bounding box center [1461, 337] width 52 height 23
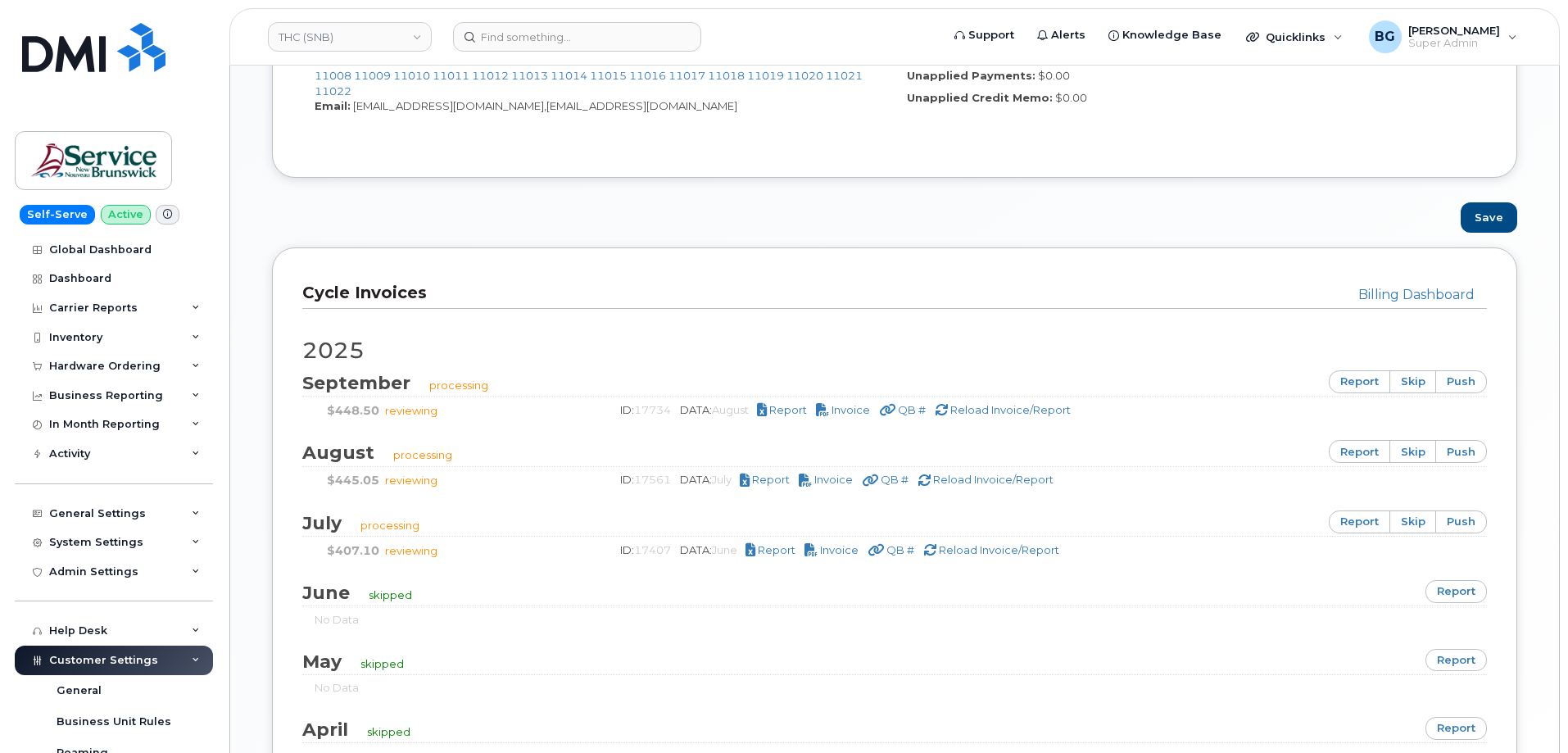
scroll to position [928, 0]
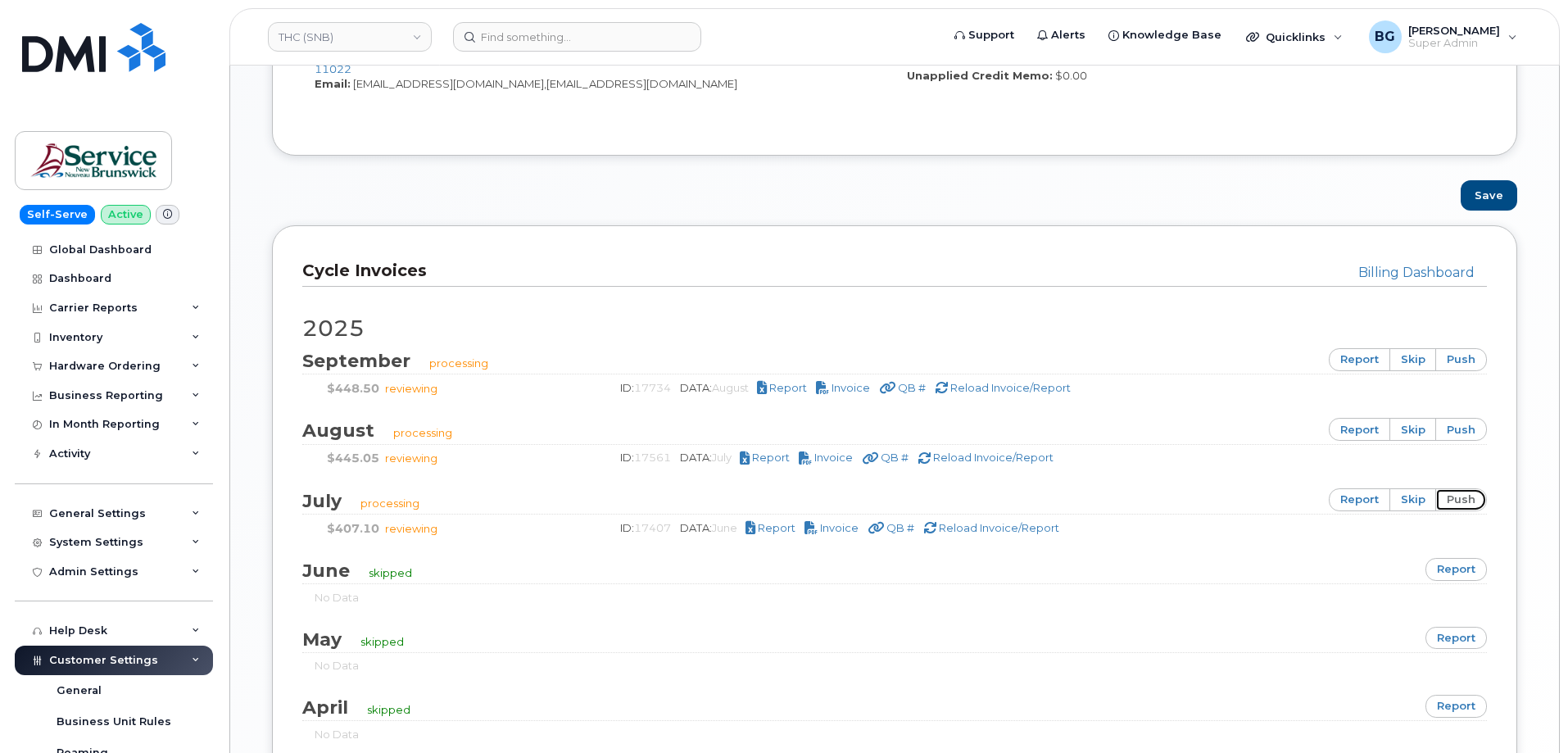
click at [1463, 506] on link "push" at bounding box center [1461, 499] width 52 height 23
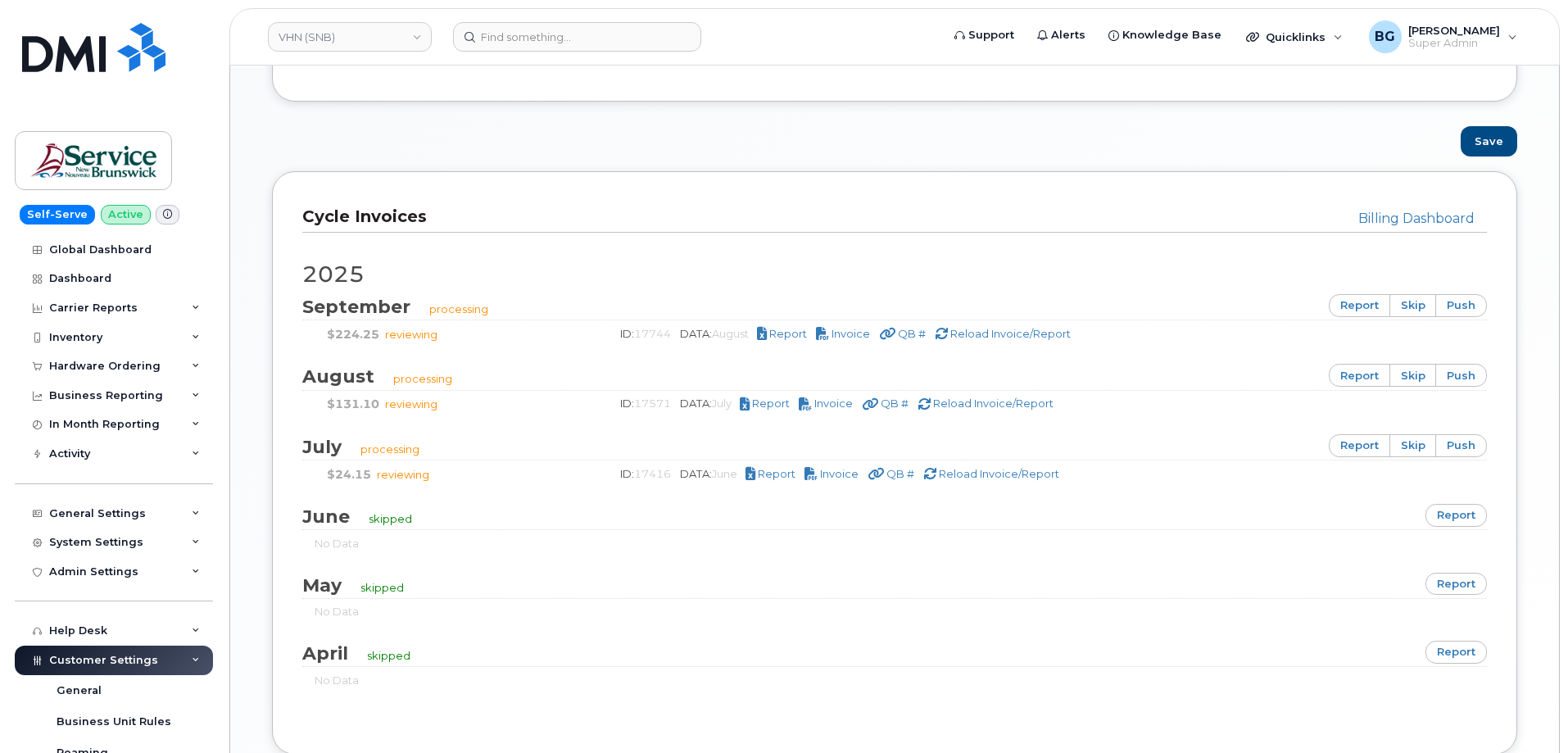
scroll to position [984, 0]
click at [1469, 442] on link "push" at bounding box center [1461, 445] width 52 height 23
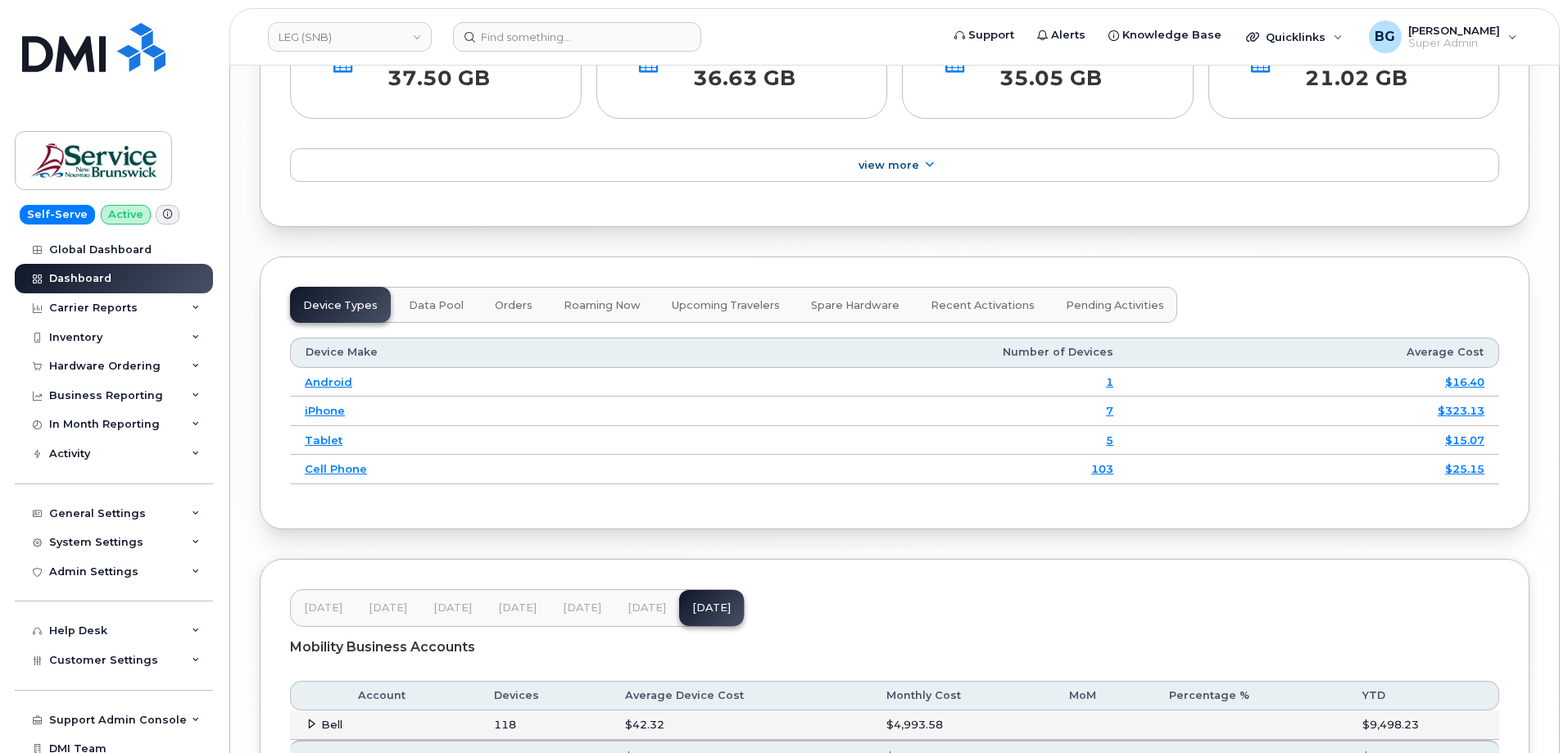
scroll to position [2005, 0]
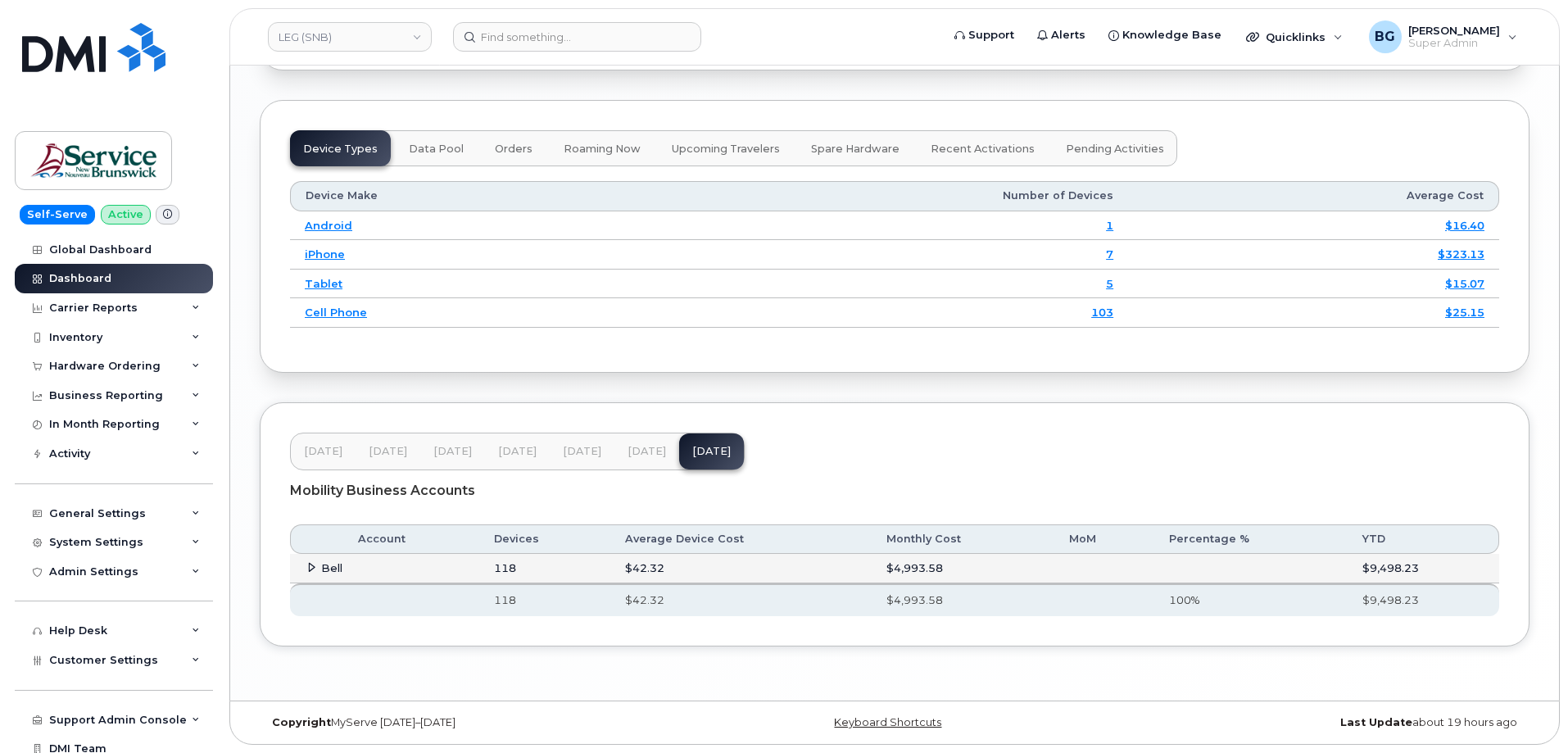
click at [307, 567] on icon at bounding box center [311, 568] width 11 height 11
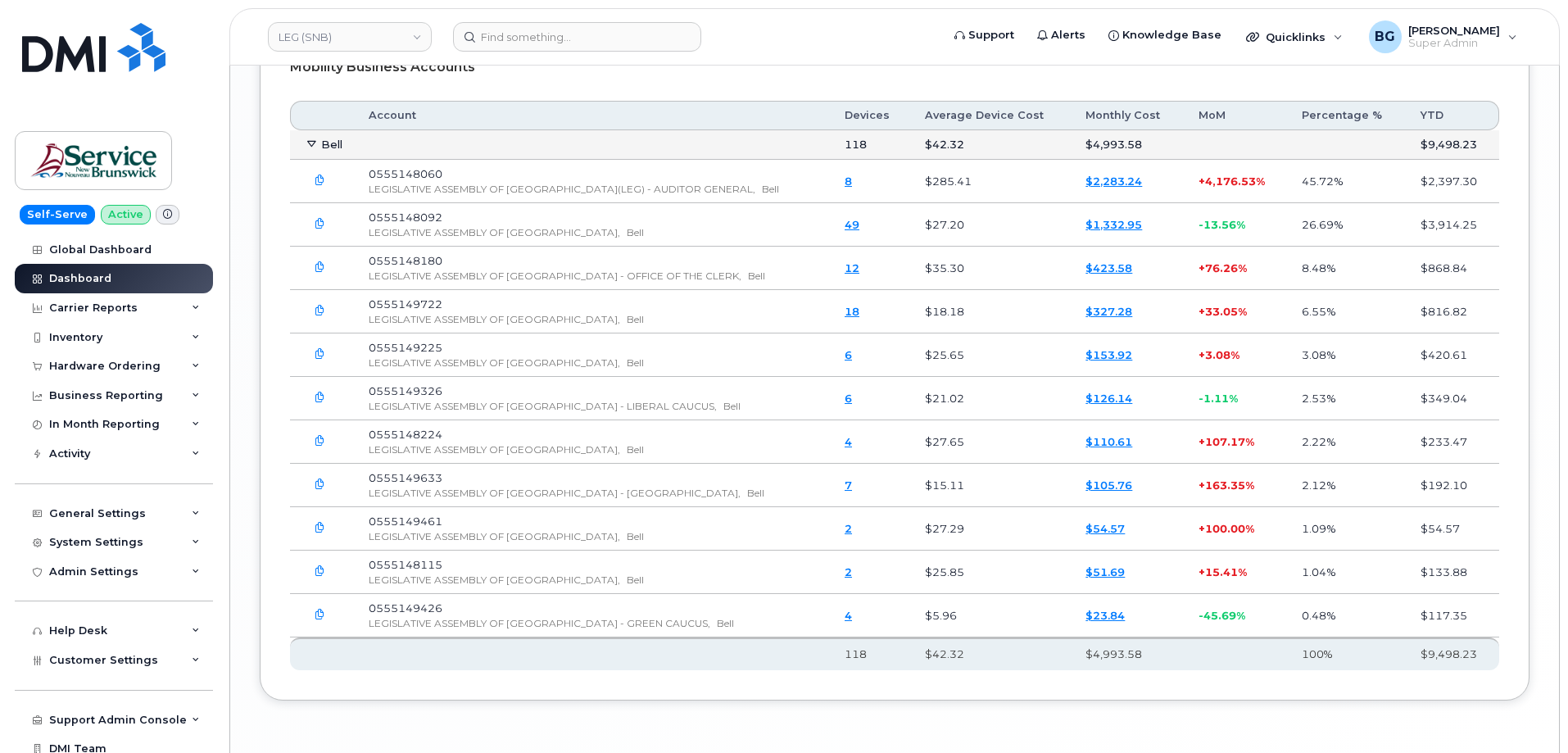
scroll to position [2427, 0]
